Goal: Book appointment/travel/reservation

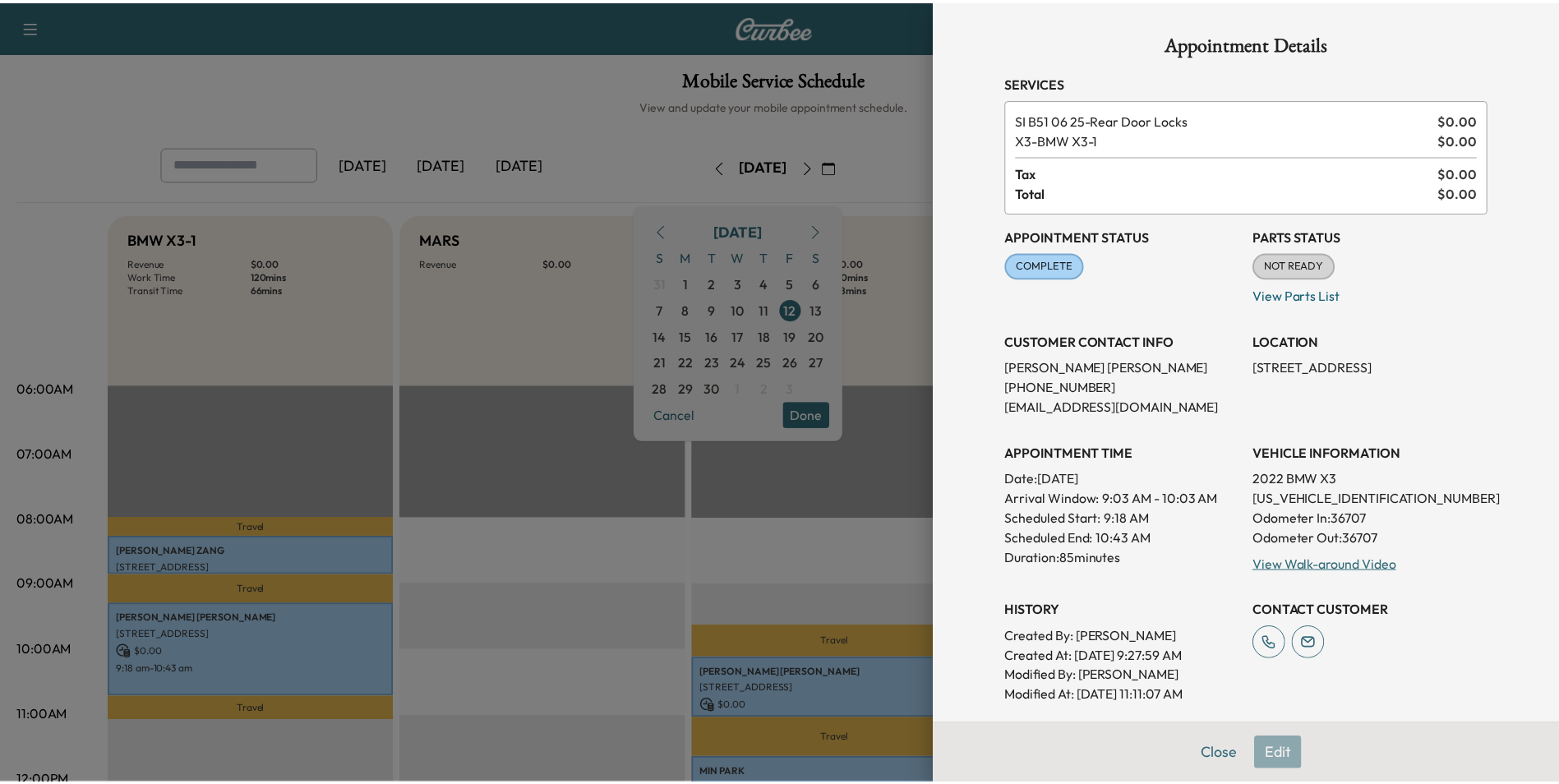
scroll to position [329, 0]
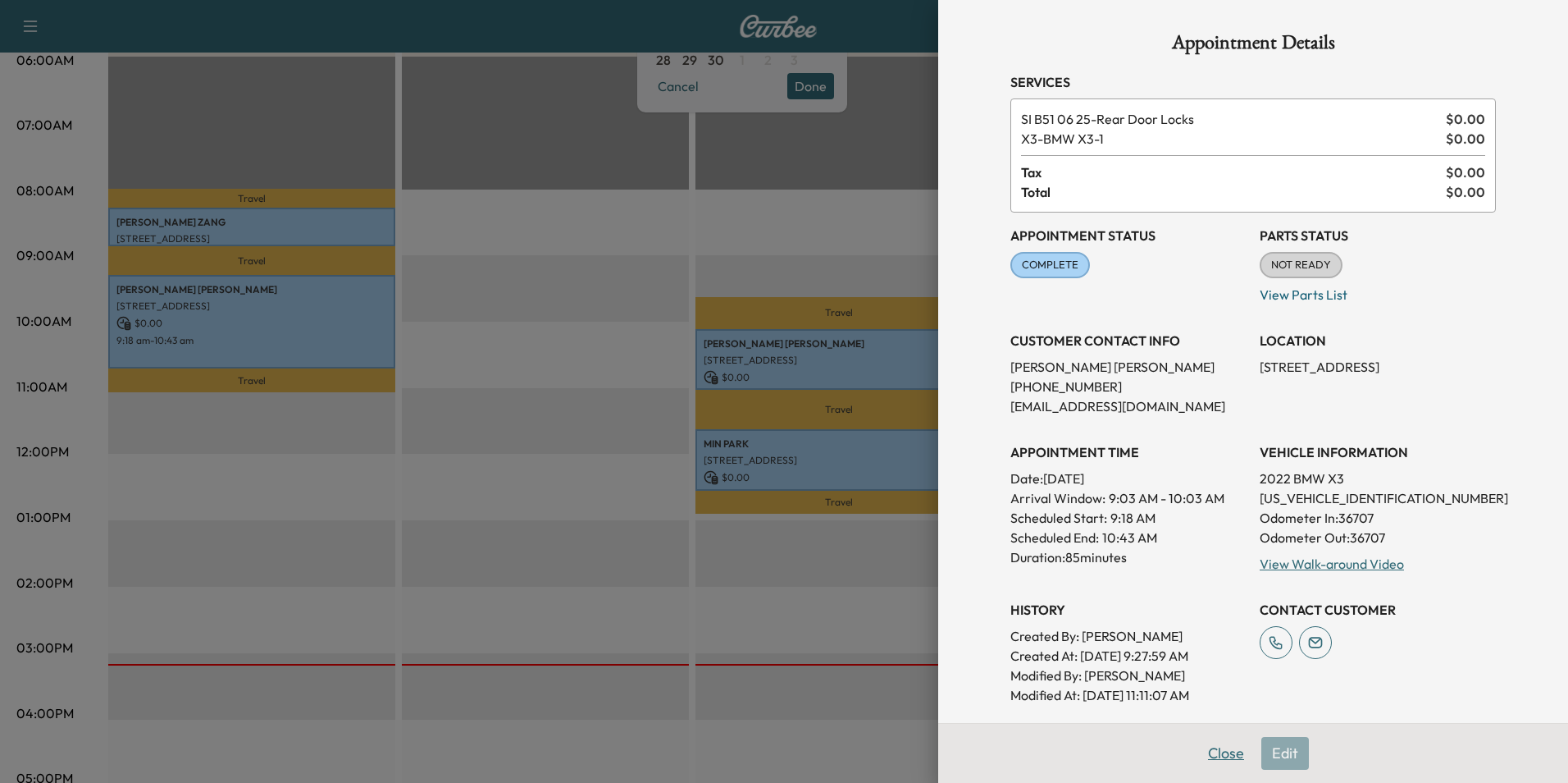
click at [1210, 760] on button "Close" at bounding box center [1227, 753] width 57 height 33
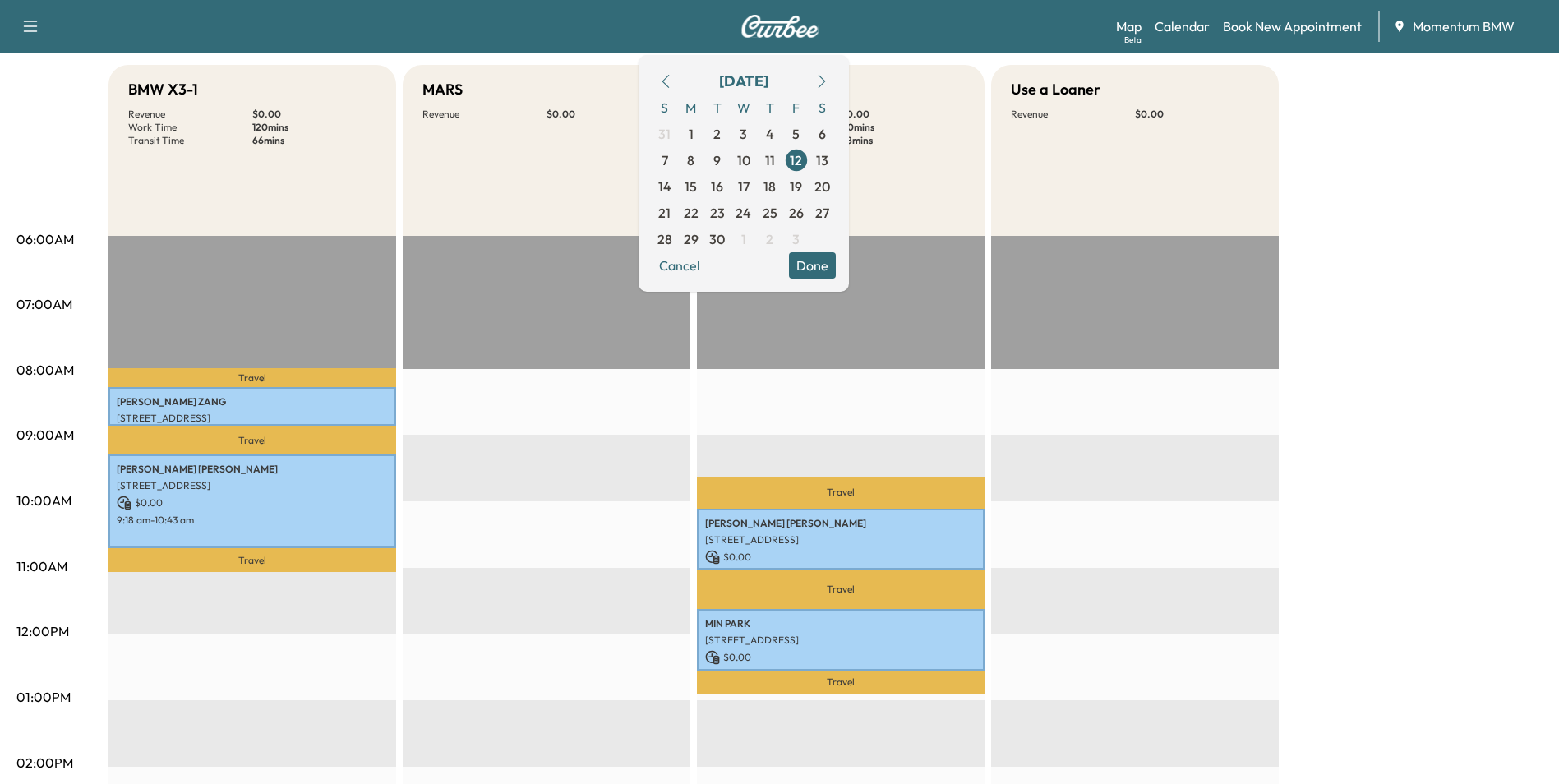
scroll to position [0, 0]
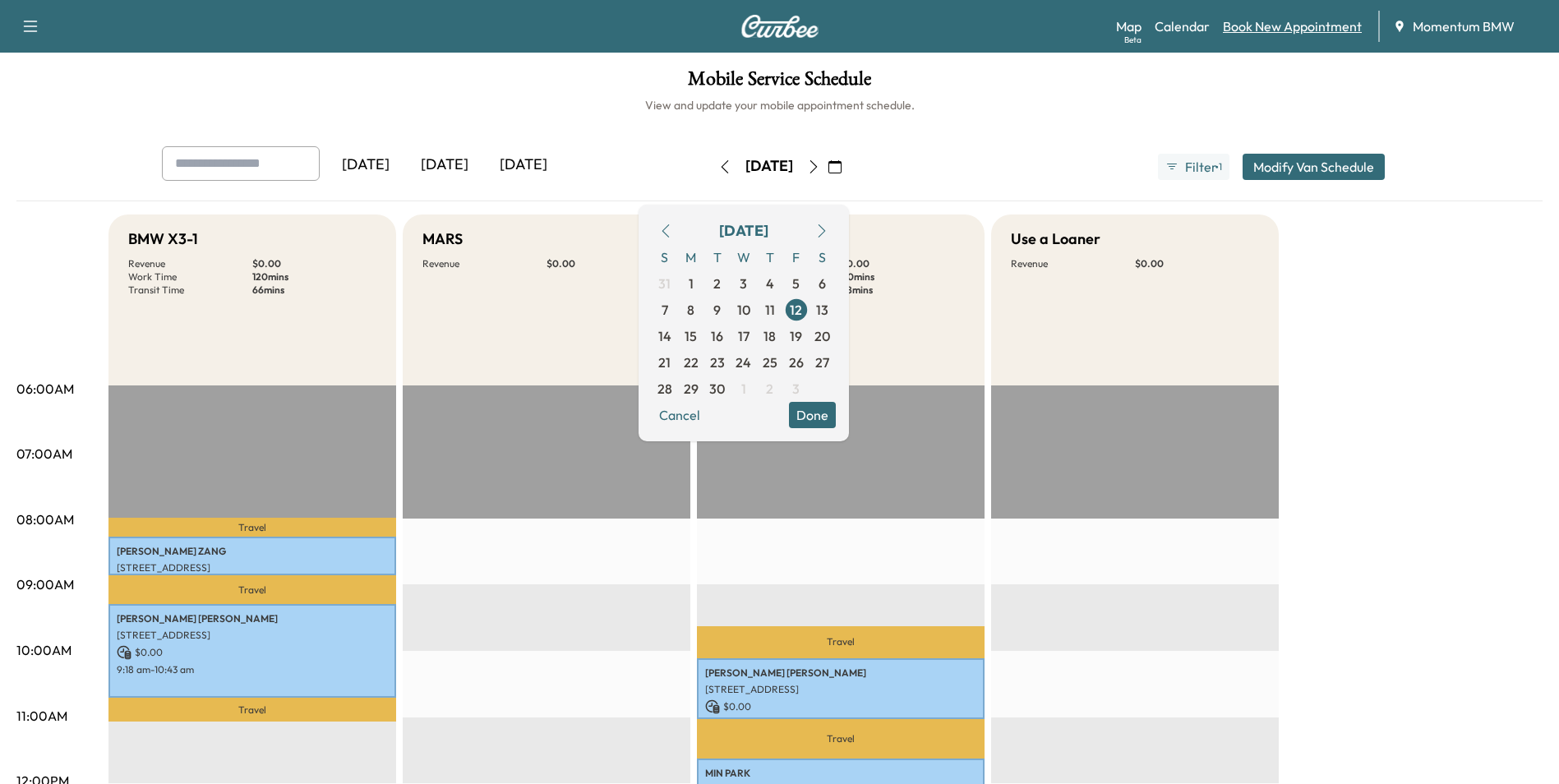
click at [1295, 30] on link "Book New Appointment" at bounding box center [1292, 26] width 139 height 19
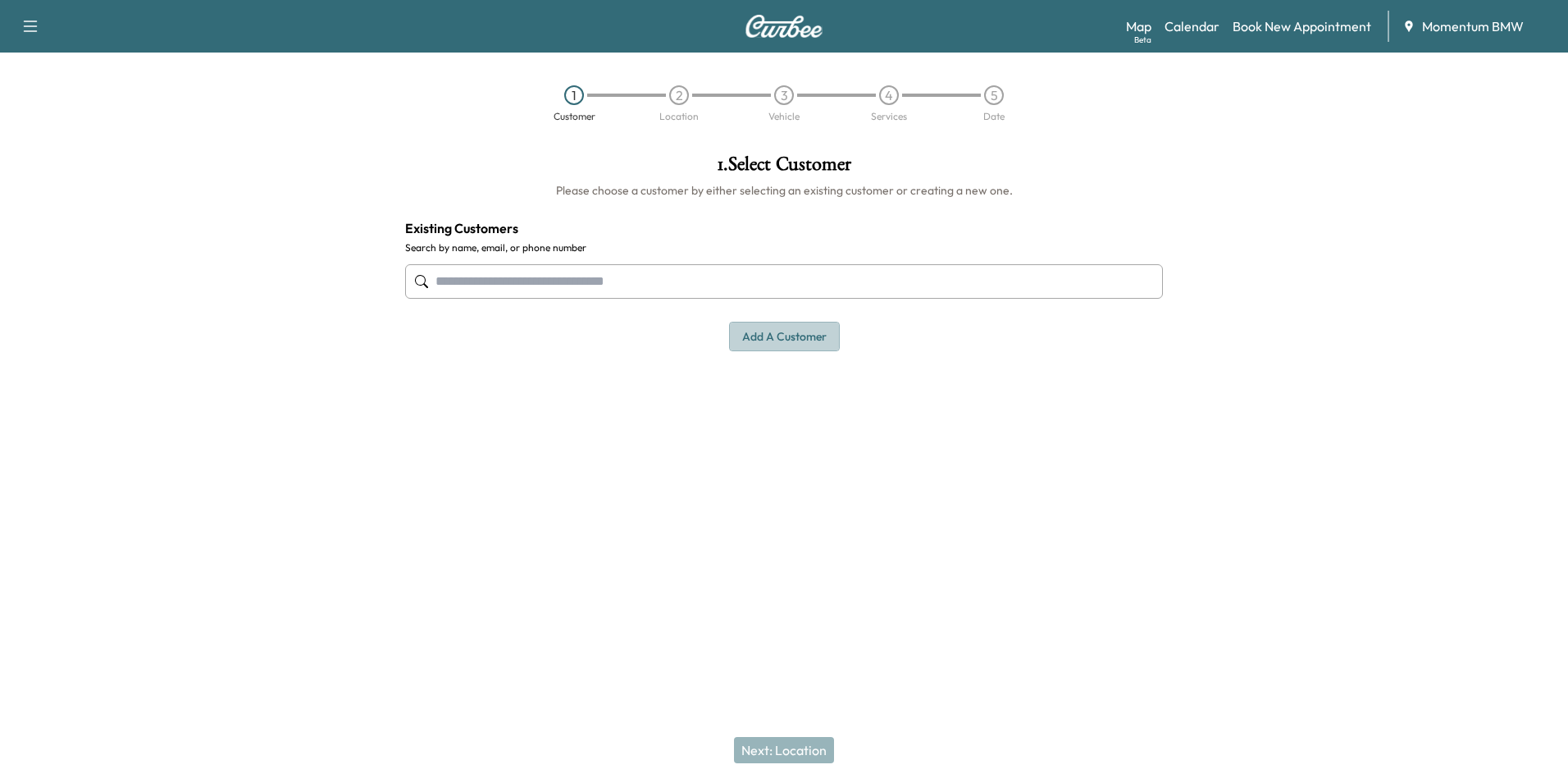
click at [785, 336] on button "Add a customer" at bounding box center [784, 336] width 111 height 30
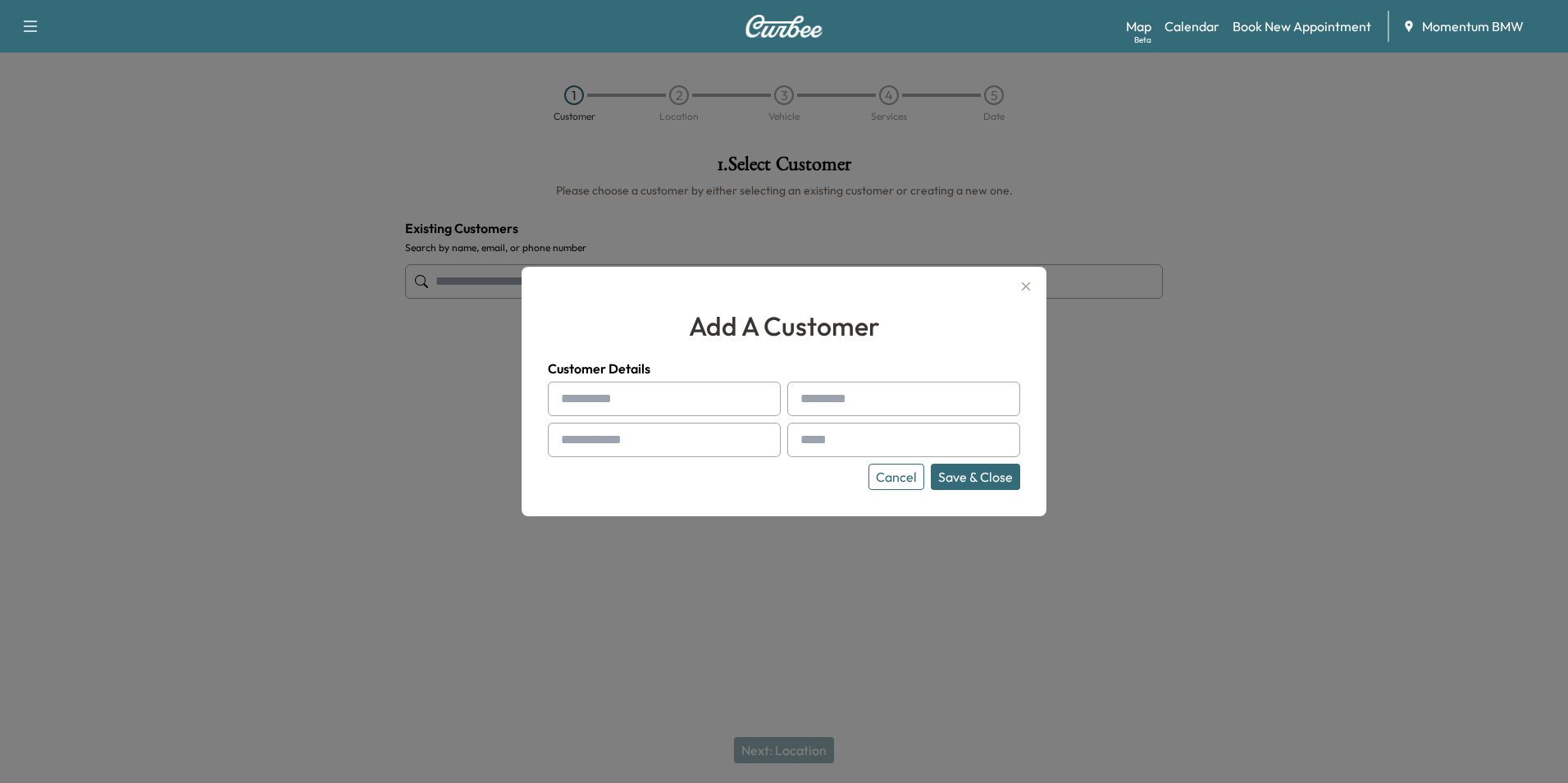
click at [624, 398] on input "text" at bounding box center [664, 398] width 233 height 34
paste input "*****"
type input "*****"
click at [835, 400] on input "text" at bounding box center [904, 398] width 233 height 34
click at [600, 437] on input "text" at bounding box center [664, 440] width 233 height 34
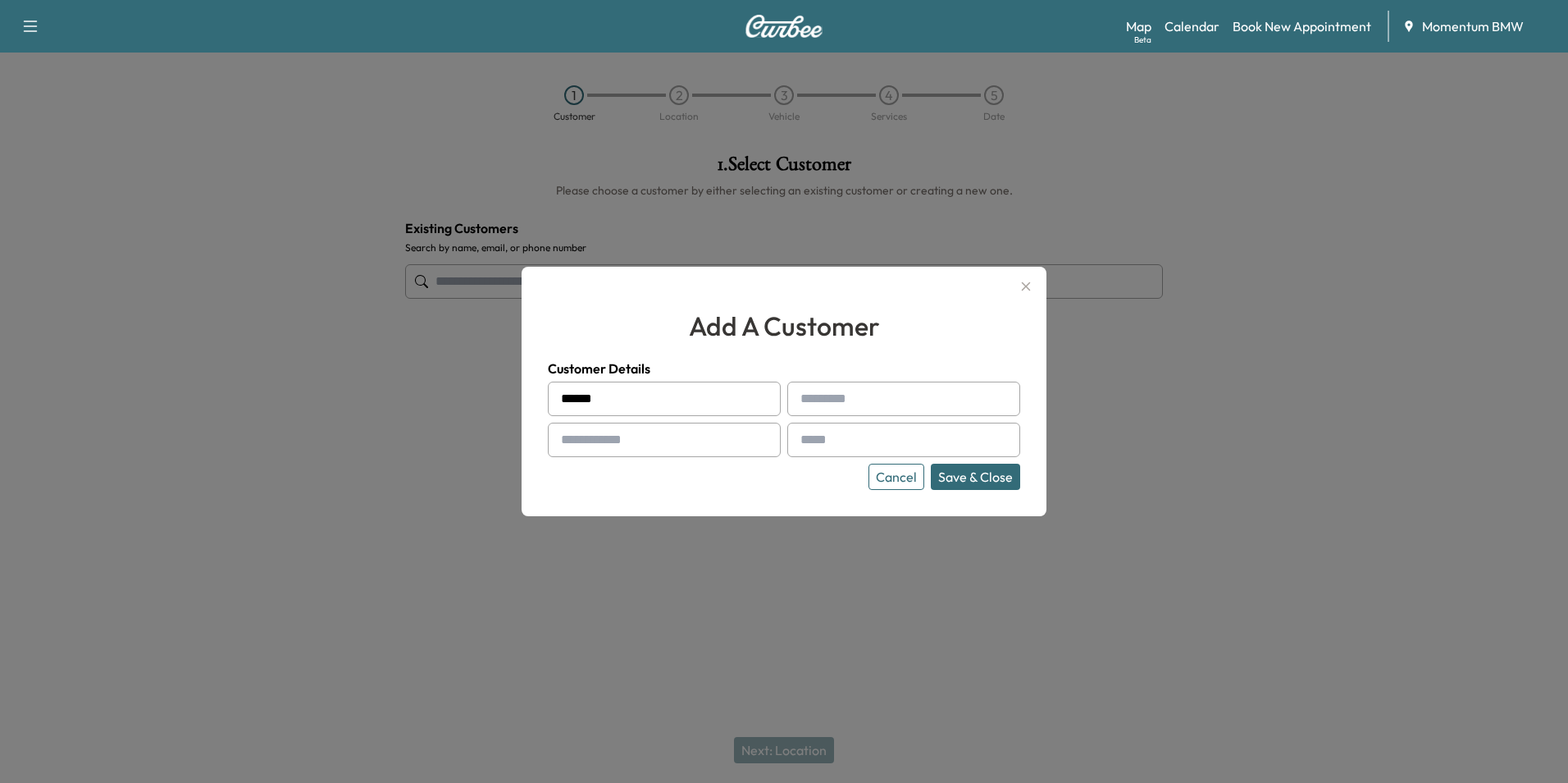
paste input "**********"
type input "**********"
click at [837, 395] on input "text" at bounding box center [904, 398] width 233 height 34
paste input "*****"
type input "*****"
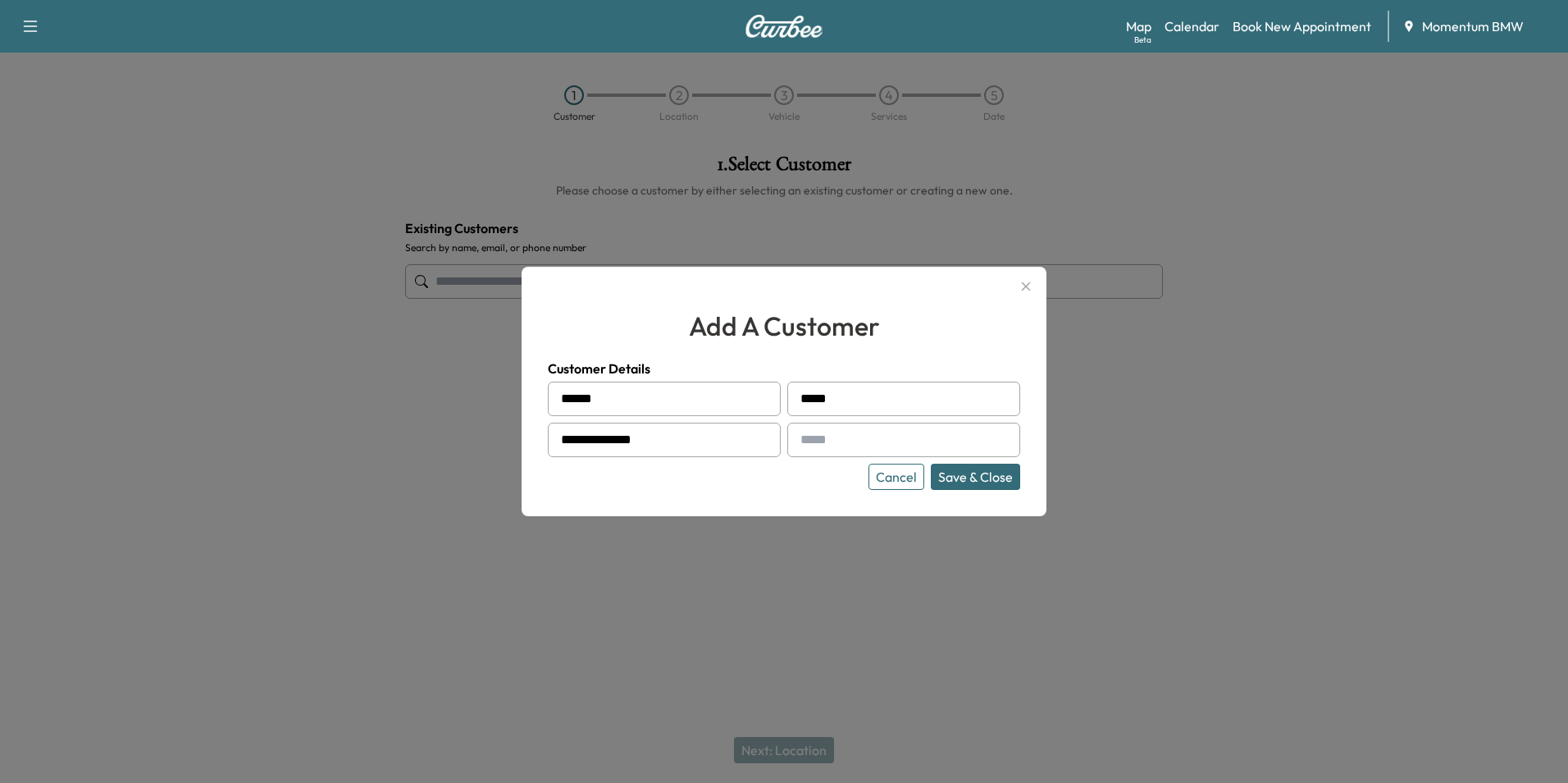
click at [816, 441] on input "text" at bounding box center [904, 440] width 233 height 34
paste input "**********"
type input "**********"
click at [988, 479] on button "Save & Close" at bounding box center [976, 476] width 90 height 26
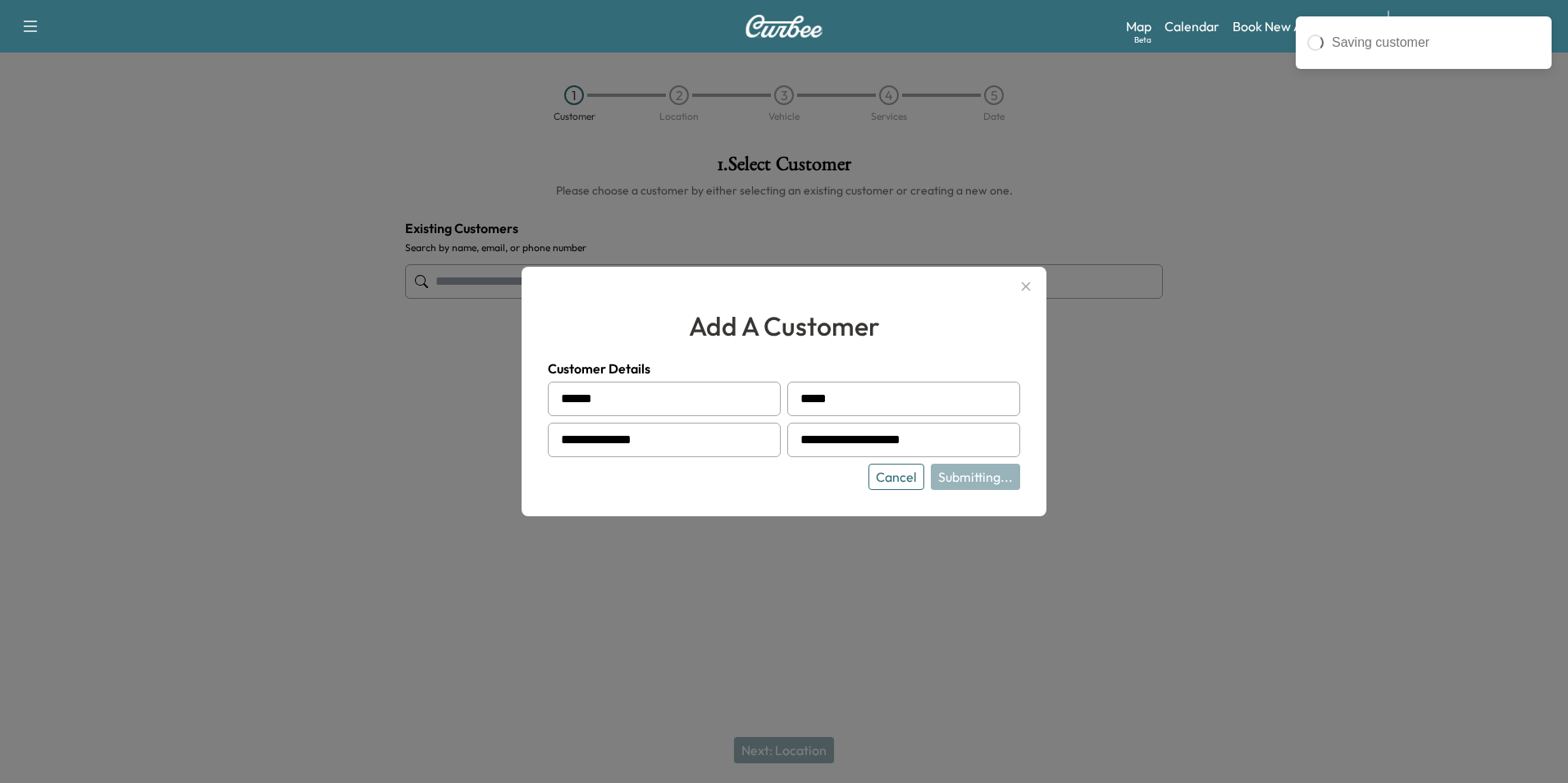
type input "**********"
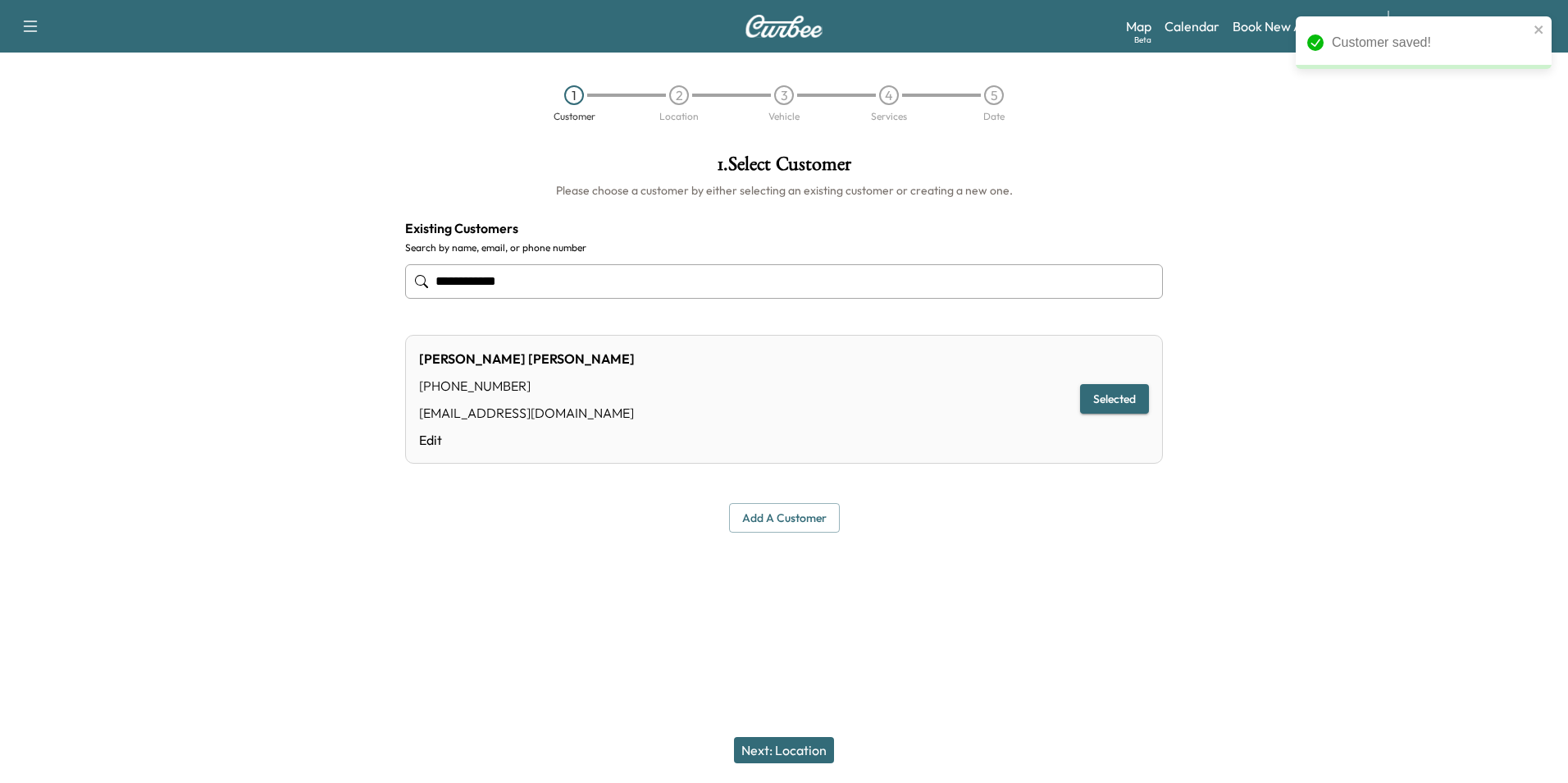
click at [790, 744] on button "Next: Location" at bounding box center [784, 750] width 100 height 26
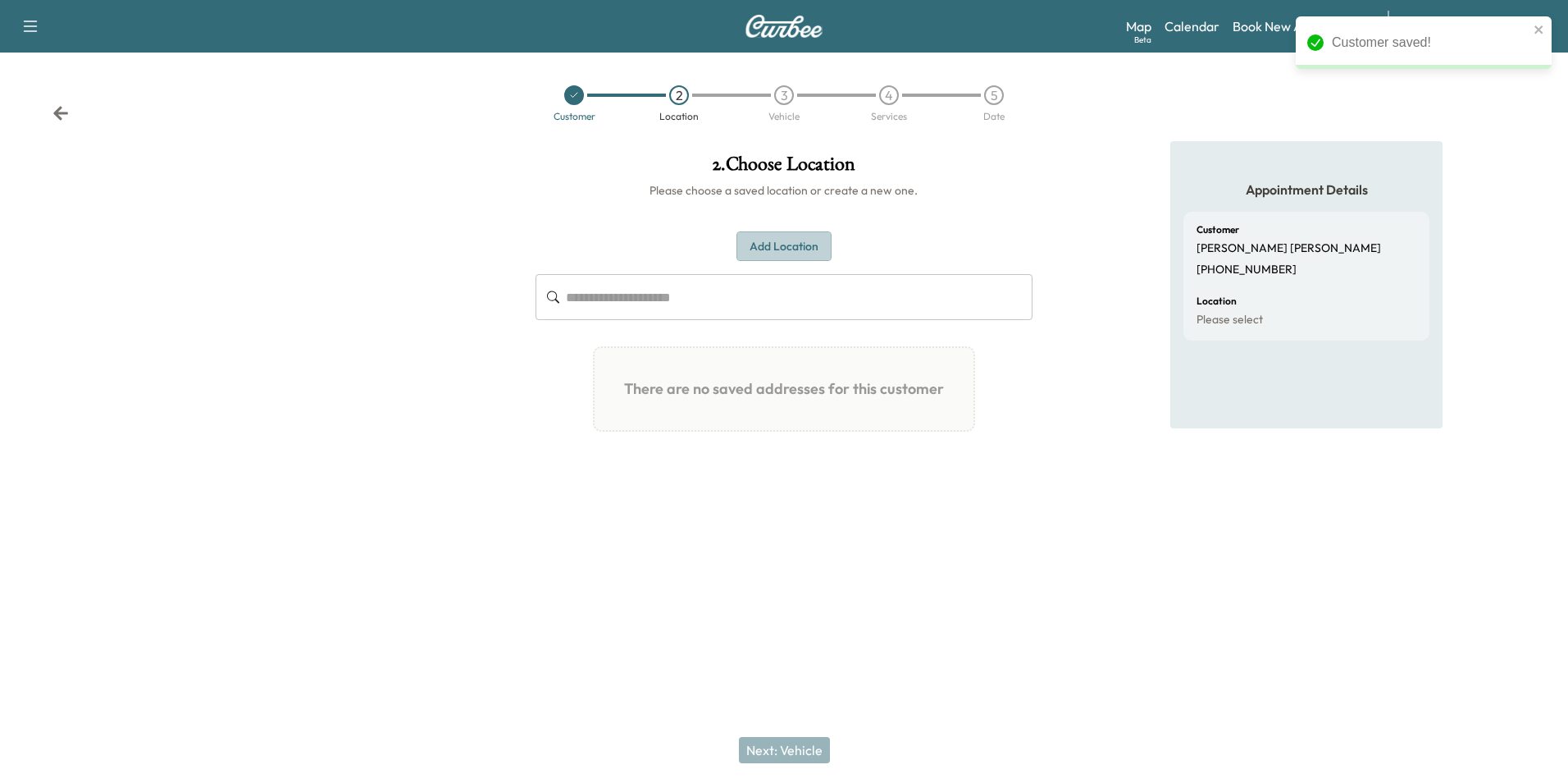
click at [769, 246] on button "Add Location" at bounding box center [784, 247] width 95 height 30
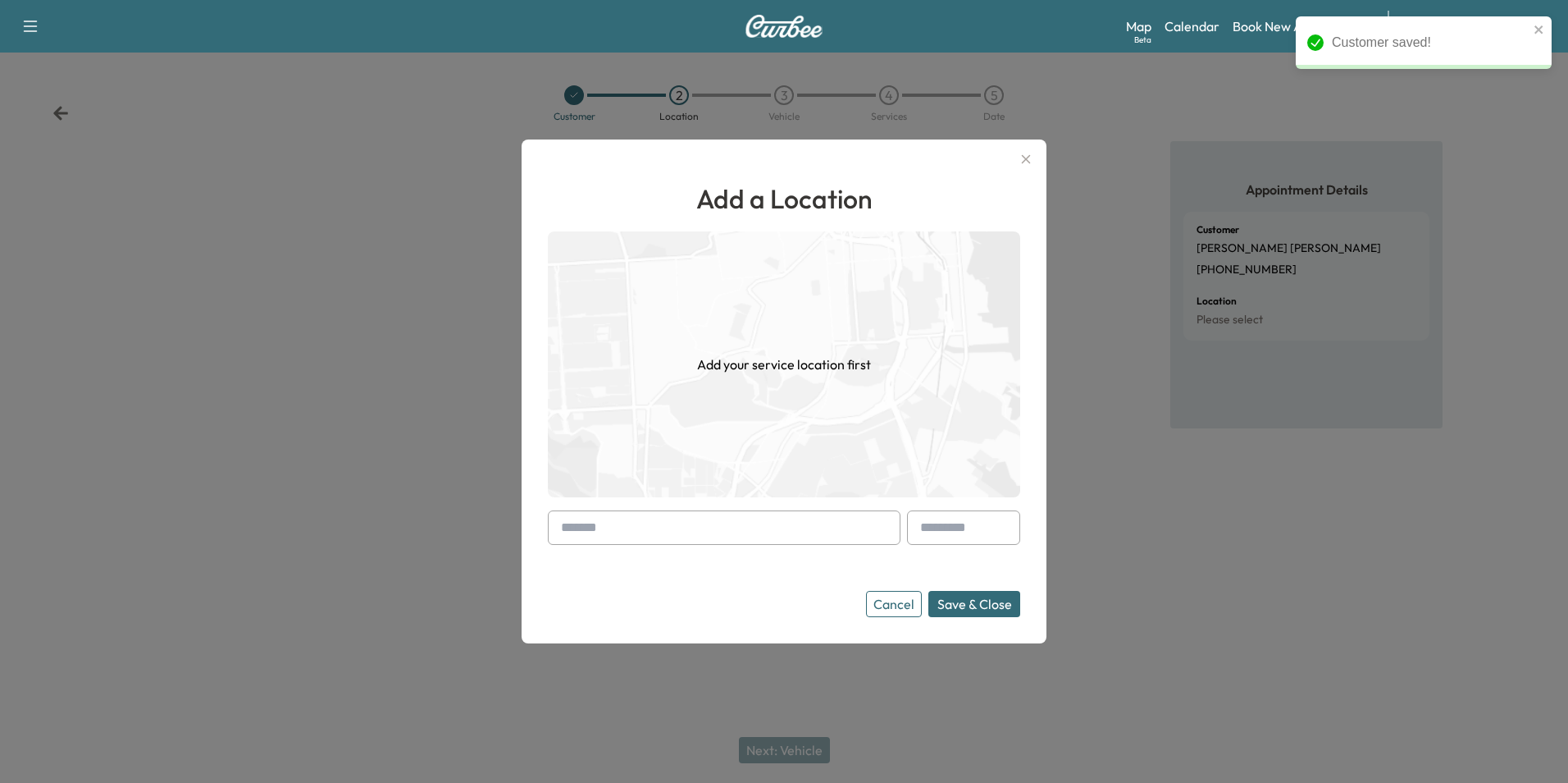
click at [586, 520] on input "text" at bounding box center [724, 527] width 353 height 34
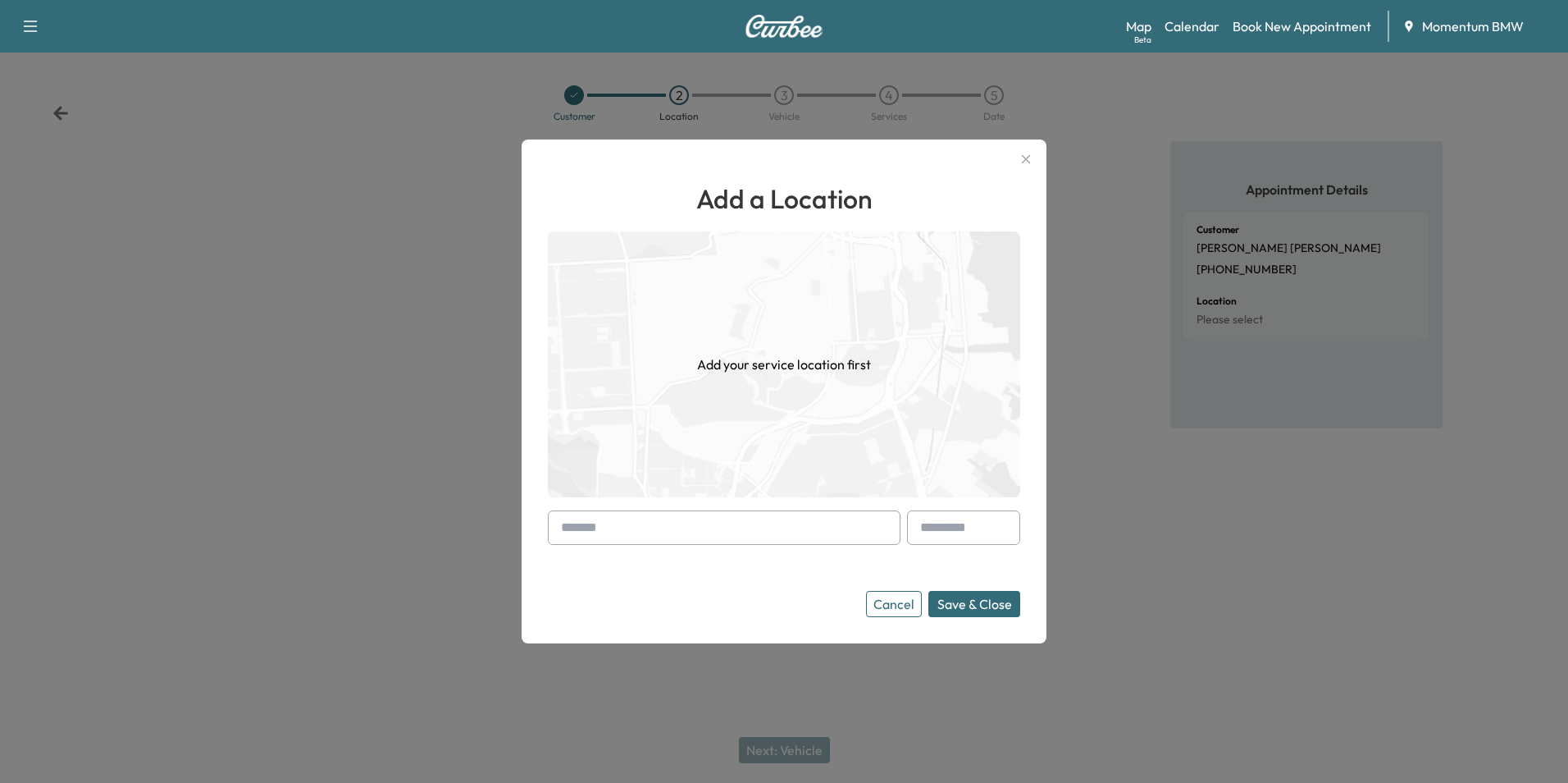
click at [581, 525] on input "text" at bounding box center [724, 527] width 353 height 34
paste input "**********"
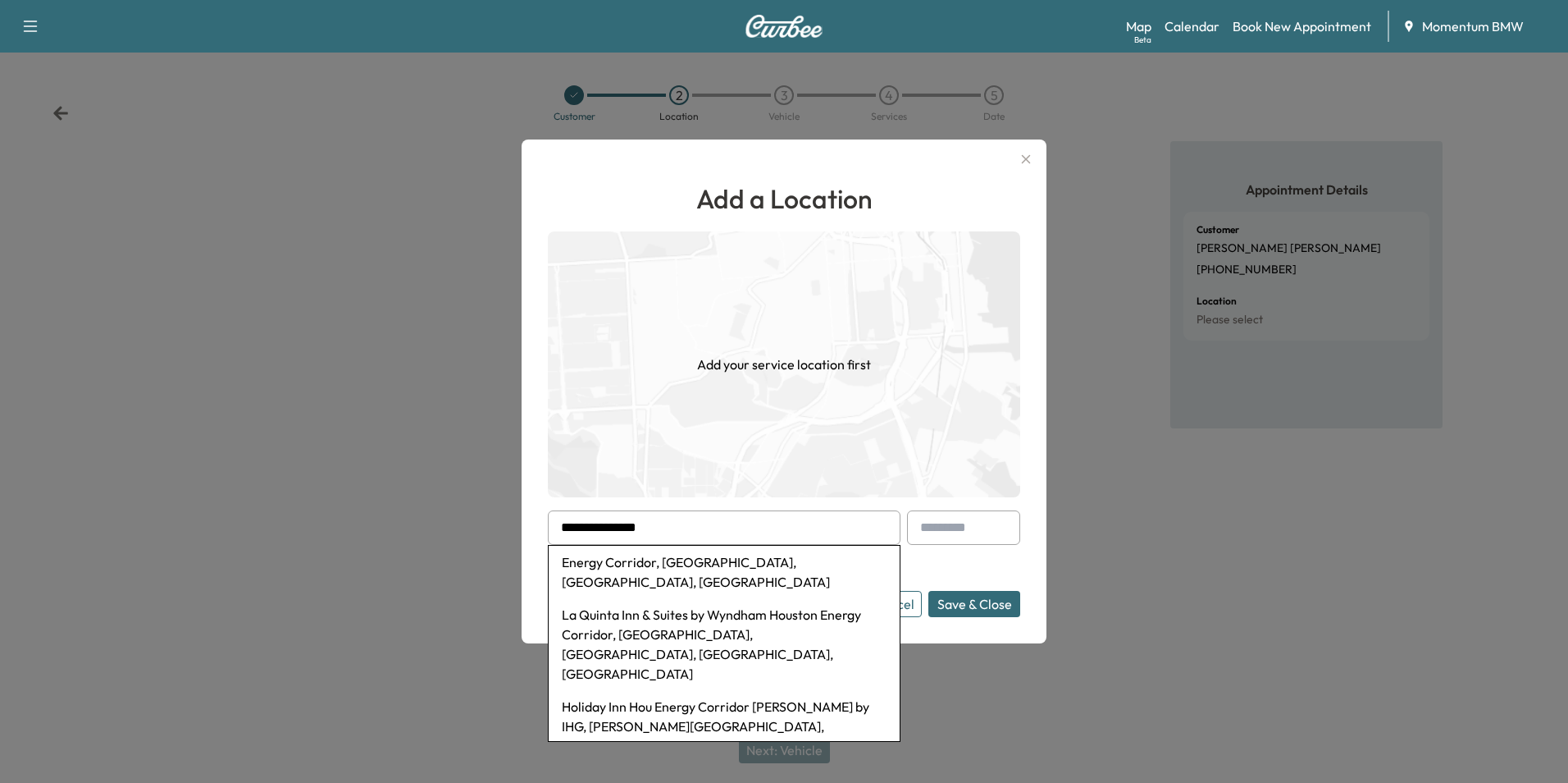
click at [623, 561] on li "Energy Corridor, [GEOGRAPHIC_DATA], [GEOGRAPHIC_DATA], [GEOGRAPHIC_DATA]" at bounding box center [724, 572] width 351 height 53
type input "**********"
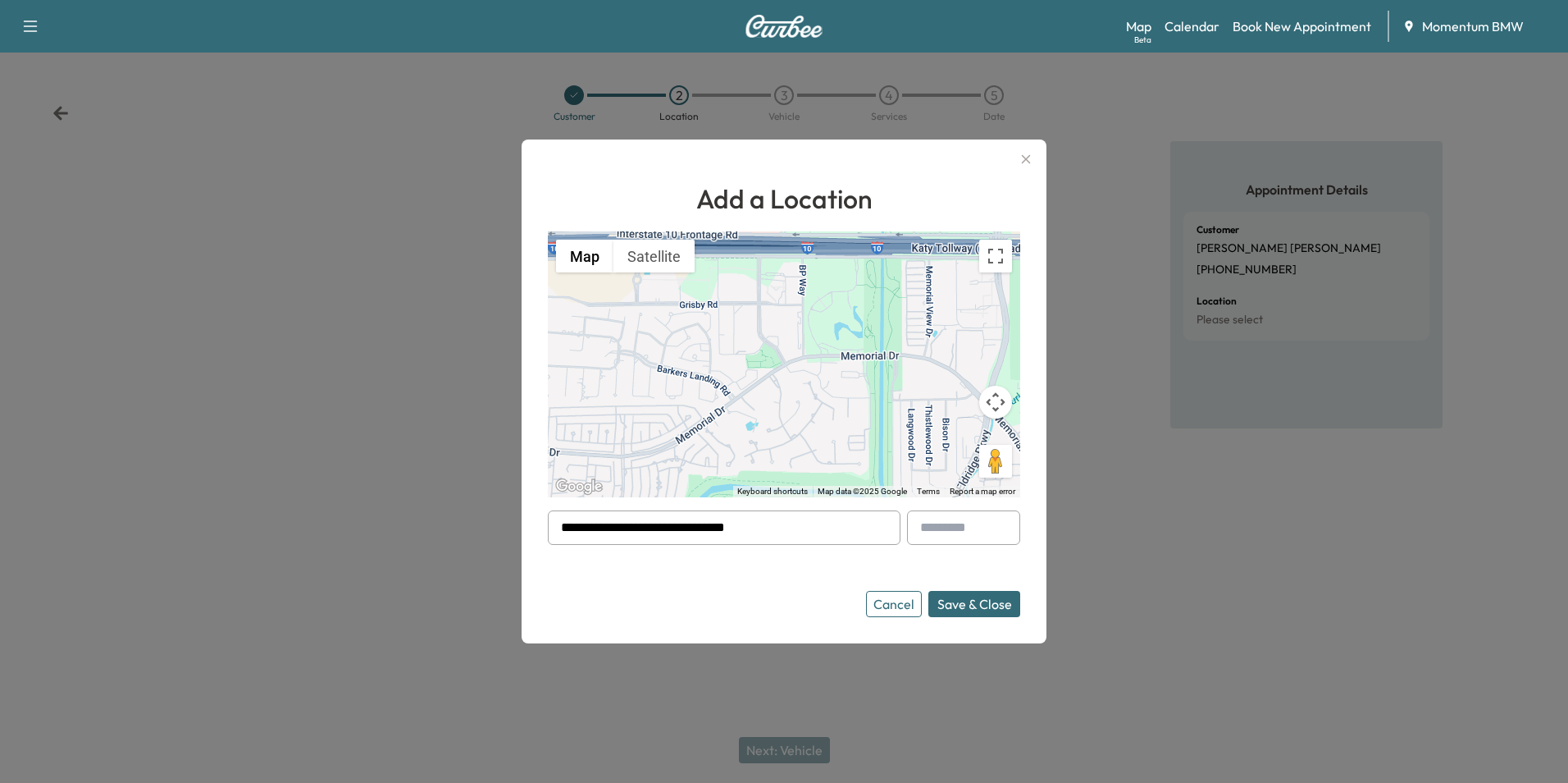
click at [996, 601] on button "Save & Close" at bounding box center [975, 604] width 92 height 26
drag, startPoint x: 795, startPoint y: 528, endPoint x: 549, endPoint y: 517, distance: 246.2
click at [549, 517] on input "**********" at bounding box center [724, 527] width 353 height 34
paste input "**********"
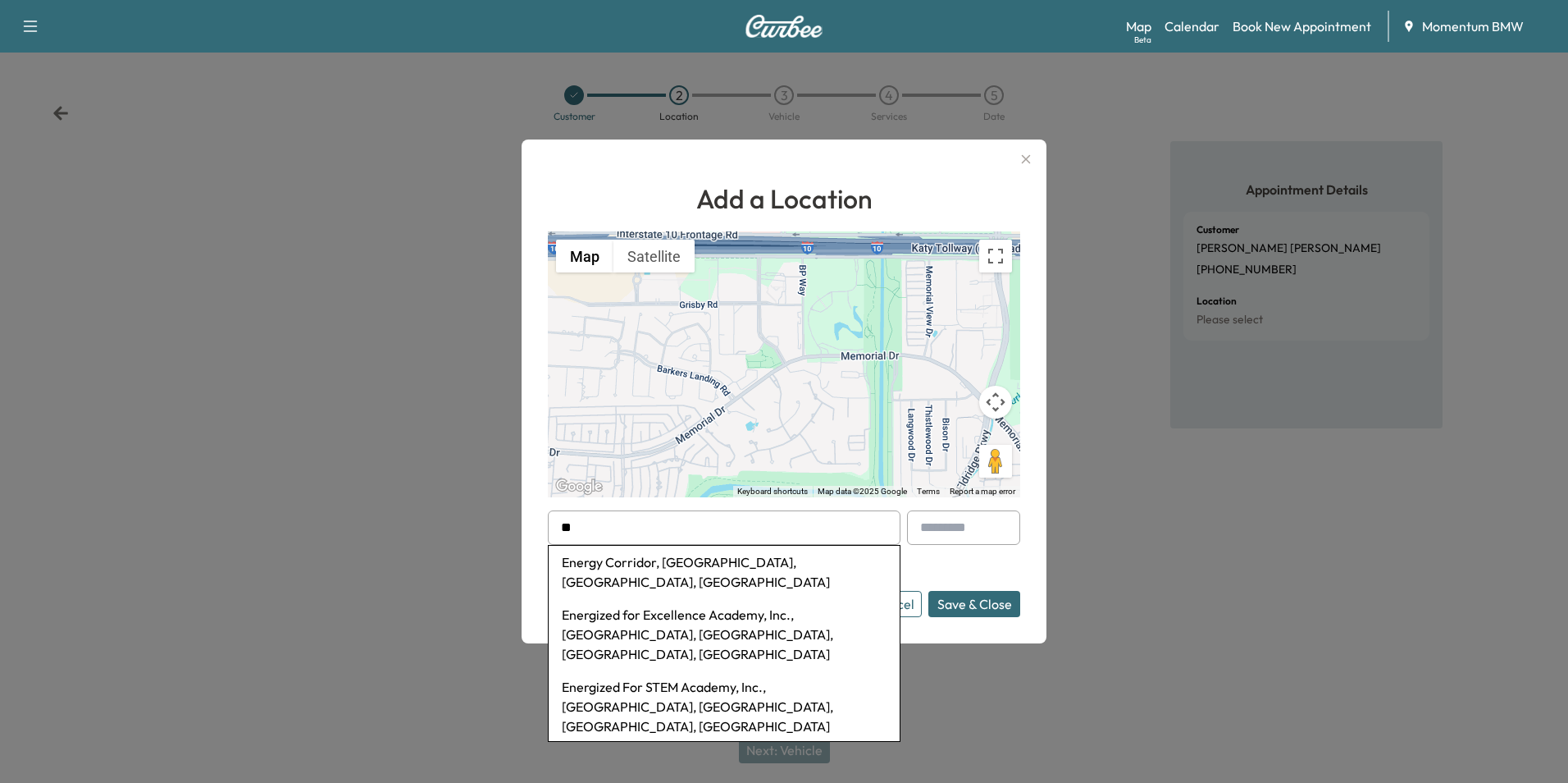
type input "*"
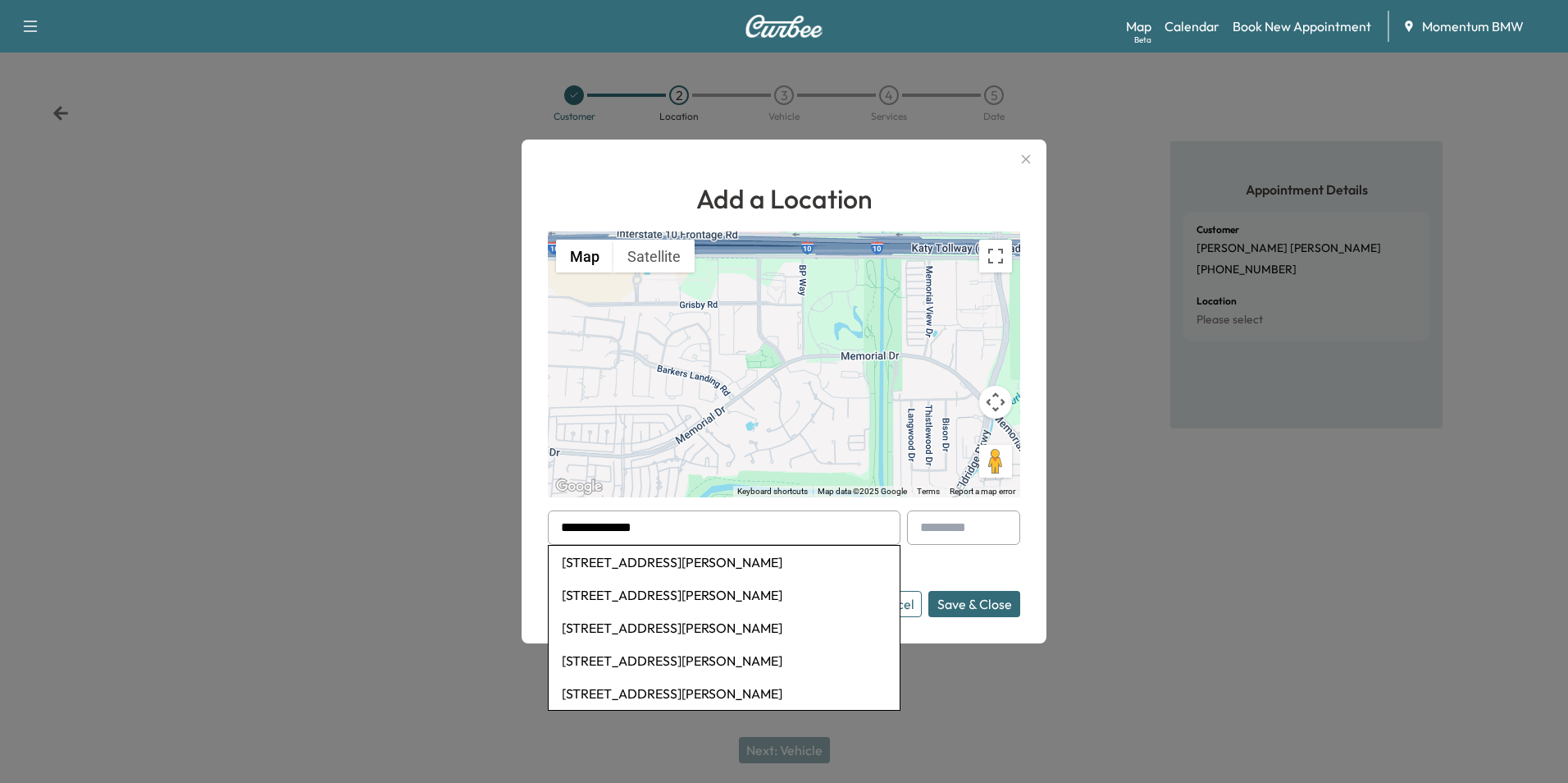
click at [686, 555] on li "[STREET_ADDRESS][PERSON_NAME]" at bounding box center [724, 562] width 351 height 33
type input "**********"
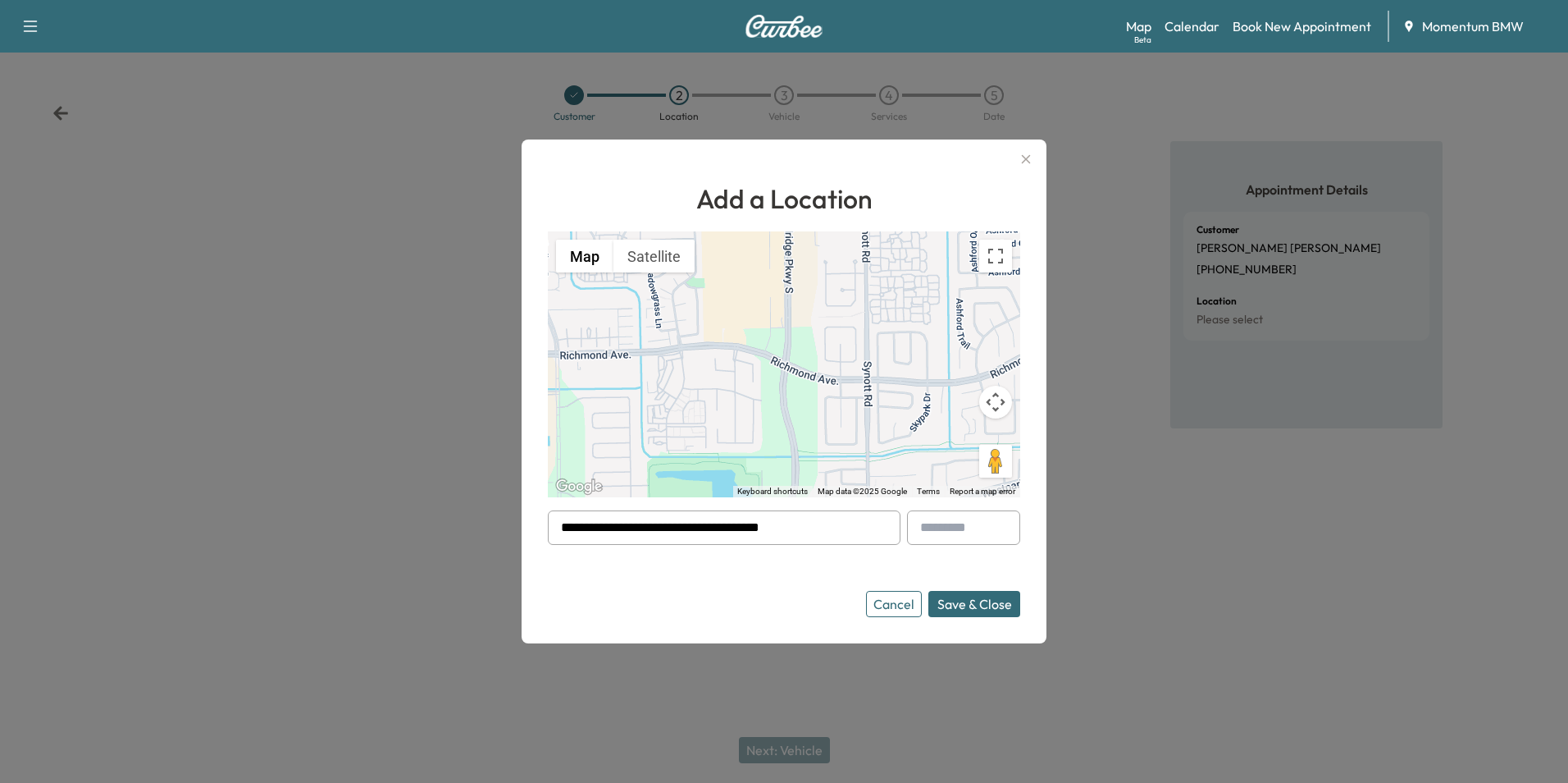
click at [975, 608] on button "Save & Close" at bounding box center [975, 604] width 92 height 26
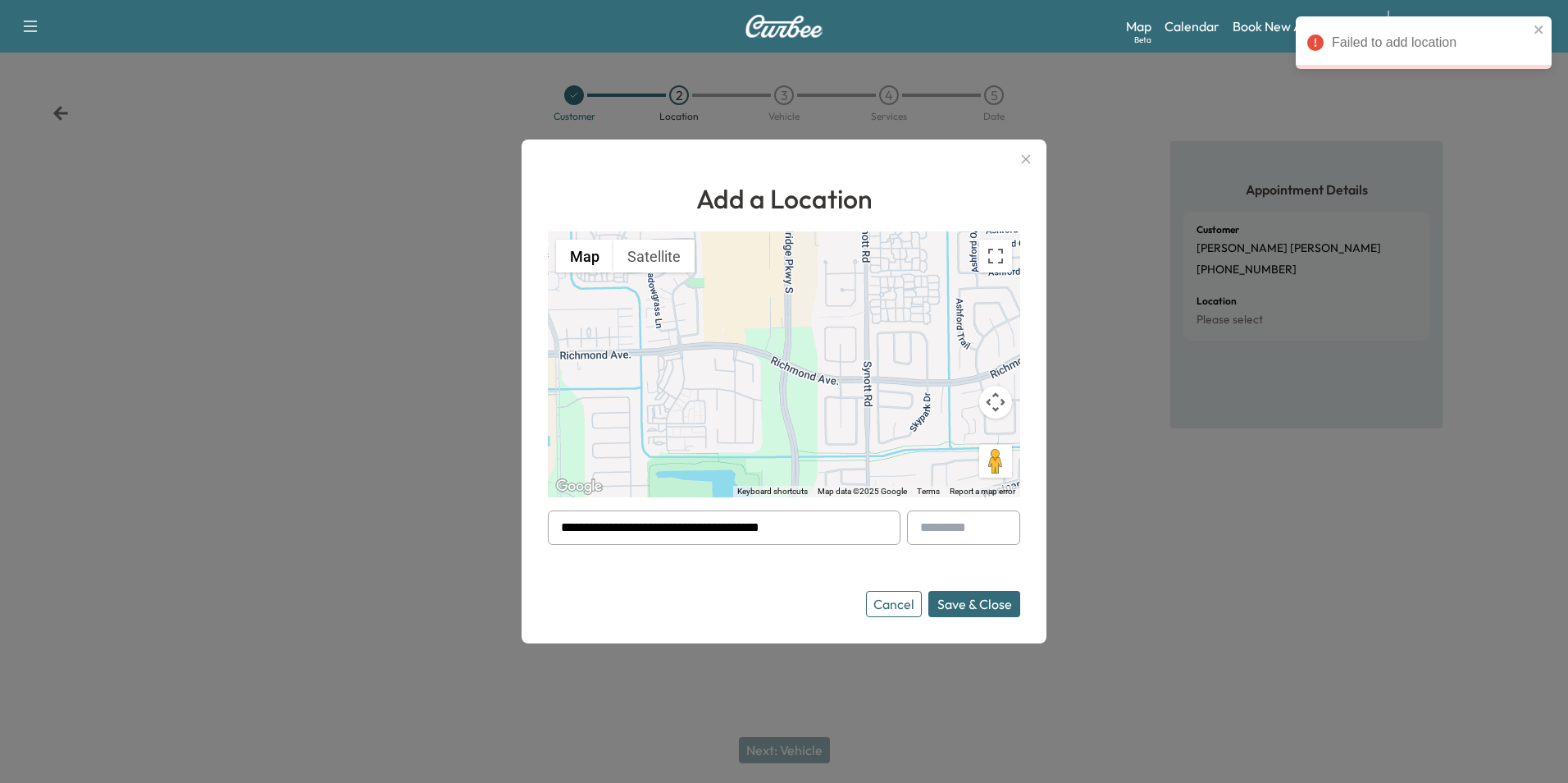
click at [975, 608] on button "Save & Close" at bounding box center [975, 604] width 92 height 26
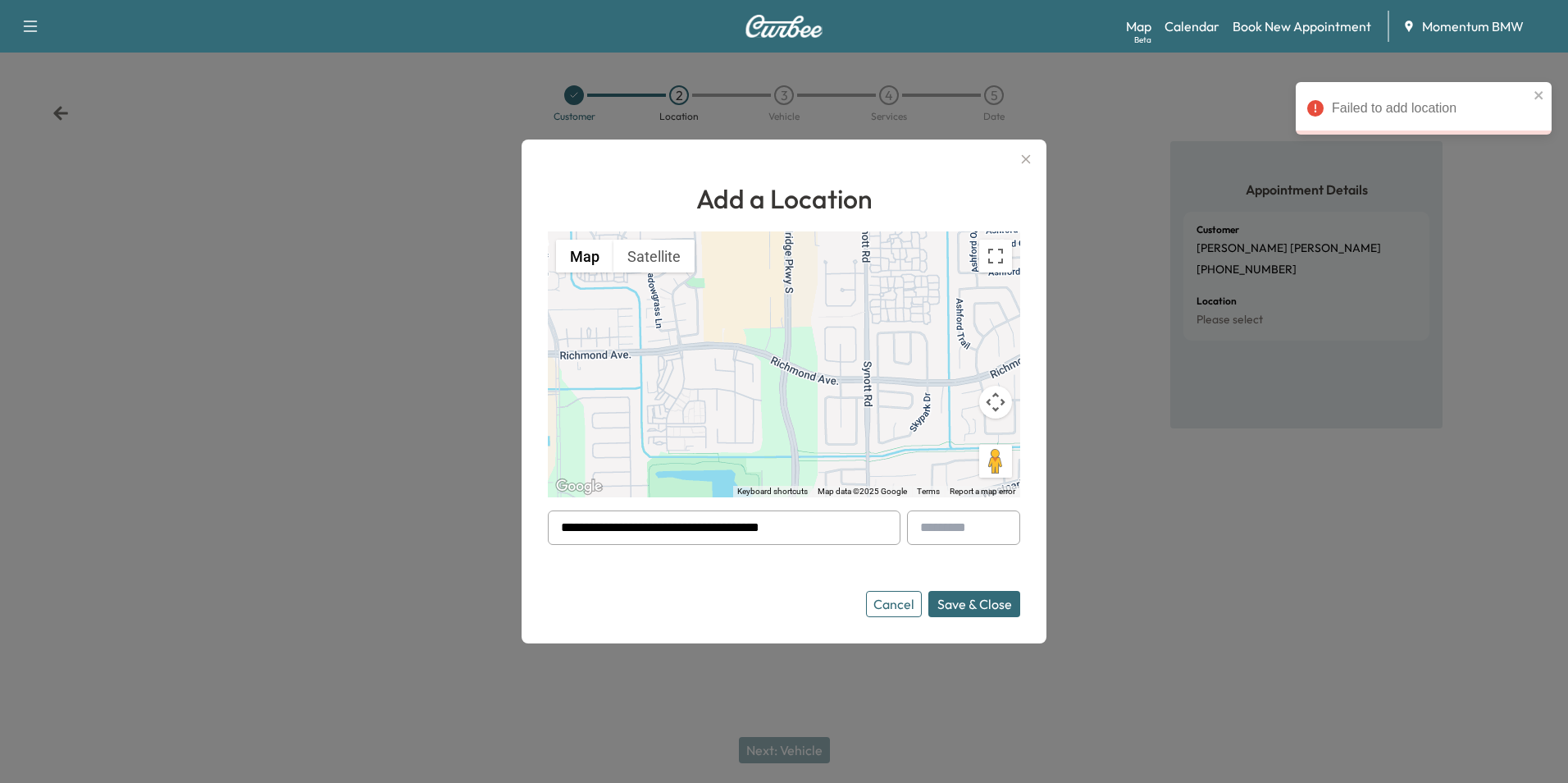
drag, startPoint x: 827, startPoint y: 528, endPoint x: 509, endPoint y: 518, distance: 318.2
click at [511, 519] on div "**********" at bounding box center [784, 392] width 1568 height 783
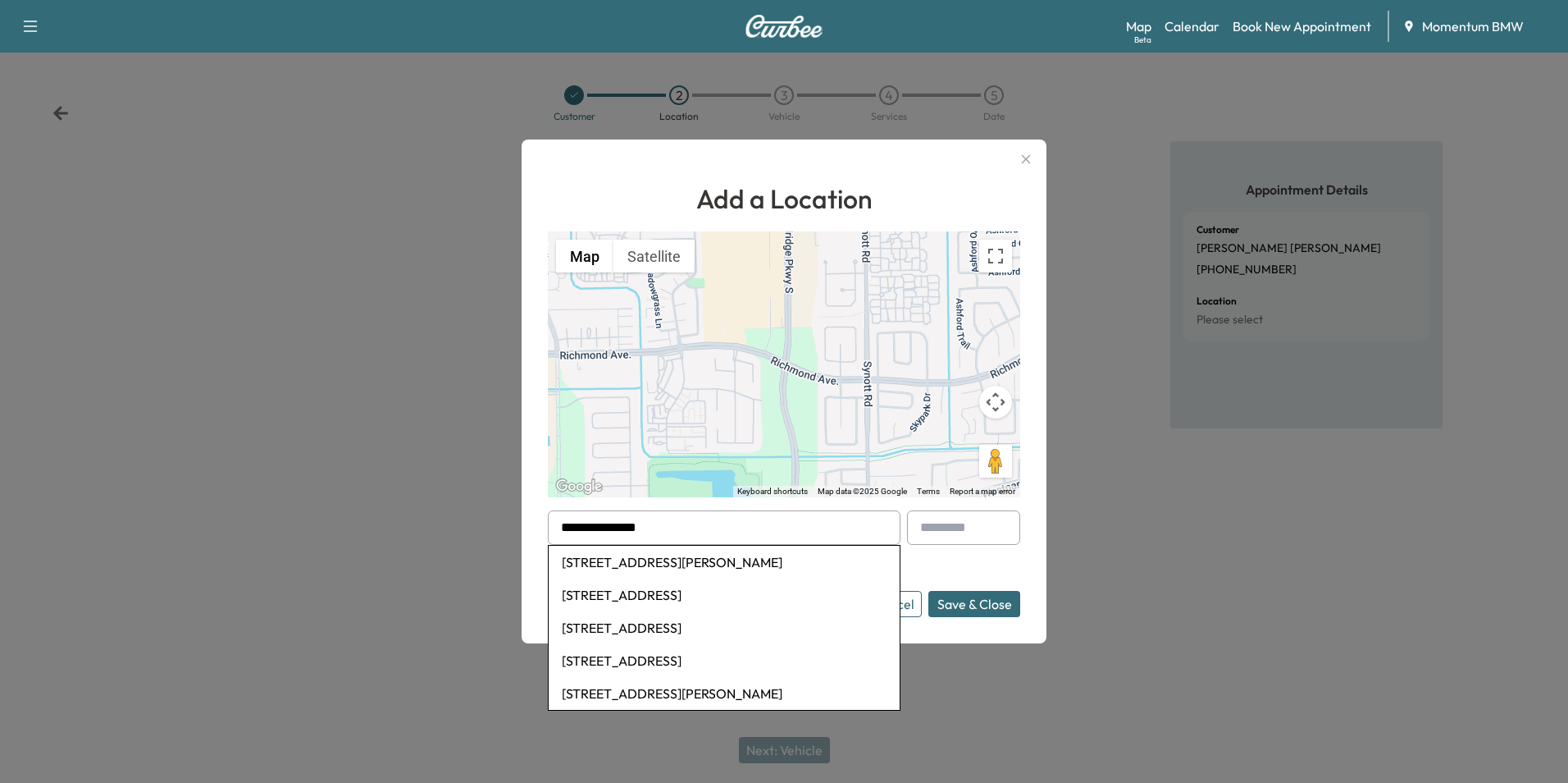
click at [724, 557] on li "[STREET_ADDRESS][PERSON_NAME]" at bounding box center [724, 562] width 351 height 33
type input "**********"
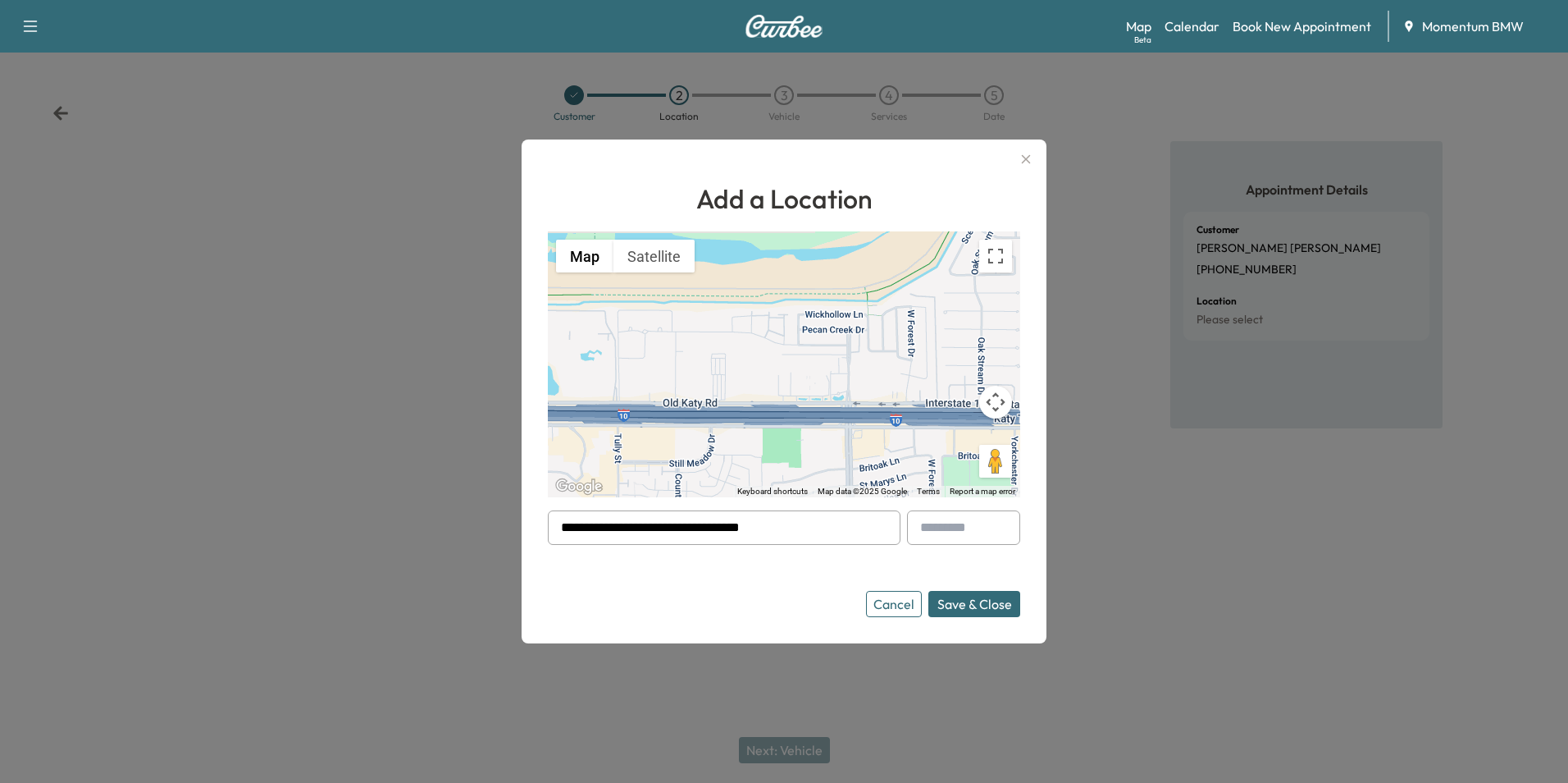
click at [985, 606] on button "Save & Close" at bounding box center [975, 604] width 92 height 26
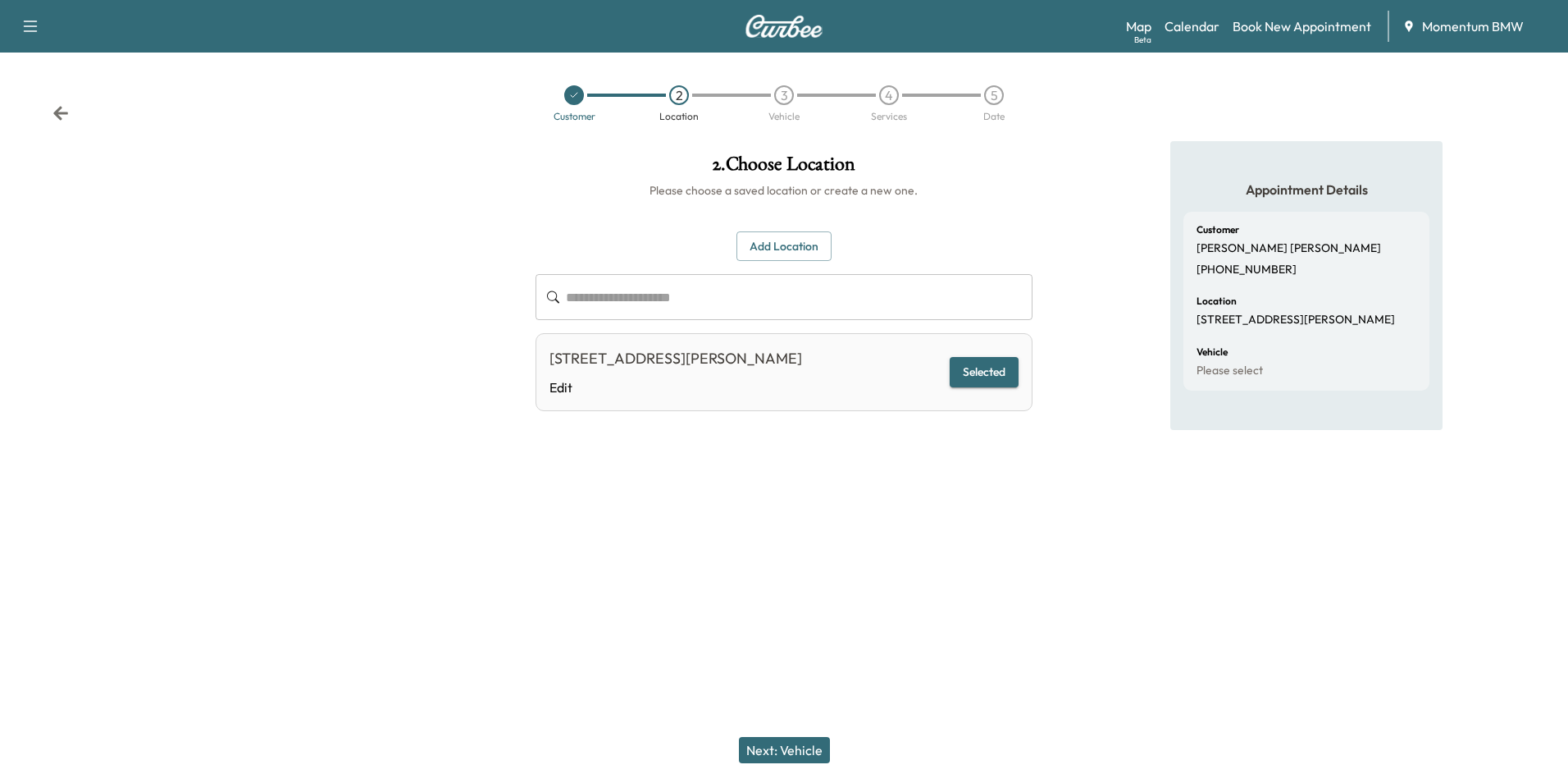
click at [778, 734] on div "Next: Vehicle" at bounding box center [784, 750] width 1568 height 66
click at [791, 752] on button "Next: Vehicle" at bounding box center [784, 750] width 91 height 26
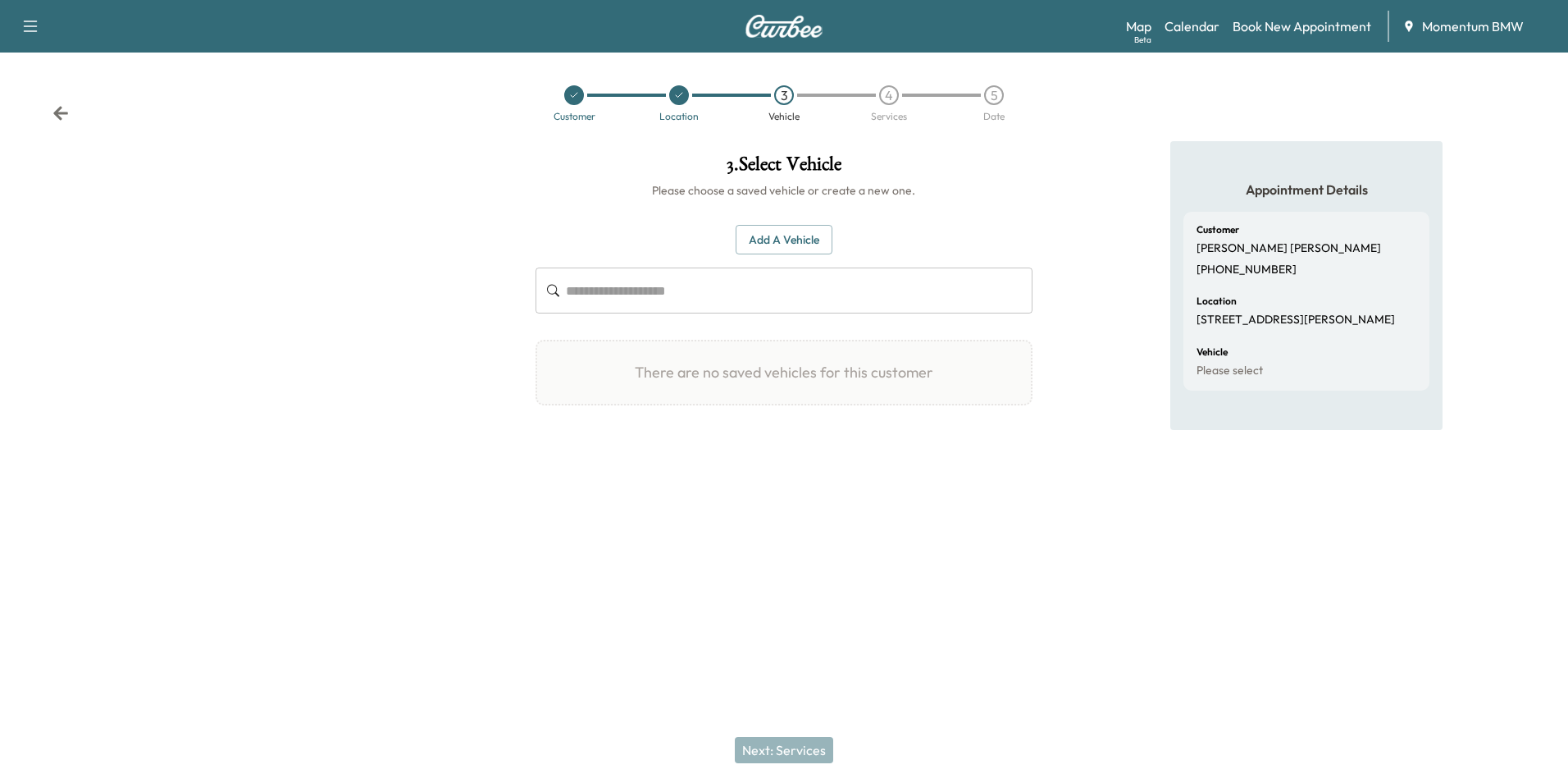
click at [778, 237] on button "Add a Vehicle" at bounding box center [784, 240] width 97 height 30
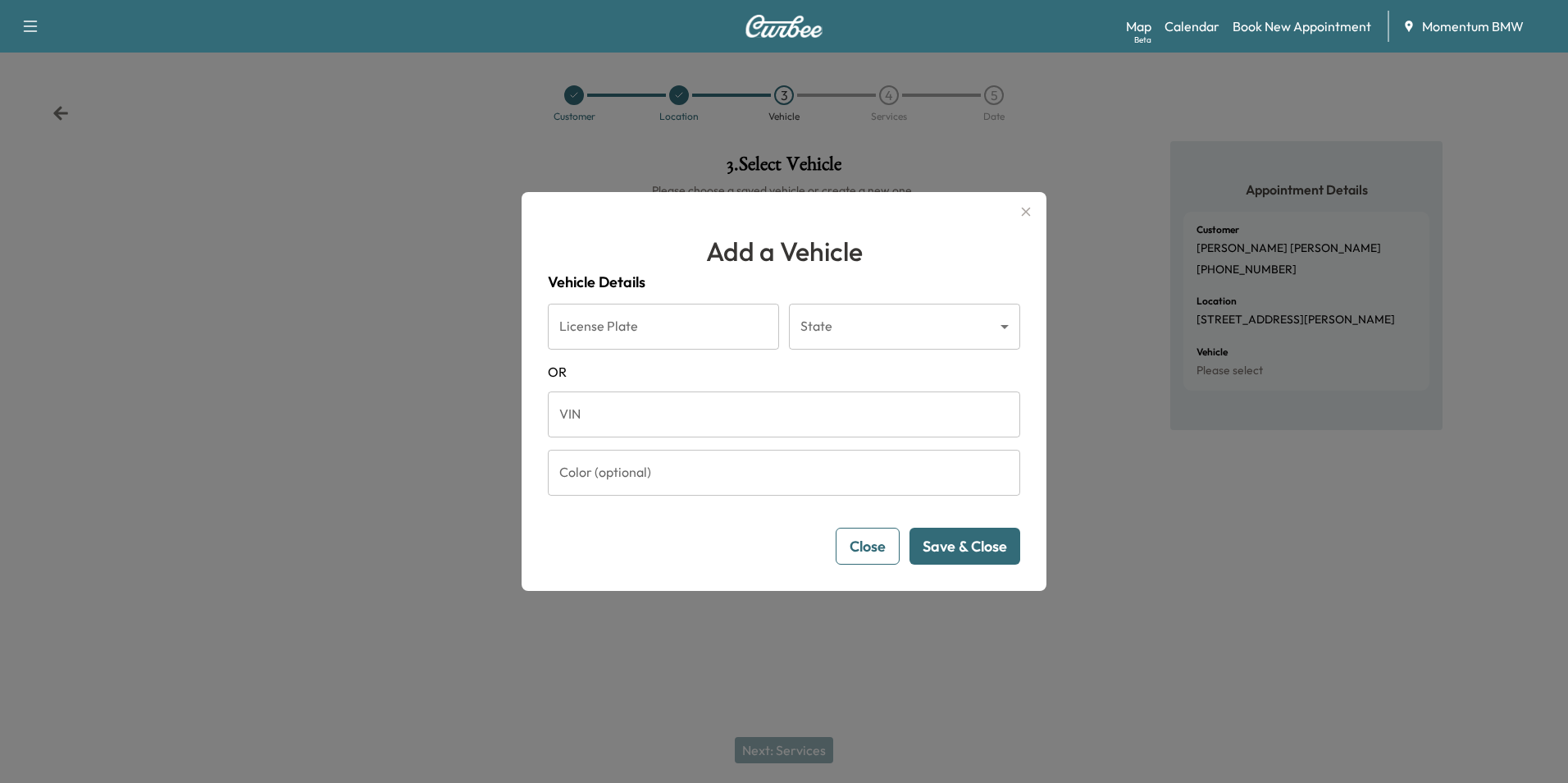
click at [638, 410] on input "VIN" at bounding box center [784, 415] width 473 height 46
click at [598, 401] on input "VIN" at bounding box center [784, 415] width 473 height 46
paste input "**********"
type input "**********"
click at [981, 549] on button "Save & Close" at bounding box center [965, 546] width 111 height 37
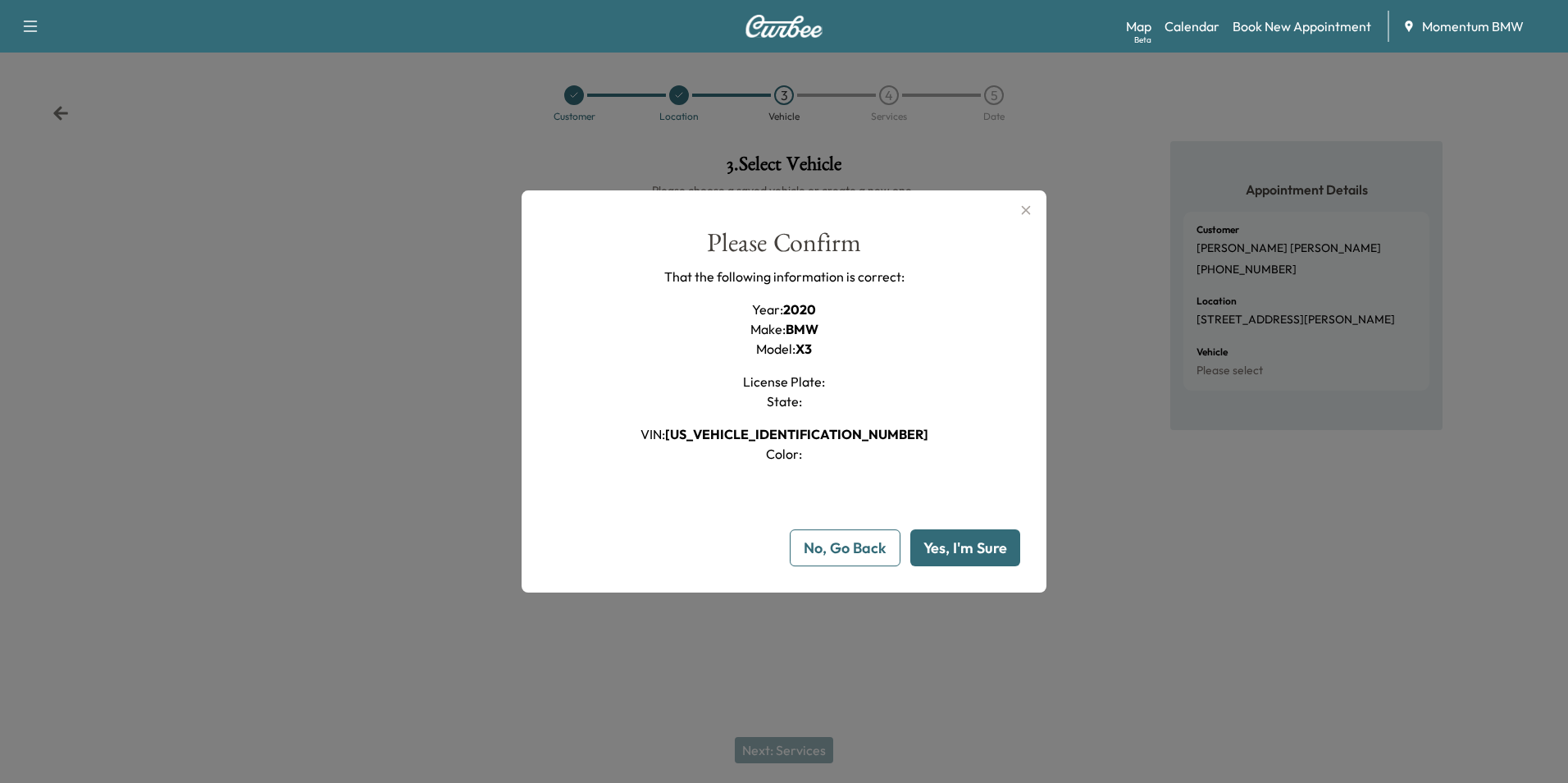
click at [981, 549] on button "Yes, I'm Sure" at bounding box center [965, 548] width 110 height 37
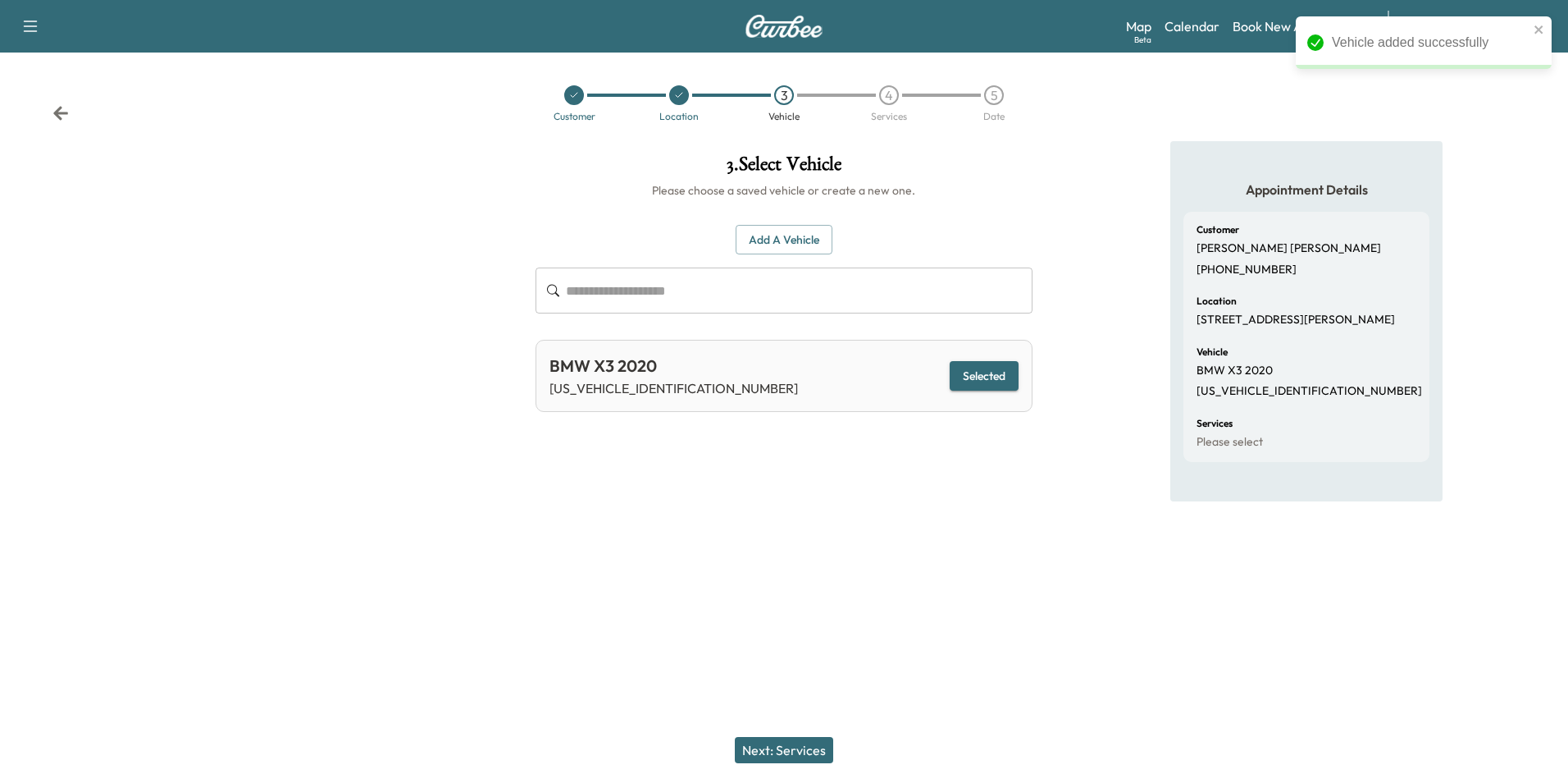
click at [794, 749] on button "Next: Services" at bounding box center [784, 750] width 99 height 26
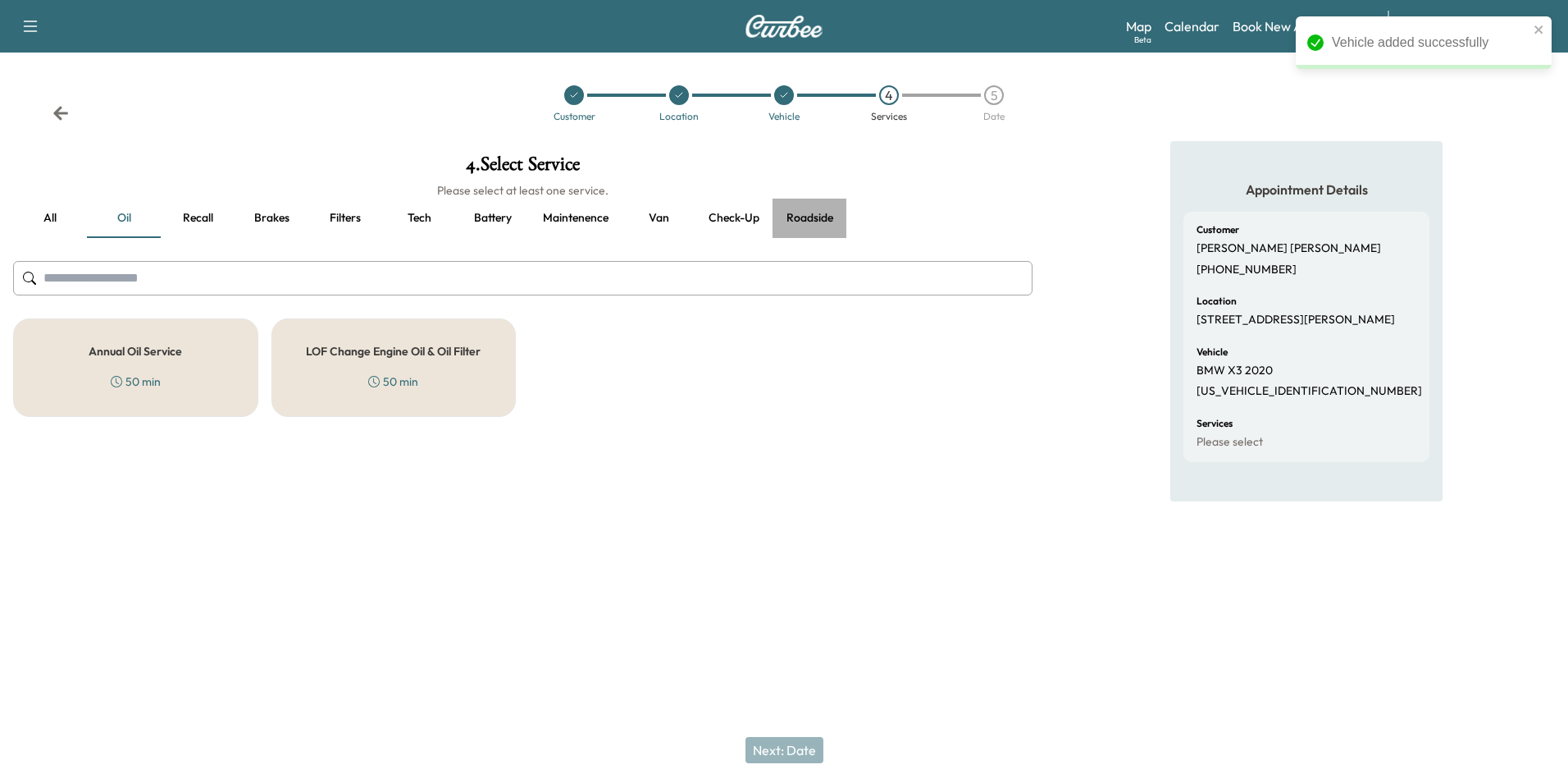
click at [809, 217] on button "Roadside" at bounding box center [809, 218] width 74 height 40
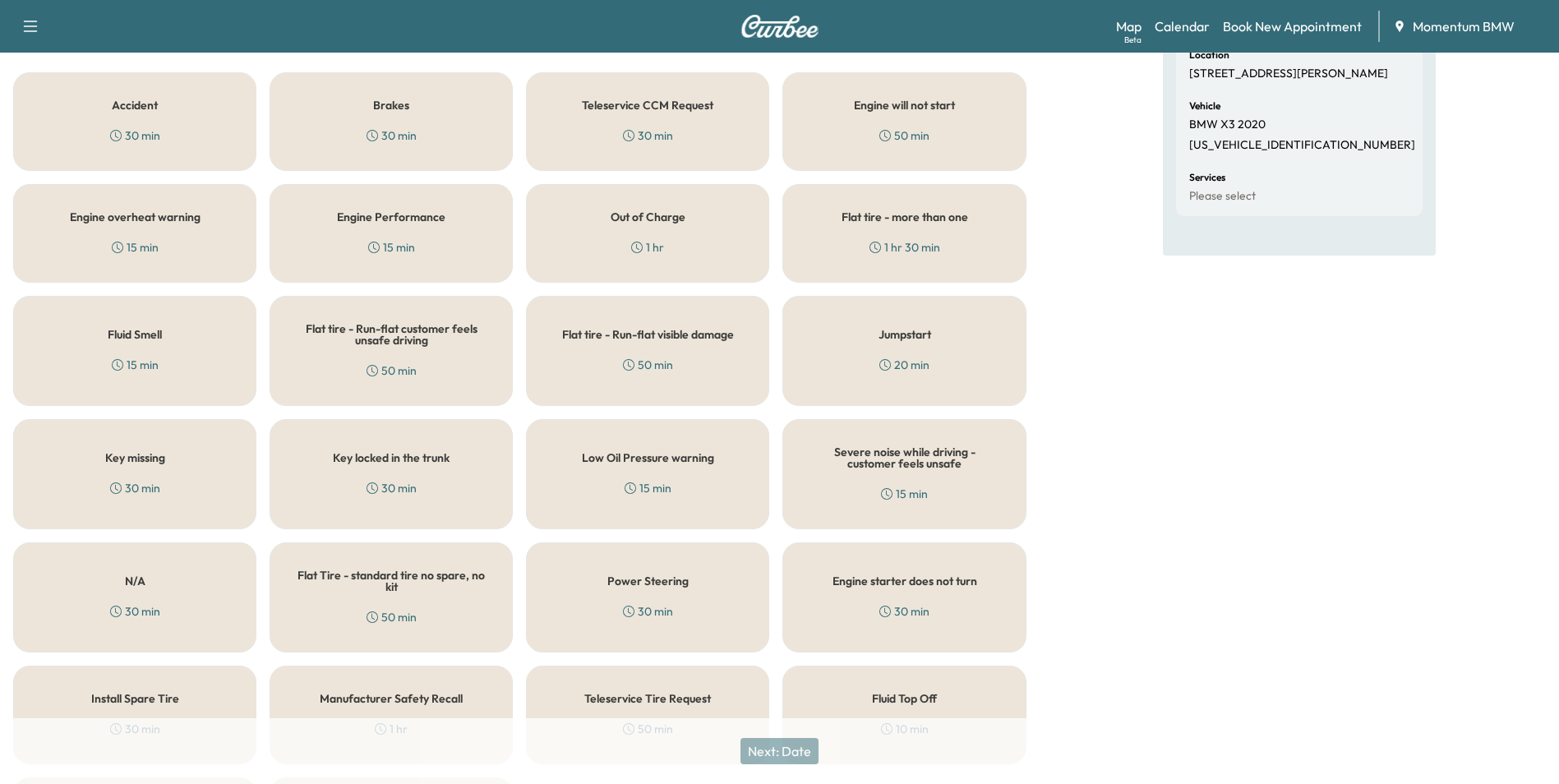
scroll to position [404, 0]
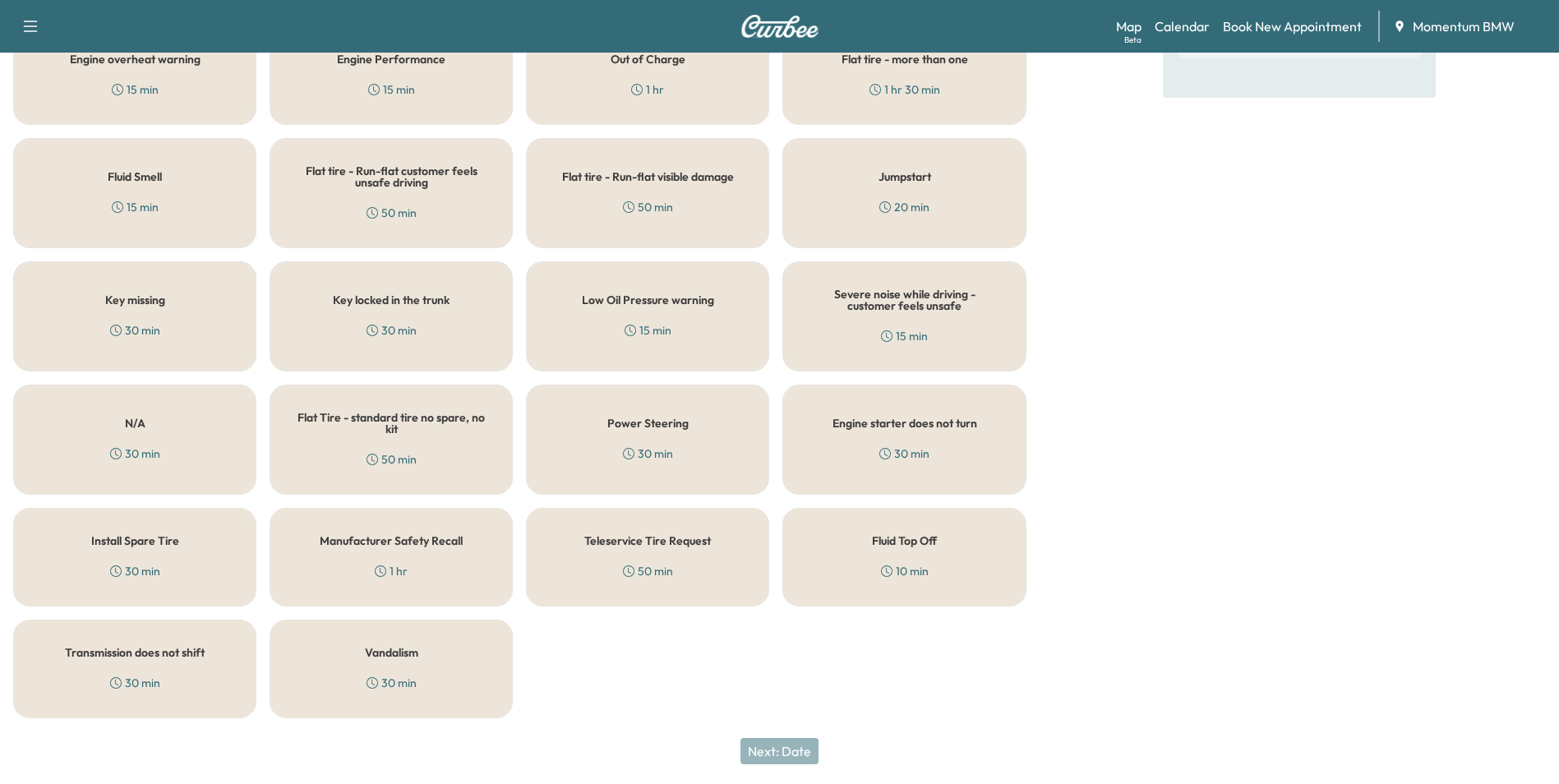
click at [894, 548] on div "Fluid Top Off 10 min" at bounding box center [903, 557] width 243 height 99
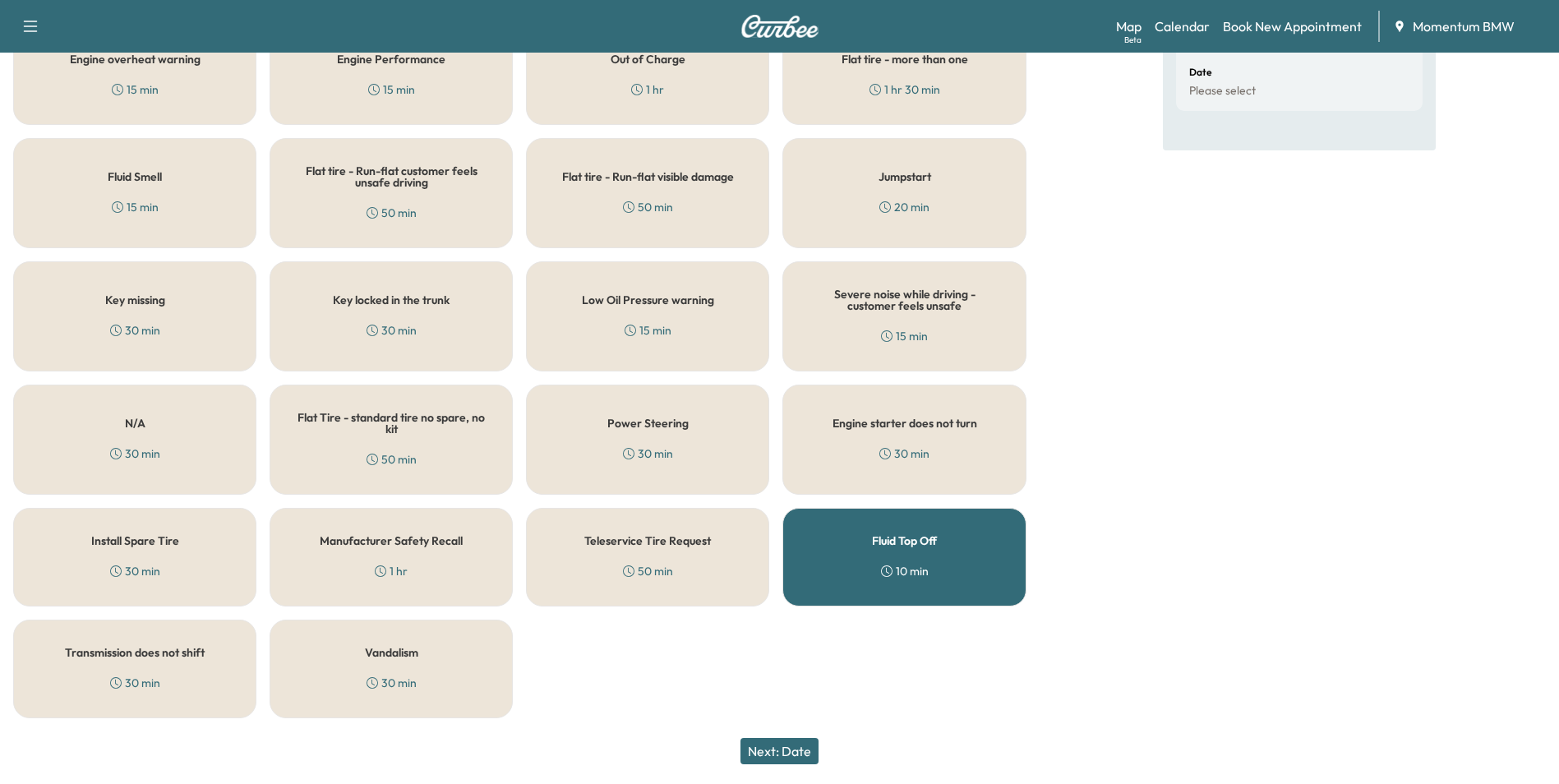
click at [779, 750] on button "Next: Date" at bounding box center [780, 751] width 78 height 26
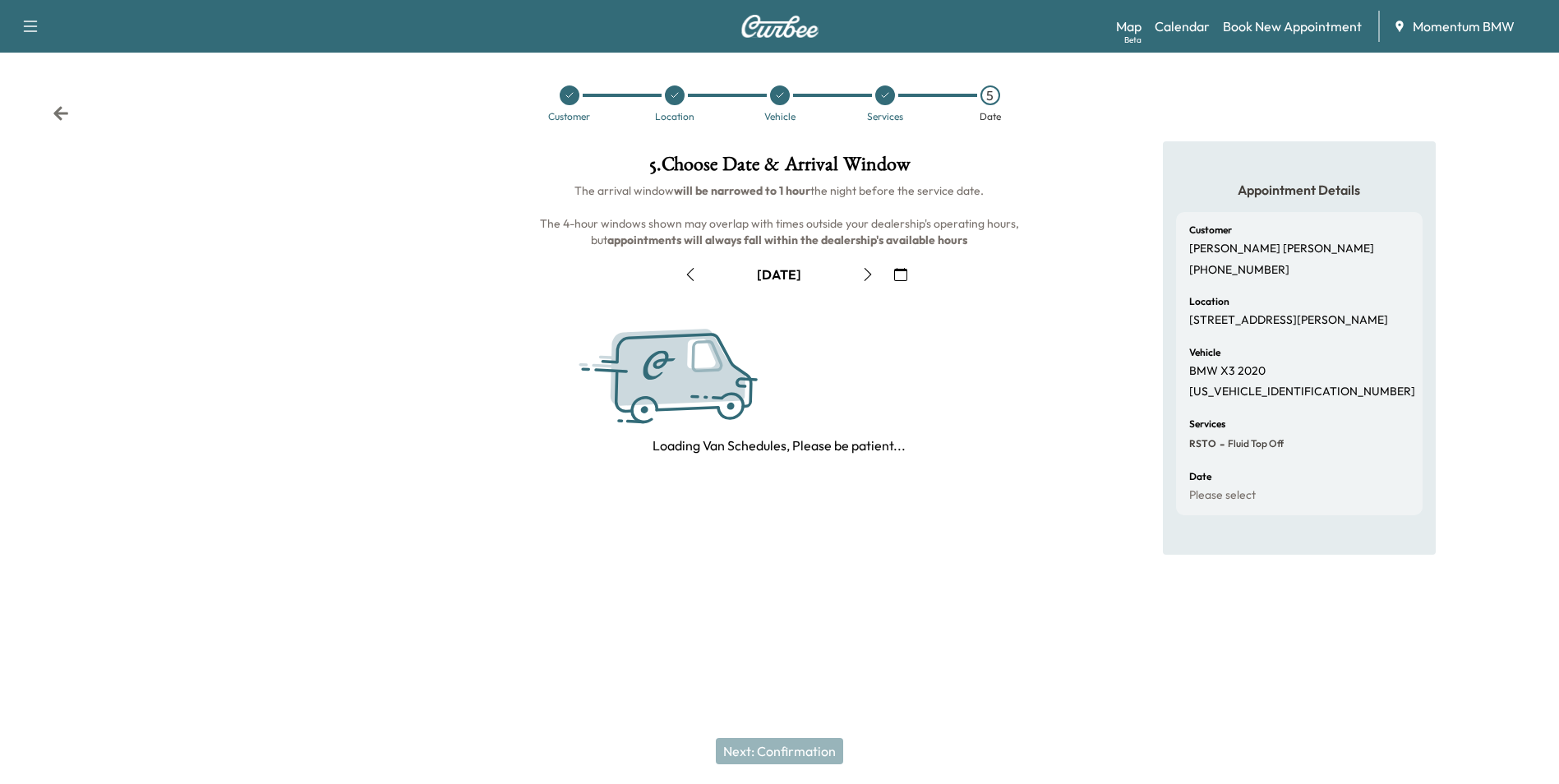
scroll to position [0, 0]
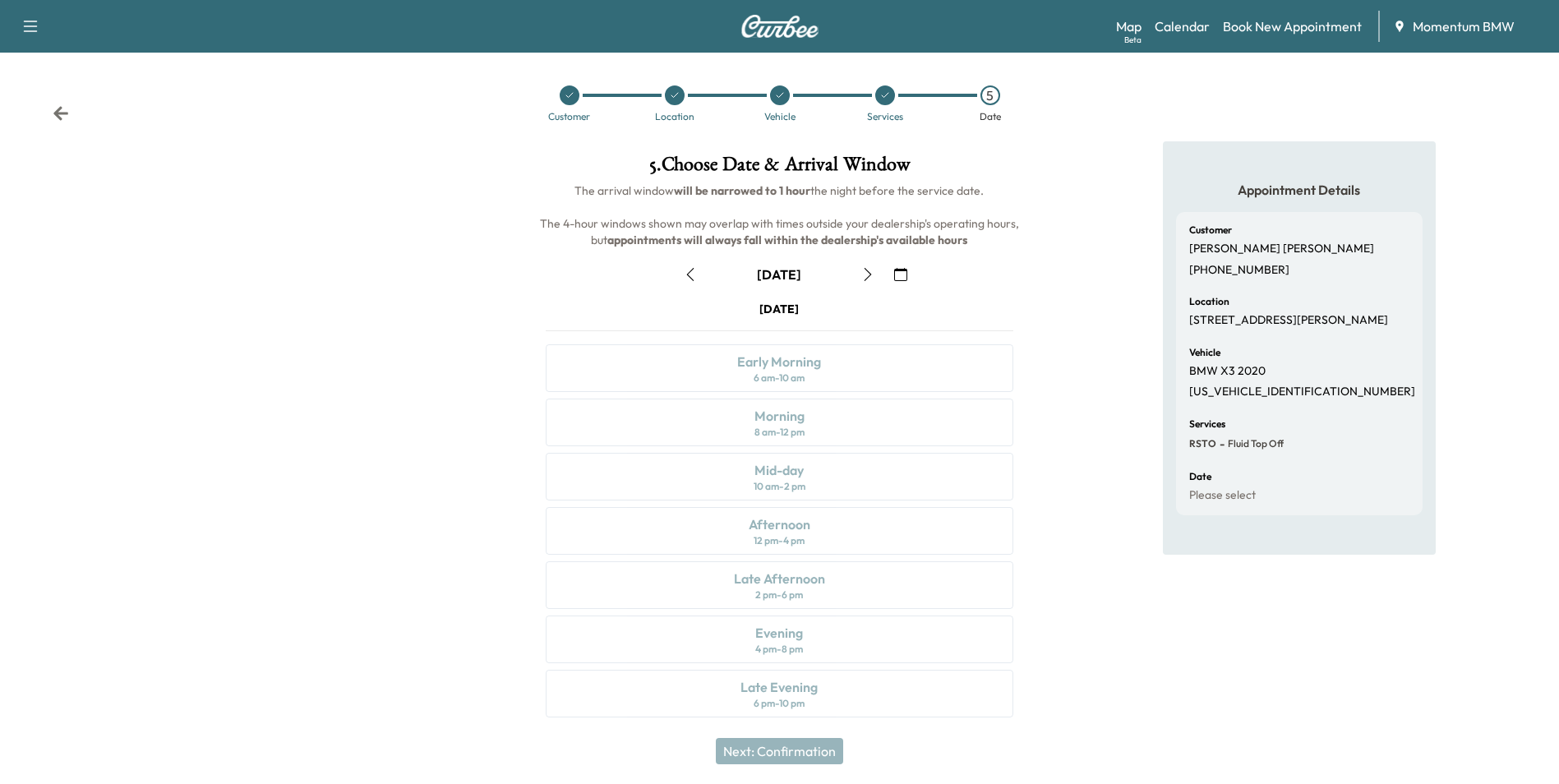
click at [905, 278] on icon "button" at bounding box center [901, 275] width 13 height 13
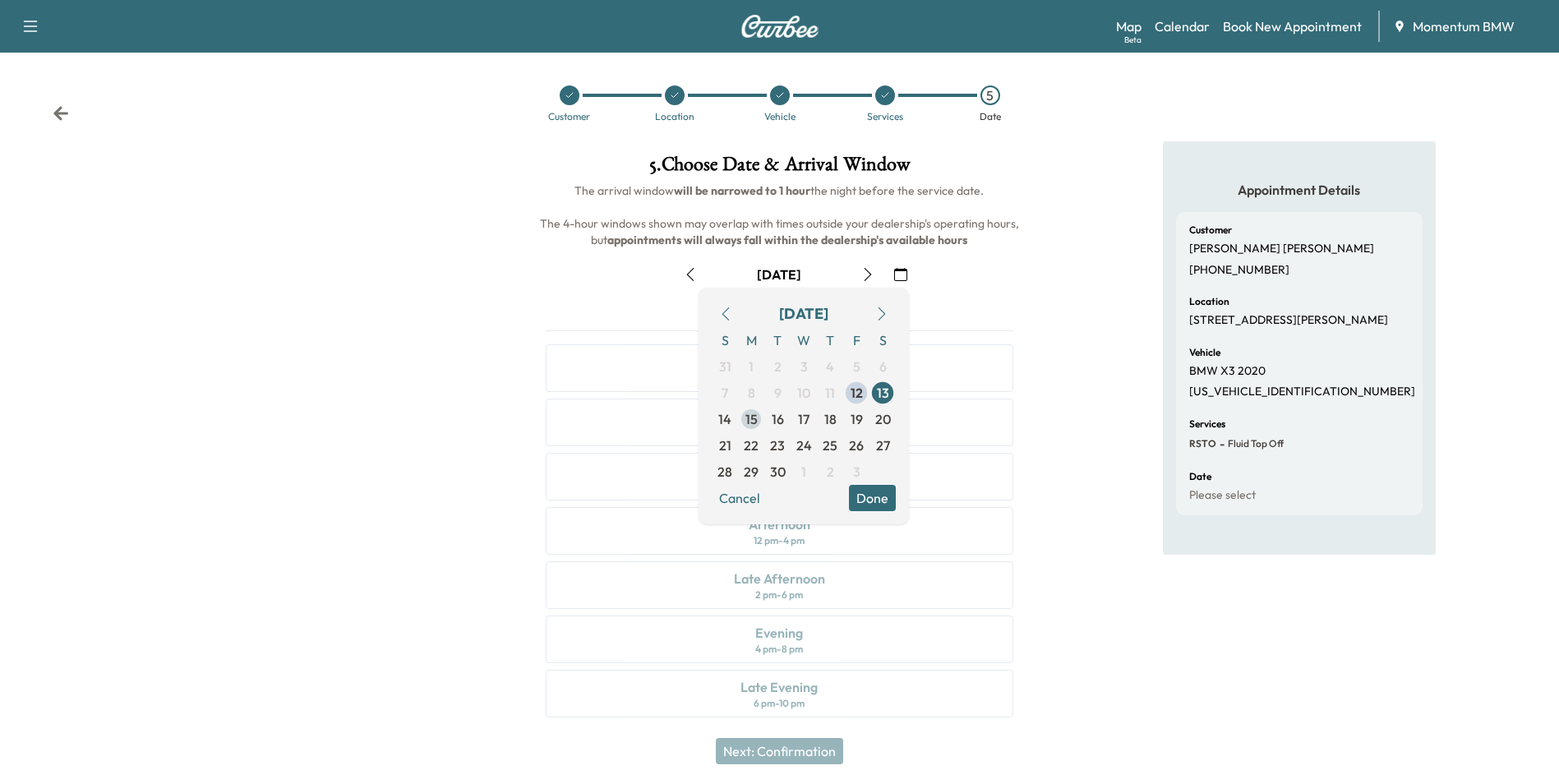
click at [751, 417] on span "15" at bounding box center [751, 419] width 12 height 19
click at [876, 498] on button "Done" at bounding box center [872, 497] width 47 height 26
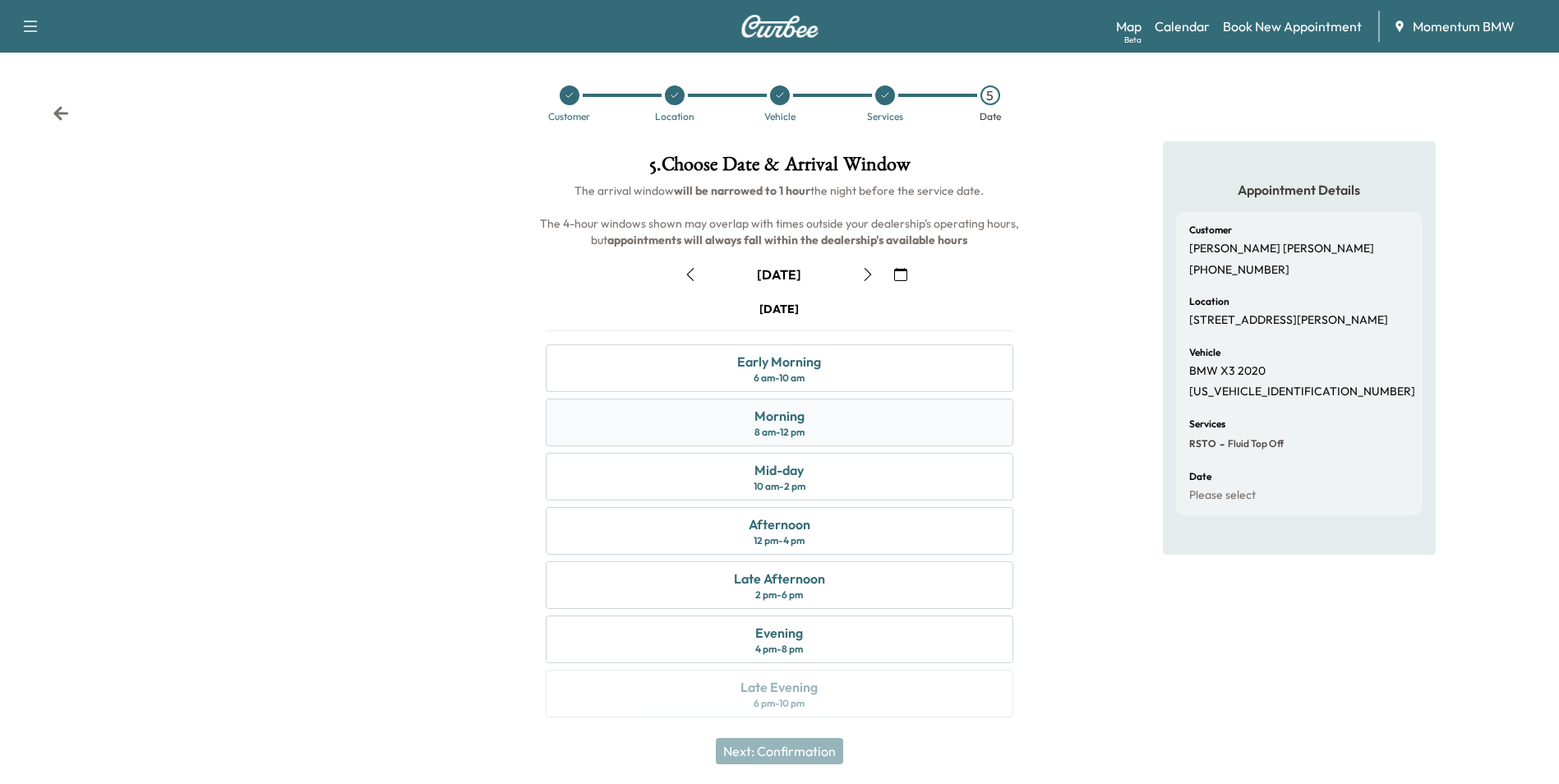
click at [844, 418] on div "Morning 8 am - 12 pm" at bounding box center [779, 423] width 467 height 48
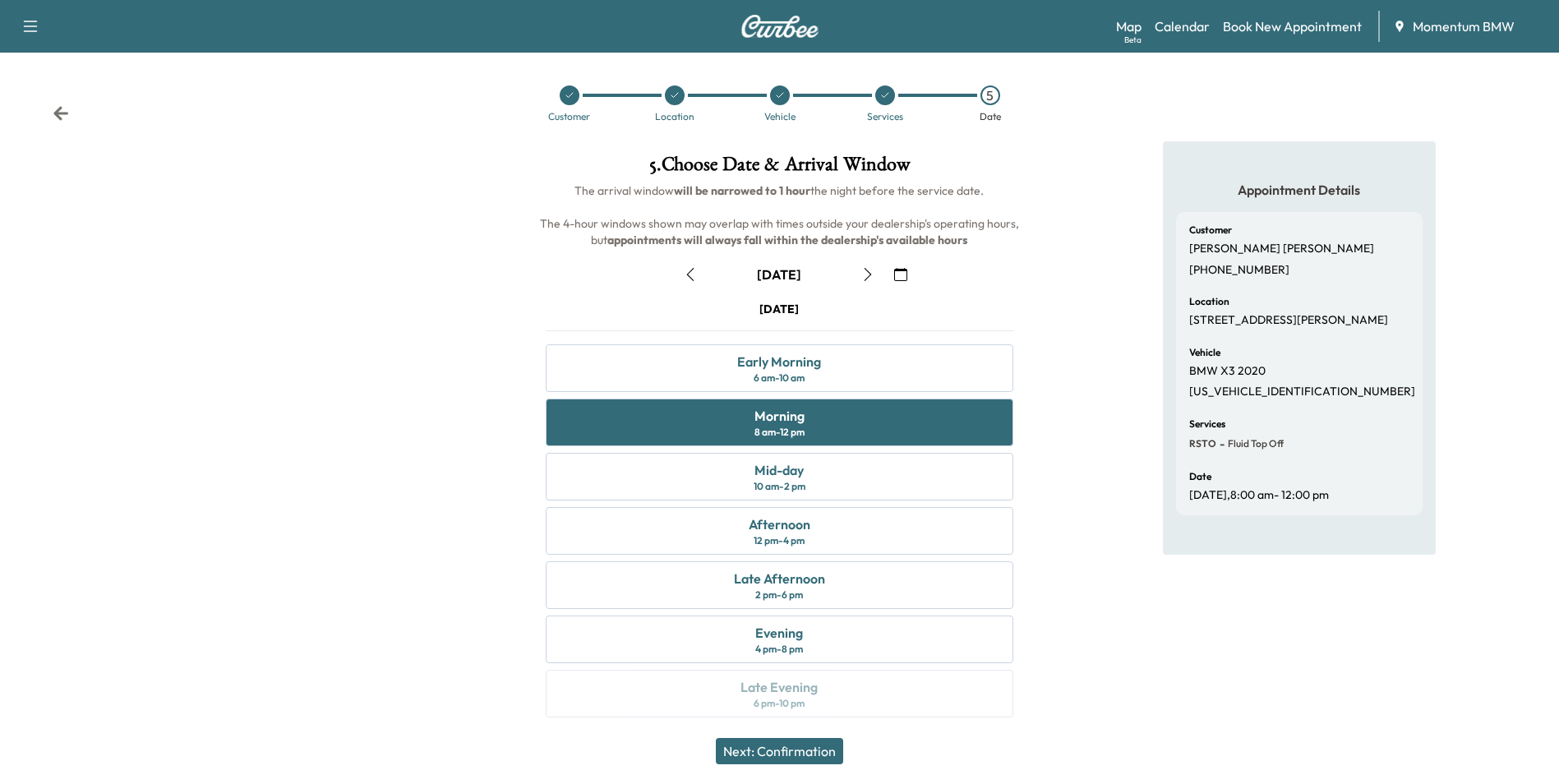
click at [806, 752] on button "Next: Confirmation" at bounding box center [780, 751] width 128 height 26
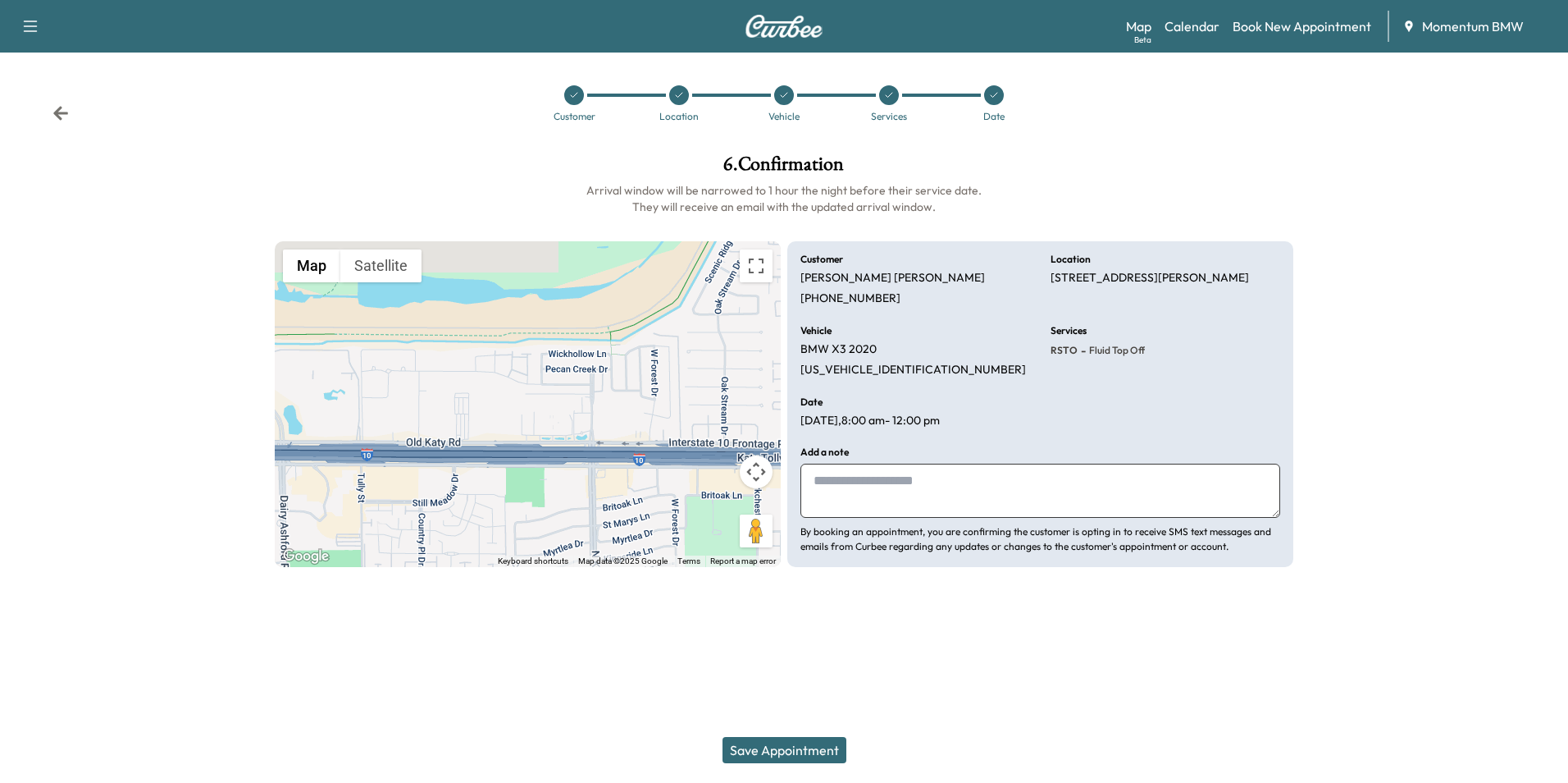
click at [887, 476] on textarea at bounding box center [1040, 490] width 480 height 54
type textarea "**********"
click at [772, 740] on button "Save Appointment" at bounding box center [784, 750] width 124 height 26
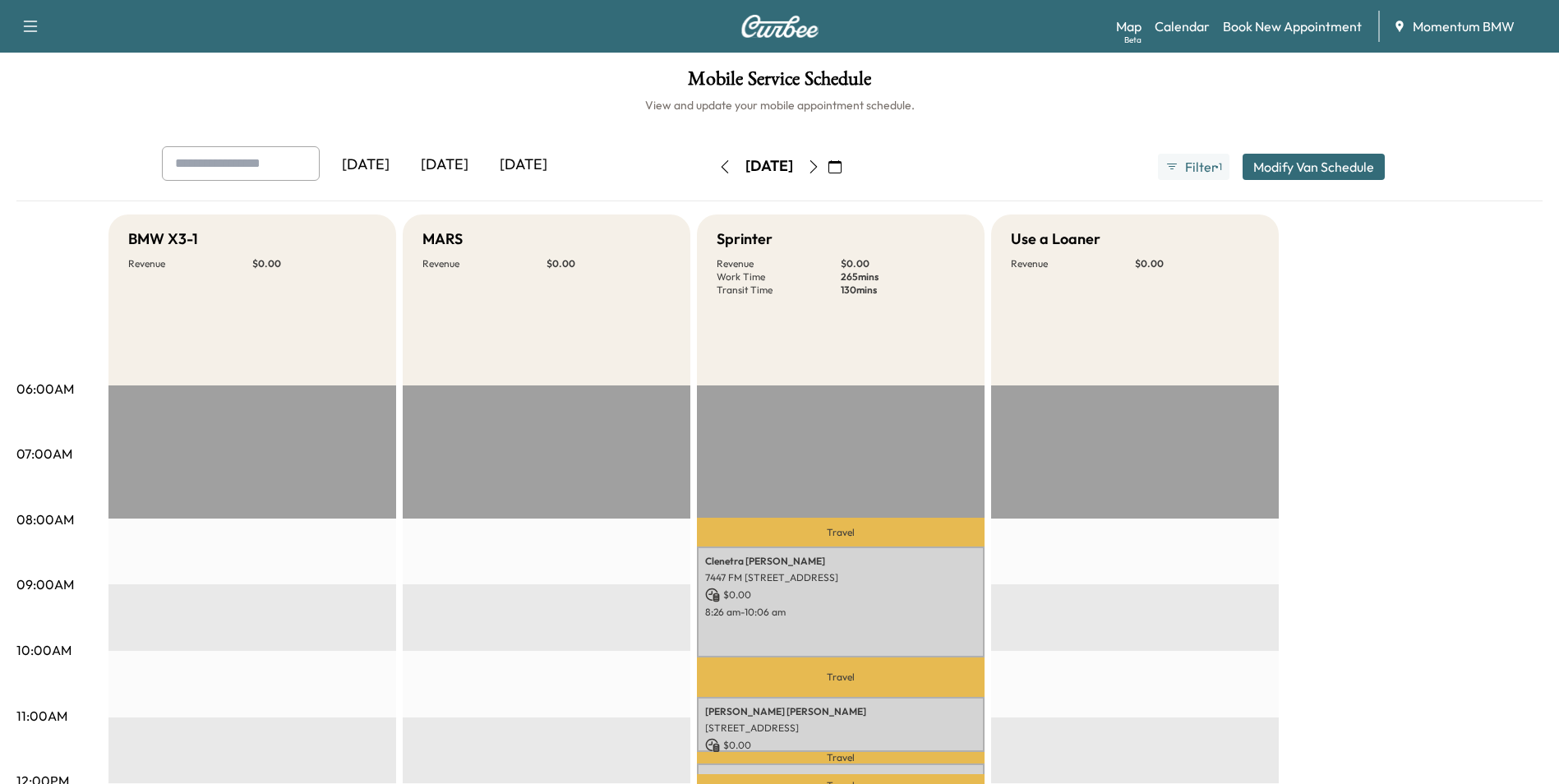
click at [718, 165] on icon "button" at bounding box center [725, 166] width 13 height 13
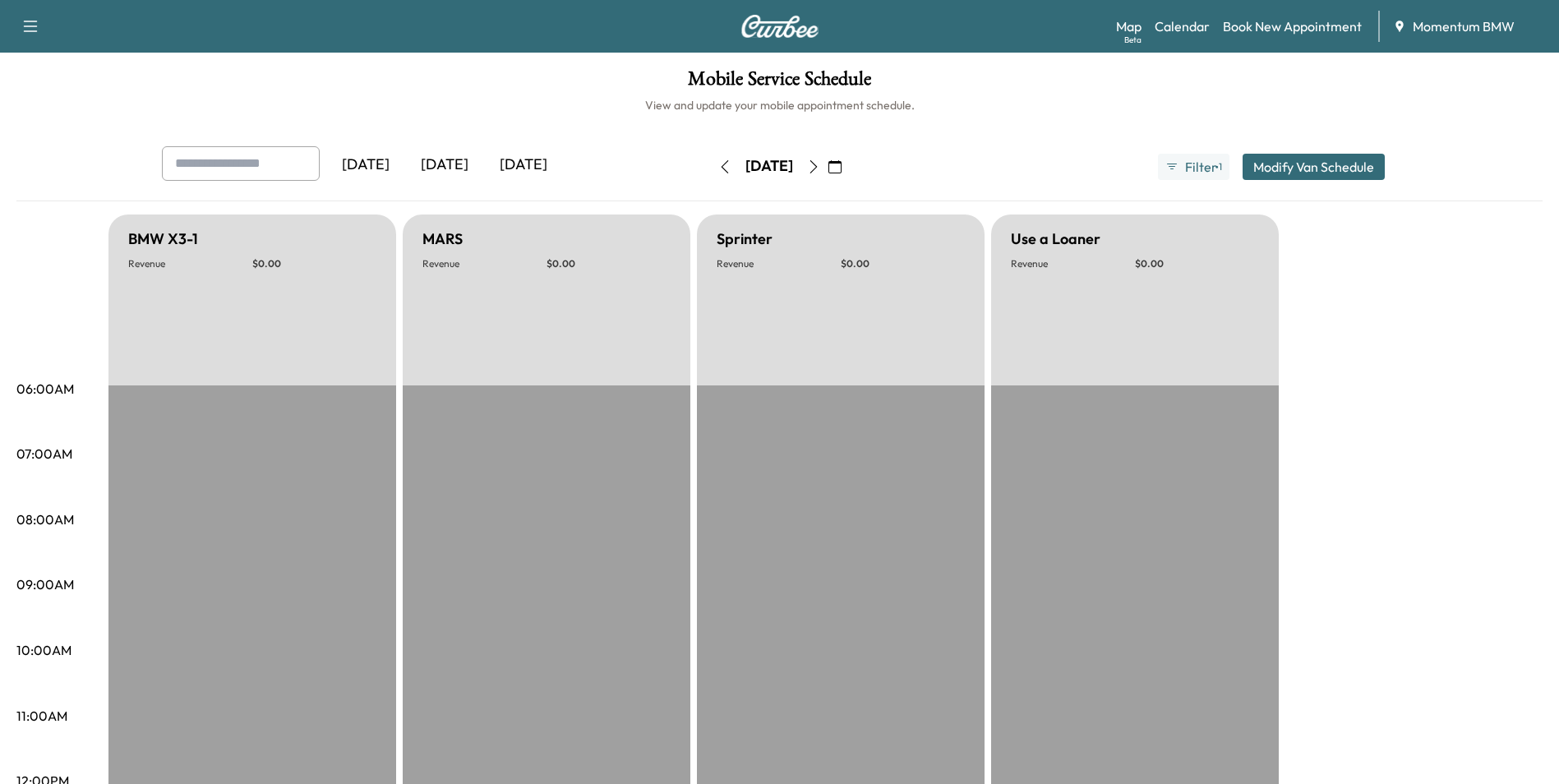
click at [820, 166] on icon "button" at bounding box center [814, 166] width 13 height 13
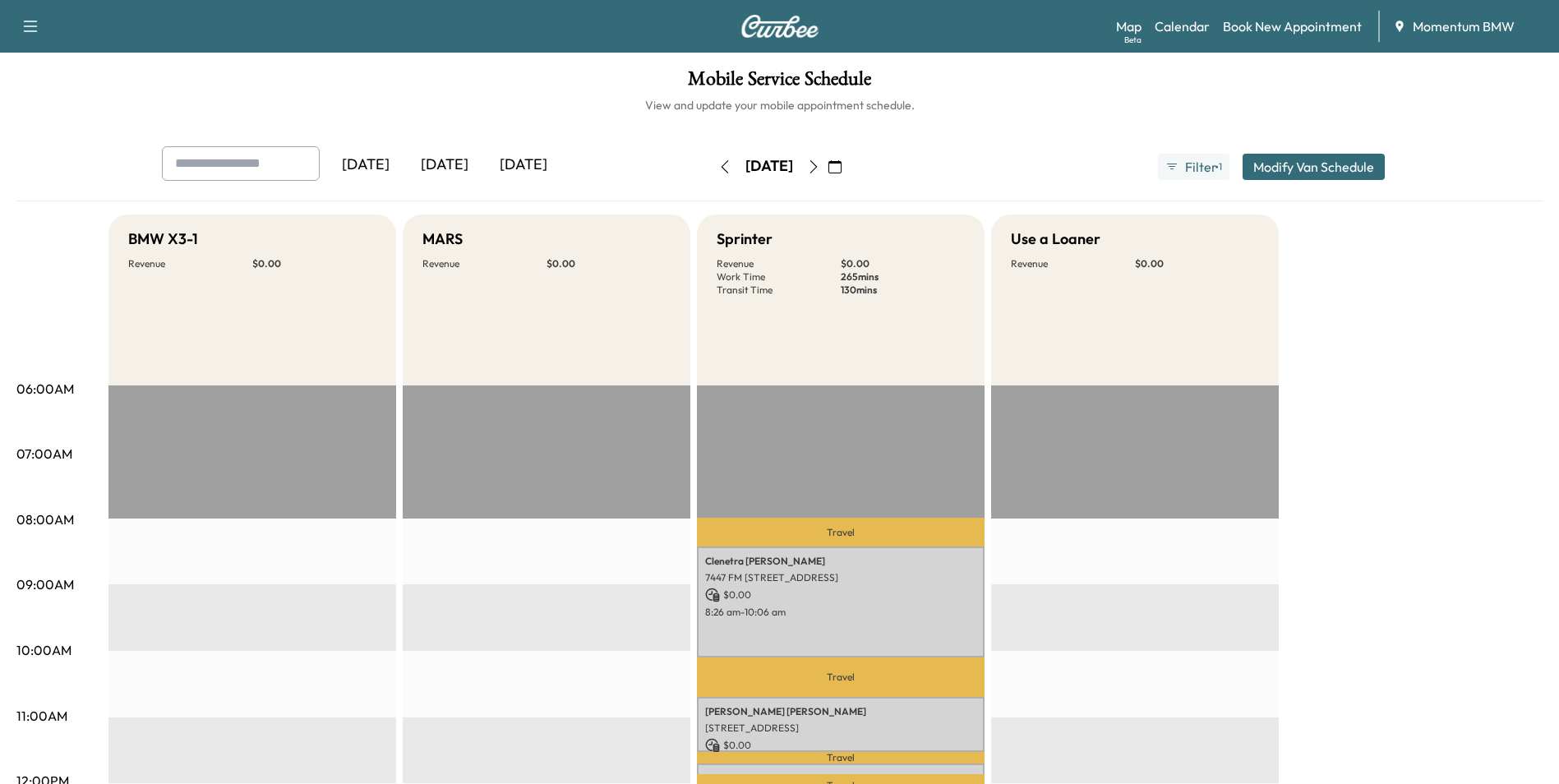
click at [820, 166] on icon "button" at bounding box center [814, 166] width 13 height 13
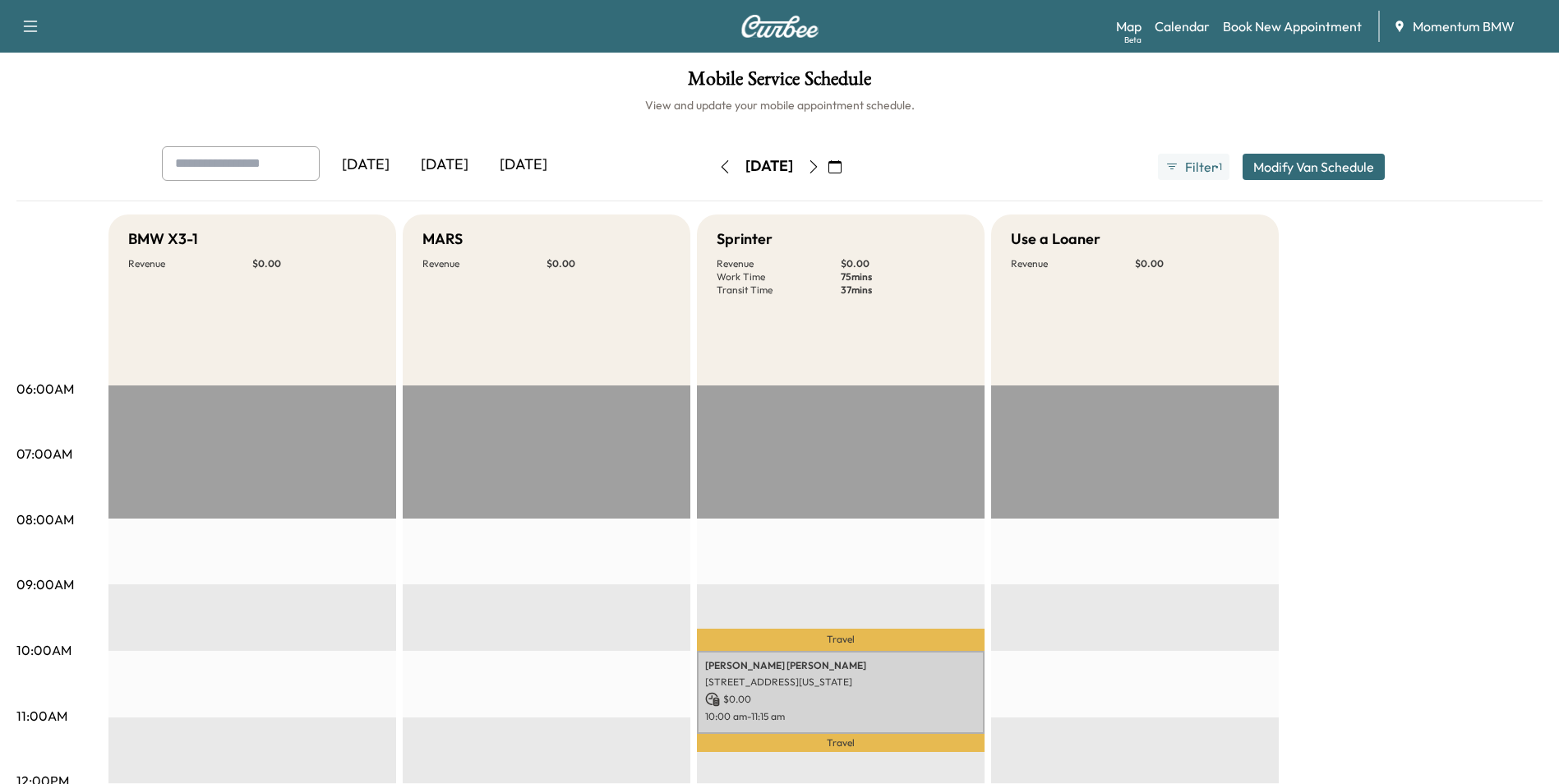
click at [718, 166] on icon "button" at bounding box center [725, 166] width 13 height 13
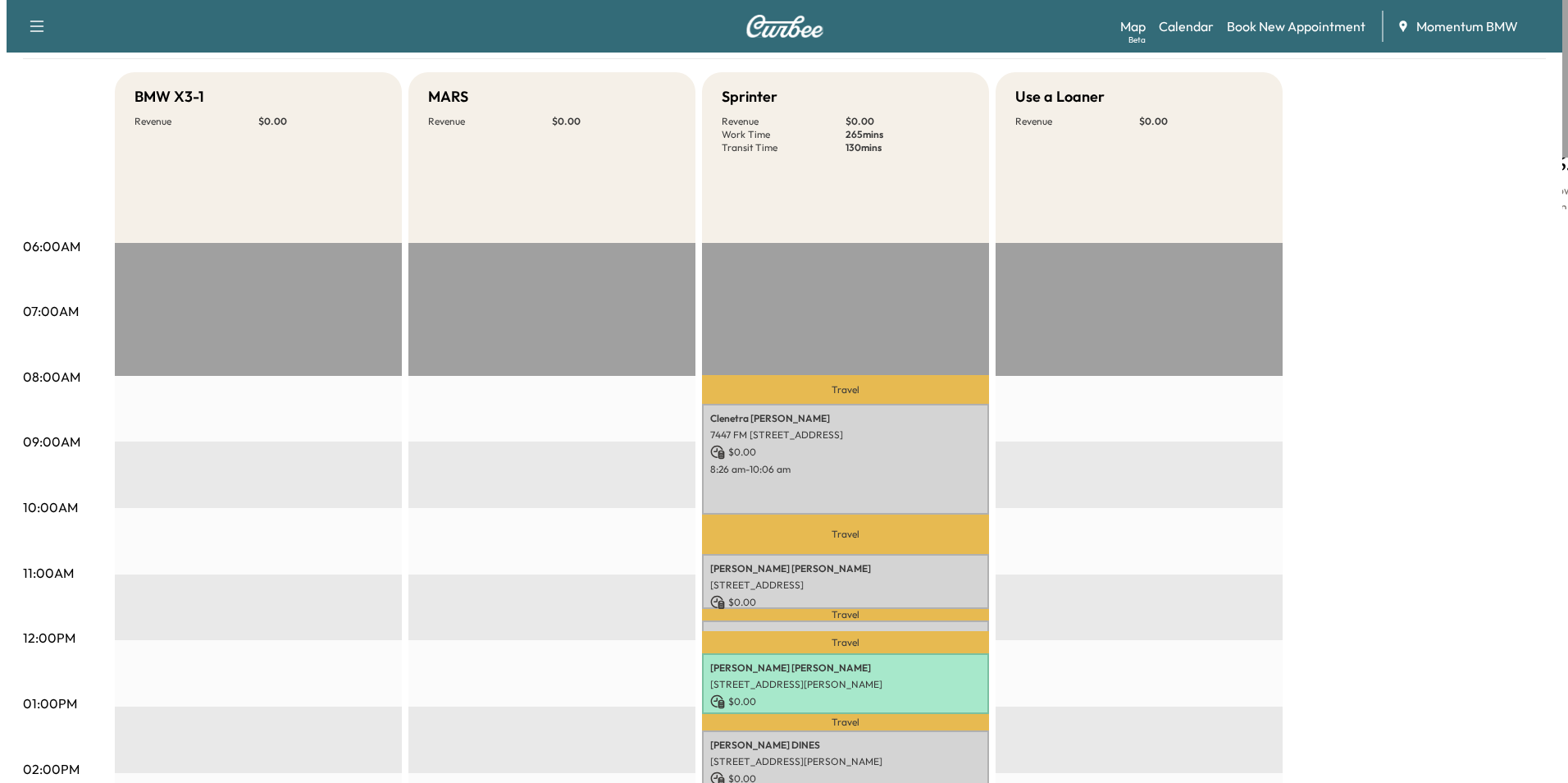
scroll to position [164, 0]
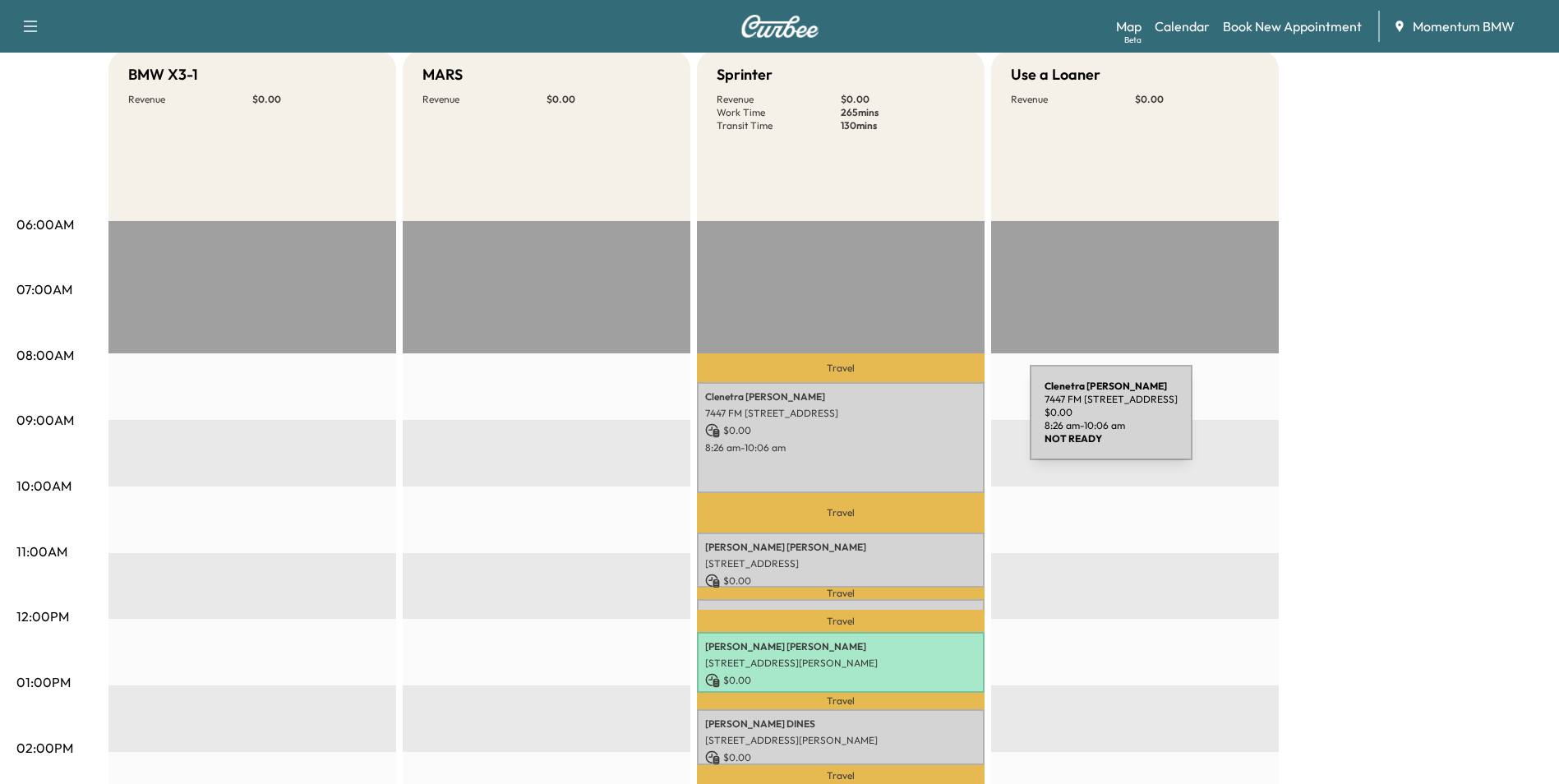
click at [906, 424] on p "$ 0.00" at bounding box center [841, 431] width 271 height 15
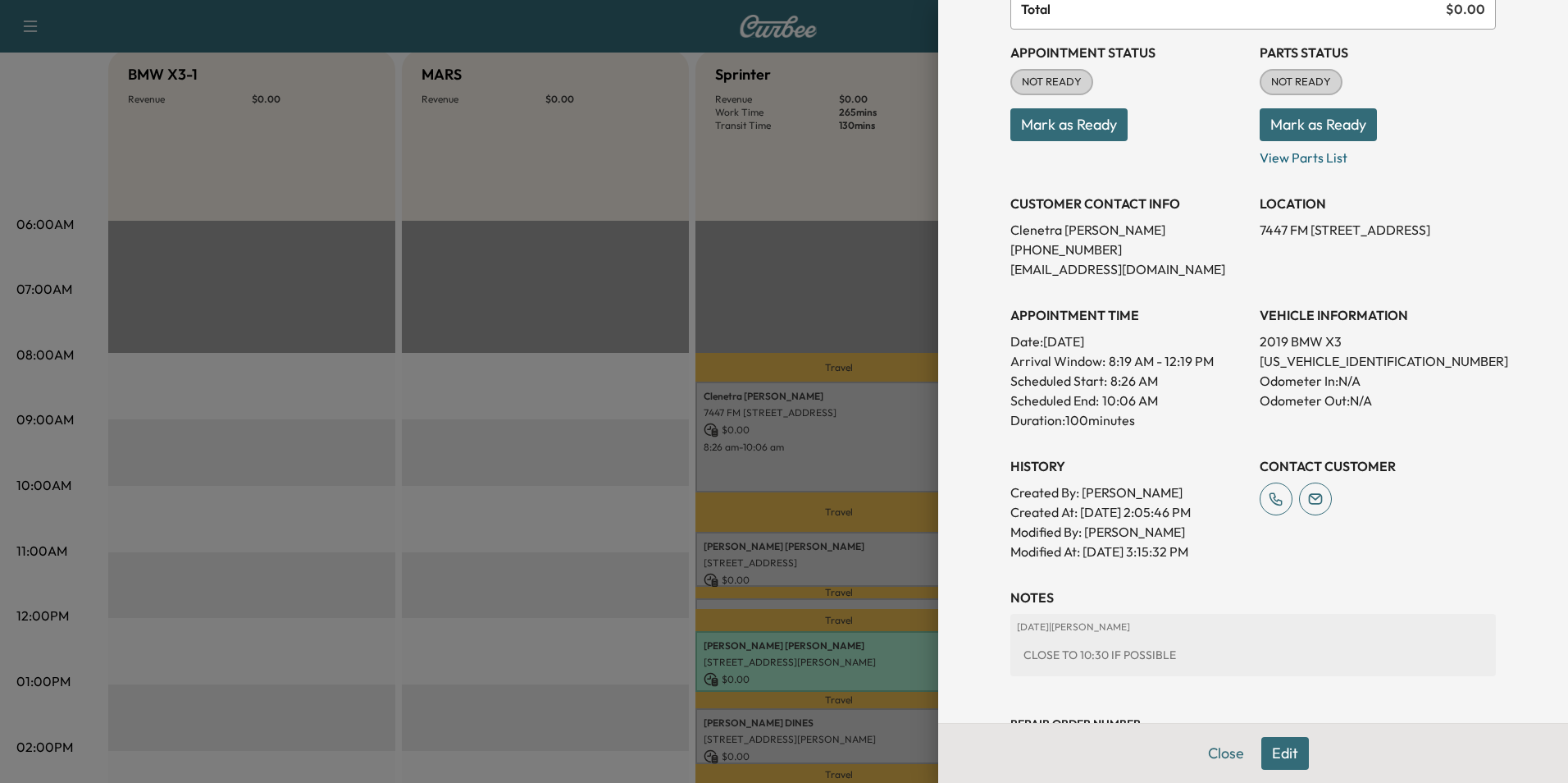
scroll to position [247, 0]
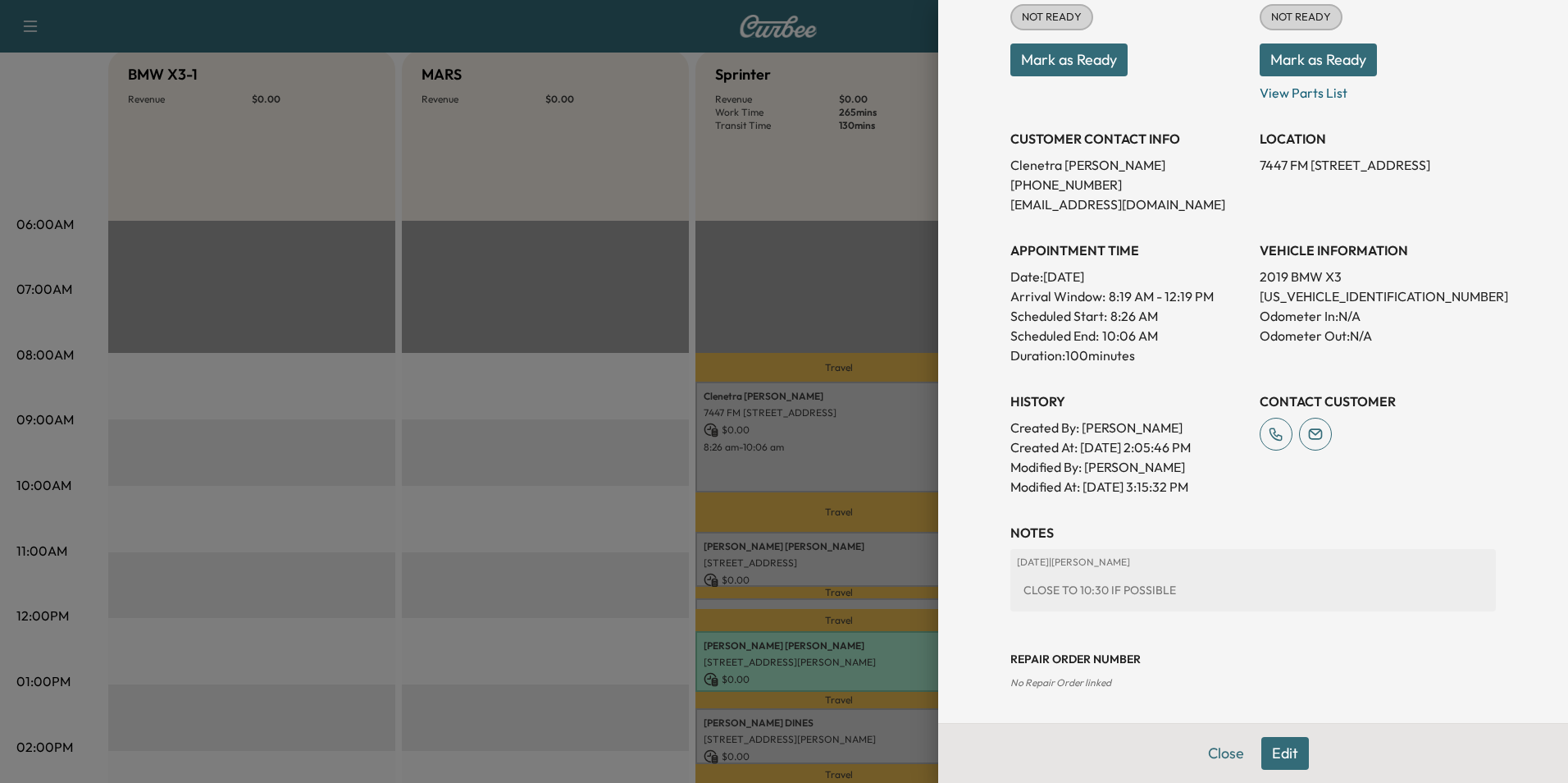
click at [896, 550] on div at bounding box center [784, 392] width 1568 height 783
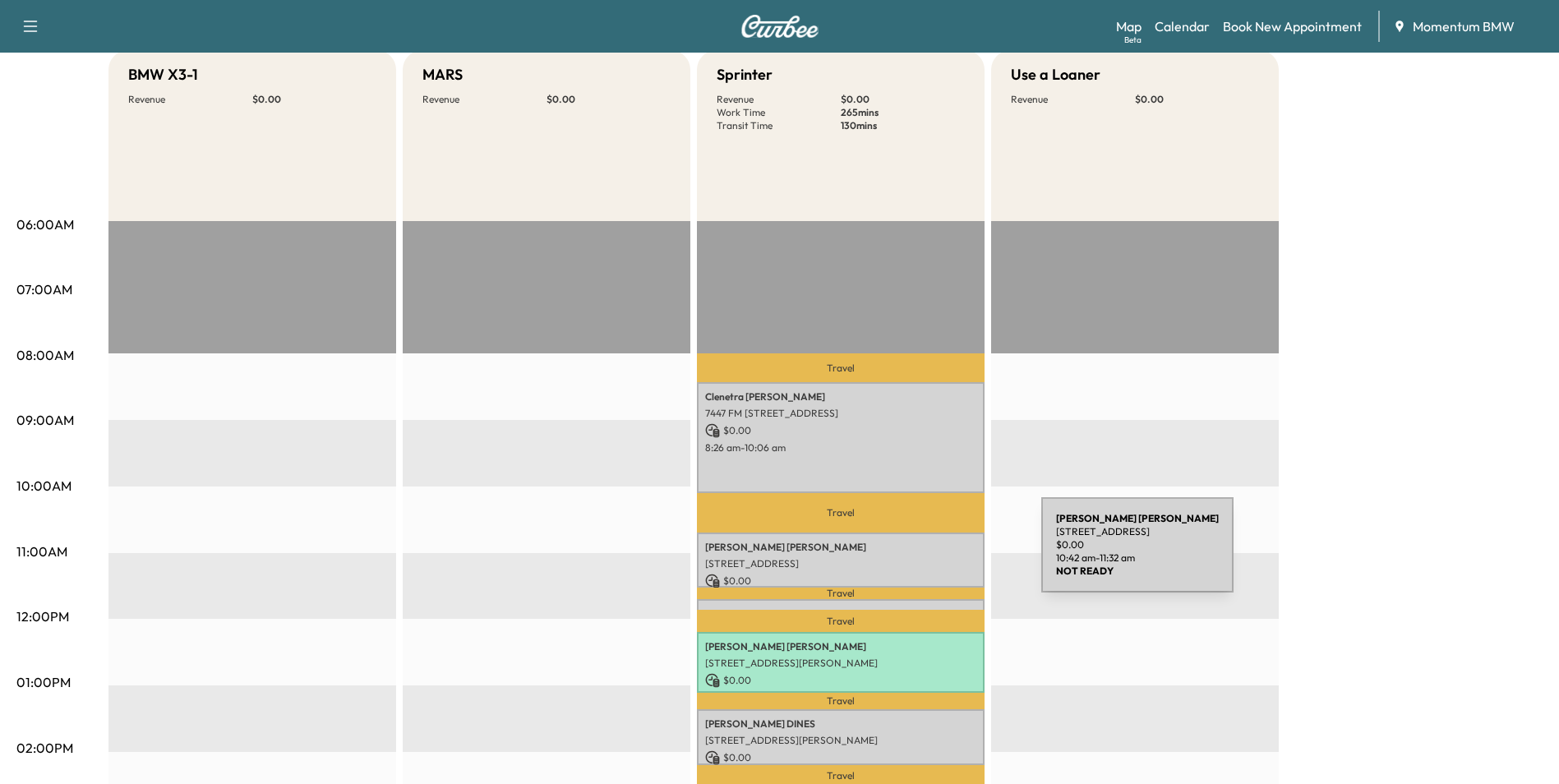
click at [918, 557] on p "[STREET_ADDRESS]" at bounding box center [841, 564] width 271 height 13
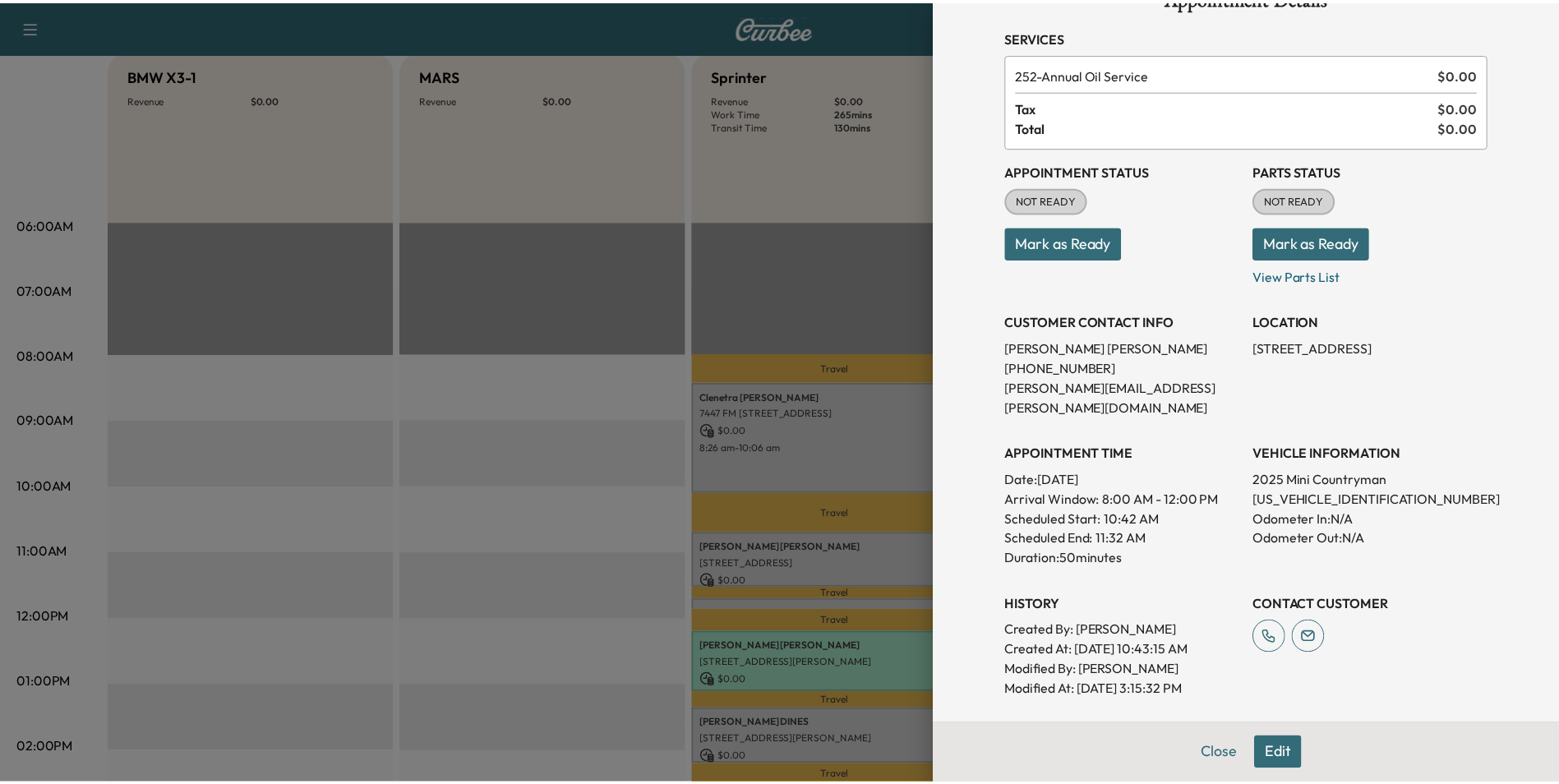
scroll to position [0, 0]
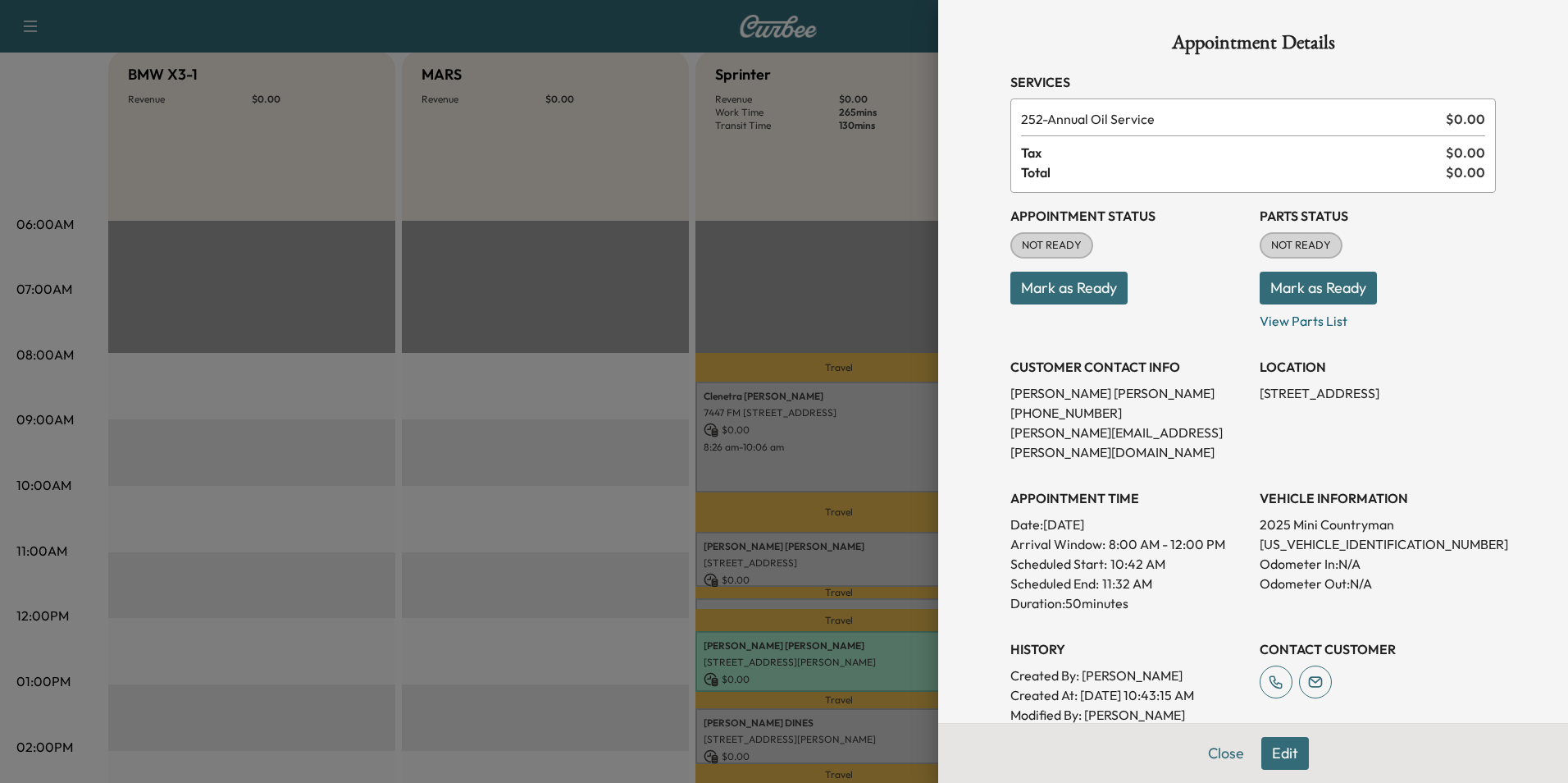
click at [894, 731] on div at bounding box center [784, 392] width 1568 height 783
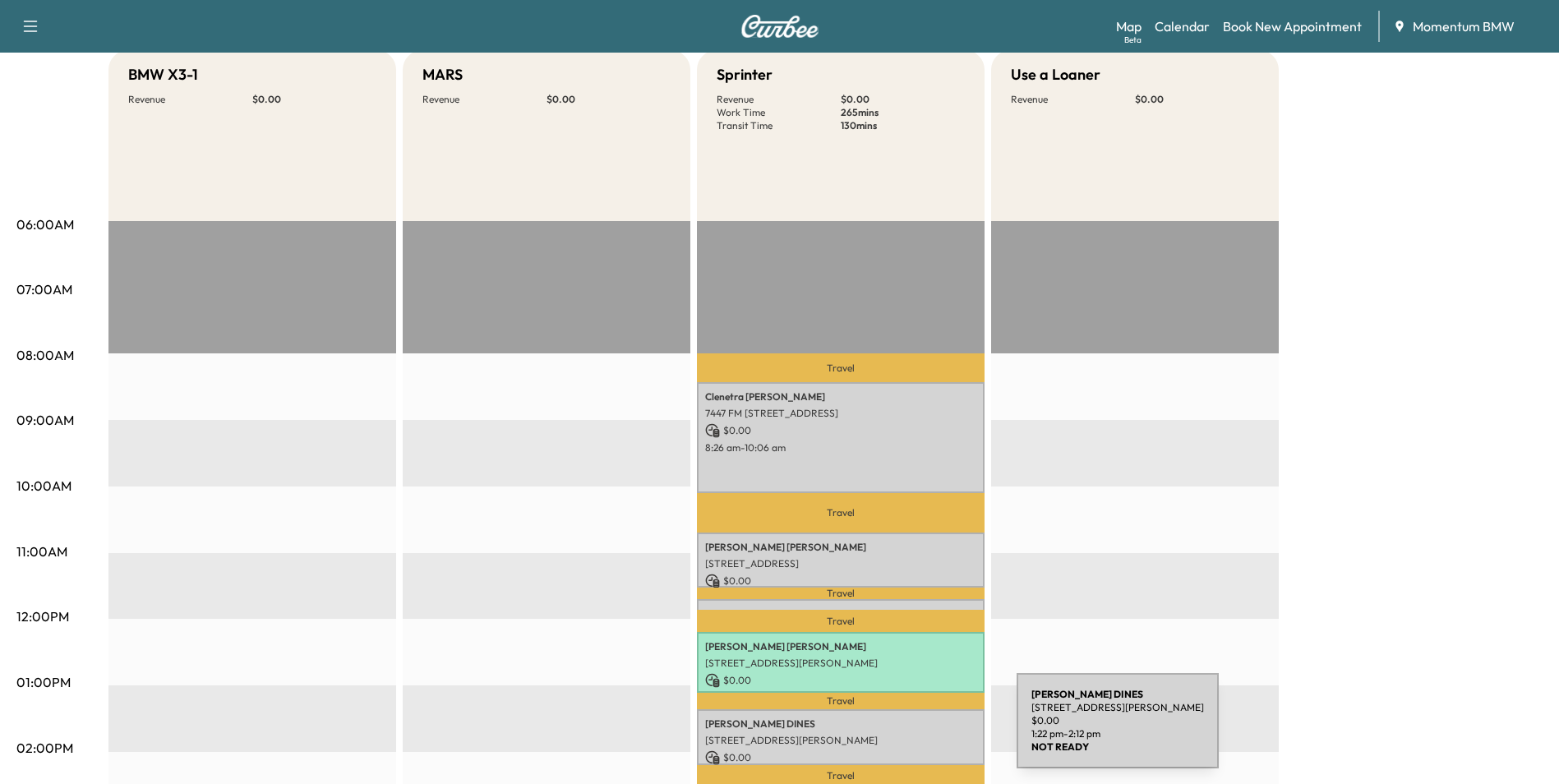
click at [893, 734] on p "[STREET_ADDRESS][PERSON_NAME]" at bounding box center [841, 741] width 271 height 13
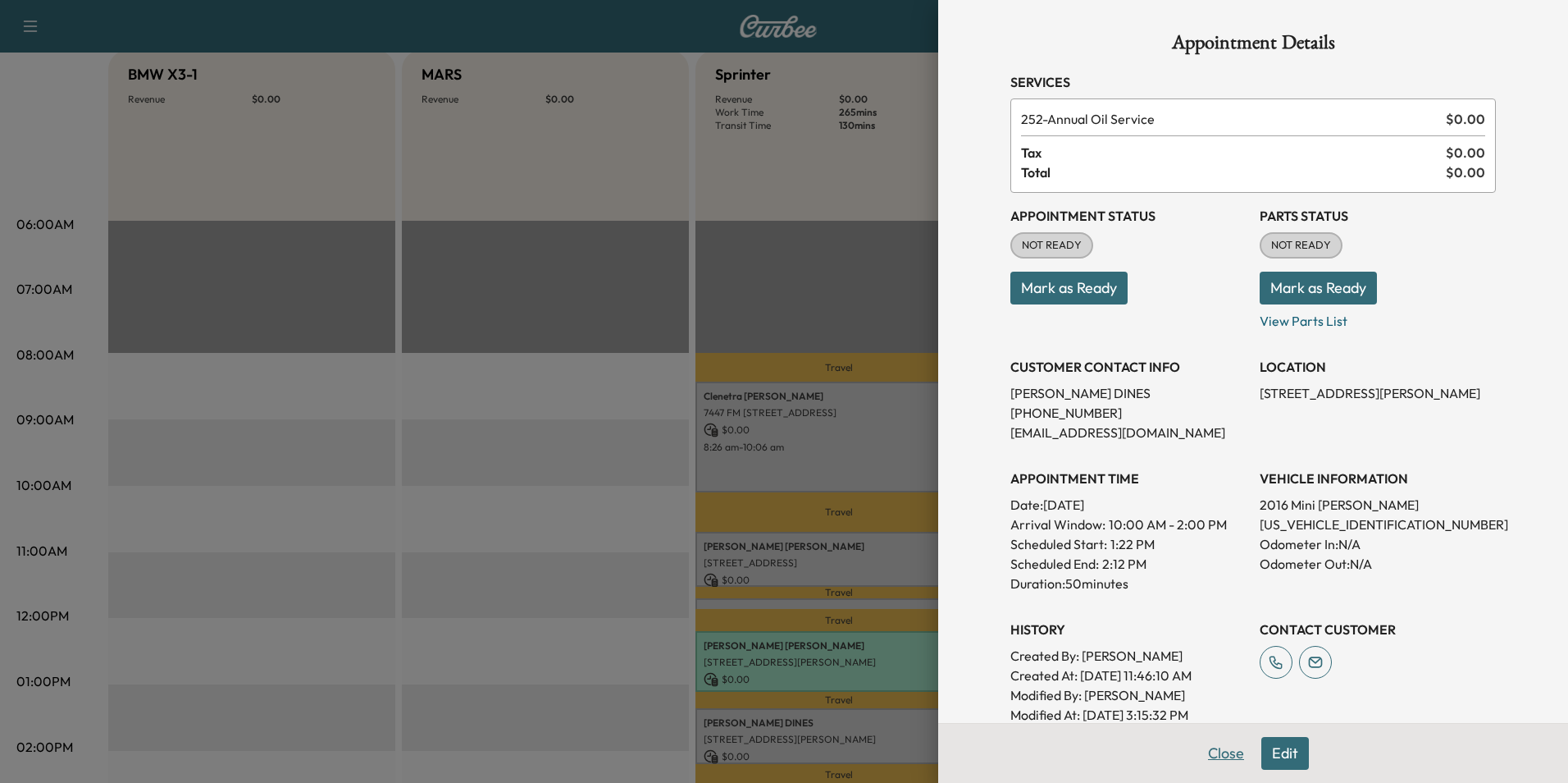
click at [1206, 752] on button "Close" at bounding box center [1227, 753] width 57 height 33
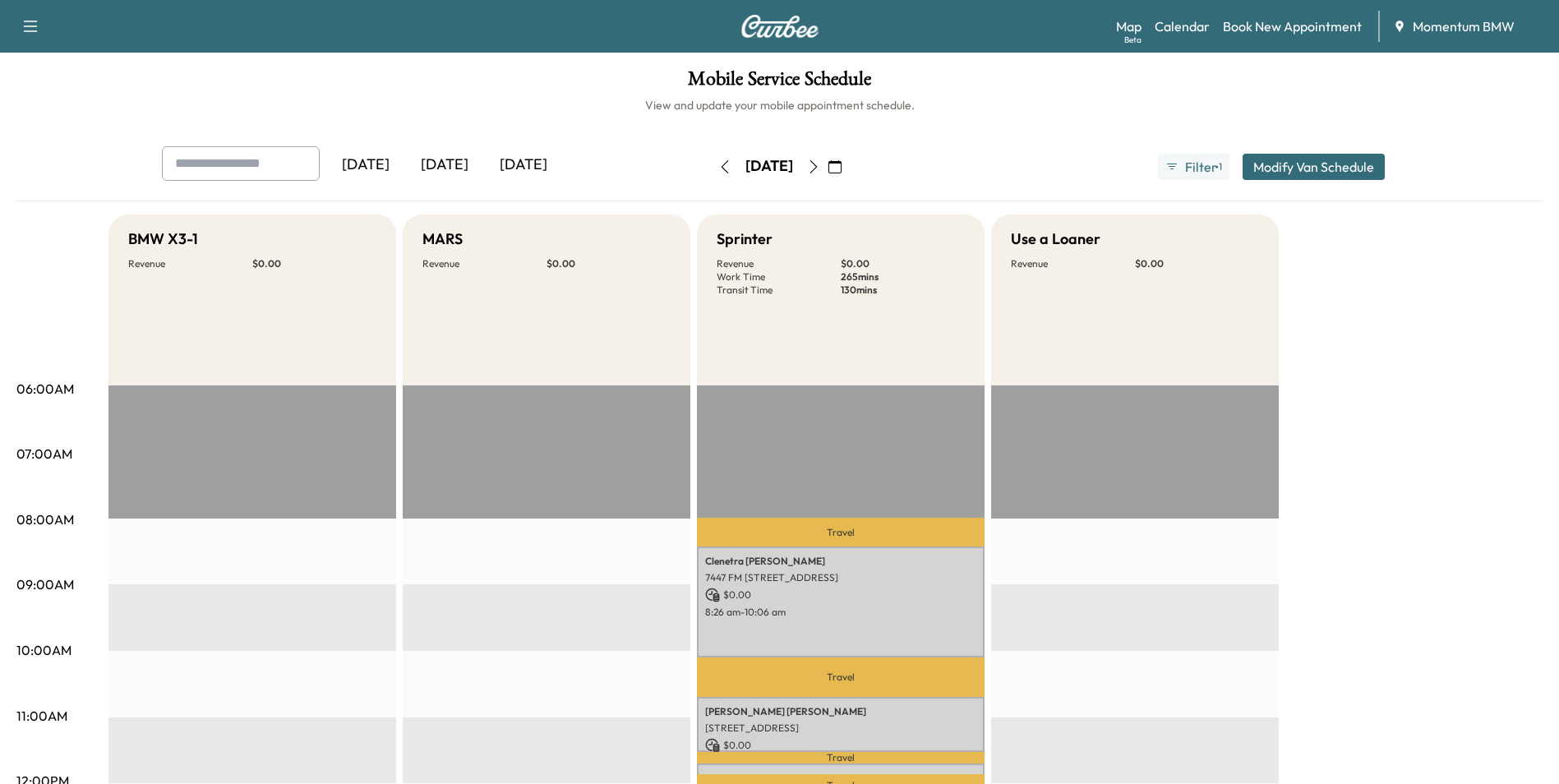
click at [718, 166] on icon "button" at bounding box center [725, 166] width 13 height 13
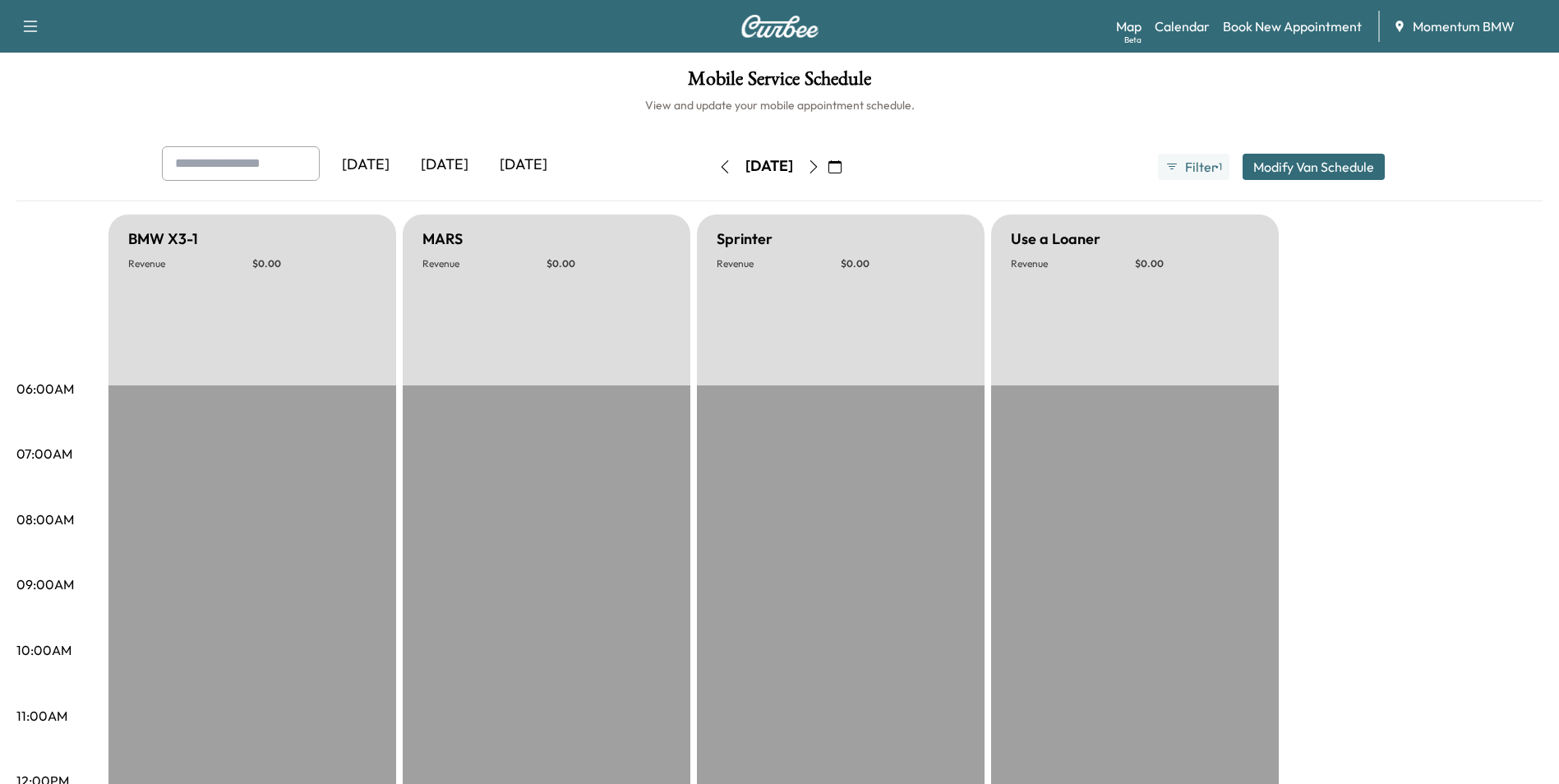
click at [718, 166] on icon "button" at bounding box center [725, 166] width 13 height 13
click at [718, 165] on icon "button" at bounding box center [725, 166] width 13 height 13
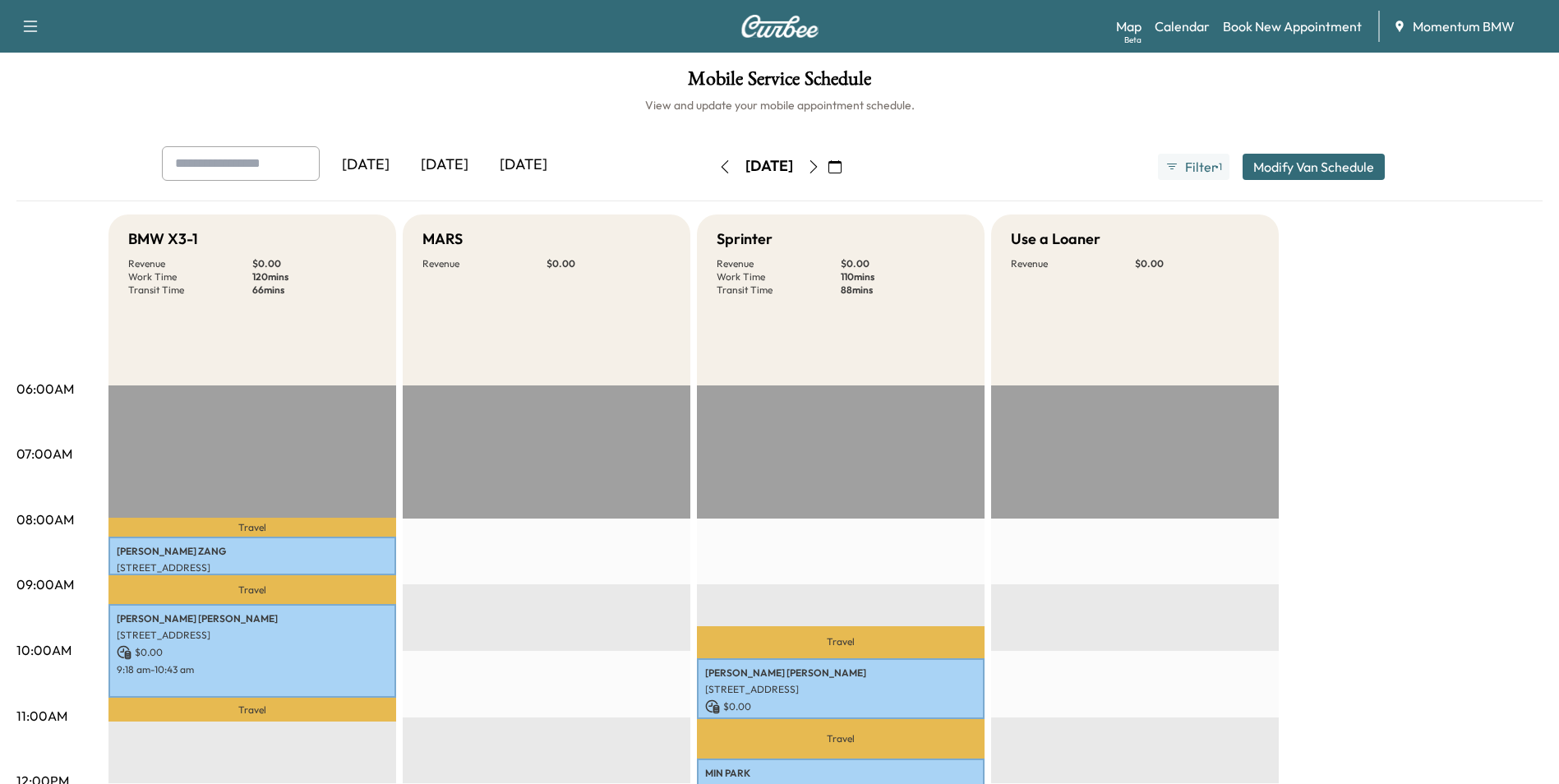
click at [816, 165] on icon "button" at bounding box center [813, 166] width 7 height 13
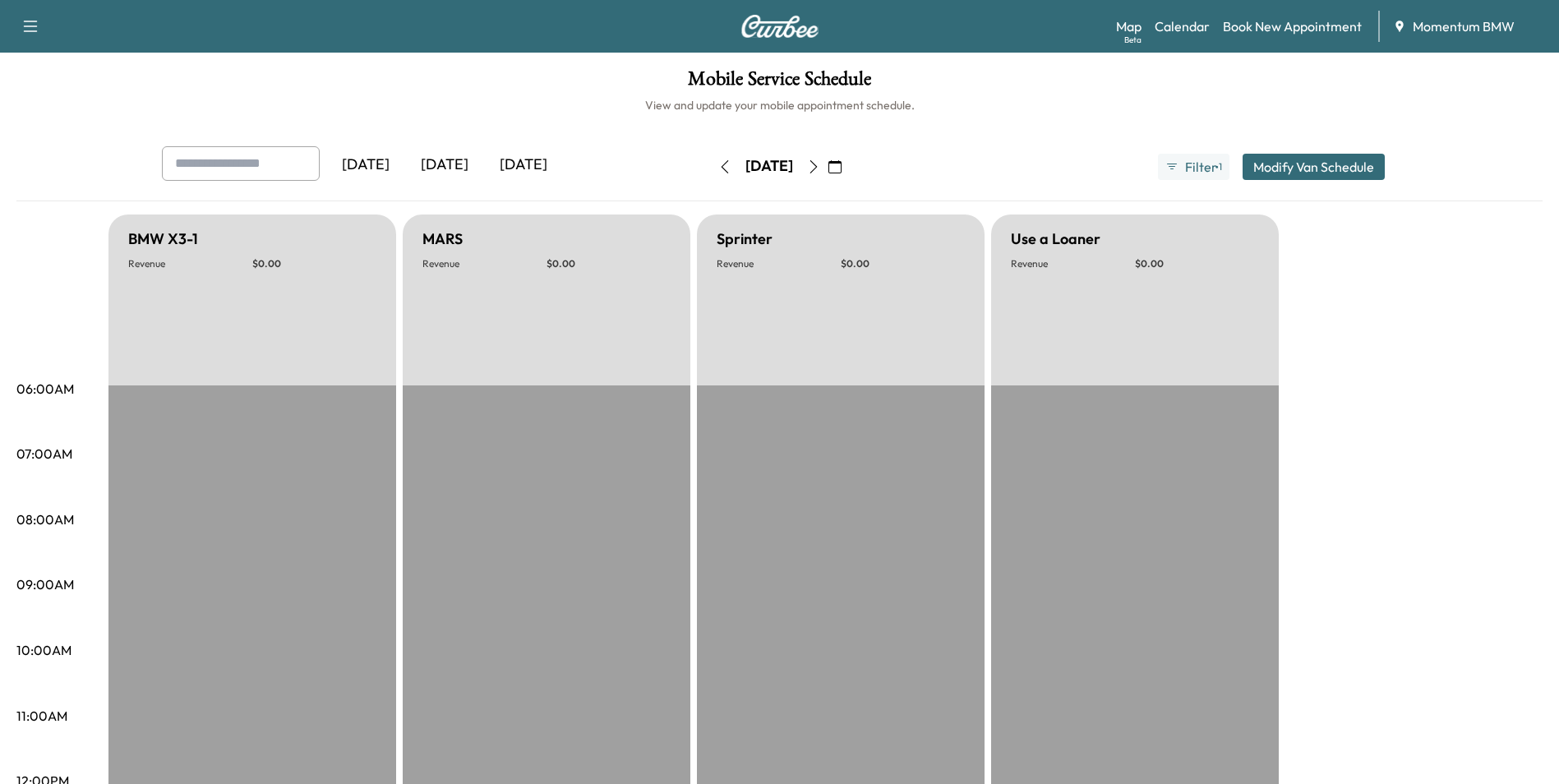
click at [820, 166] on icon "button" at bounding box center [814, 166] width 13 height 13
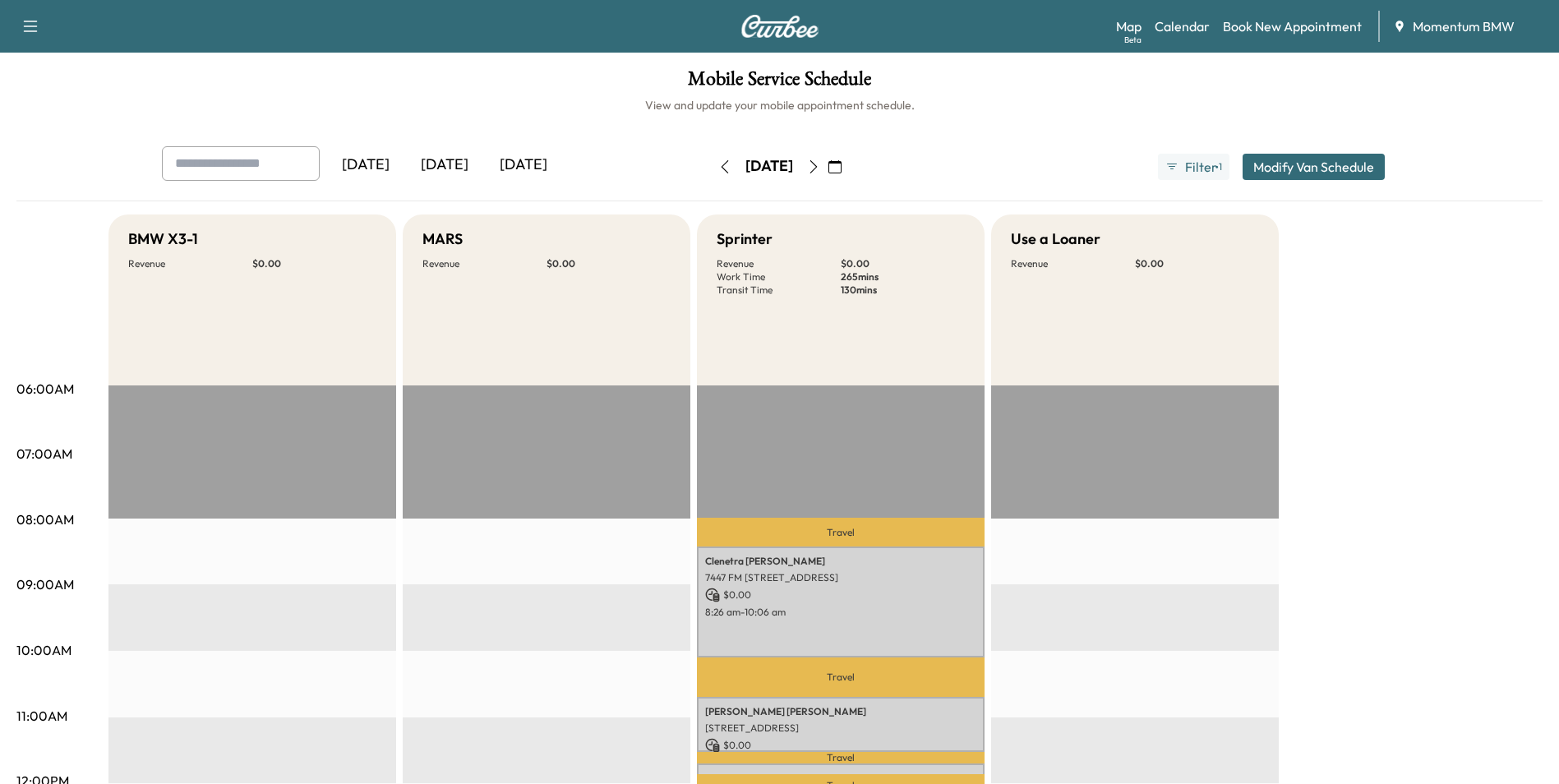
click at [820, 166] on icon "button" at bounding box center [814, 166] width 13 height 13
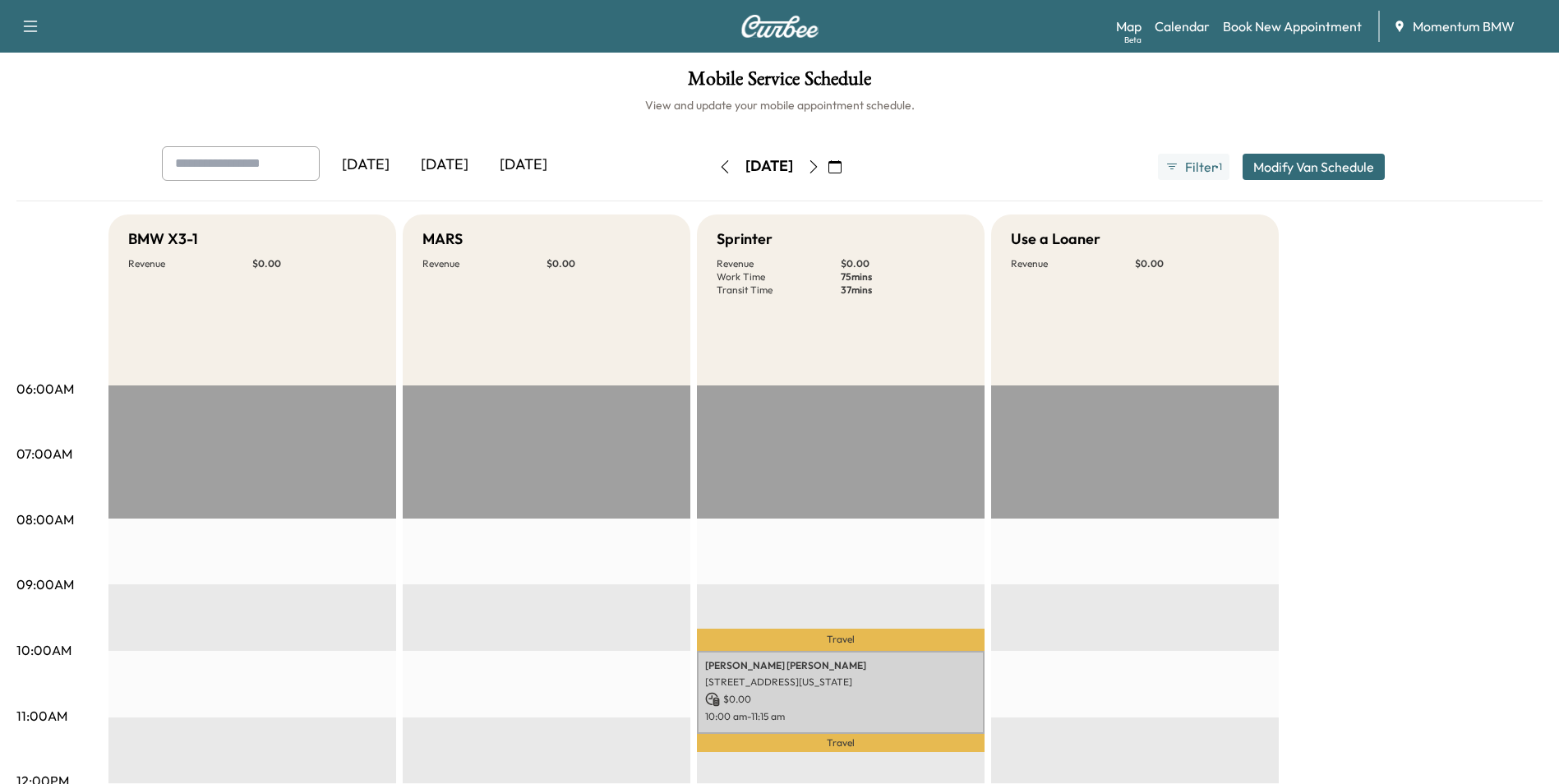
click at [820, 165] on icon "button" at bounding box center [814, 166] width 13 height 13
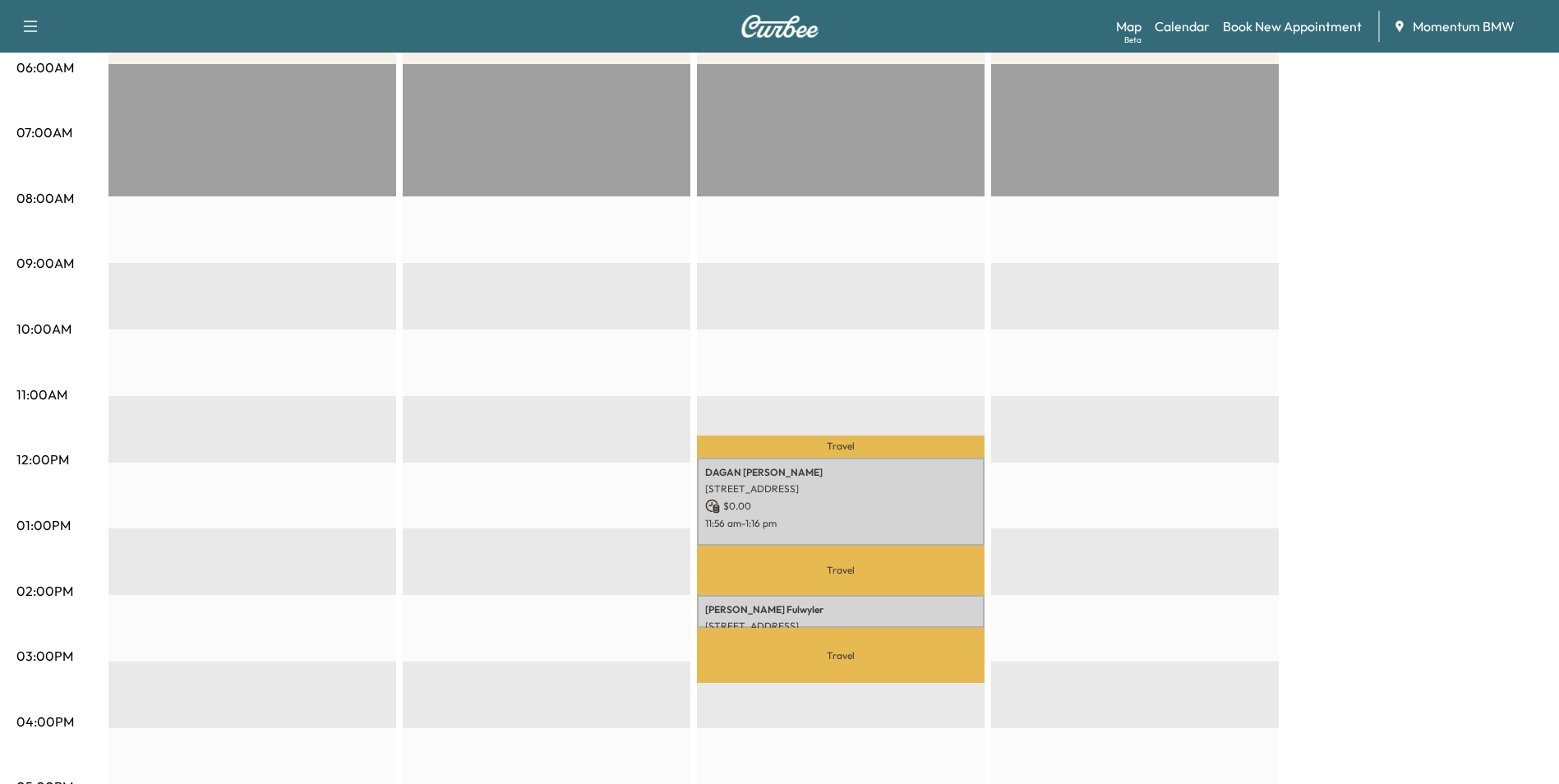
scroll to position [82, 0]
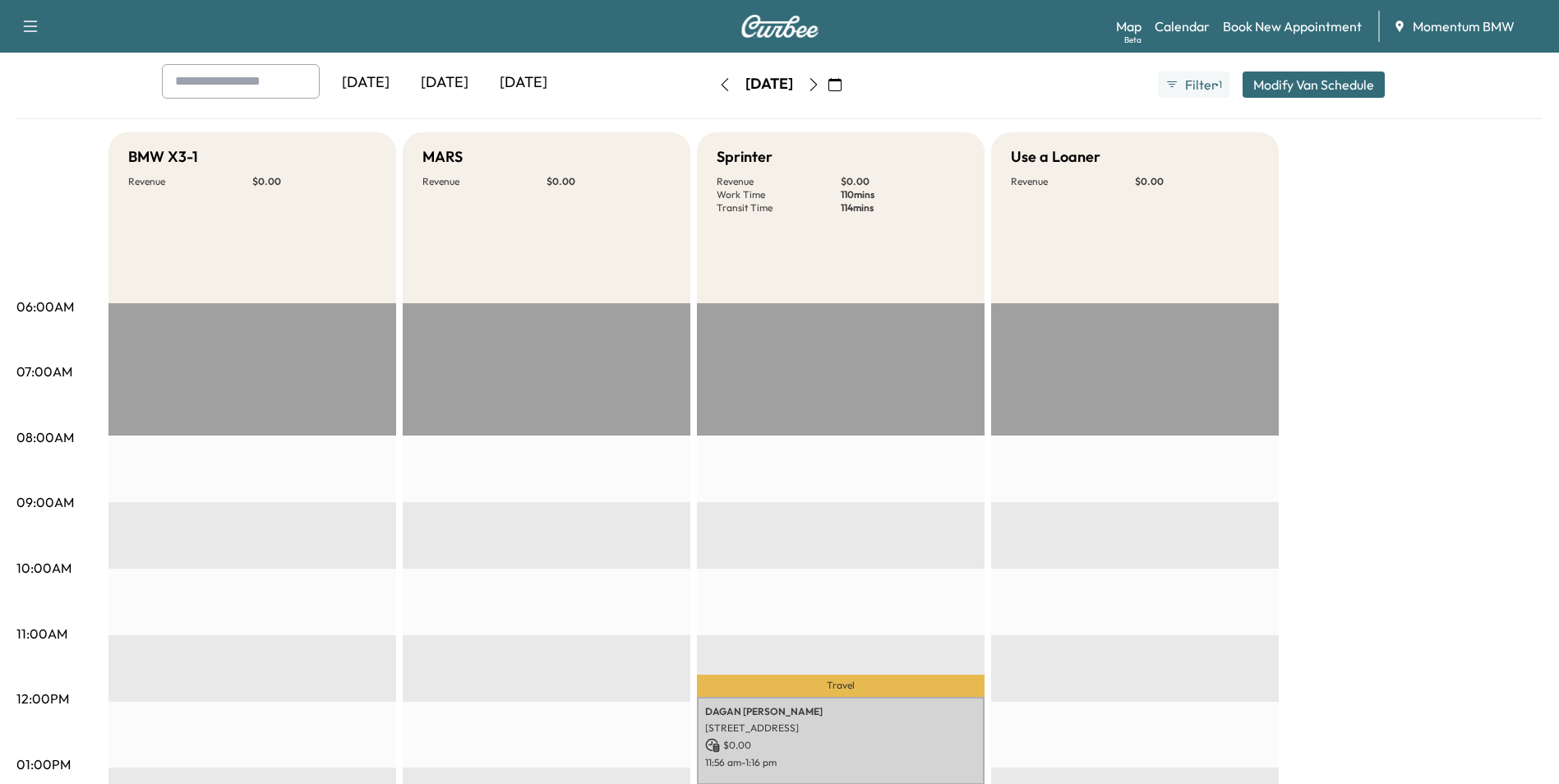
click at [820, 82] on icon "button" at bounding box center [814, 84] width 13 height 13
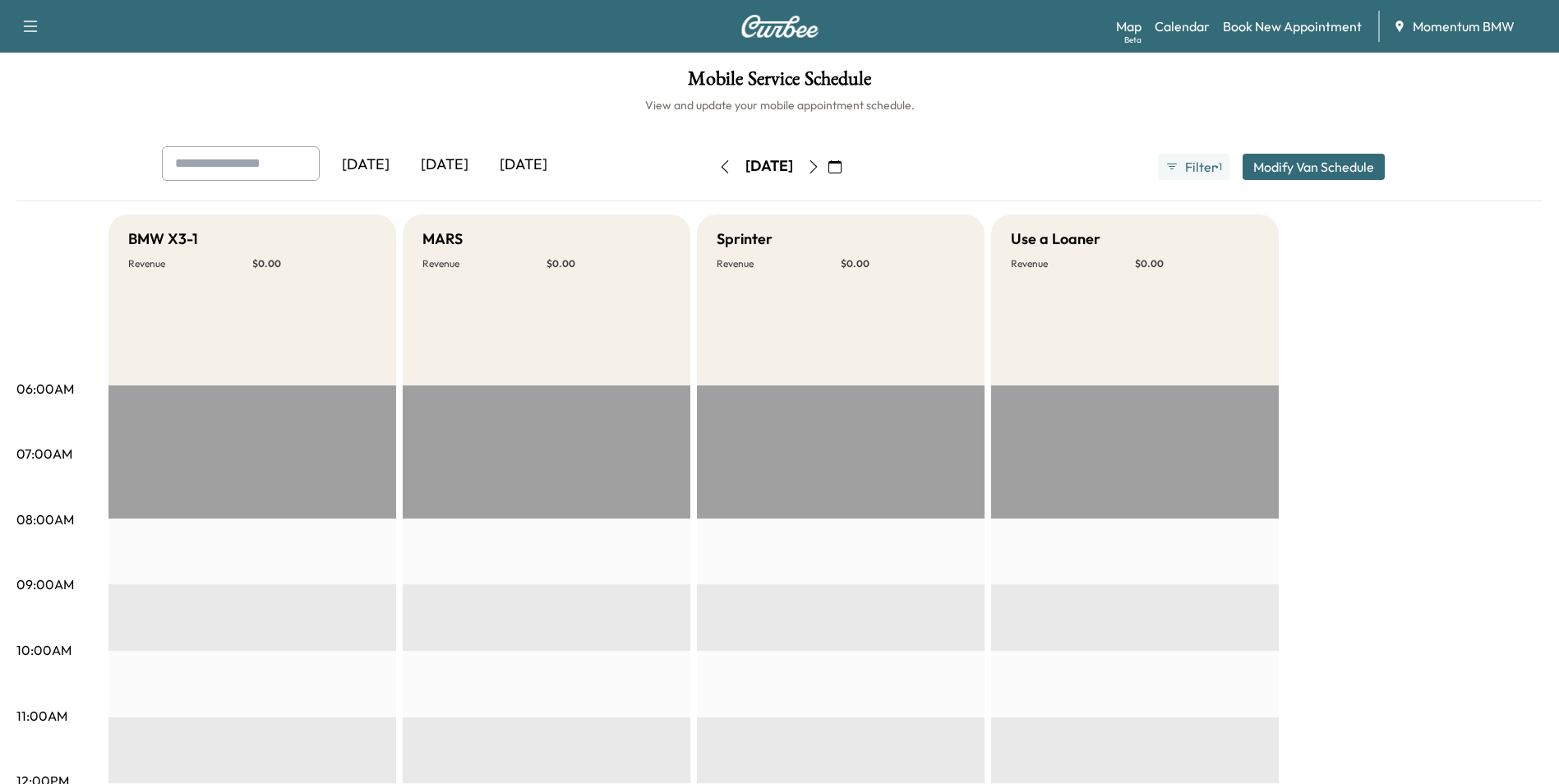
click at [820, 165] on icon "button" at bounding box center [814, 166] width 13 height 13
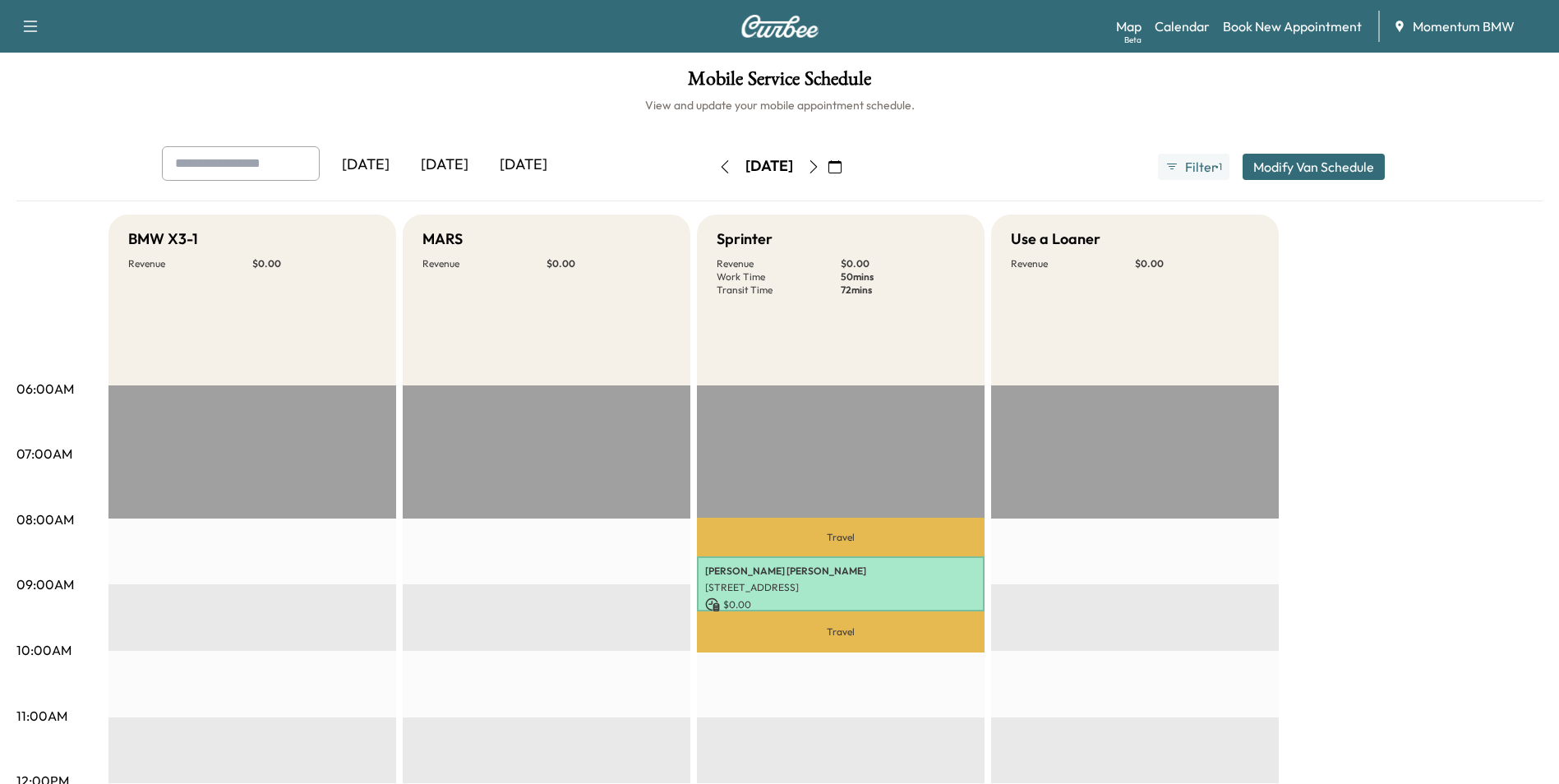
click at [816, 166] on icon "button" at bounding box center [813, 166] width 7 height 13
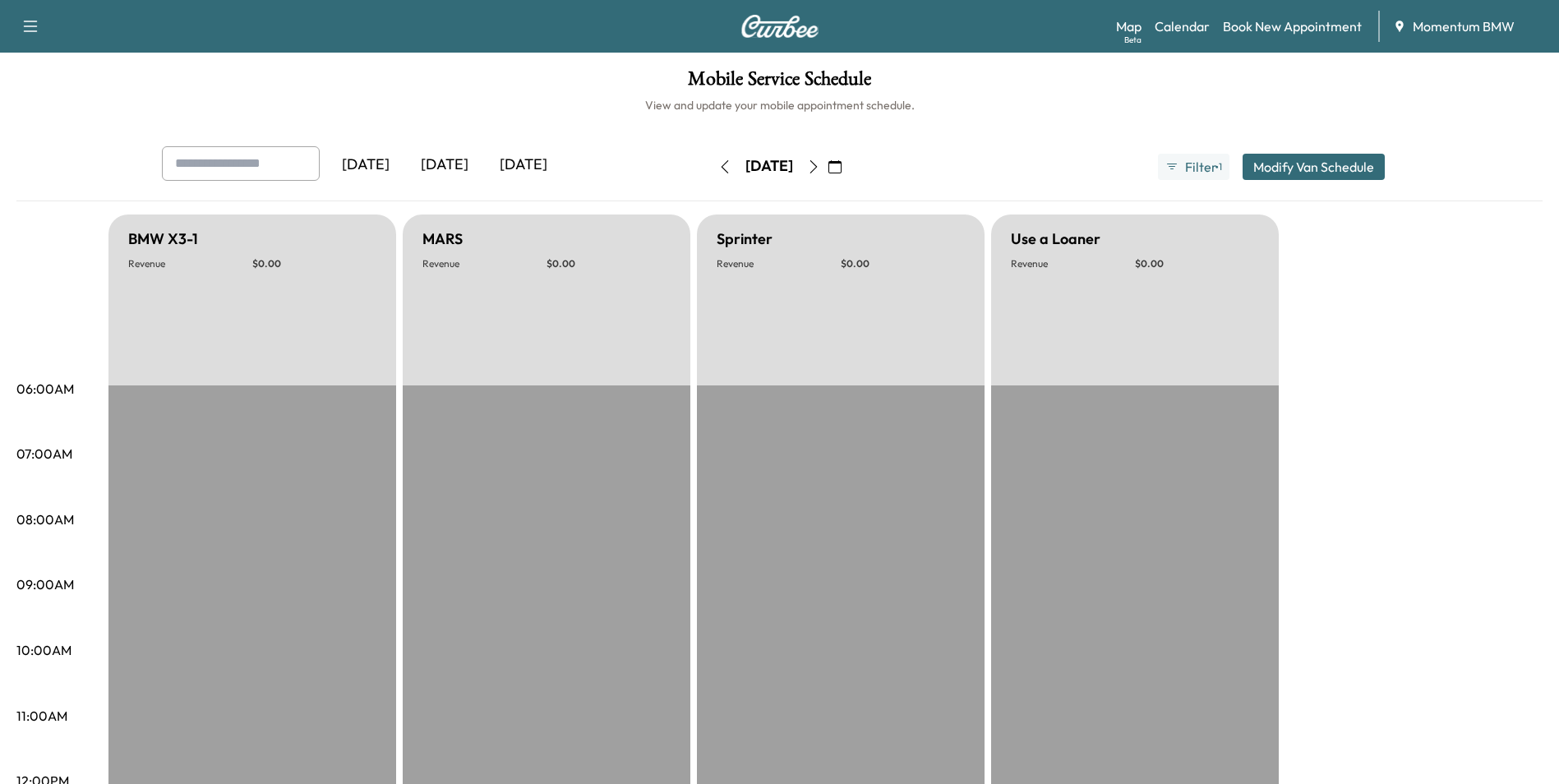
click at [816, 163] on icon "button" at bounding box center [813, 166] width 7 height 13
click at [849, 163] on button "button" at bounding box center [835, 166] width 28 height 26
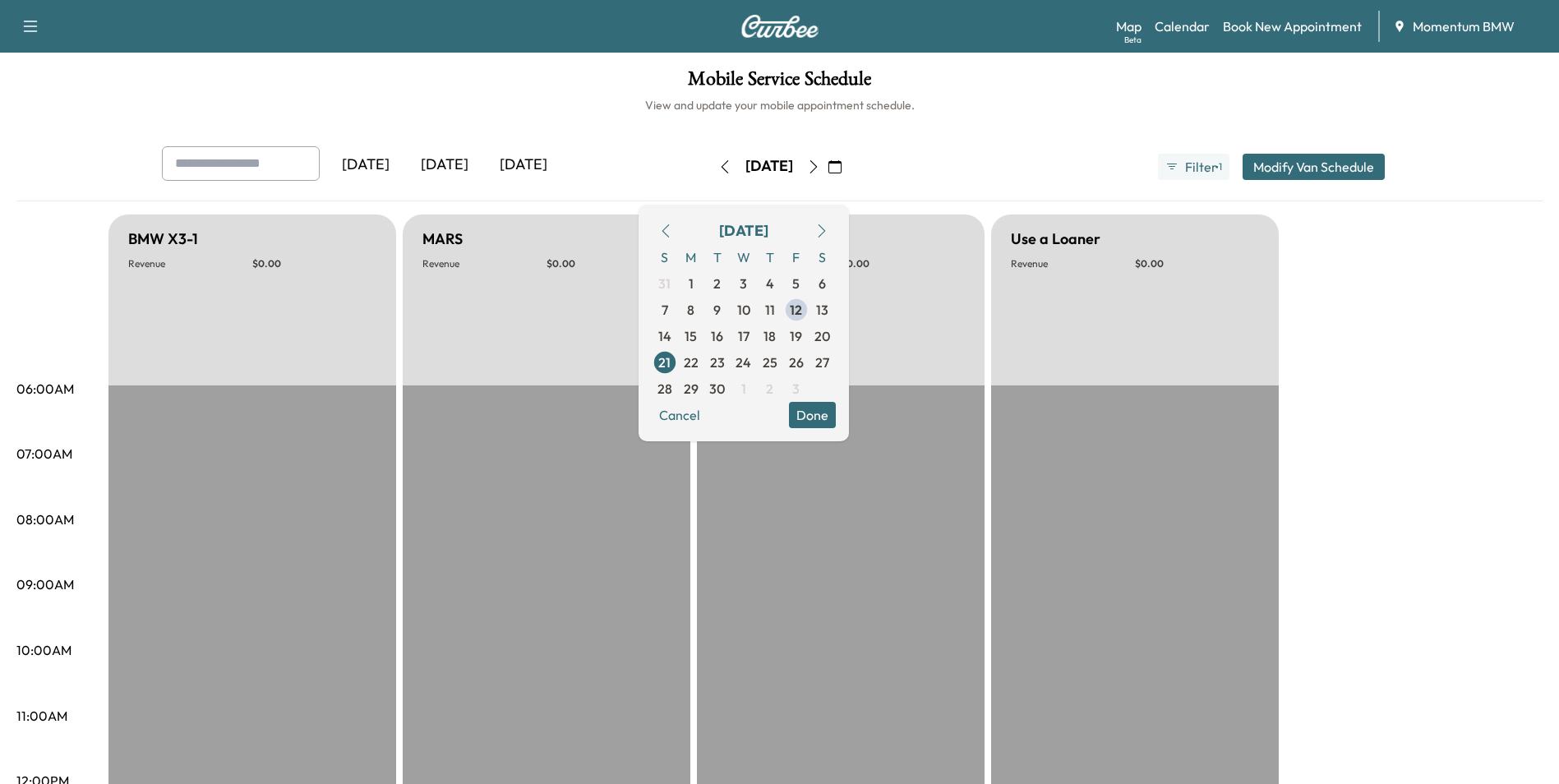
click at [820, 164] on icon "button" at bounding box center [814, 166] width 13 height 13
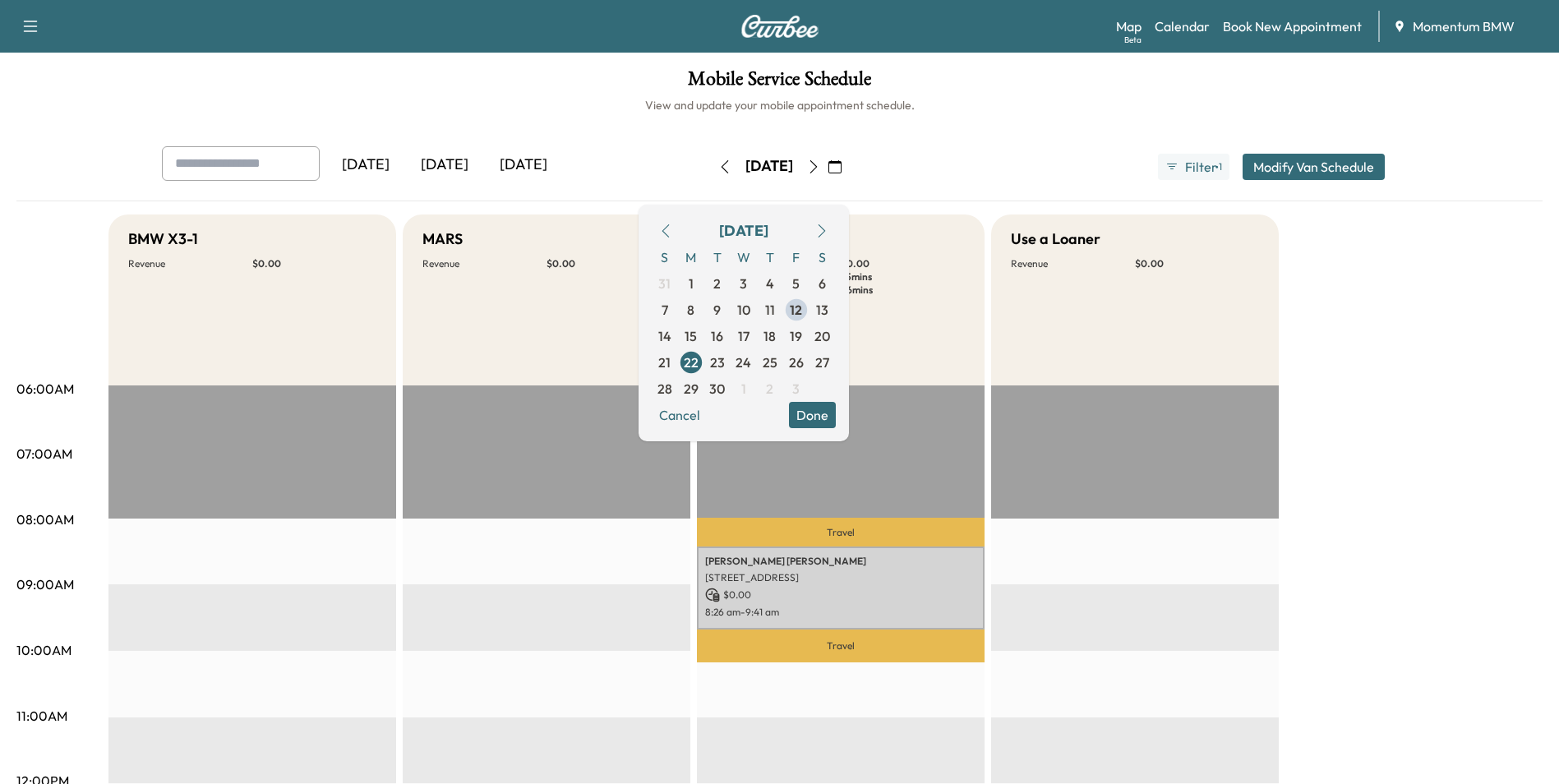
click at [697, 330] on span "15" at bounding box center [690, 336] width 12 height 19
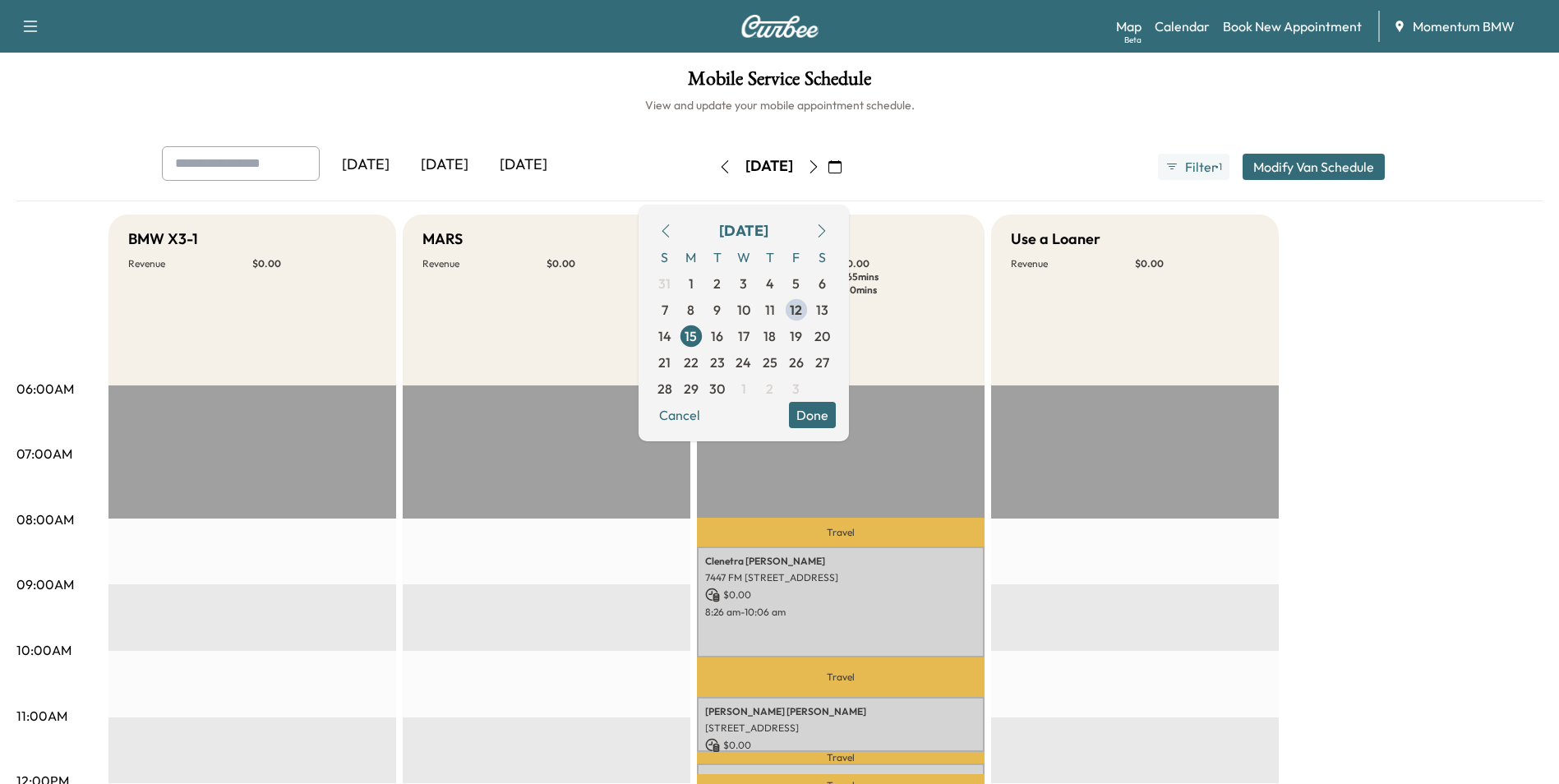
click at [836, 417] on button "Done" at bounding box center [812, 415] width 47 height 26
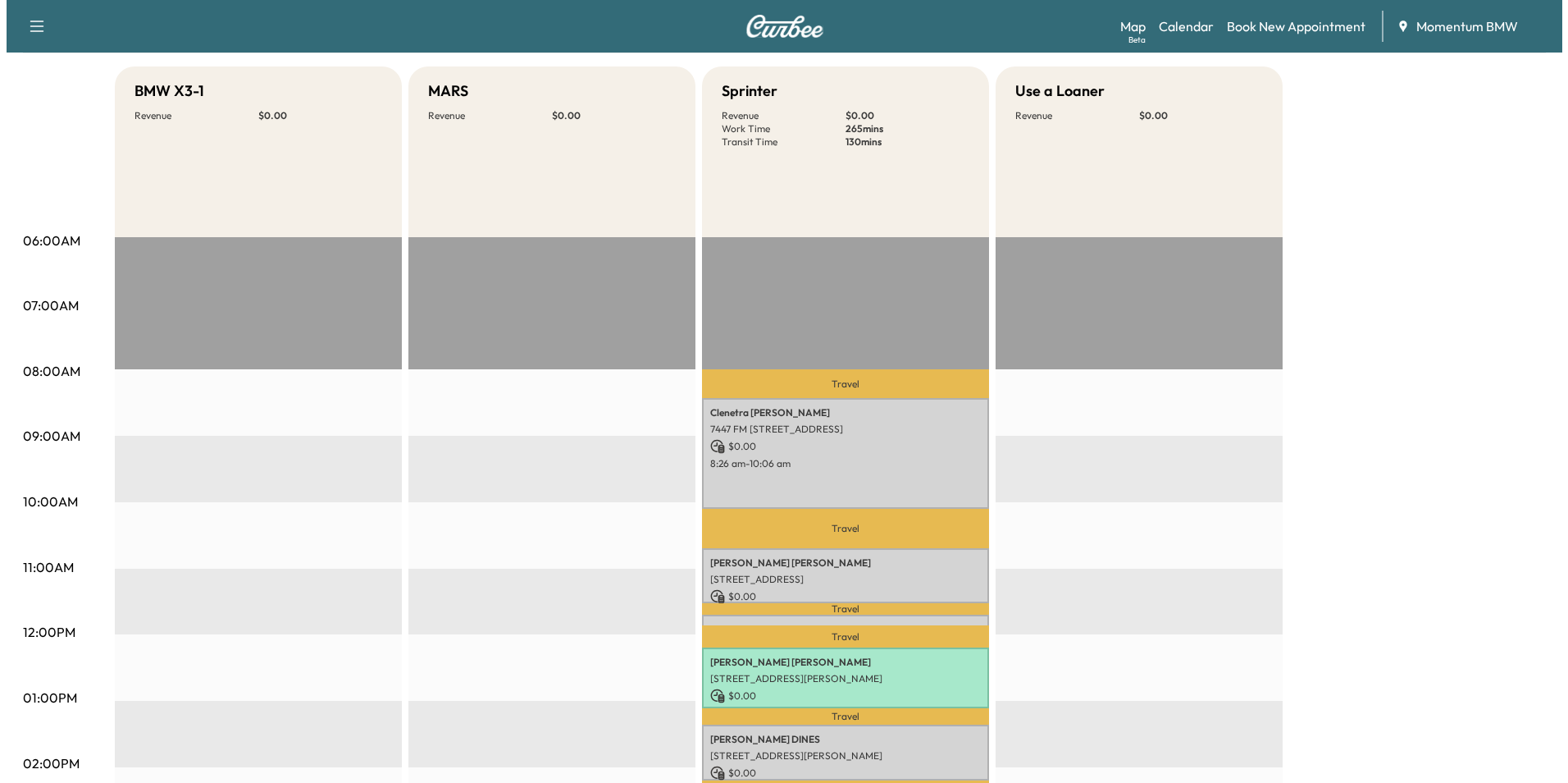
scroll to position [164, 0]
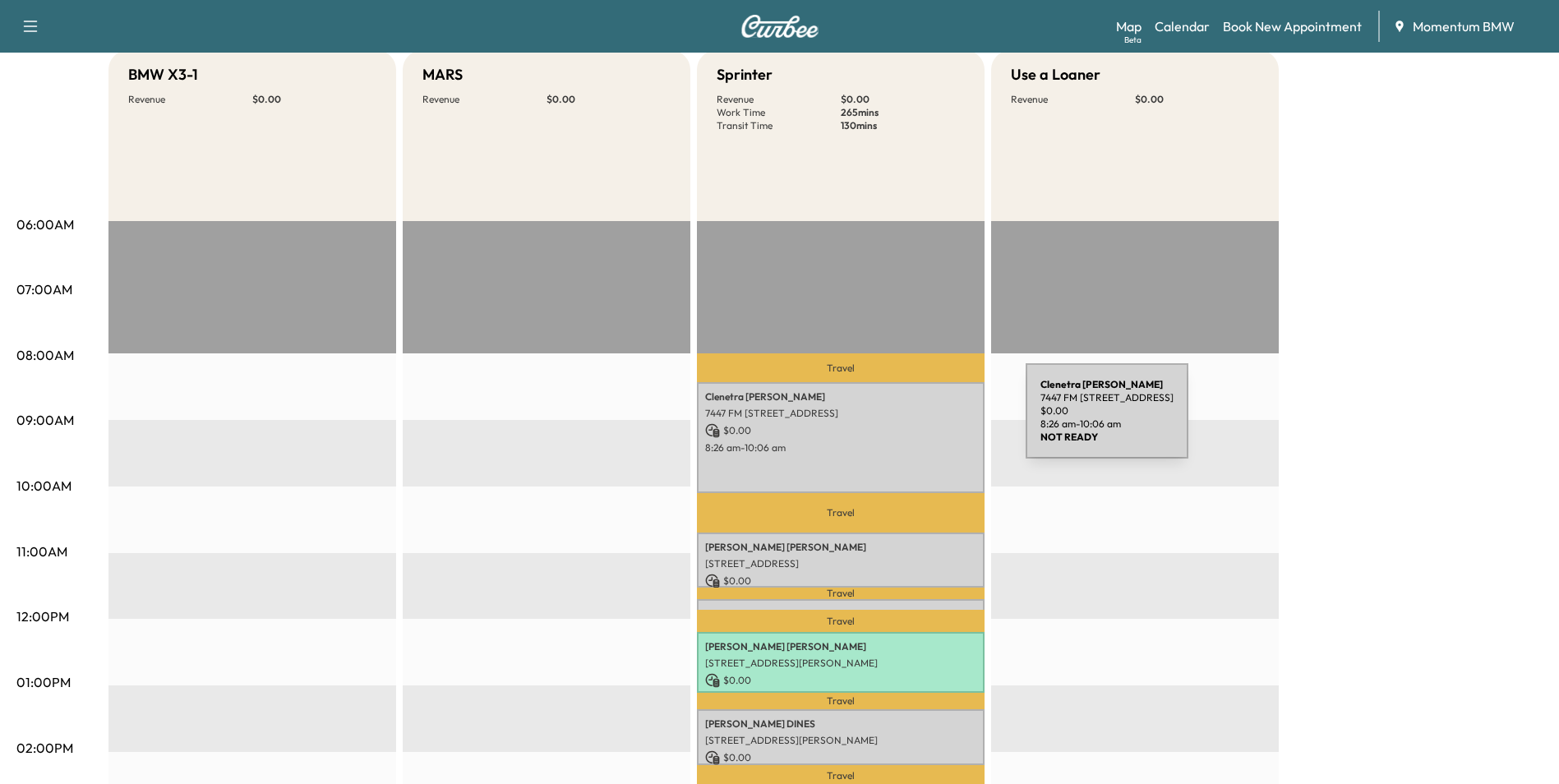
click at [902, 423] on p "$ 0.00" at bounding box center [841, 431] width 271 height 15
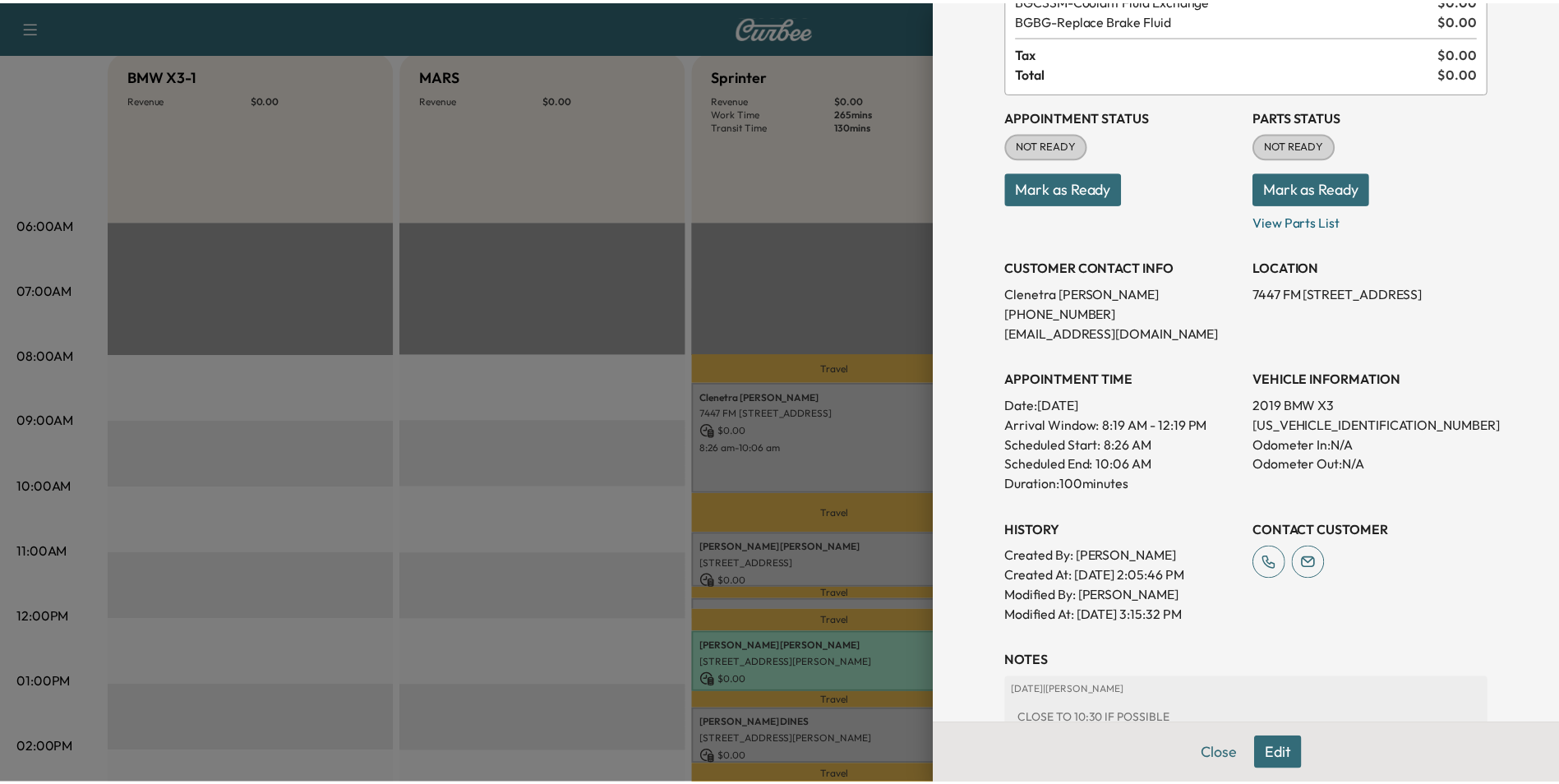
scroll to position [82, 0]
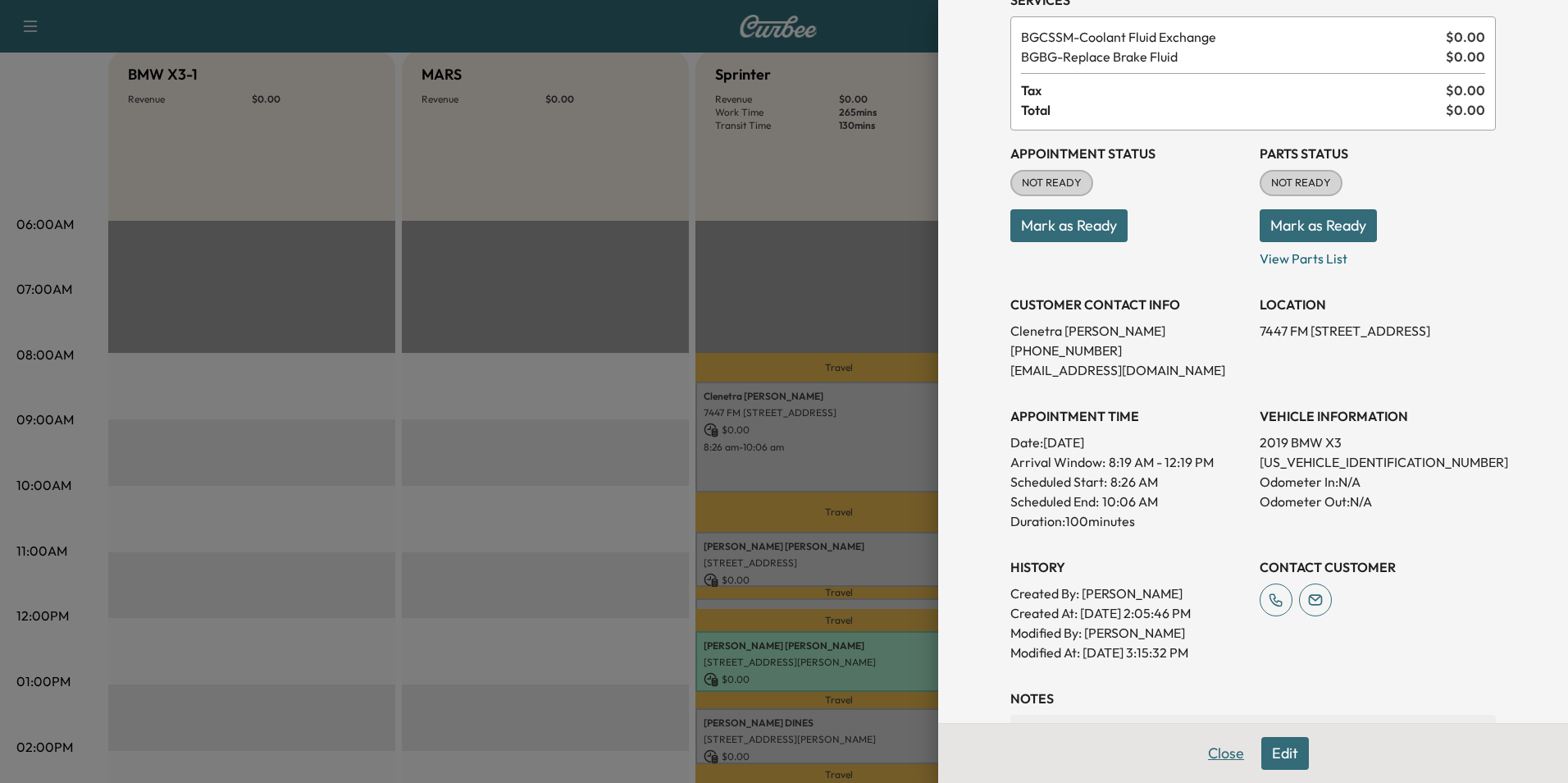
click at [1207, 754] on button "Close" at bounding box center [1227, 753] width 57 height 33
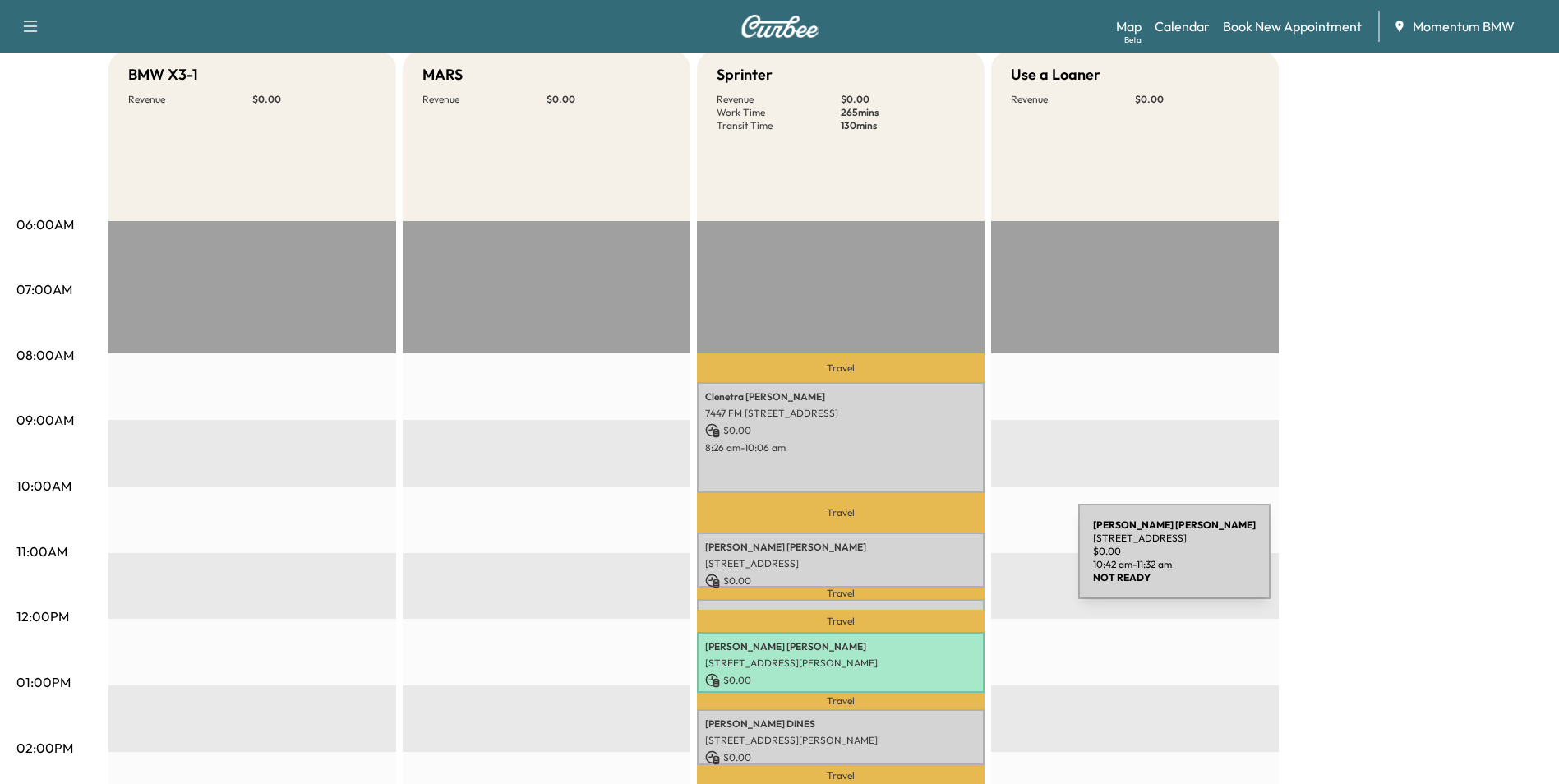
click at [955, 561] on p "[STREET_ADDRESS]" at bounding box center [841, 564] width 271 height 13
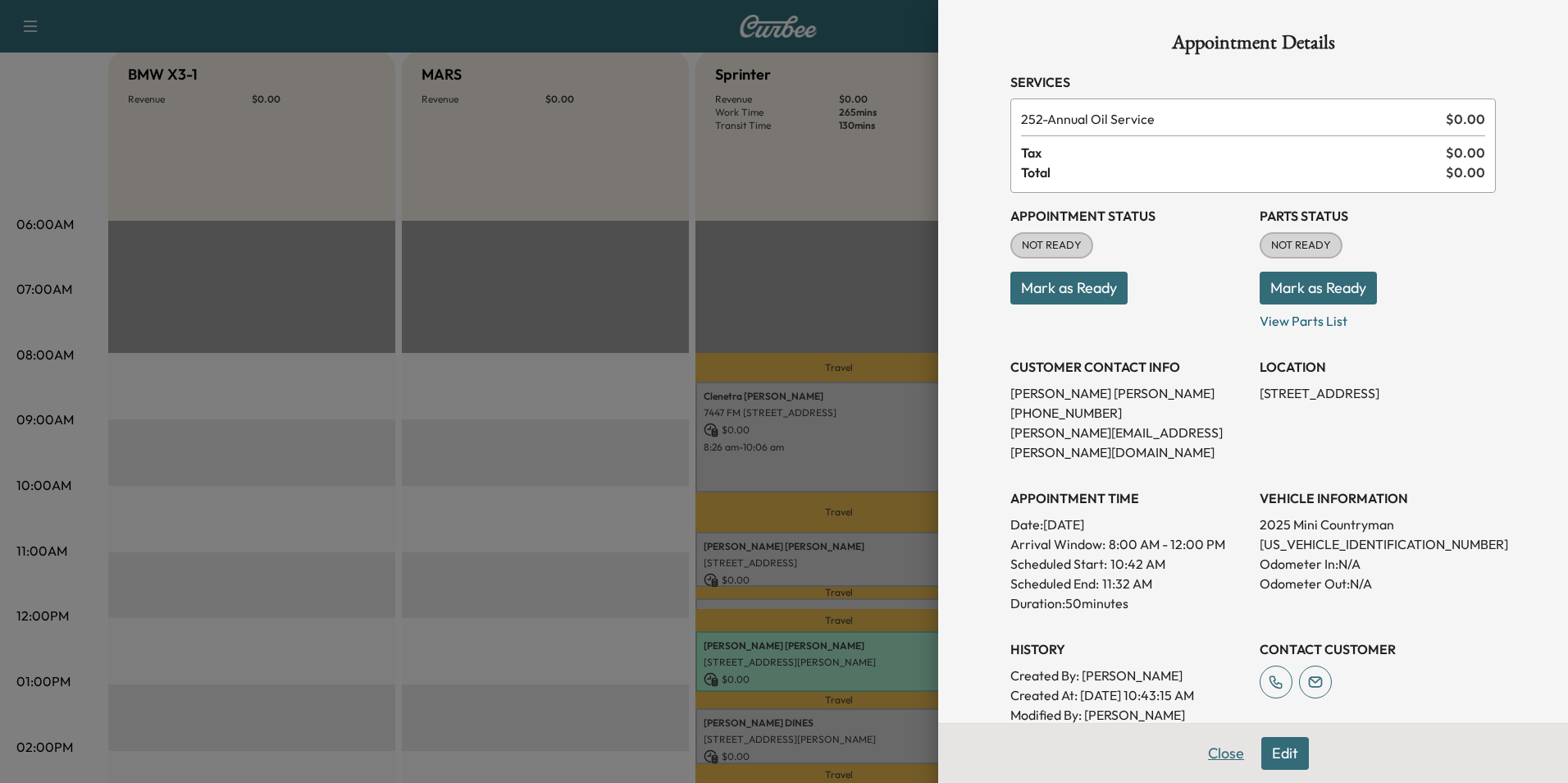
click at [1213, 751] on button "Close" at bounding box center [1227, 753] width 57 height 33
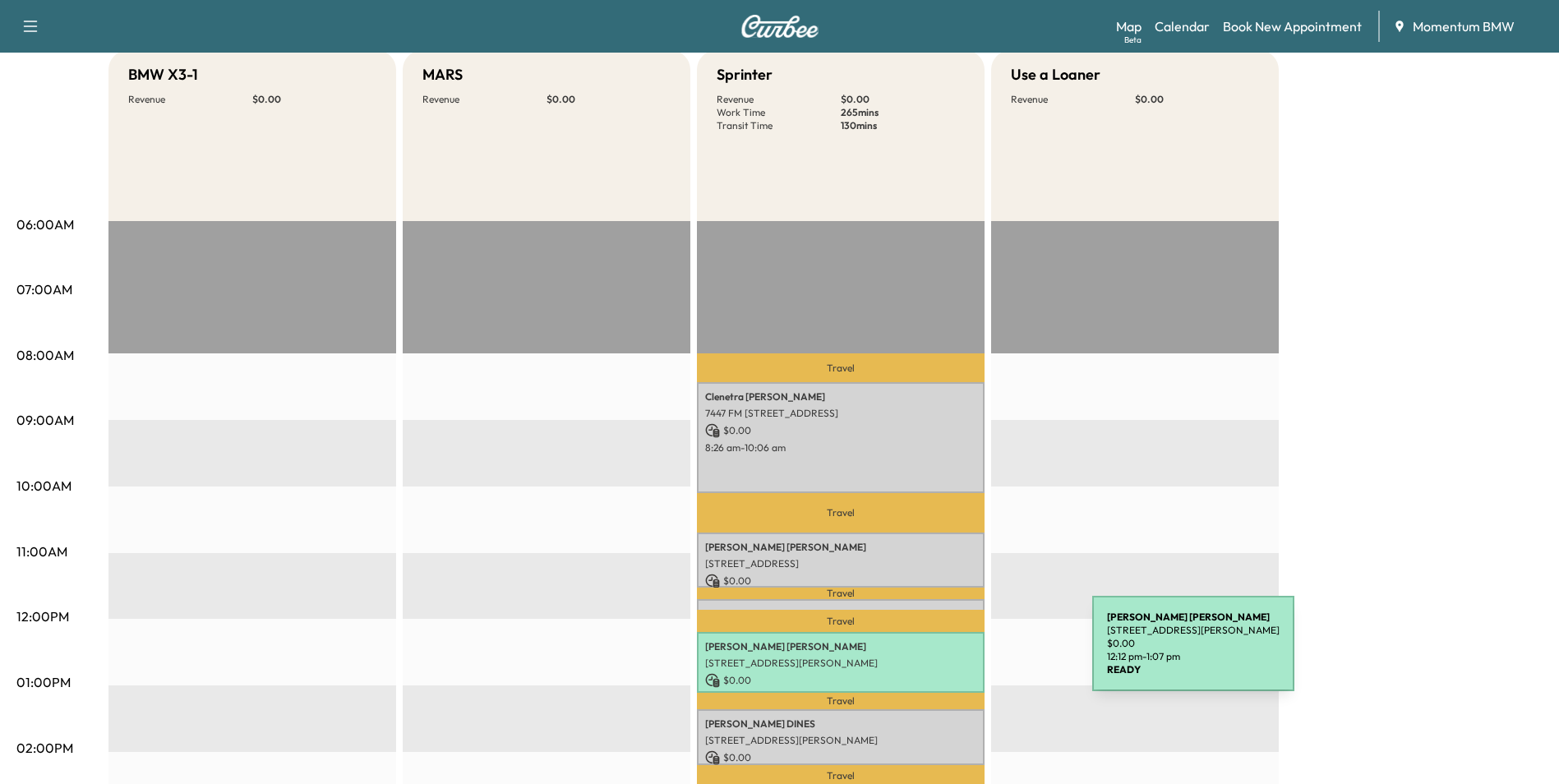
click at [969, 656] on p "[STREET_ADDRESS][PERSON_NAME]" at bounding box center [841, 663] width 271 height 13
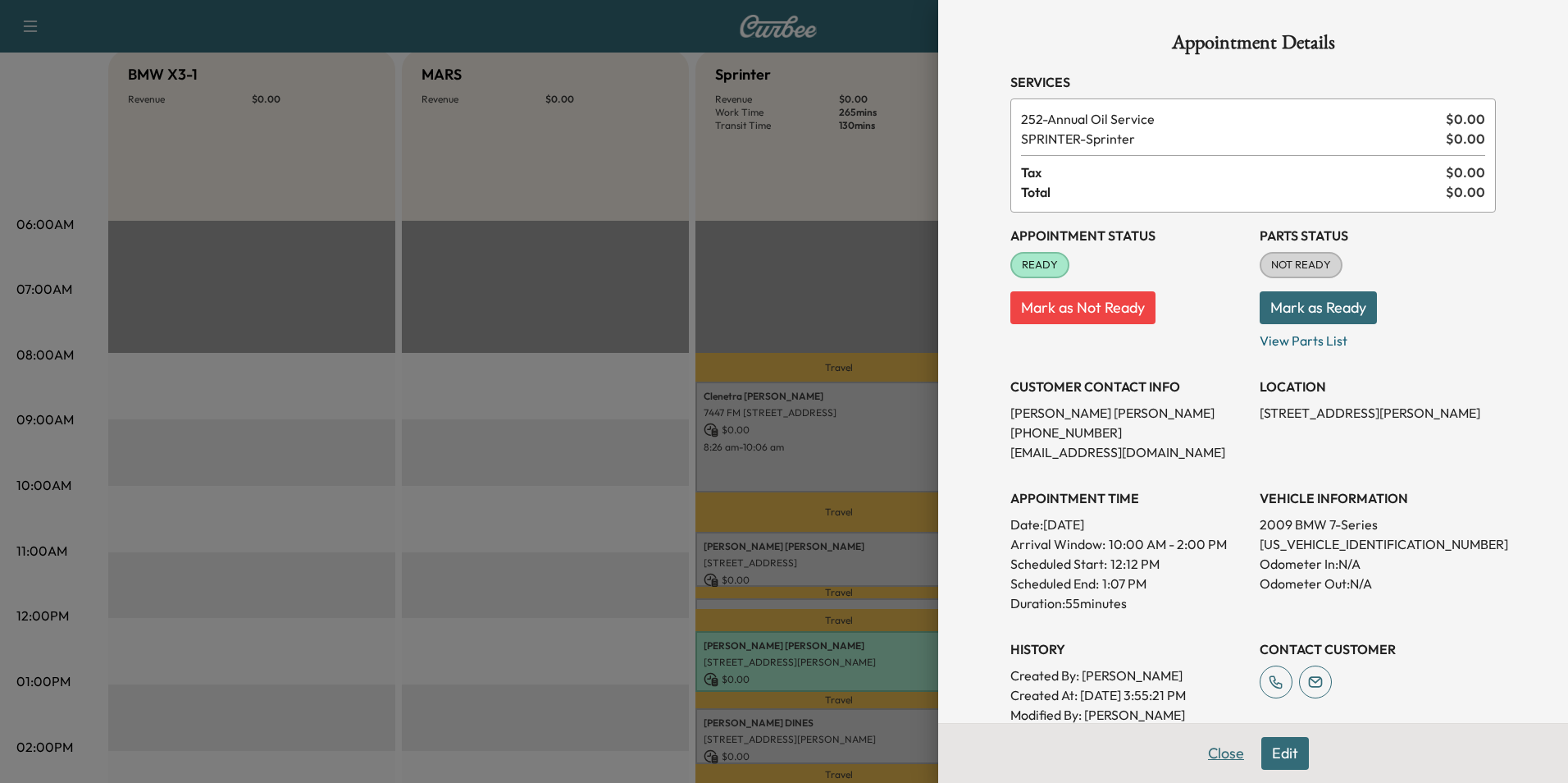
click at [1209, 753] on button "Close" at bounding box center [1227, 753] width 57 height 33
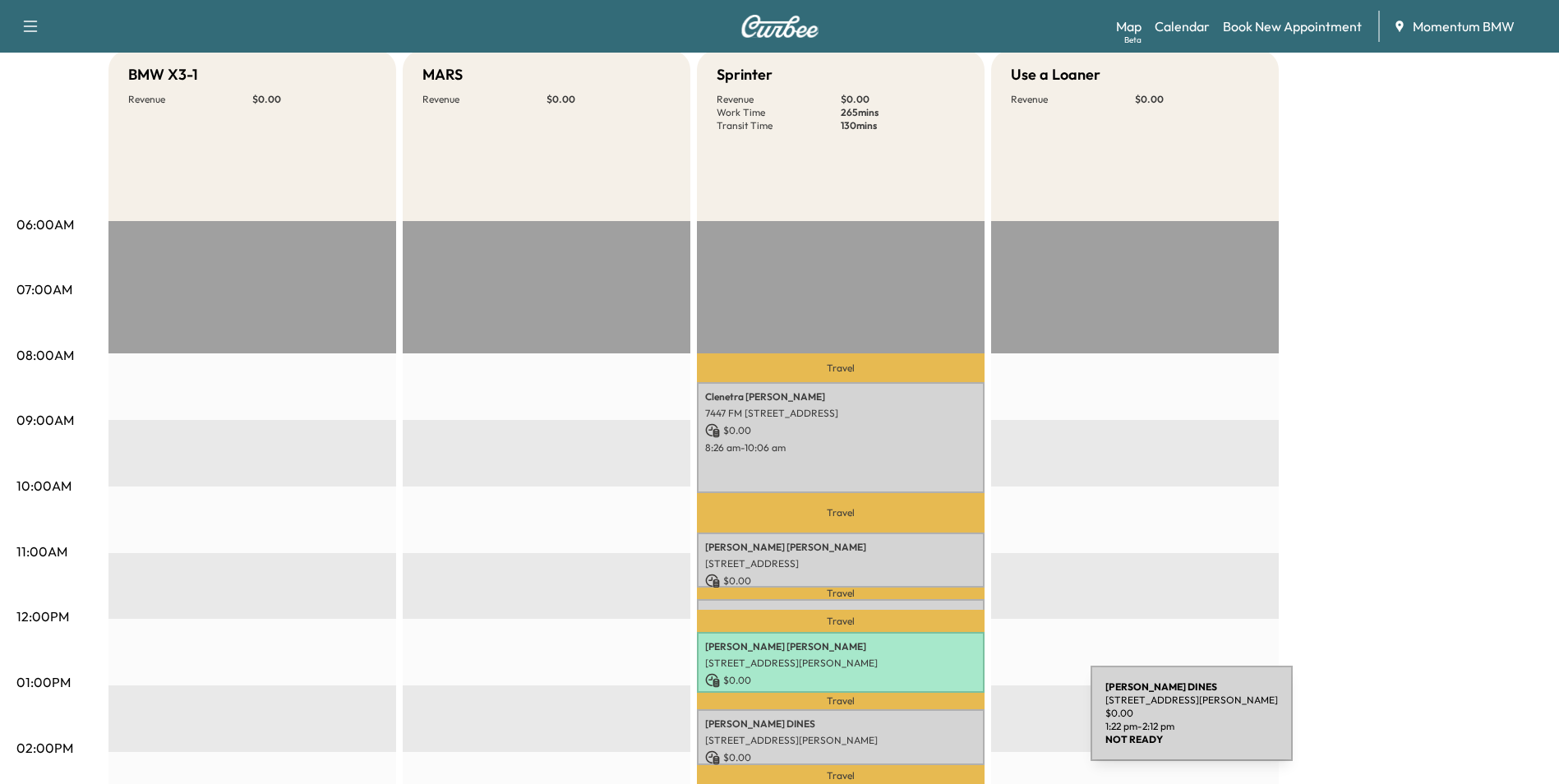
click at [966, 724] on p "[PERSON_NAME]" at bounding box center [841, 724] width 271 height 13
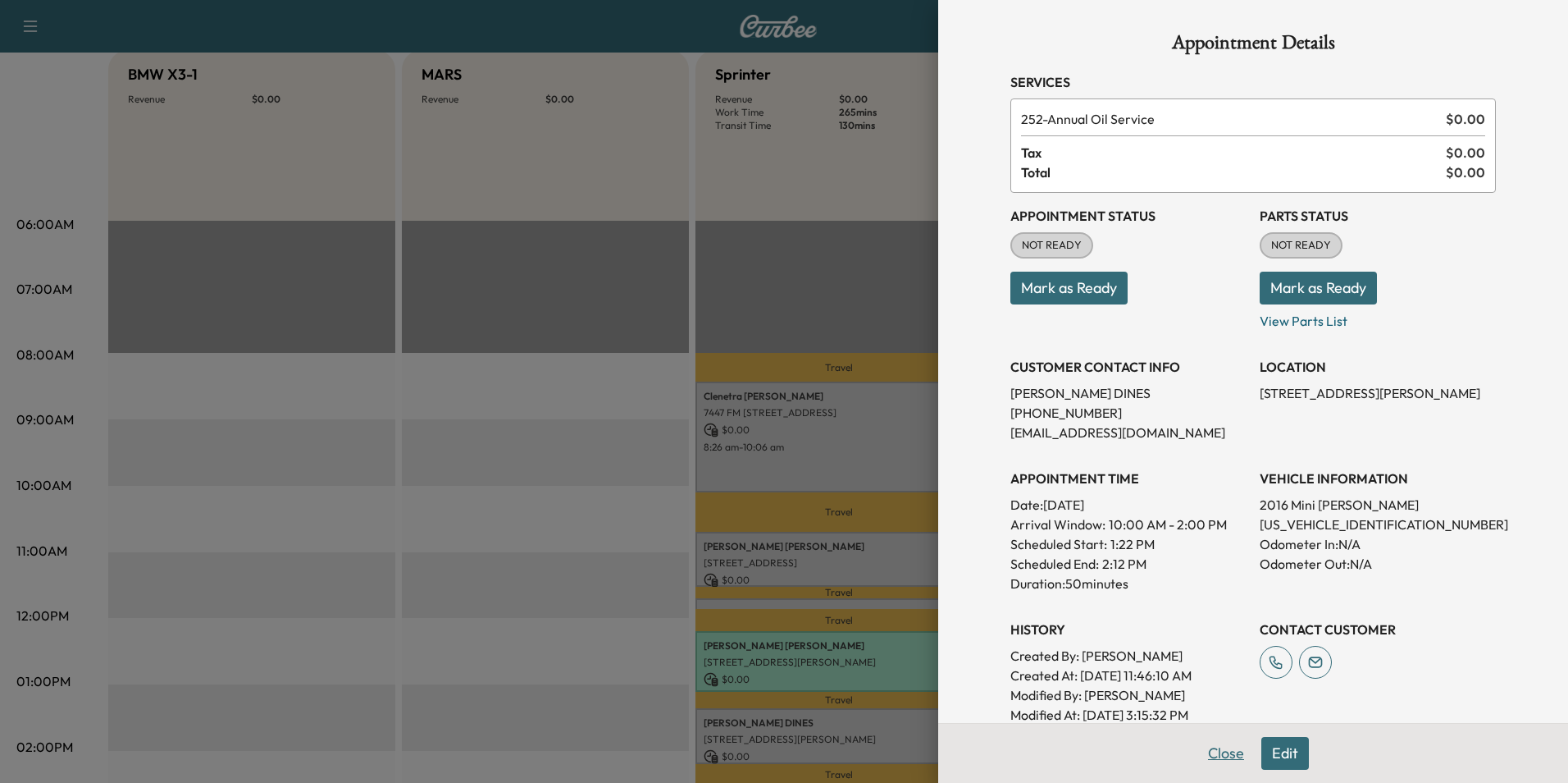
click at [1207, 753] on button "Close" at bounding box center [1227, 753] width 57 height 33
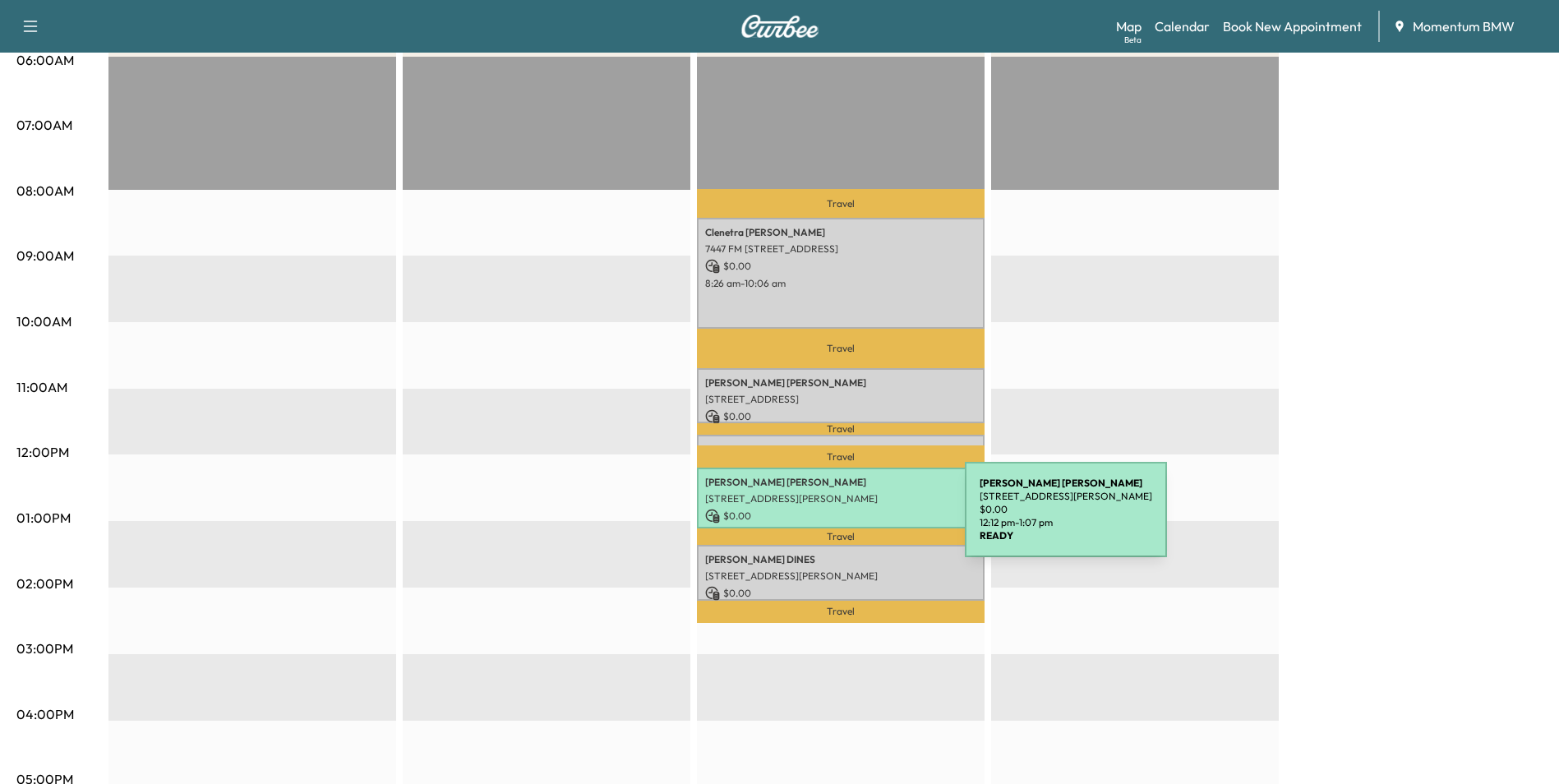
scroll to position [0, 0]
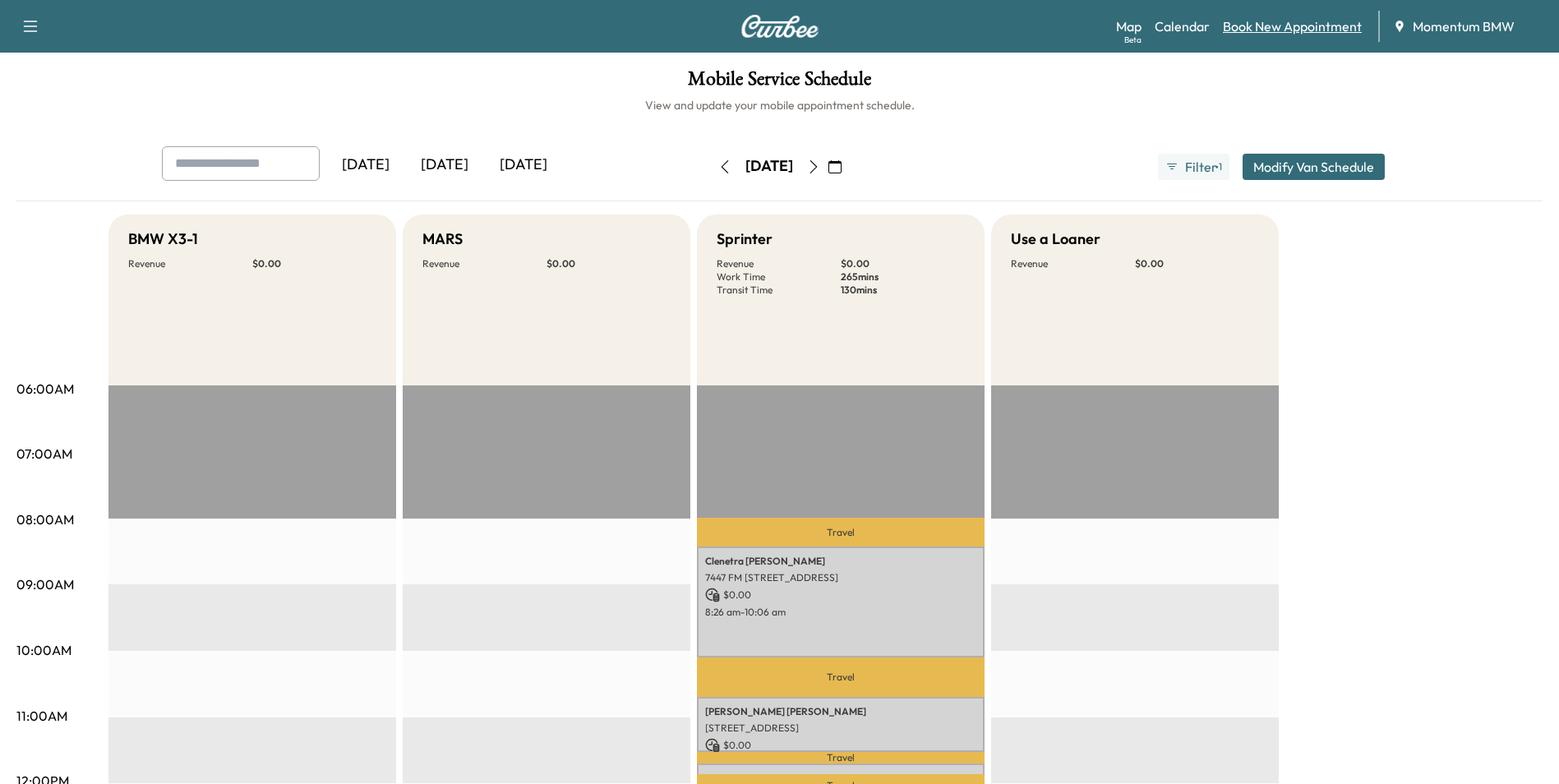
click at [1277, 31] on link "Book New Appointment" at bounding box center [1292, 26] width 139 height 19
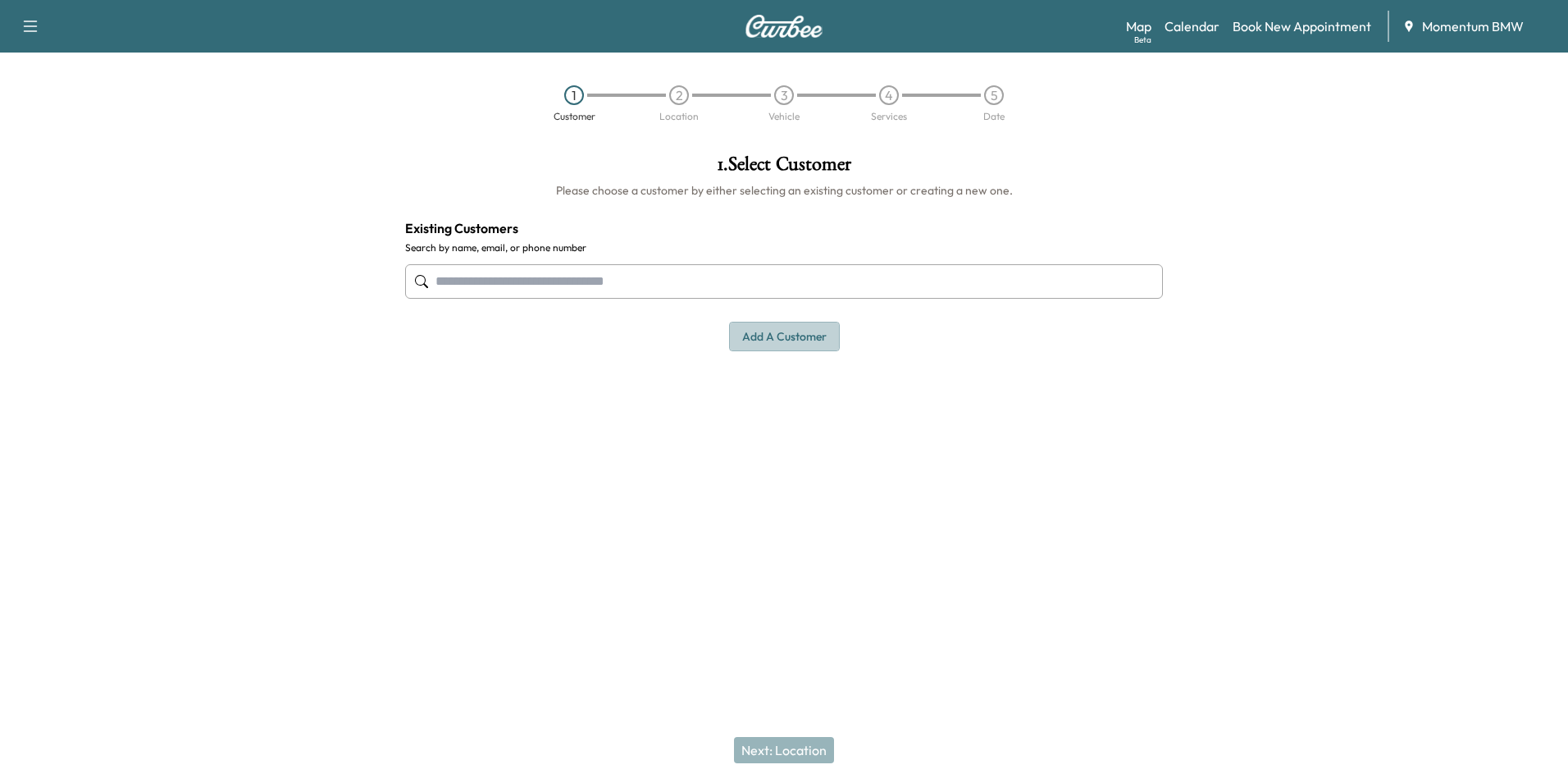
click at [806, 343] on button "Add a customer" at bounding box center [784, 336] width 111 height 30
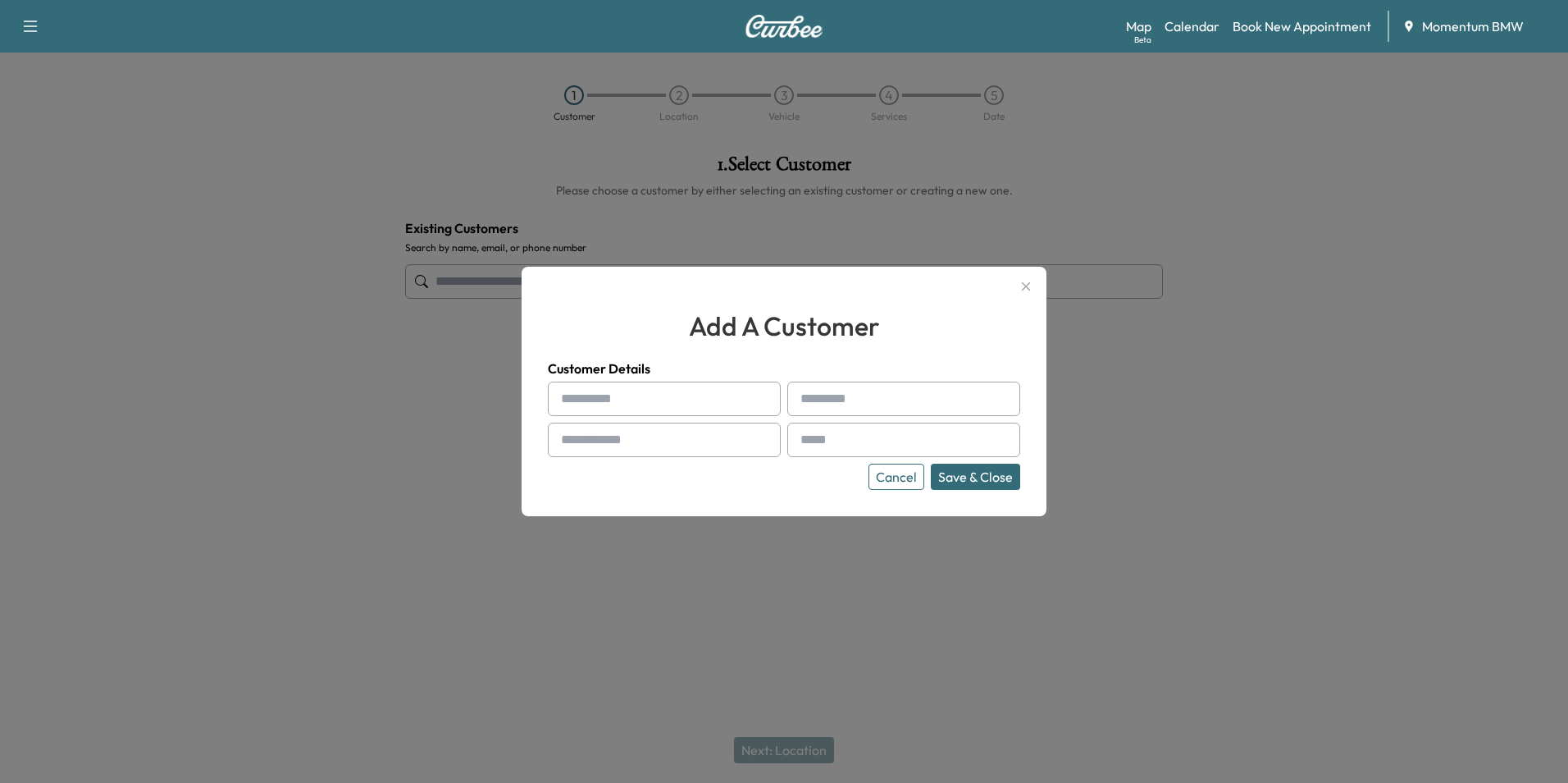
click at [614, 400] on input "text" at bounding box center [664, 398] width 233 height 34
type input "*****"
type input "**********"
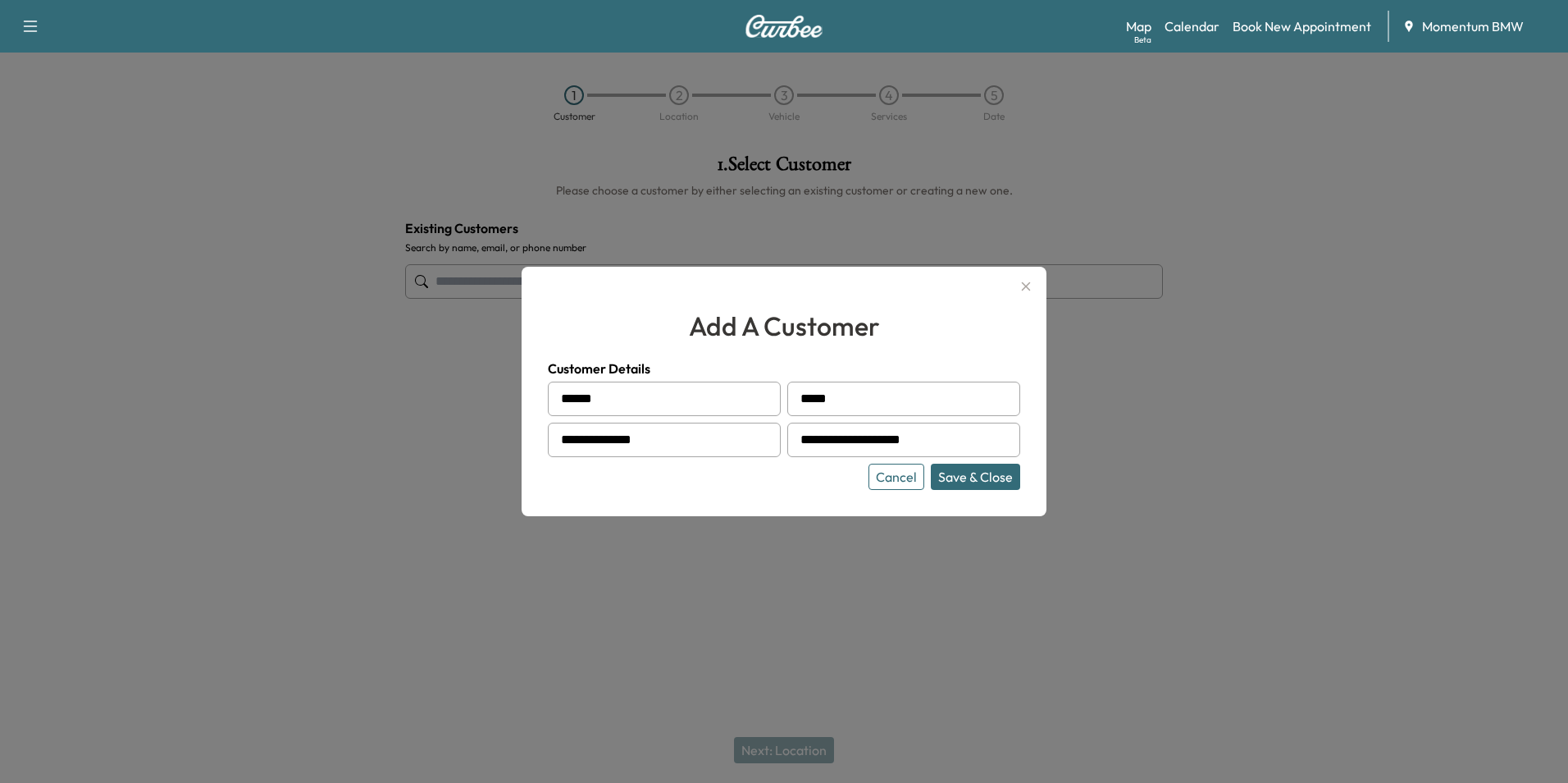
click at [985, 481] on button "Save & Close" at bounding box center [976, 476] width 90 height 26
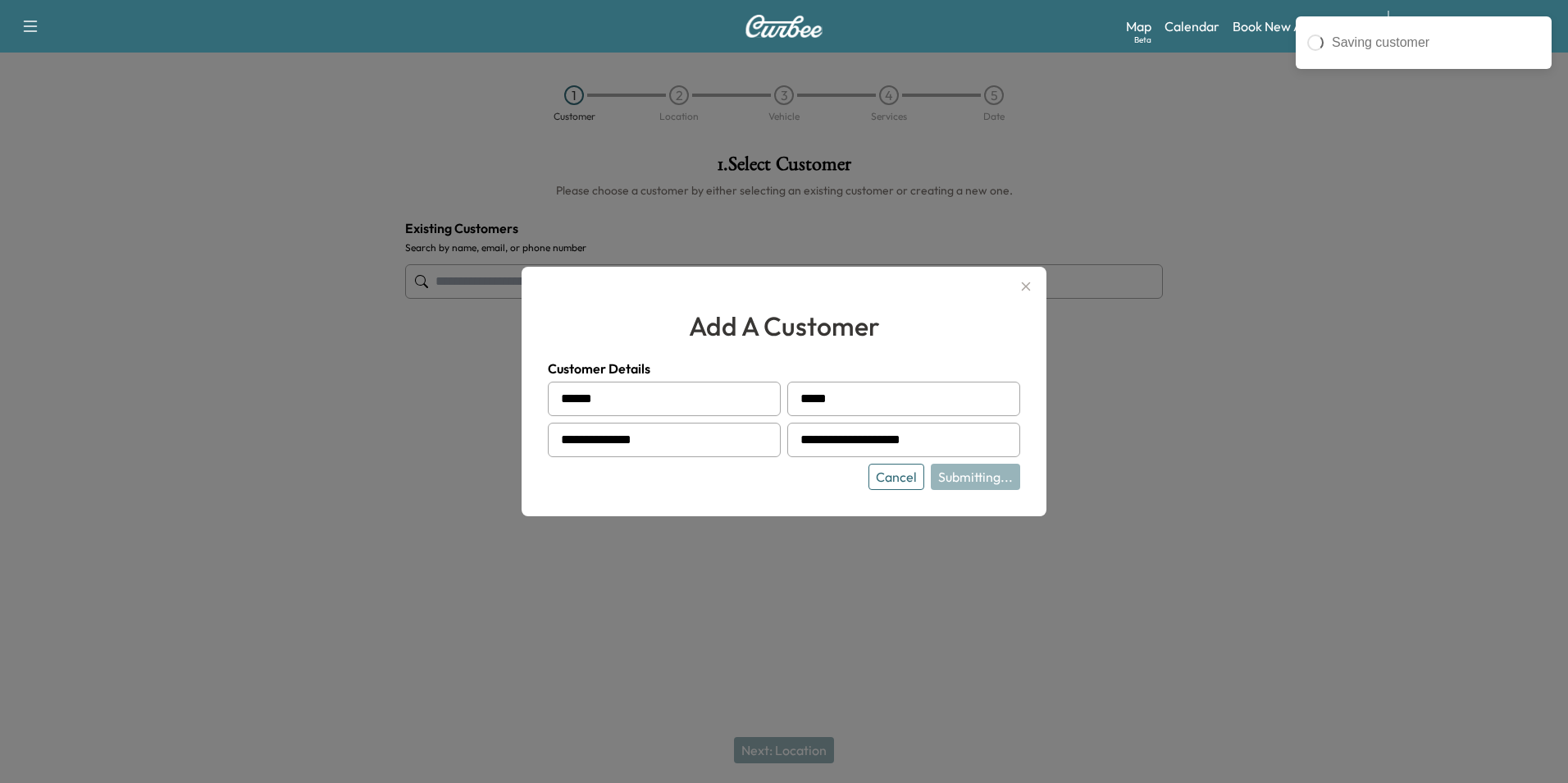
type input "**********"
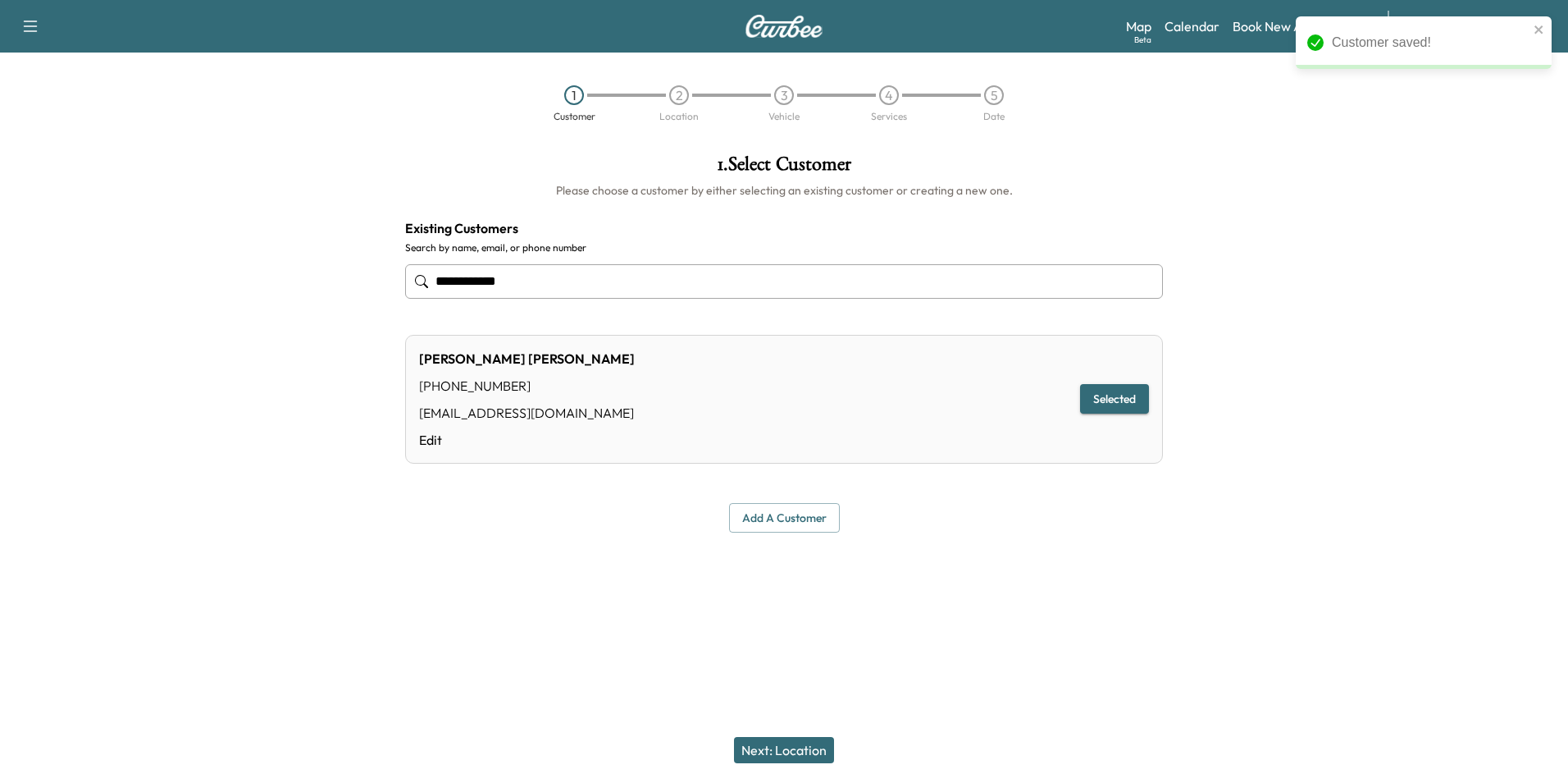
click at [792, 752] on button "Next: Location" at bounding box center [784, 750] width 100 height 26
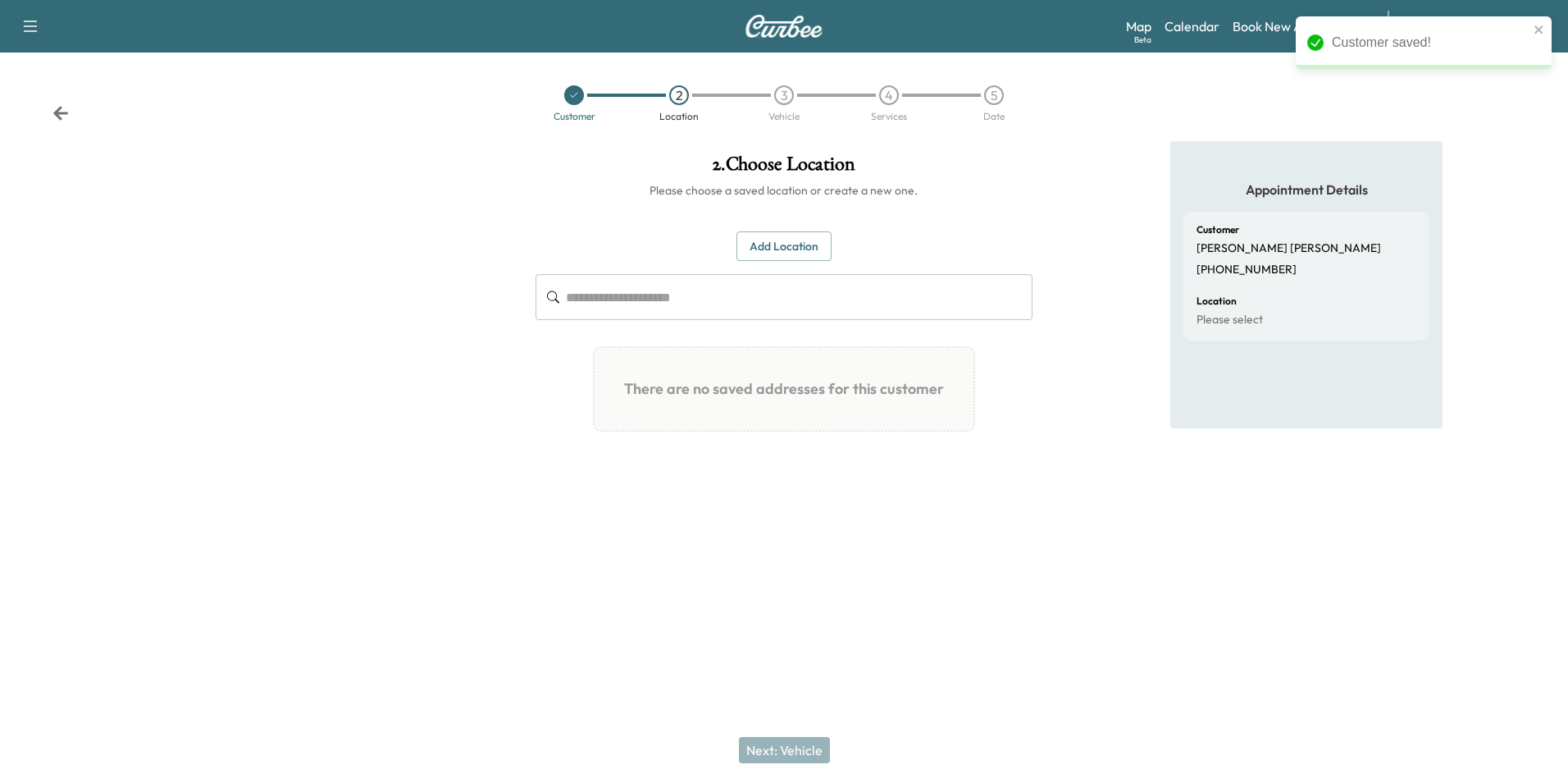
click at [774, 245] on button "Add Location" at bounding box center [784, 247] width 95 height 30
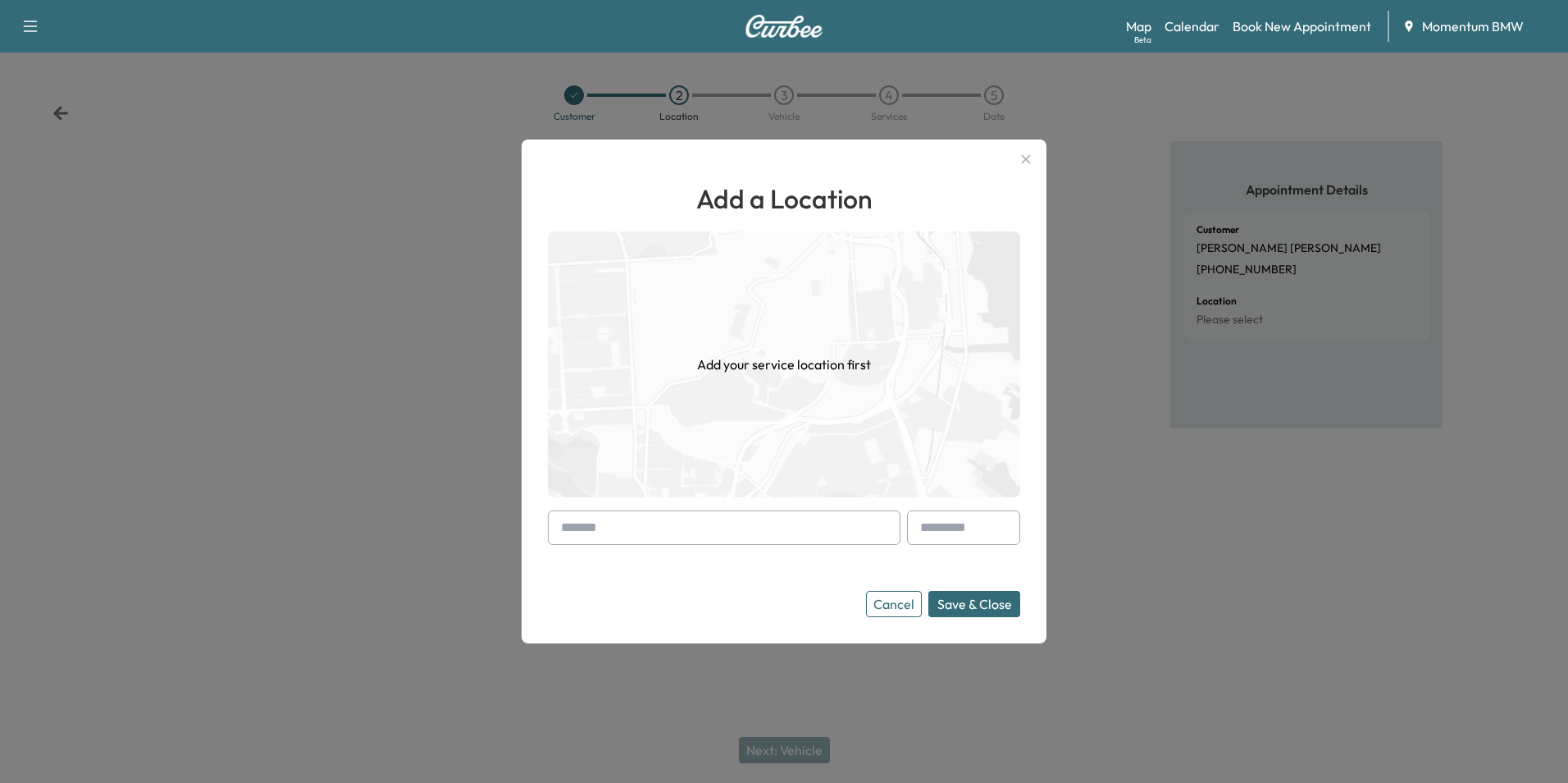
click at [564, 520] on div at bounding box center [564, 527] width 19 height 19
click at [615, 533] on input "text" at bounding box center [724, 527] width 353 height 34
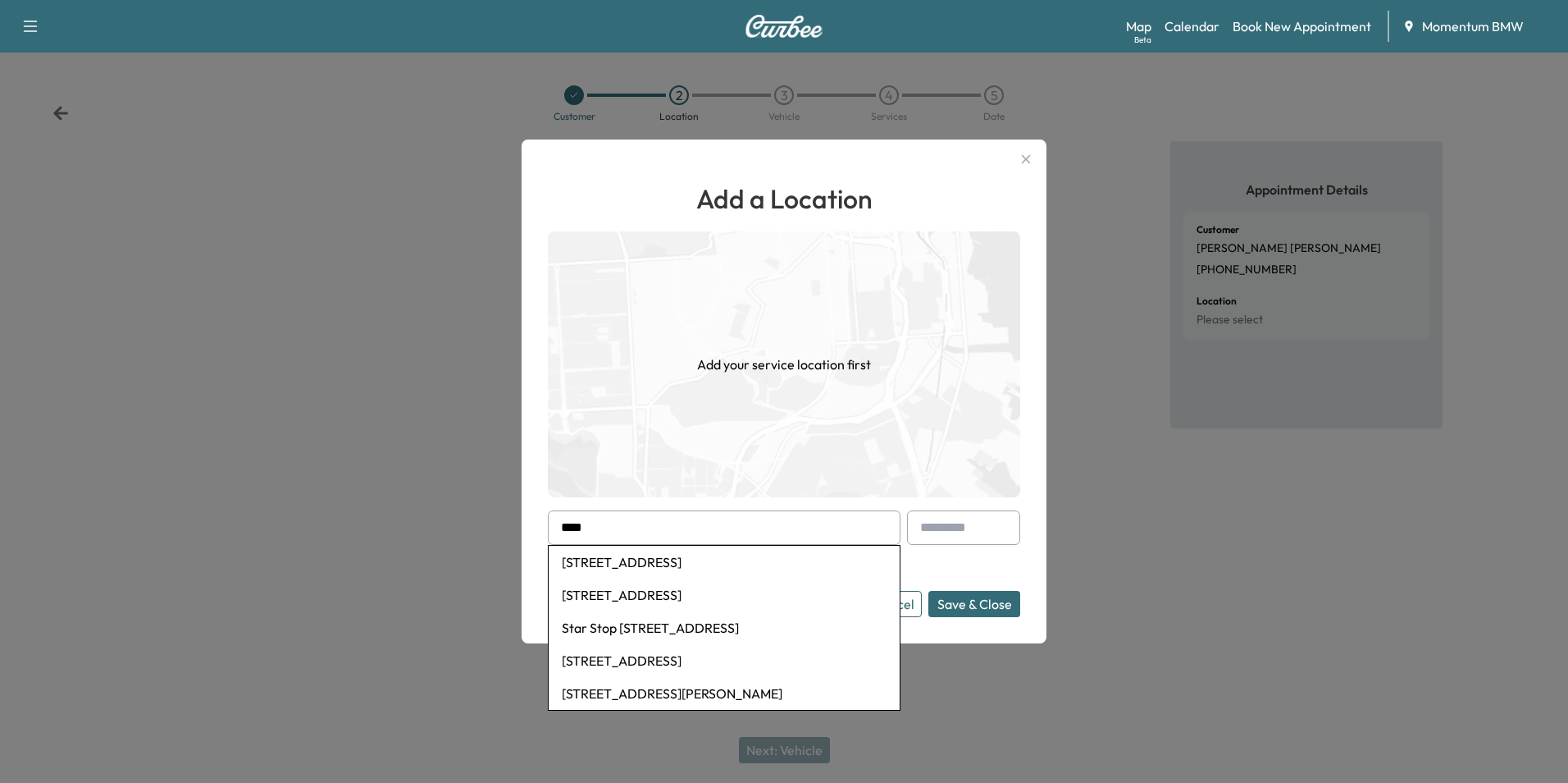
click at [664, 560] on li "[STREET_ADDRESS]" at bounding box center [724, 562] width 351 height 33
type input "**********"
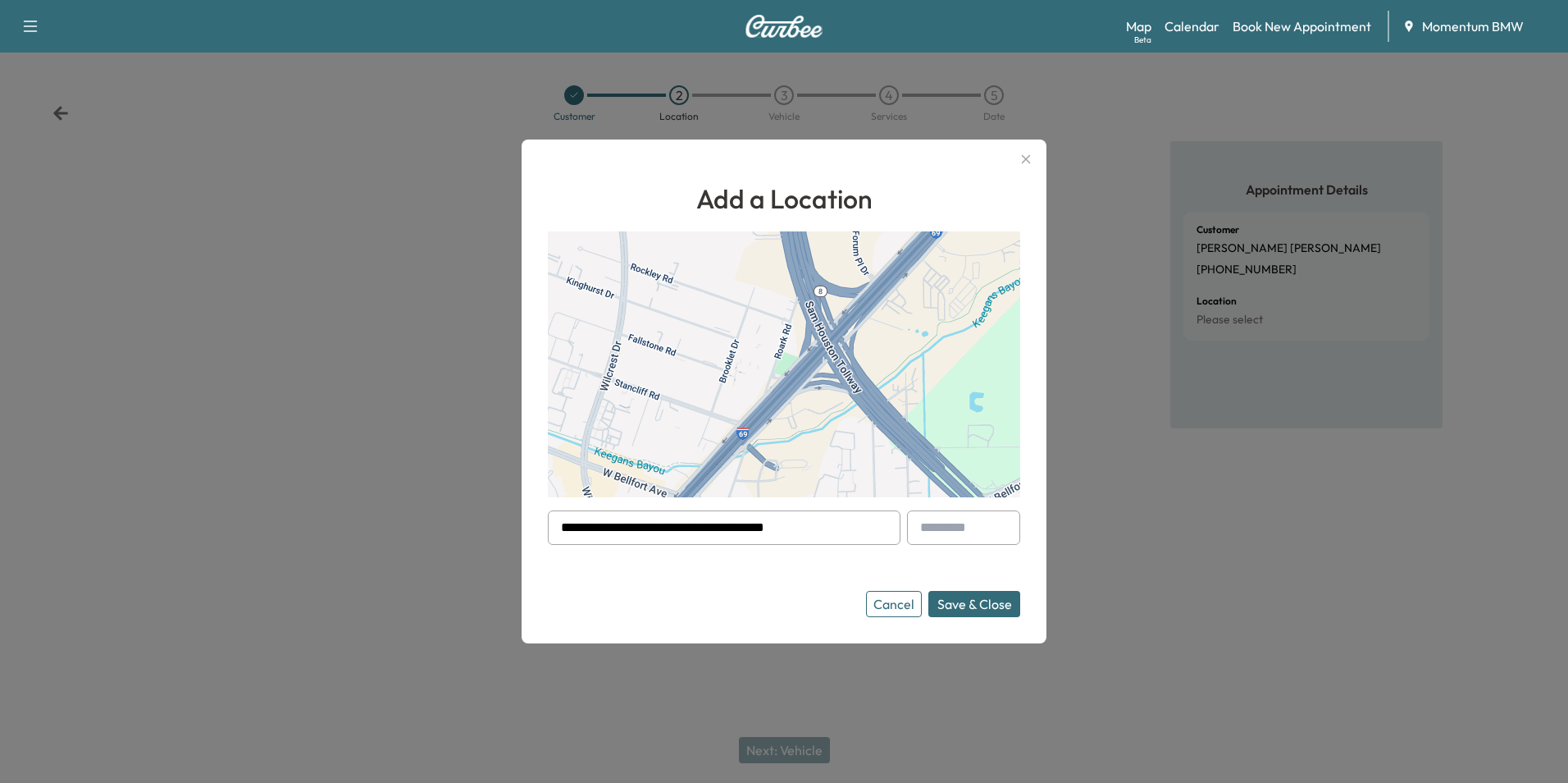
click at [983, 606] on button "Save & Close" at bounding box center [975, 604] width 92 height 26
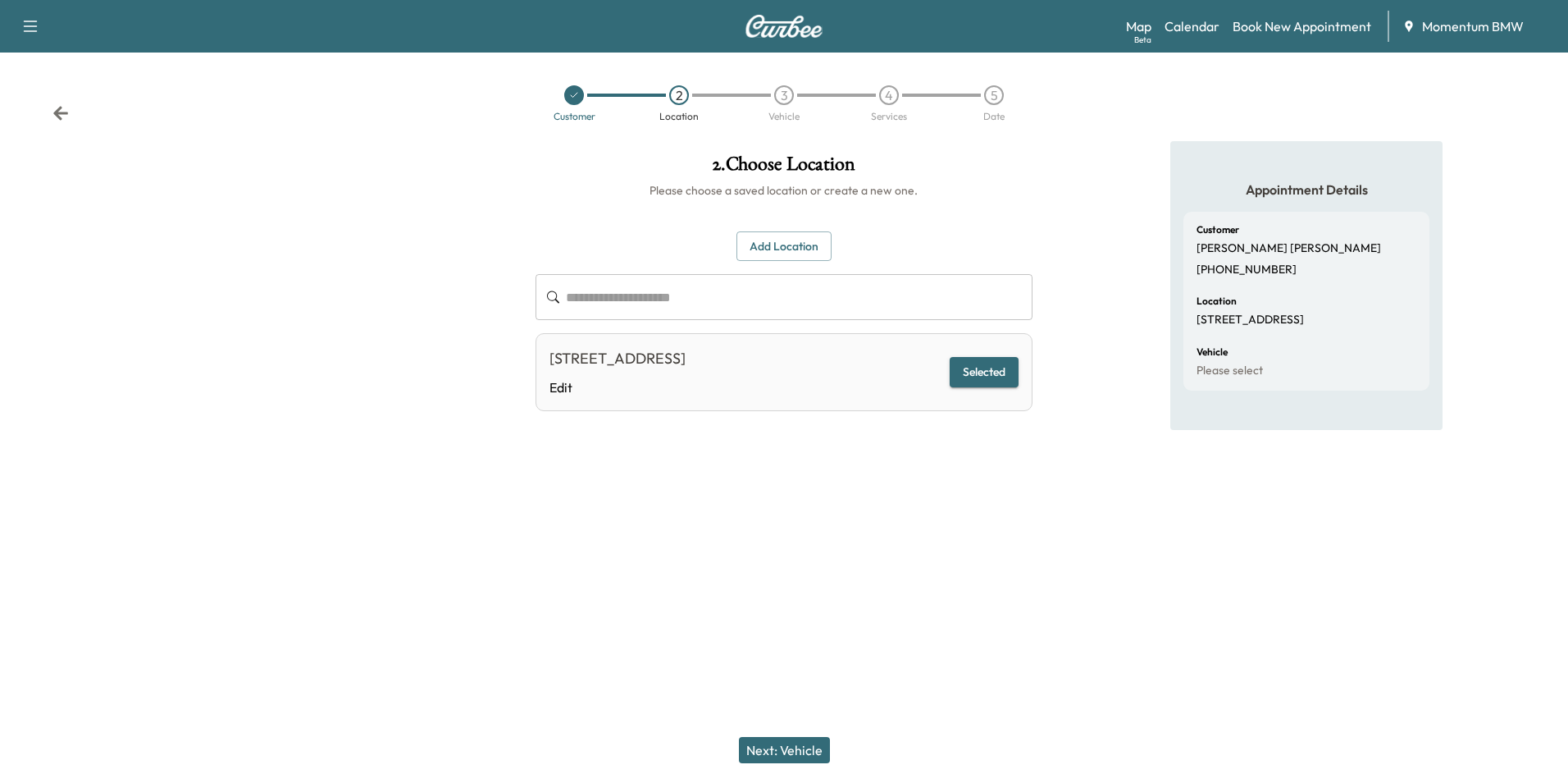
click at [793, 747] on button "Next: Vehicle" at bounding box center [784, 750] width 91 height 26
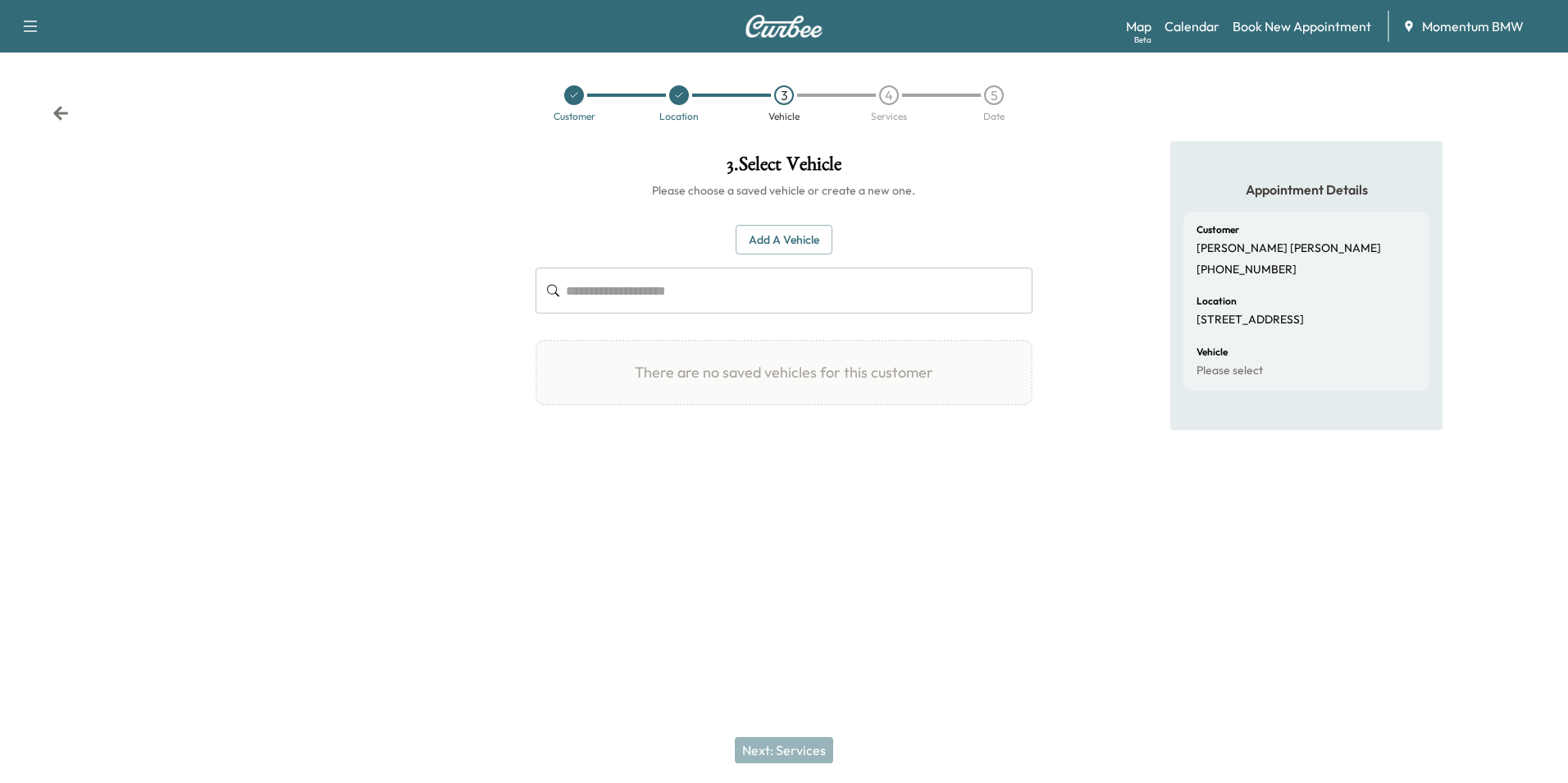
click at [734, 292] on input "text" at bounding box center [798, 291] width 466 height 46
paste input "**********"
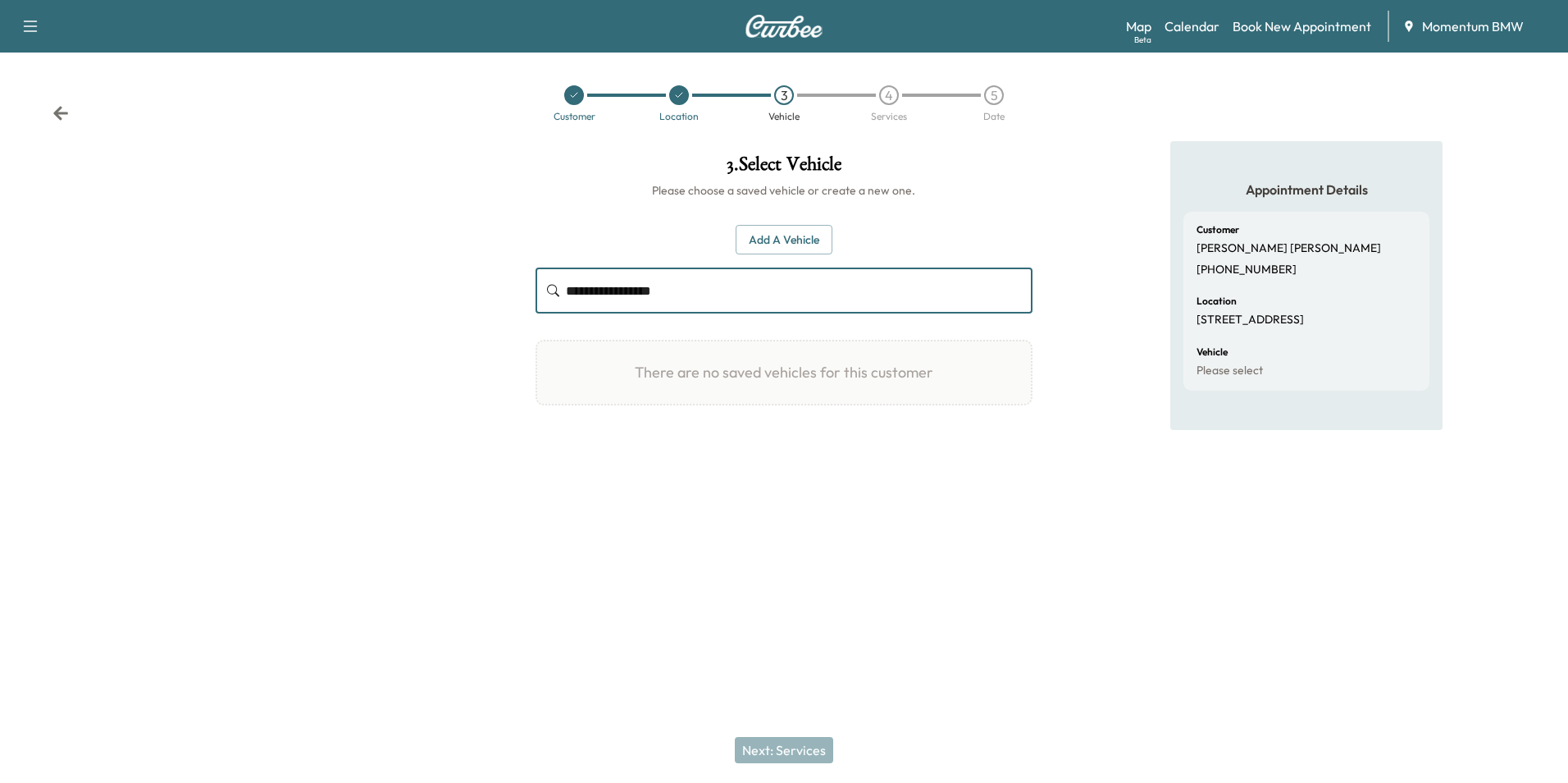
type input "**********"
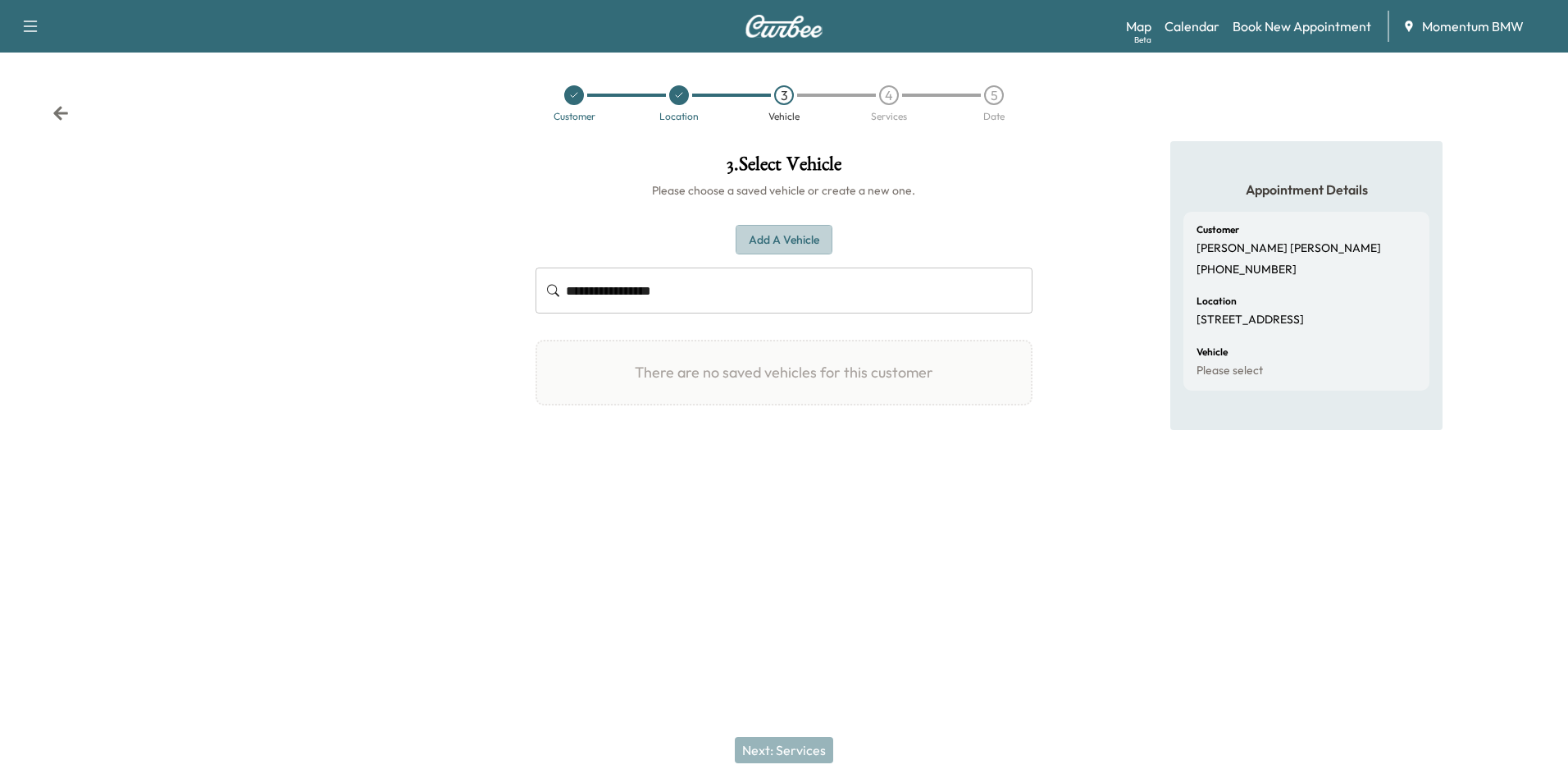
click at [782, 241] on button "Add a Vehicle" at bounding box center [784, 240] width 97 height 30
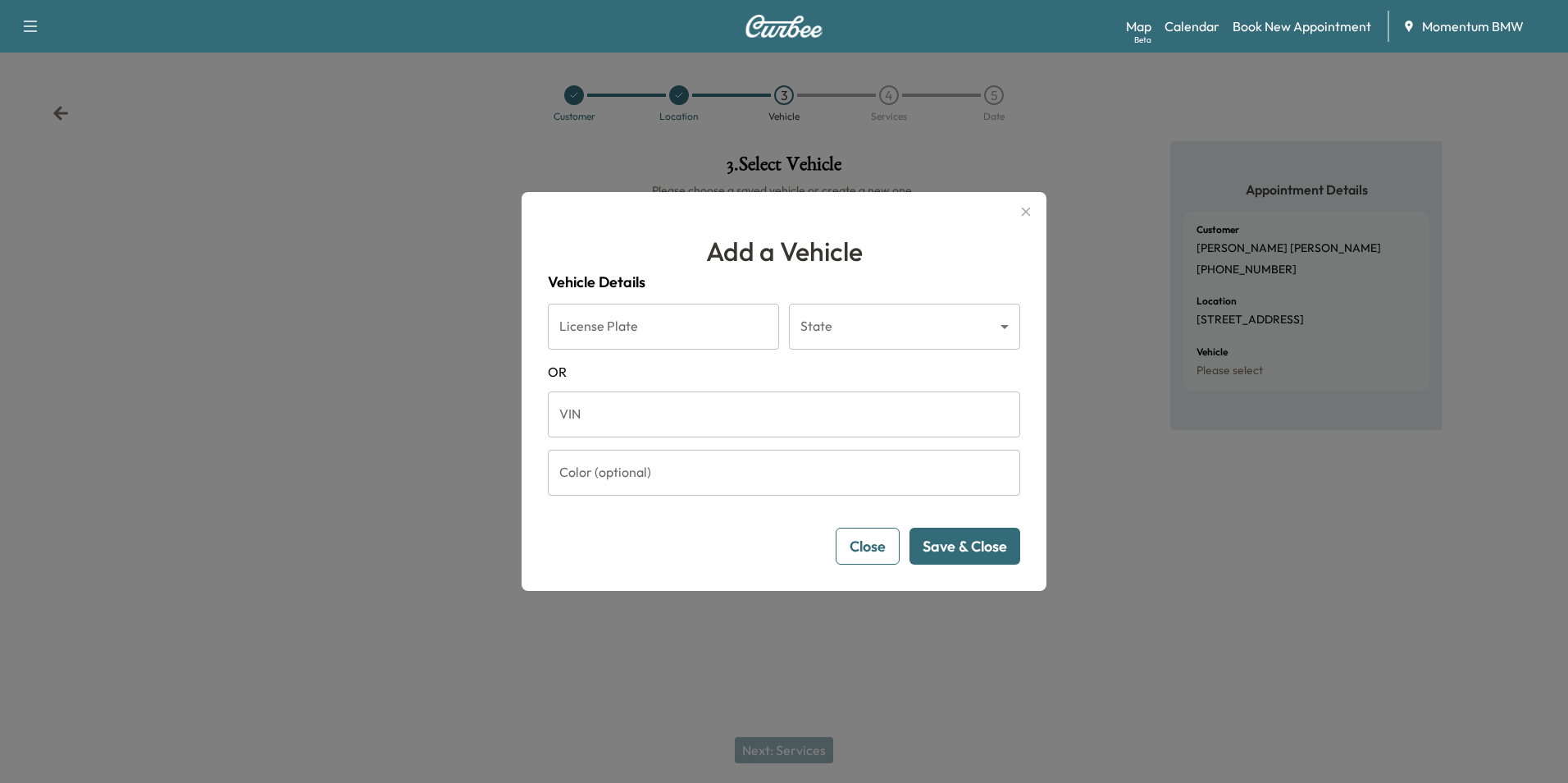
click at [614, 408] on input "VIN" at bounding box center [784, 415] width 473 height 46
paste input "**********"
type input "**********"
click at [952, 542] on button "Save & Close" at bounding box center [965, 546] width 111 height 37
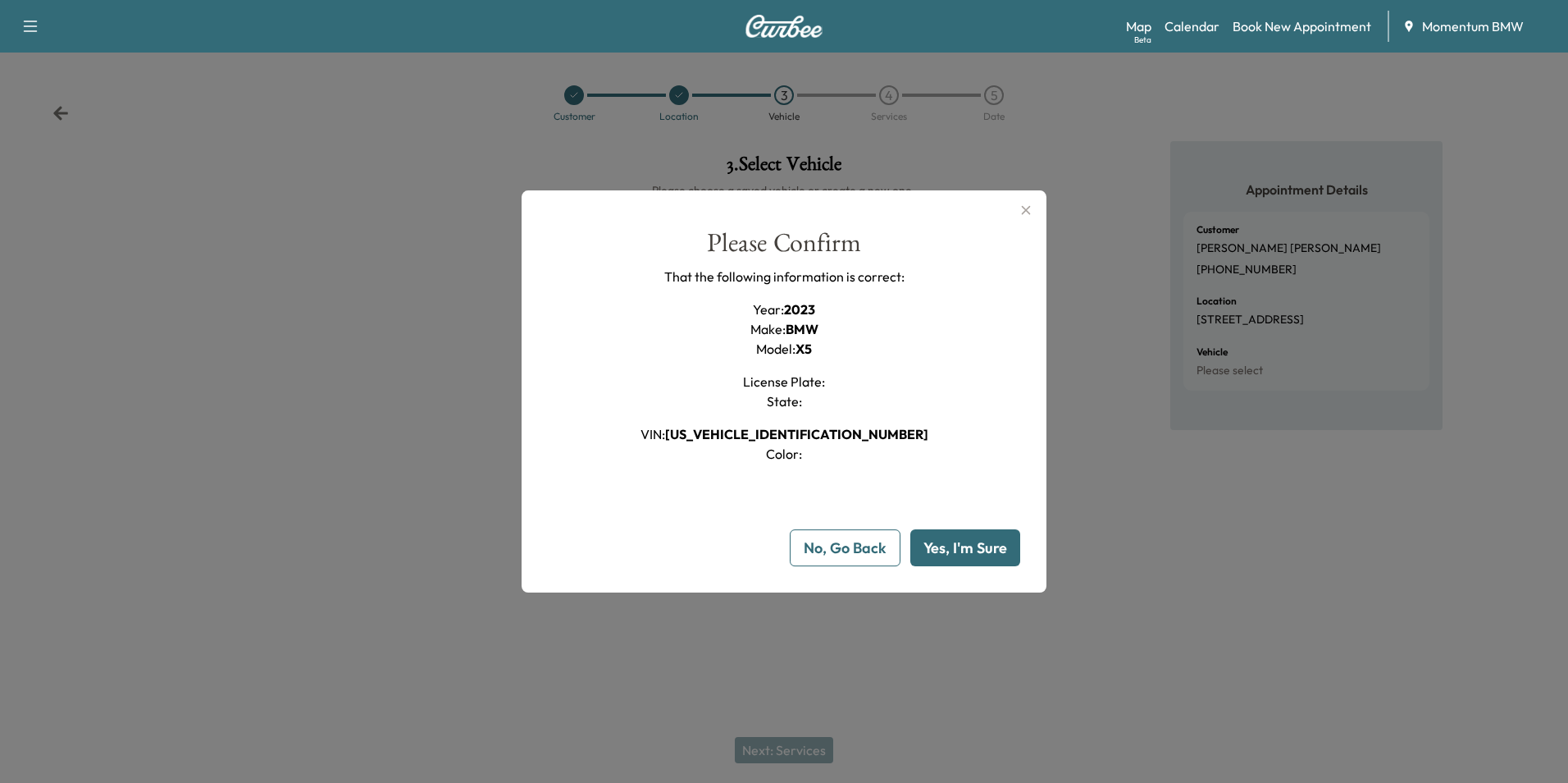
click at [952, 542] on button "Yes, I'm Sure" at bounding box center [965, 548] width 110 height 37
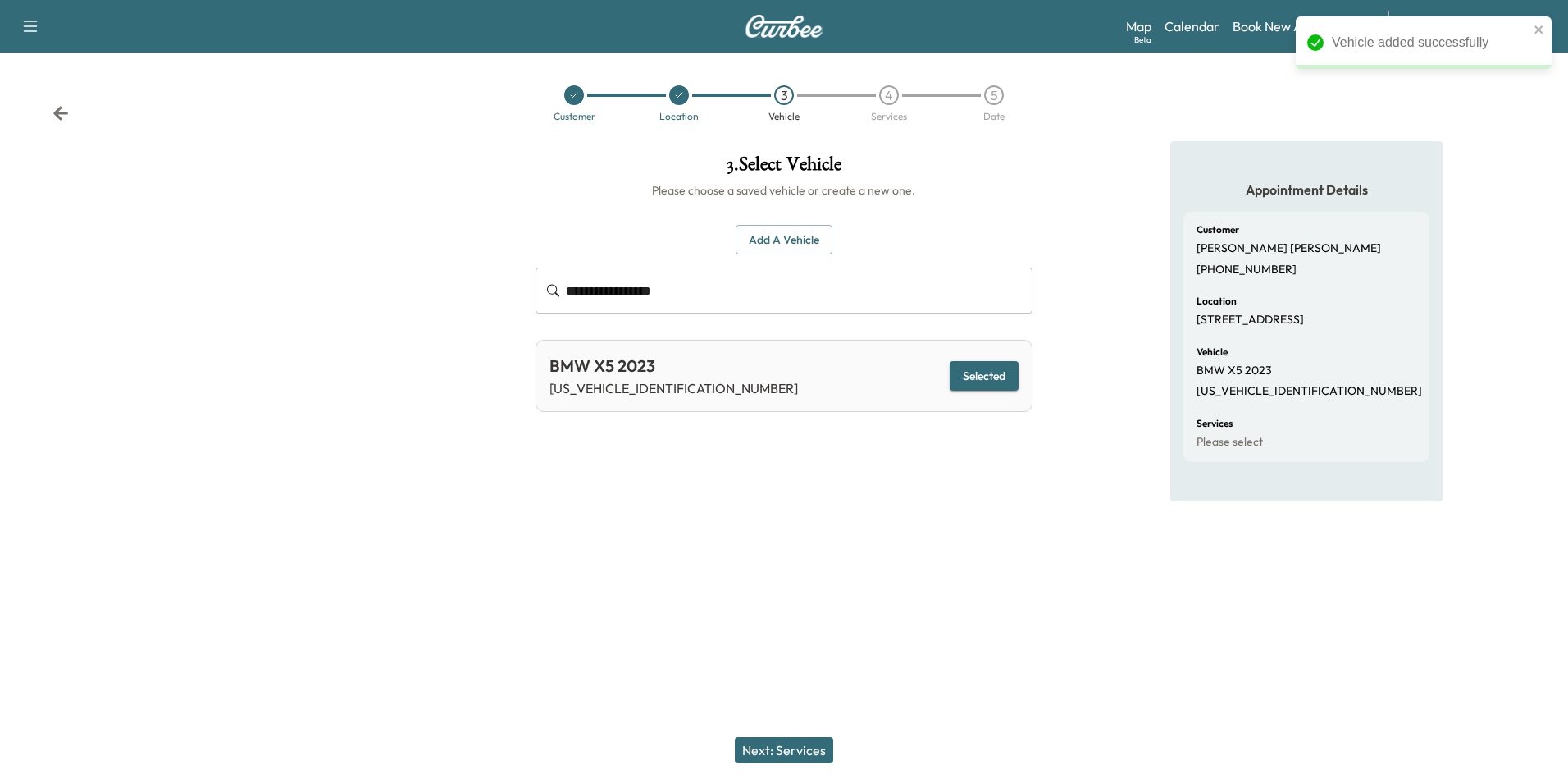
click at [977, 382] on button "Selected" at bounding box center [984, 376] width 69 height 30
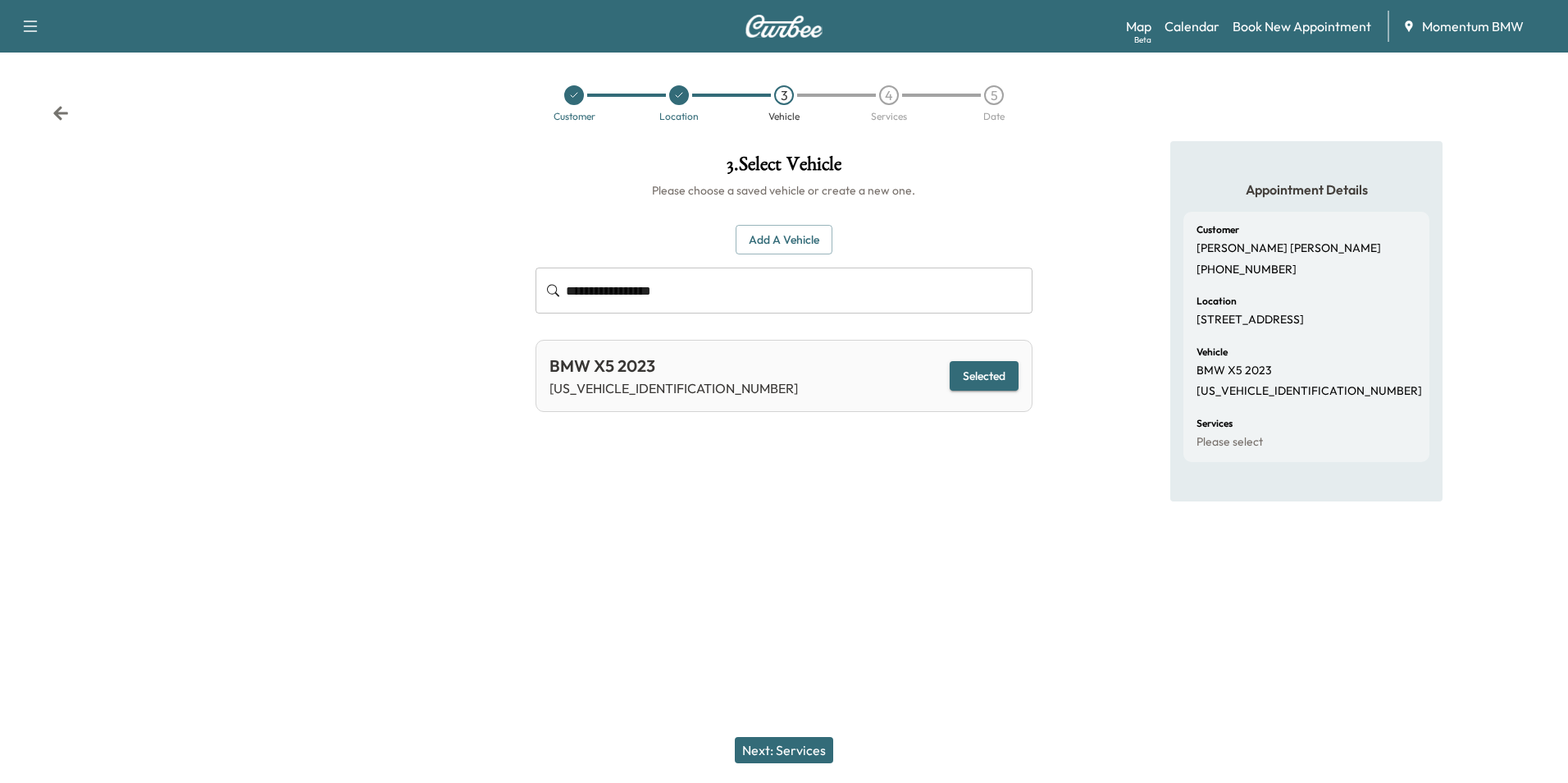
click at [806, 743] on button "Next: Services" at bounding box center [784, 750] width 99 height 26
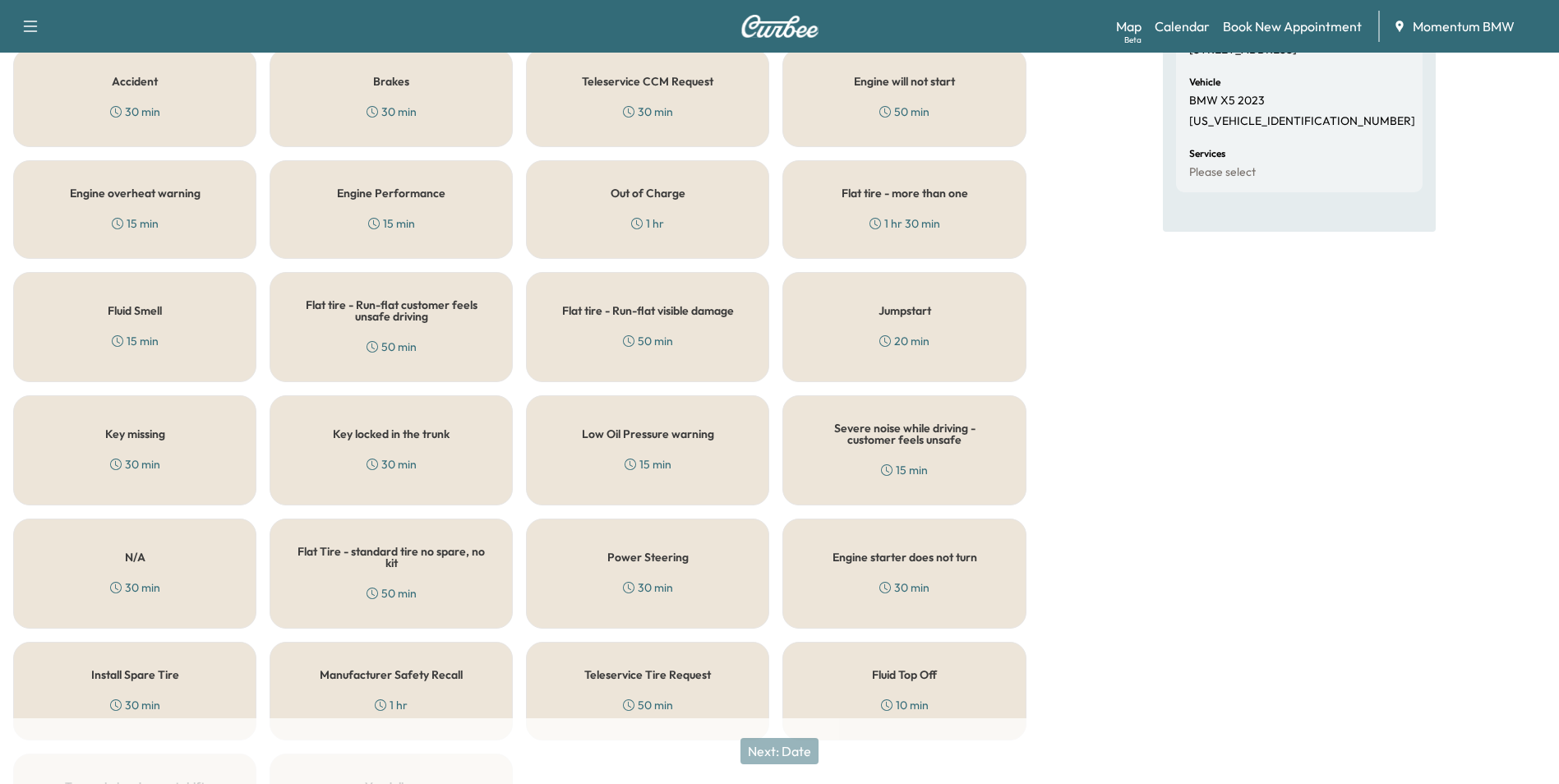
scroll to position [329, 0]
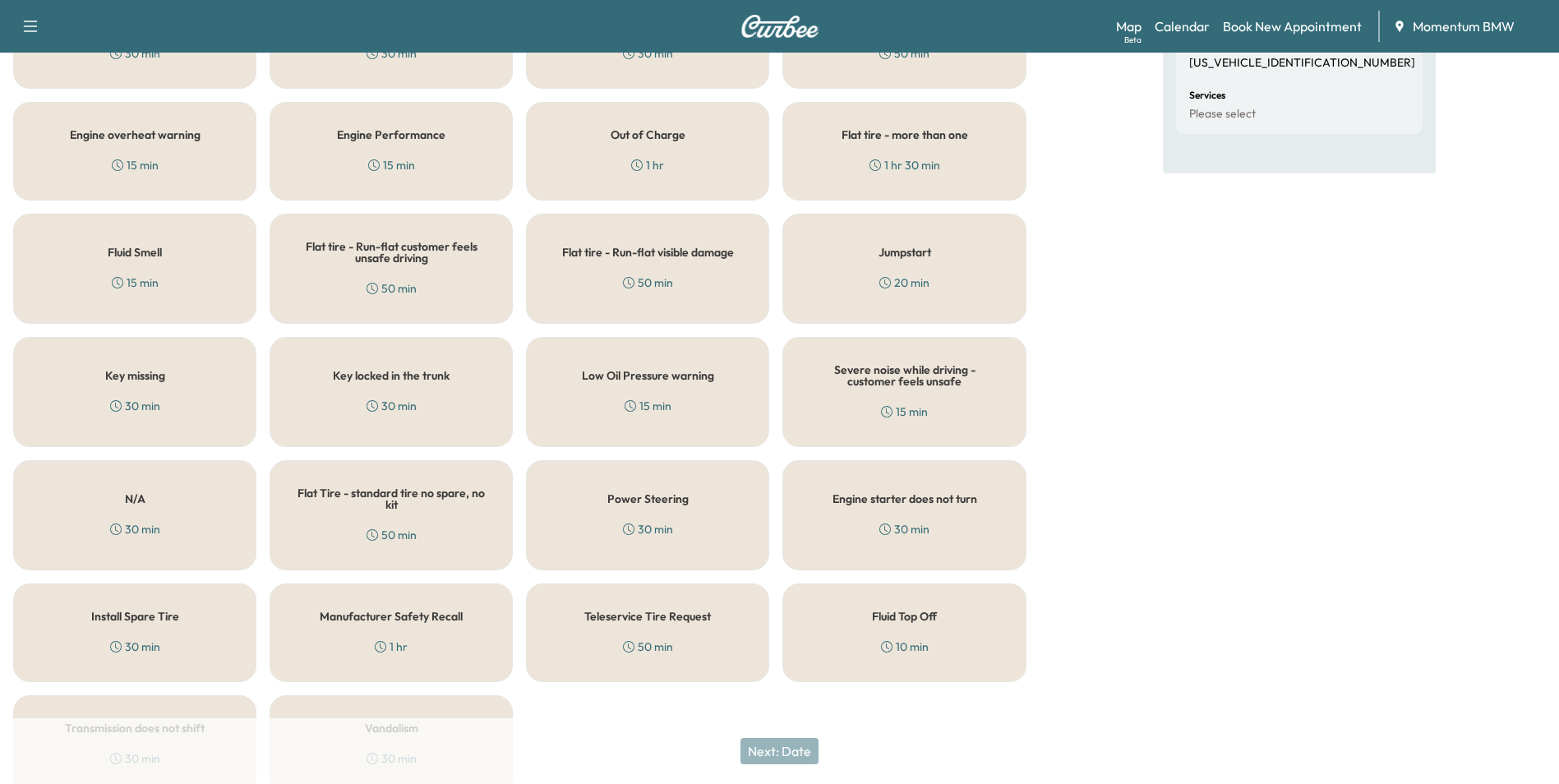
click at [879, 640] on div "Fluid Top Off 10 min" at bounding box center [903, 632] width 243 height 99
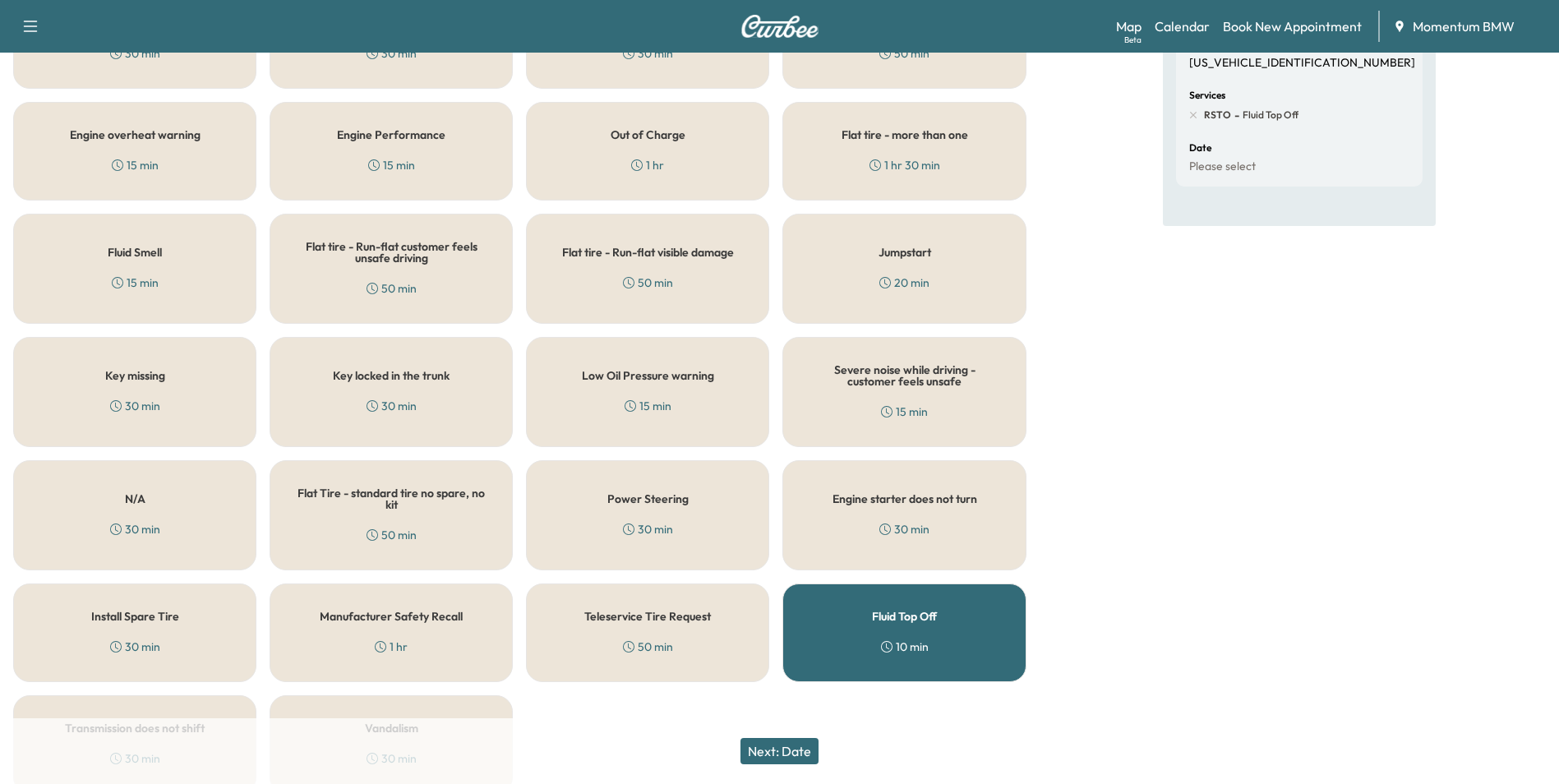
click at [797, 752] on button "Next: Date" at bounding box center [780, 751] width 78 height 26
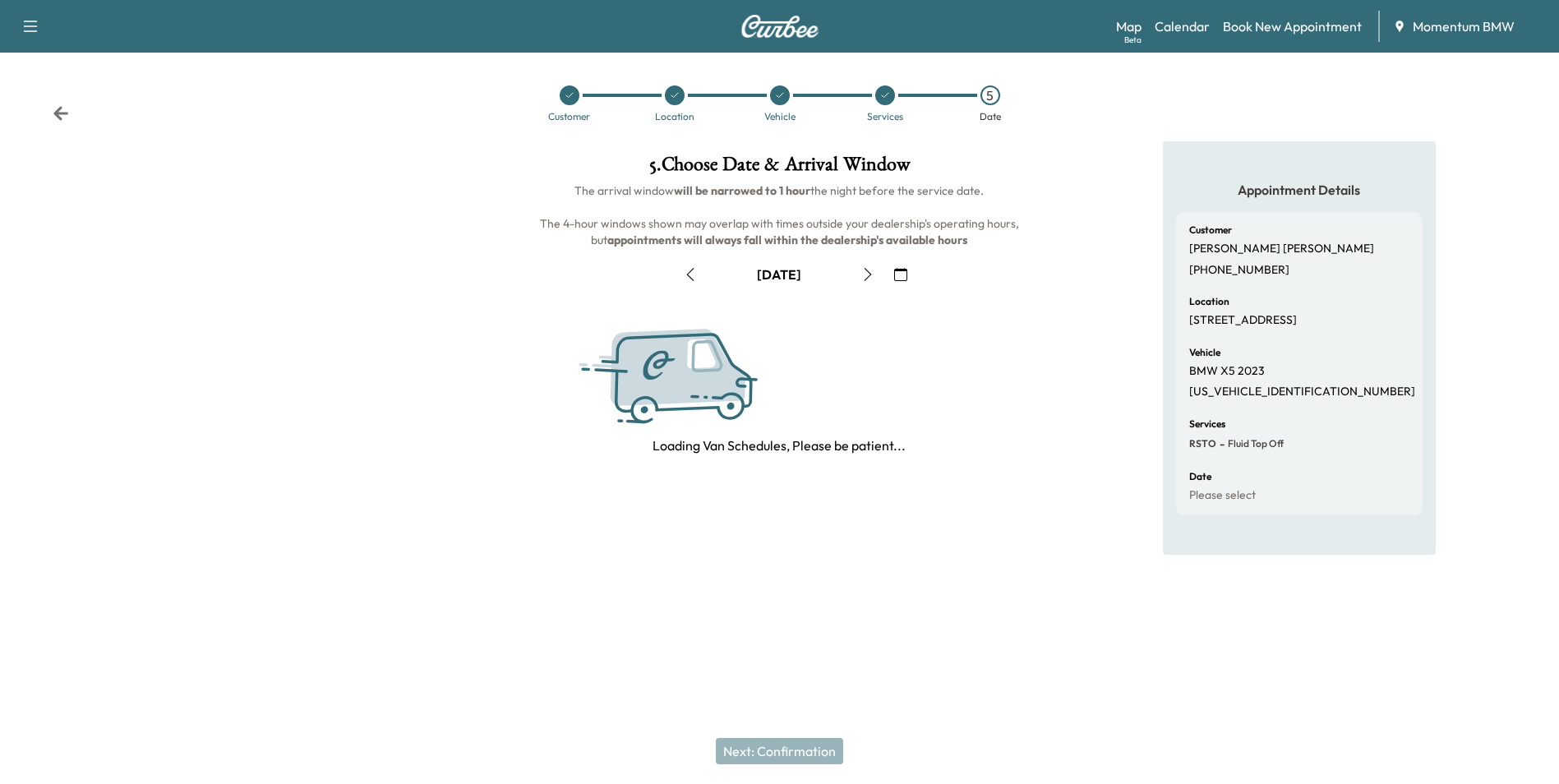
scroll to position [0, 0]
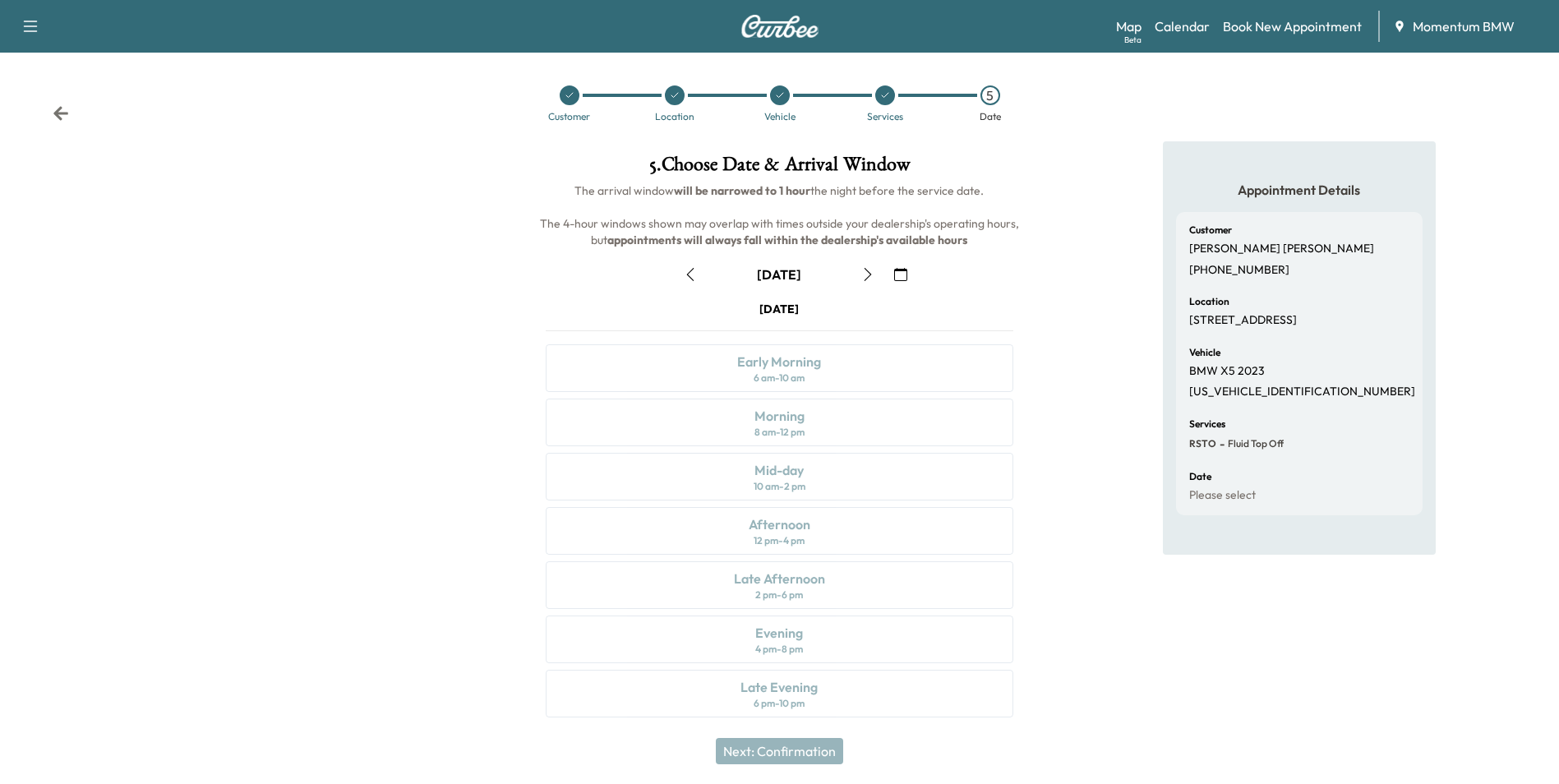
click at [868, 270] on icon "button" at bounding box center [867, 275] width 13 height 13
click at [795, 410] on div "Morning" at bounding box center [780, 415] width 50 height 19
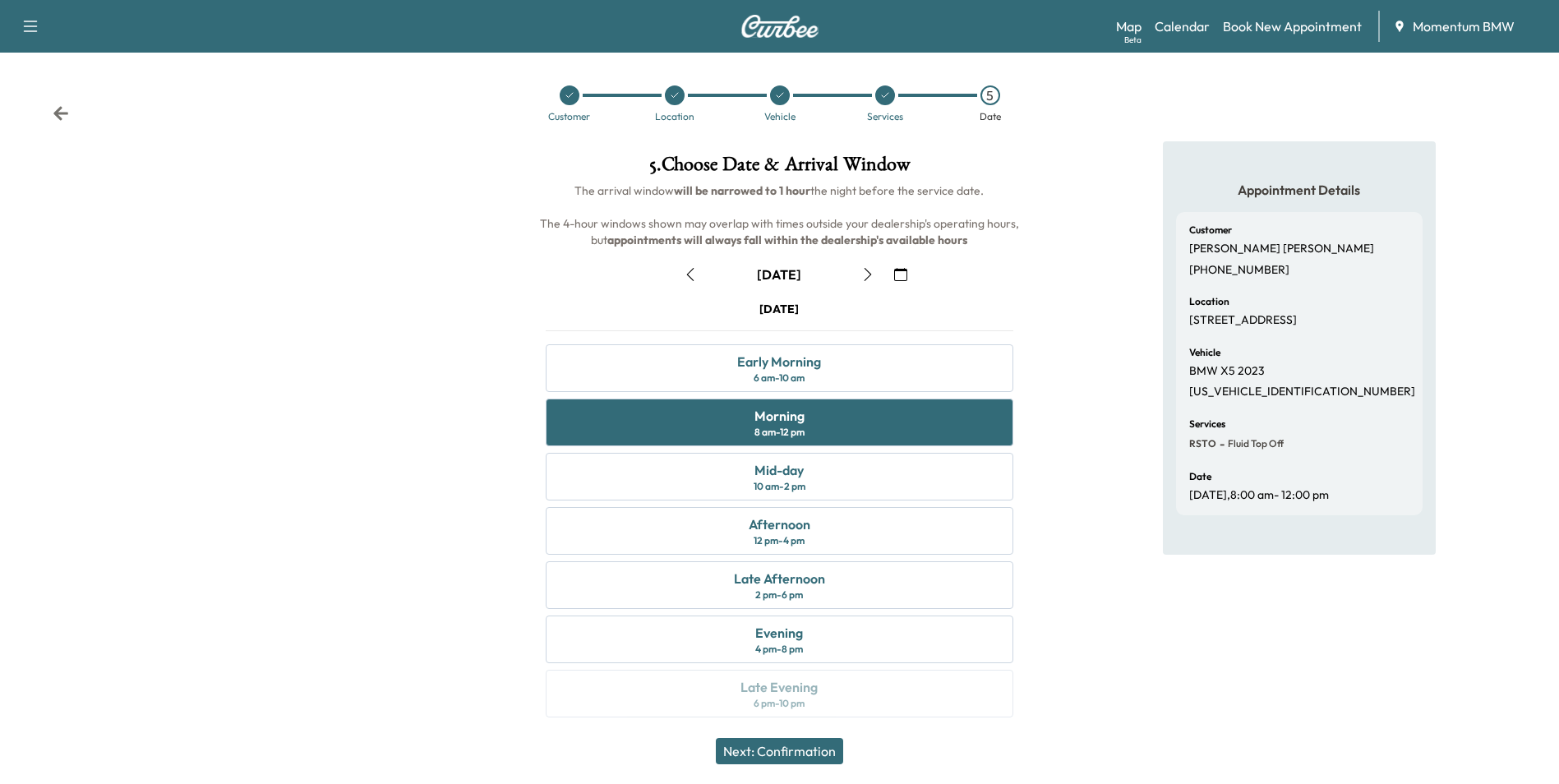
click at [804, 756] on button "Next: Confirmation" at bounding box center [780, 751] width 128 height 26
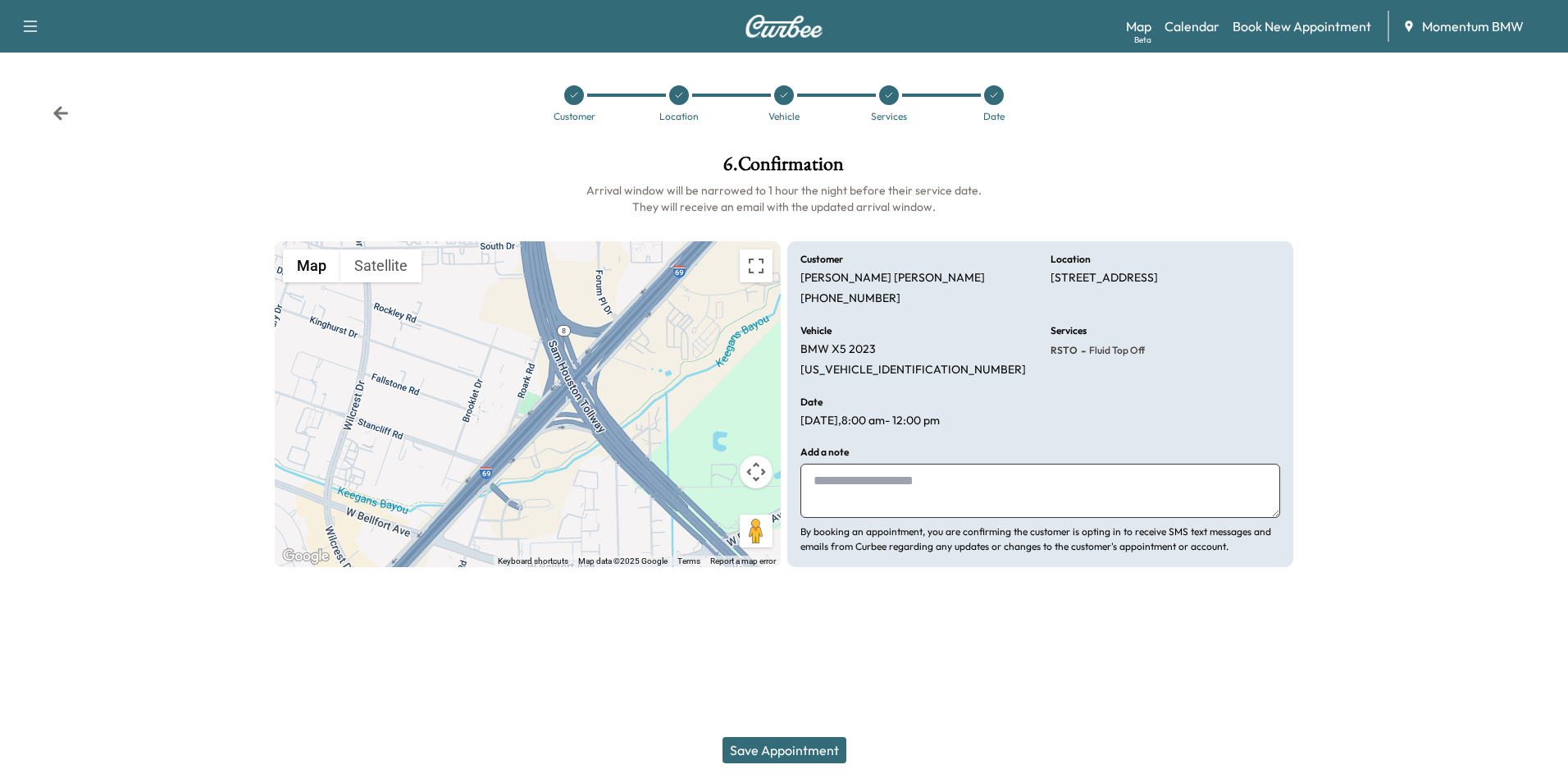
click at [823, 477] on textarea at bounding box center [1040, 490] width 480 height 54
type textarea "****"
click at [778, 747] on button "Save Appointment" at bounding box center [784, 750] width 124 height 26
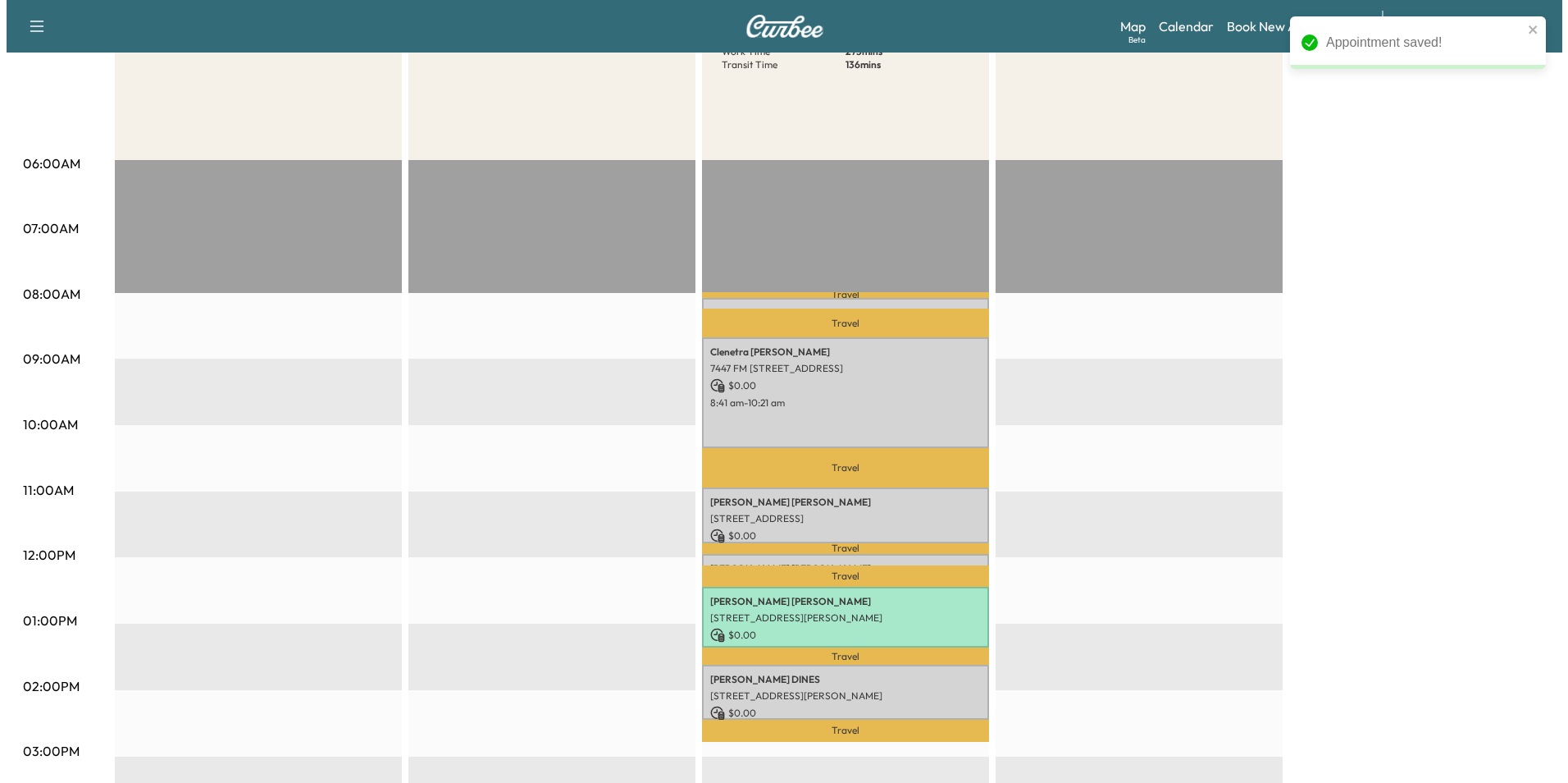
scroll to position [247, 0]
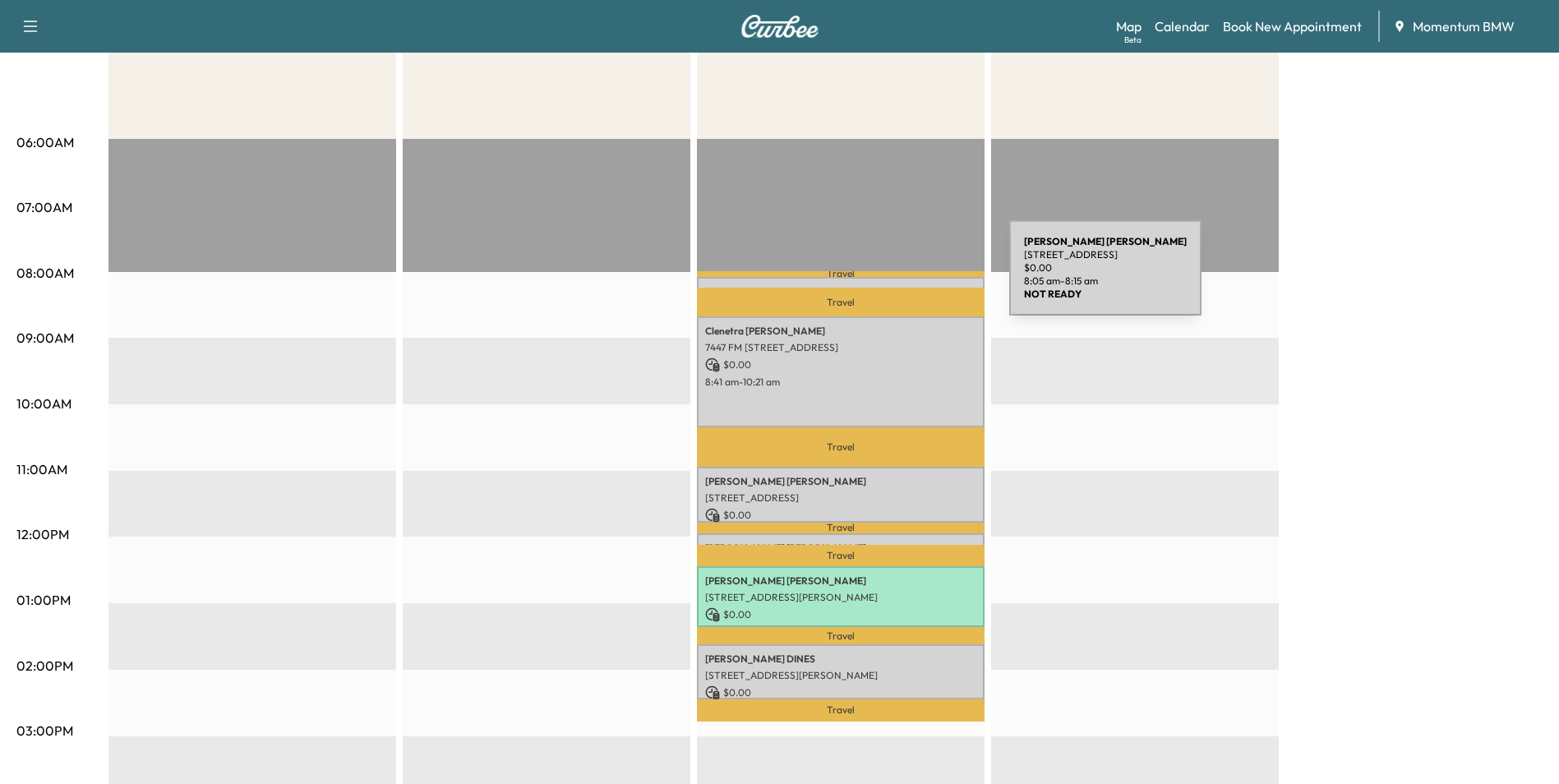
click at [886, 277] on div "[PERSON_NAME] [STREET_ADDRESS] $ 0.00 8:05 am - 8:15 am" at bounding box center [841, 286] width 288 height 17
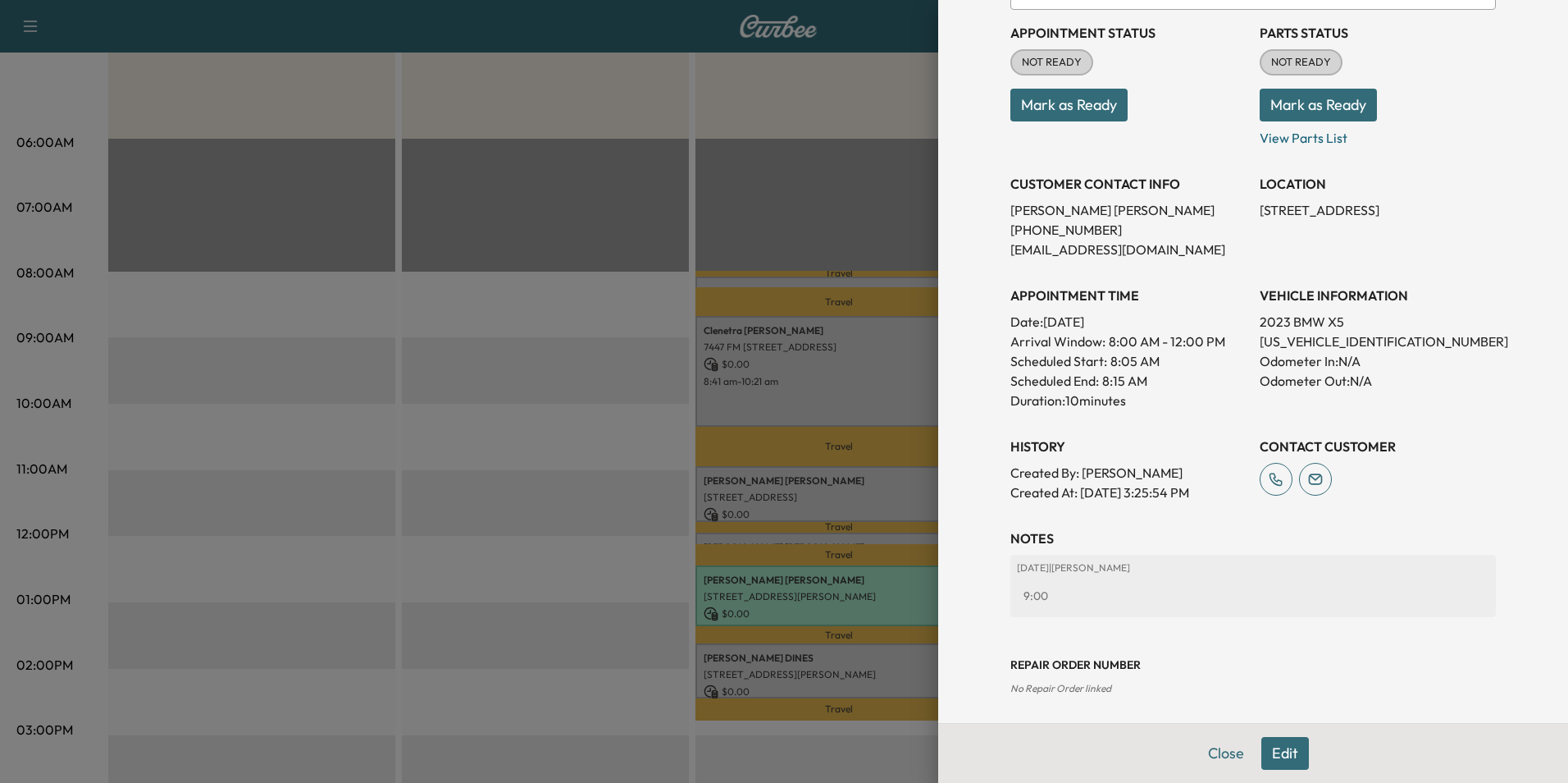
scroll to position [188, 0]
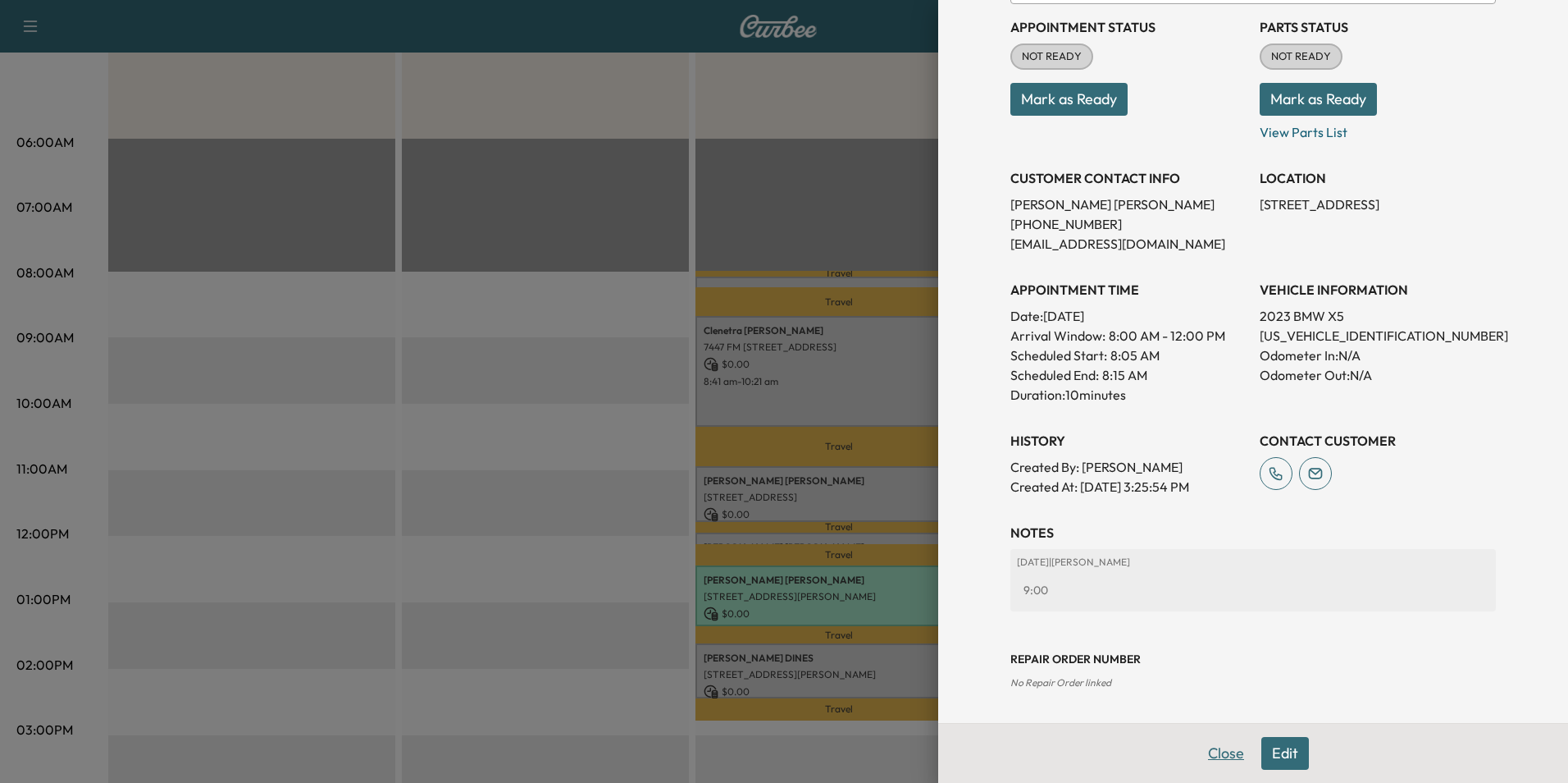
click at [1207, 749] on button "Close" at bounding box center [1227, 753] width 57 height 33
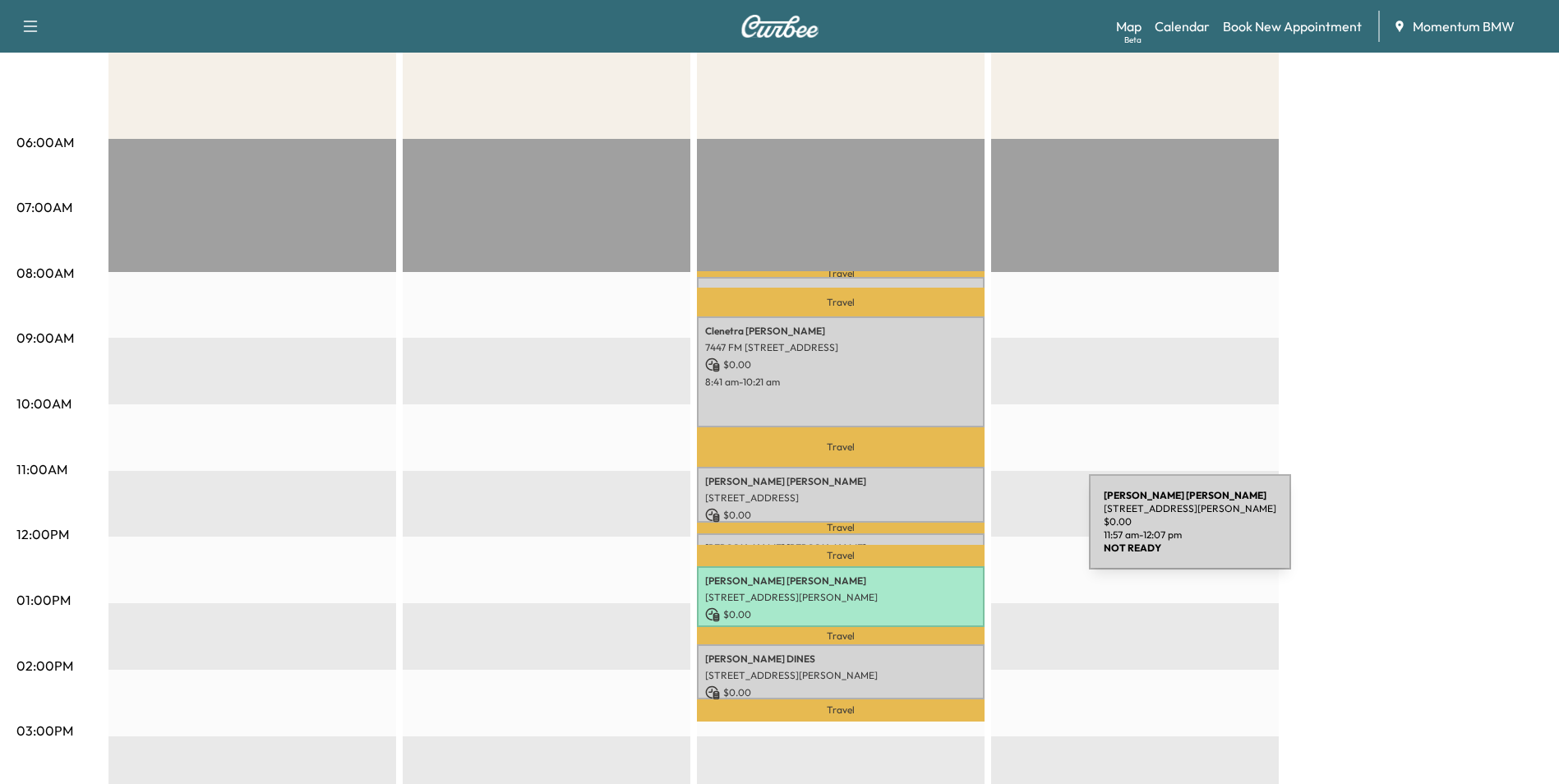
click at [965, 533] on div "[PERSON_NAME] [STREET_ADDRESS][PERSON_NAME] $ 0.00 11:57 am - 12:07 pm" at bounding box center [841, 542] width 288 height 17
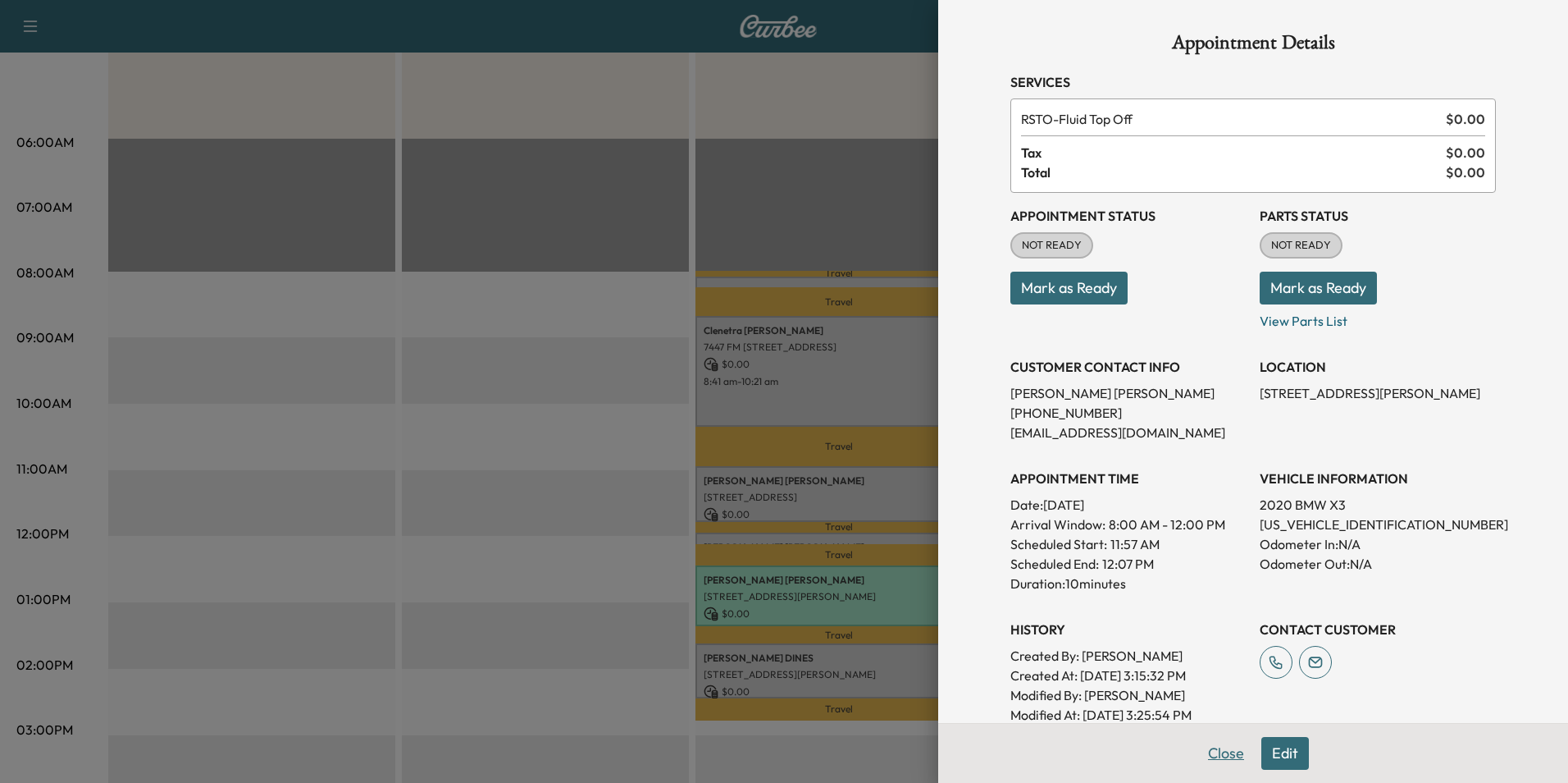
click at [1208, 753] on button "Close" at bounding box center [1227, 753] width 57 height 33
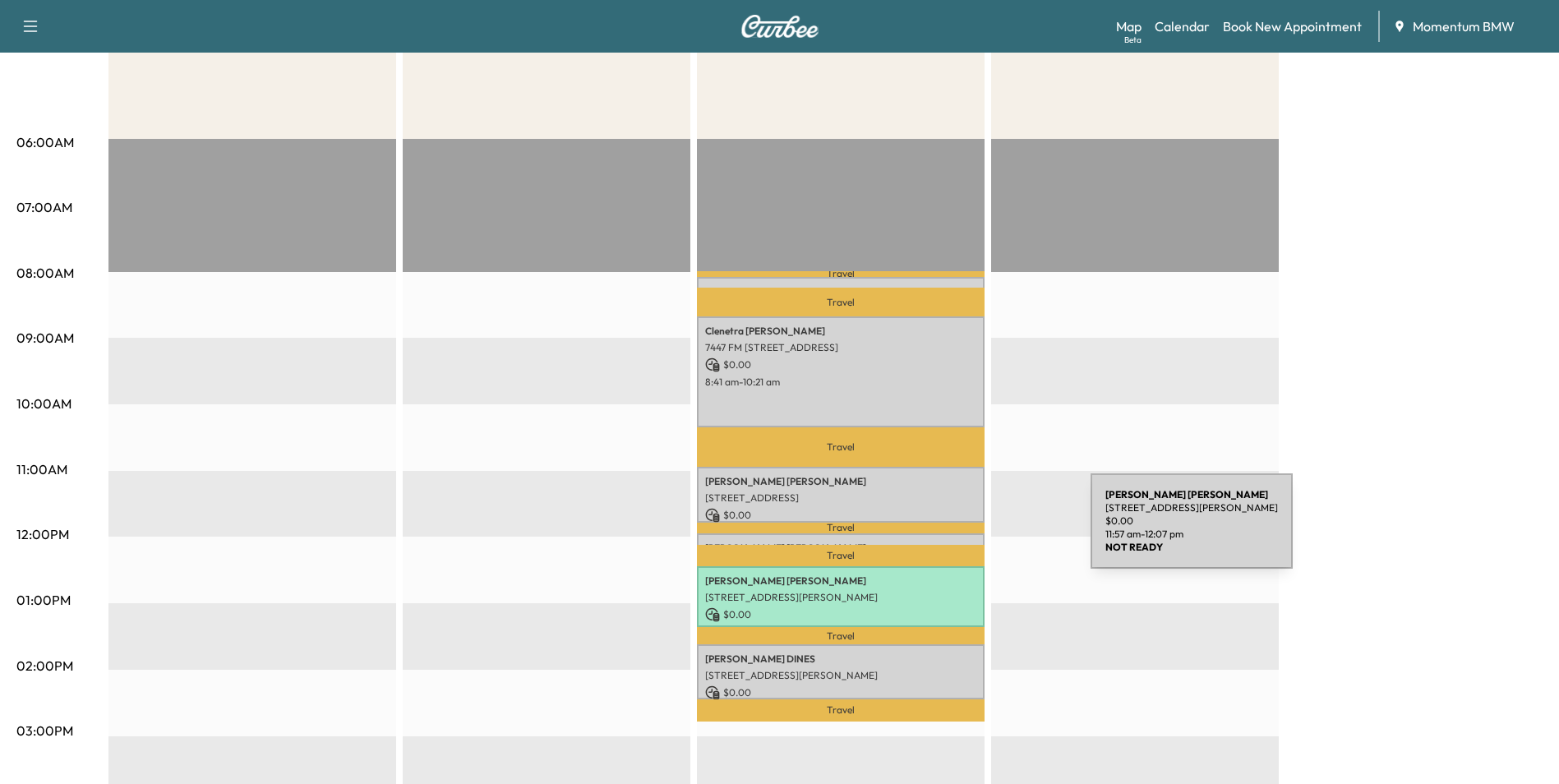
click at [967, 533] on div "[PERSON_NAME] [STREET_ADDRESS][PERSON_NAME] $ 0.00 11:57 am - 12:07 pm" at bounding box center [841, 542] width 288 height 17
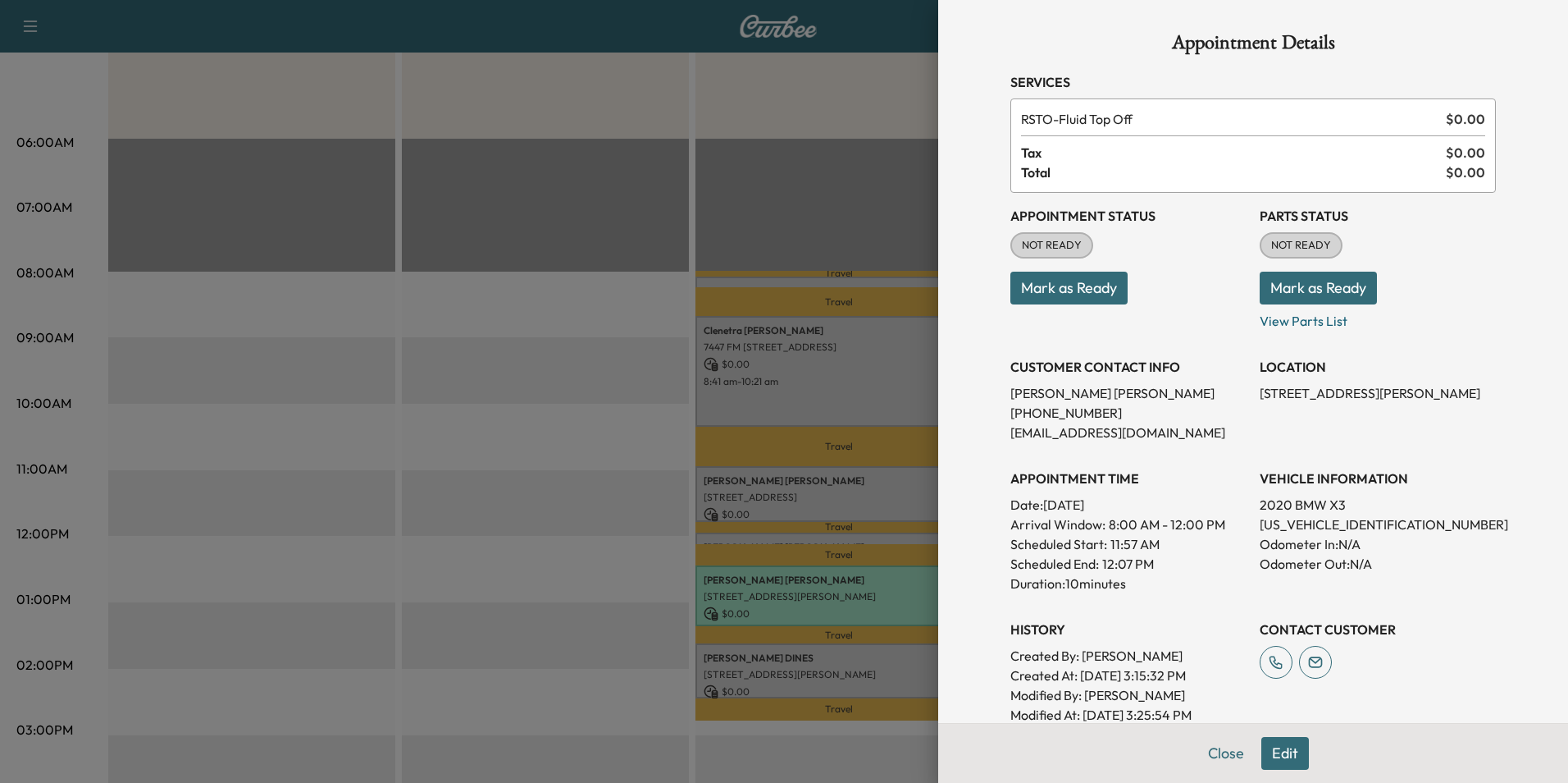
drag, startPoint x: 1244, startPoint y: 391, endPoint x: 1479, endPoint y: 391, distance: 235.0
click at [1479, 391] on div "Appointment Status NOT READY Mark as Ready Parts Status NOT READY Mark as Ready…" at bounding box center [1253, 459] width 485 height 532
drag, startPoint x: 1479, startPoint y: 391, endPoint x: 1471, endPoint y: 384, distance: 10.6
copy p "[STREET_ADDRESS][PERSON_NAME]"
click at [1217, 755] on button "Close" at bounding box center [1227, 753] width 57 height 33
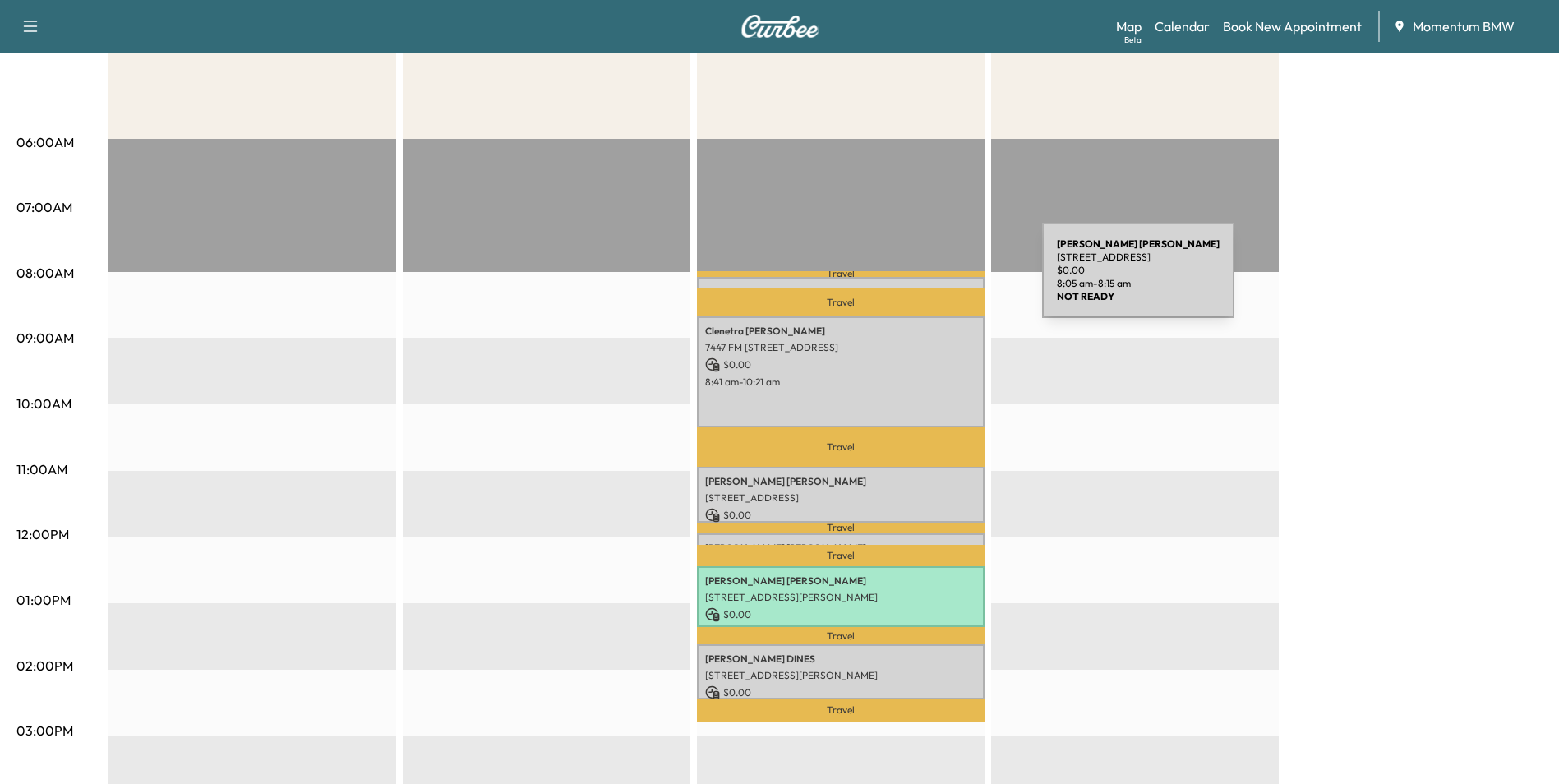
click at [919, 280] on div "[PERSON_NAME] [STREET_ADDRESS] $ 0.00 8:05 am - 8:15 am" at bounding box center [841, 286] width 288 height 17
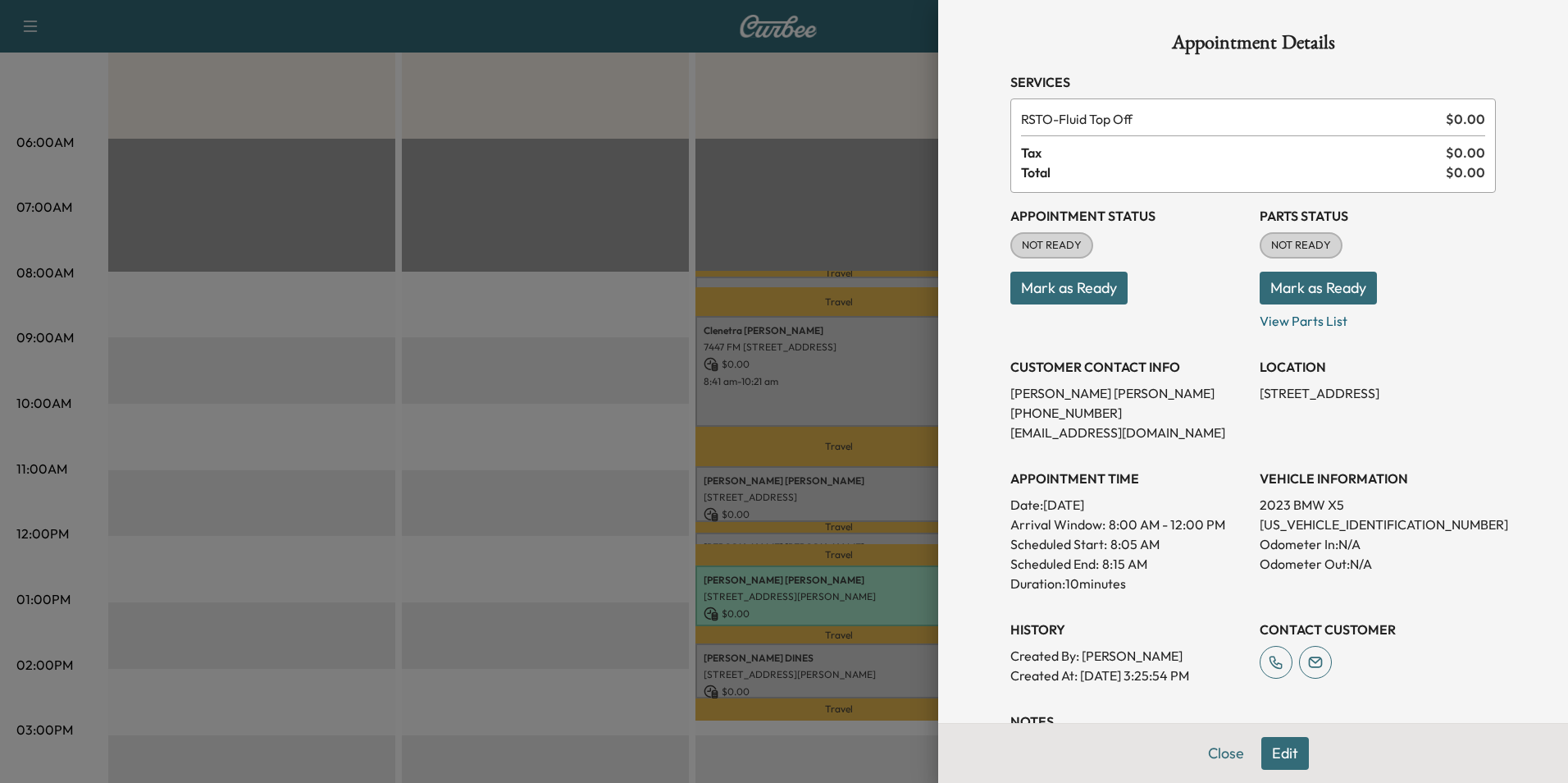
click at [1266, 751] on button "Edit" at bounding box center [1286, 753] width 48 height 33
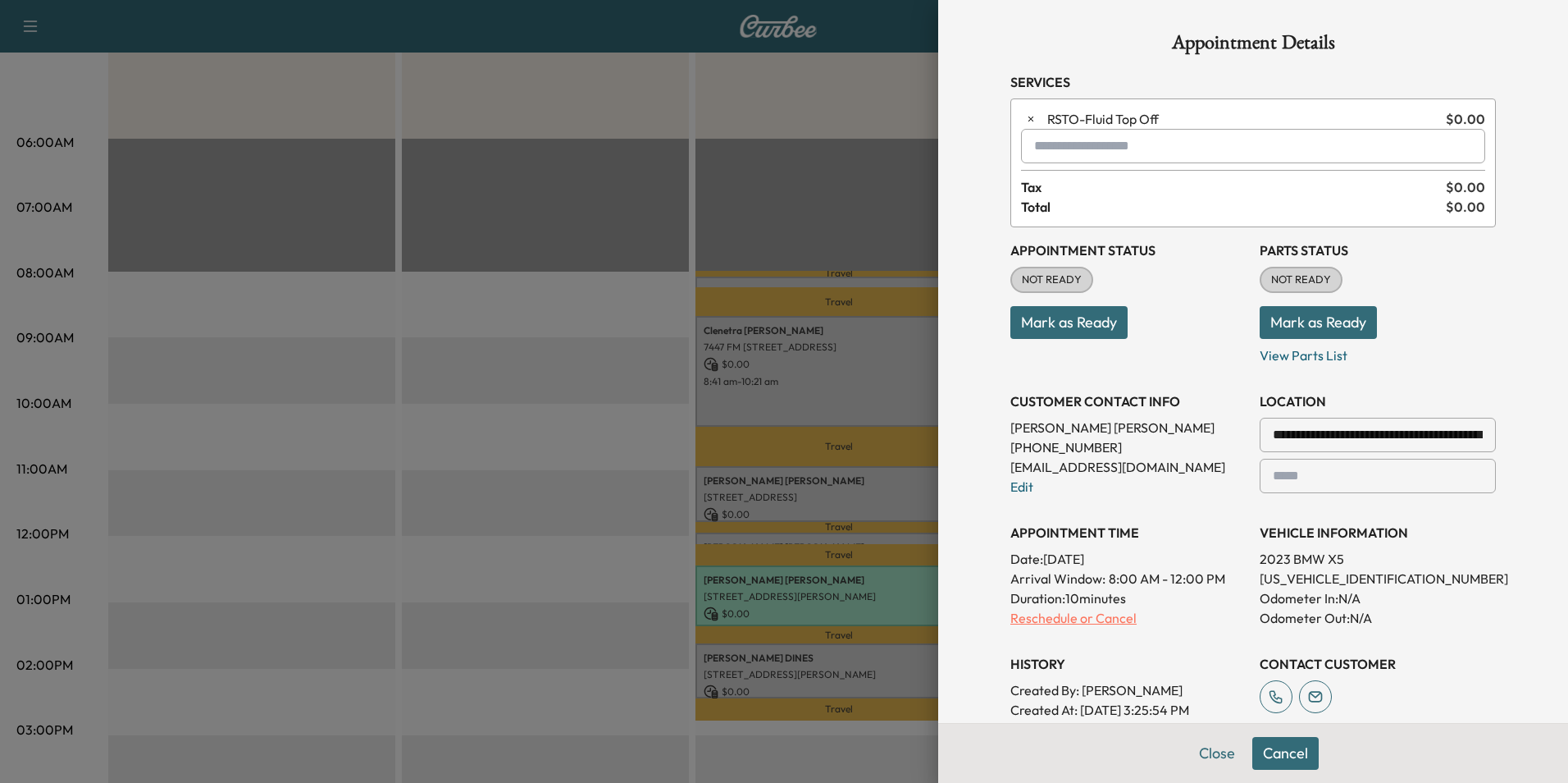
click at [1096, 619] on p "Reschedule or Cancel" at bounding box center [1129, 618] width 236 height 19
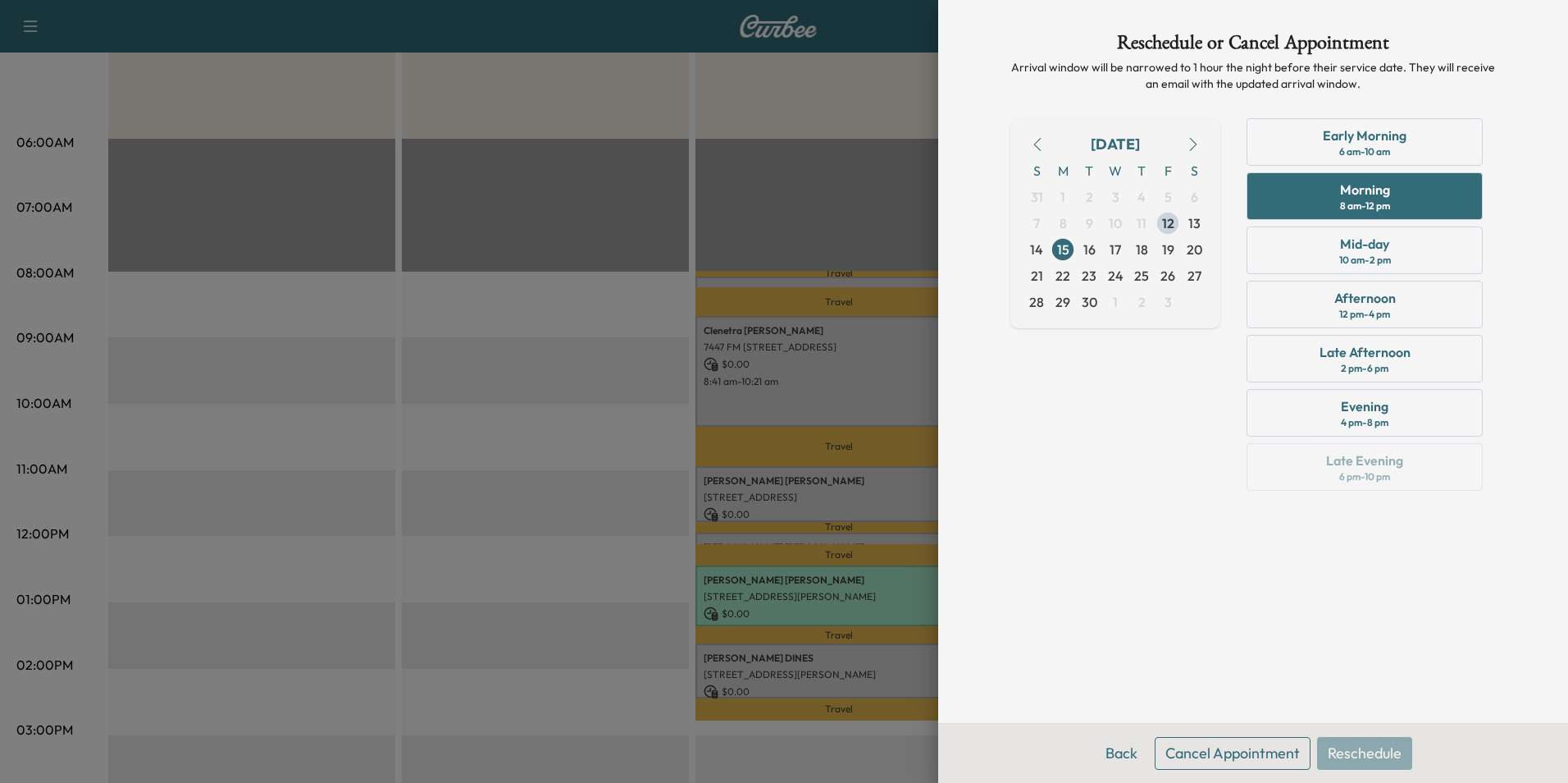
click at [1215, 752] on button "Cancel Appointment" at bounding box center [1232, 753] width 156 height 33
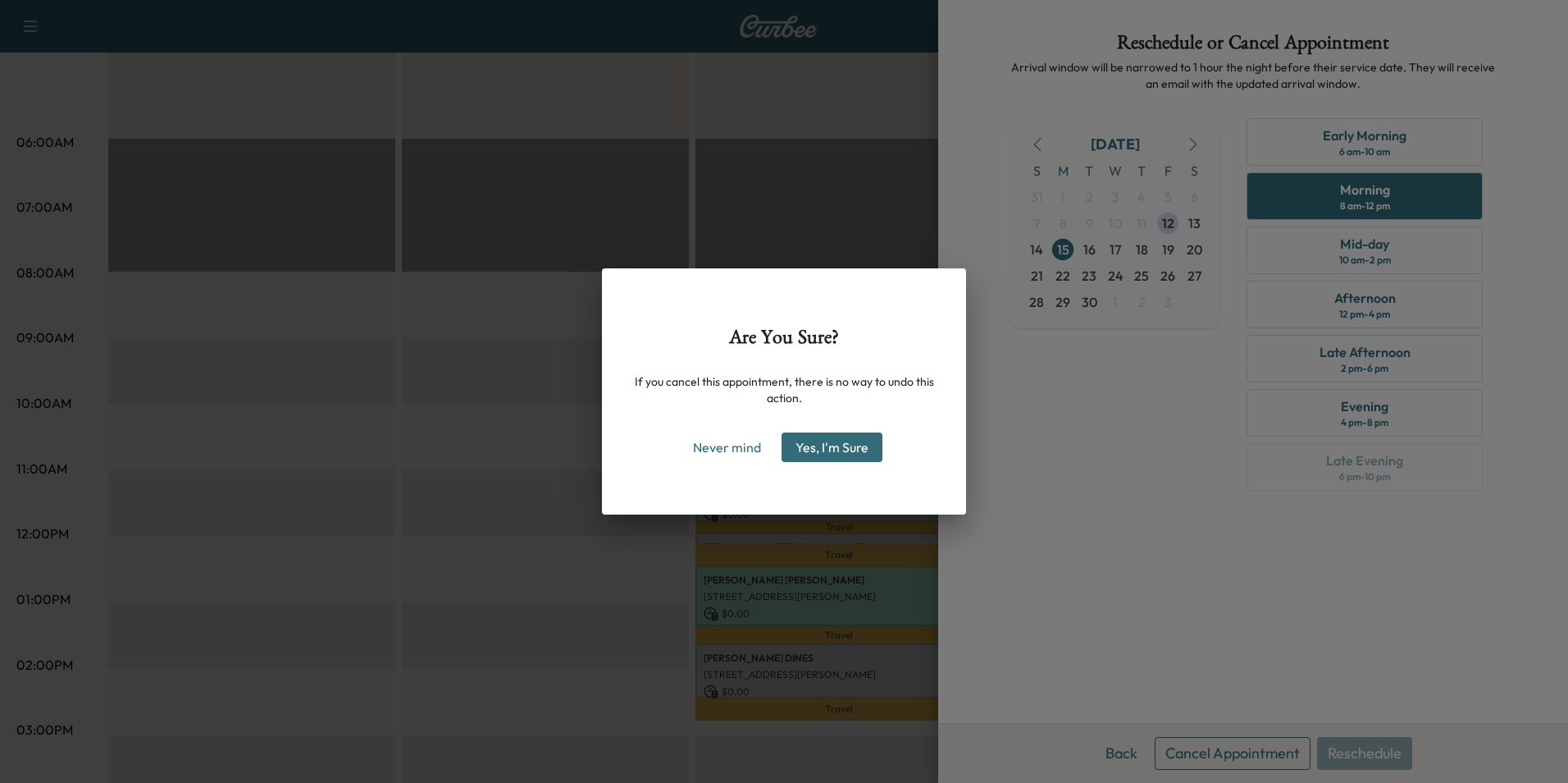
click at [844, 450] on button "Yes, I'm Sure" at bounding box center [832, 447] width 101 height 30
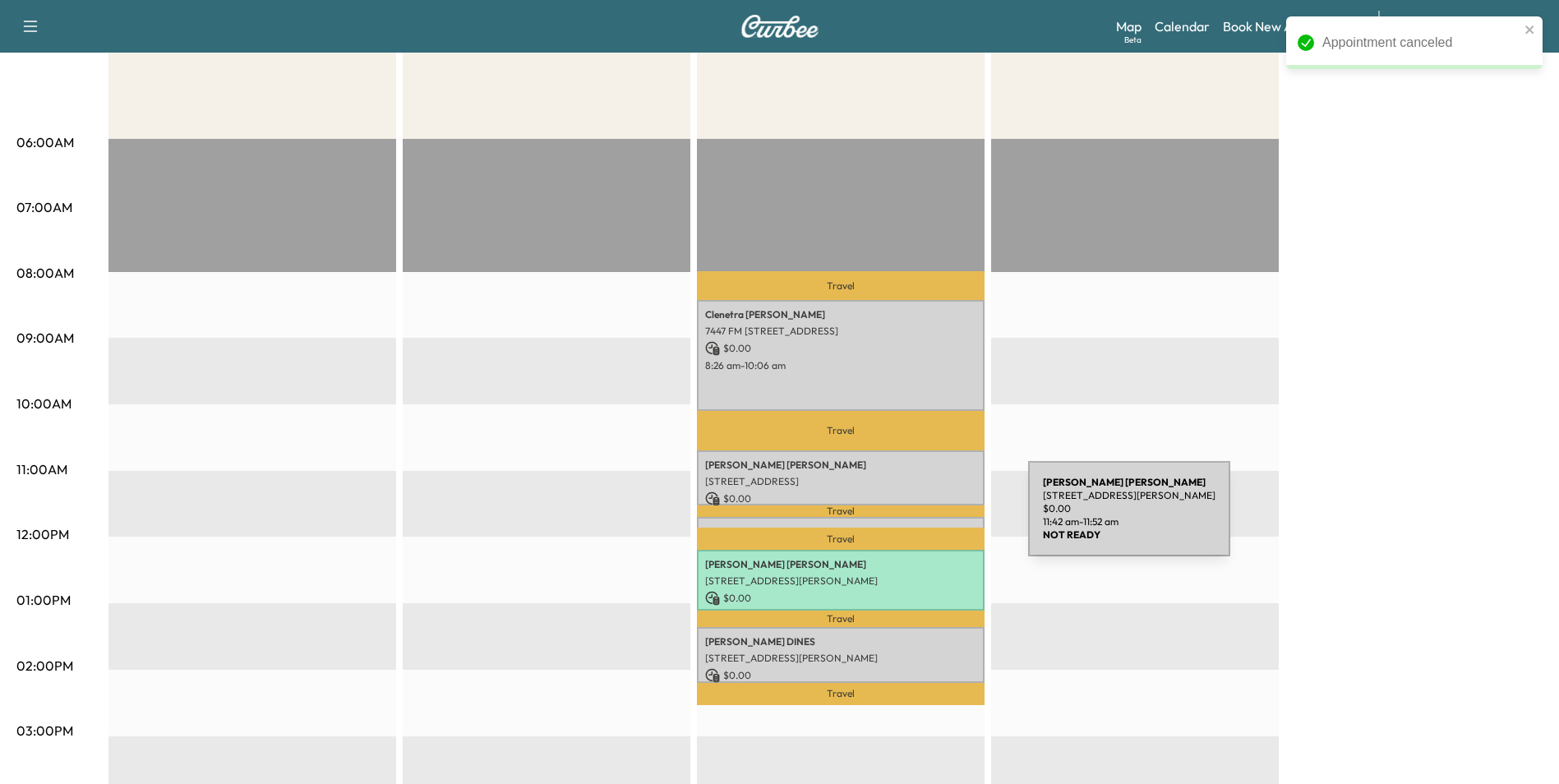
click at [905, 519] on div "[PERSON_NAME] [STREET_ADDRESS][PERSON_NAME] $ 0.00 11:42 am - 11:52 am" at bounding box center [841, 525] width 288 height 17
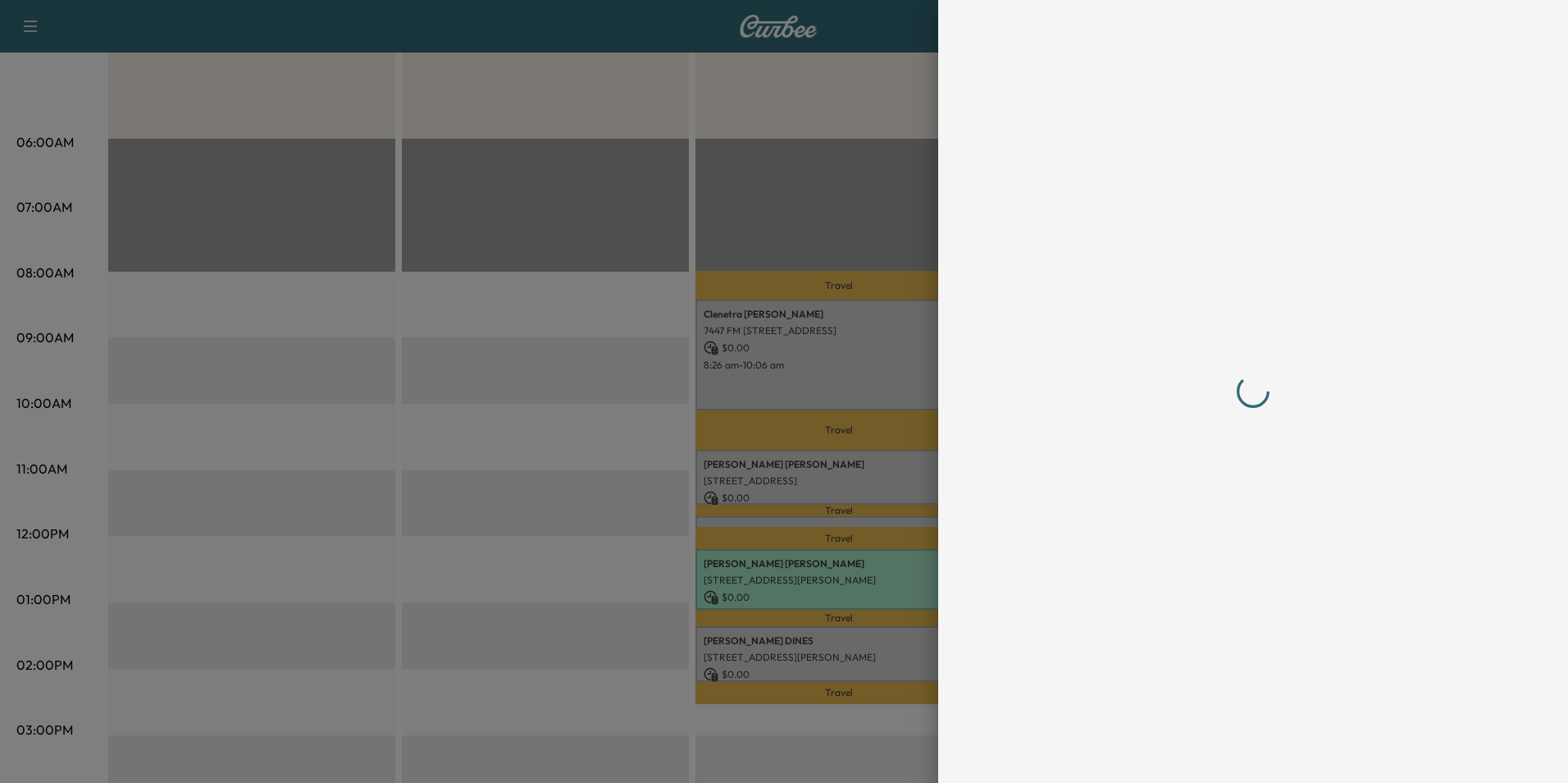
scroll to position [0, 0]
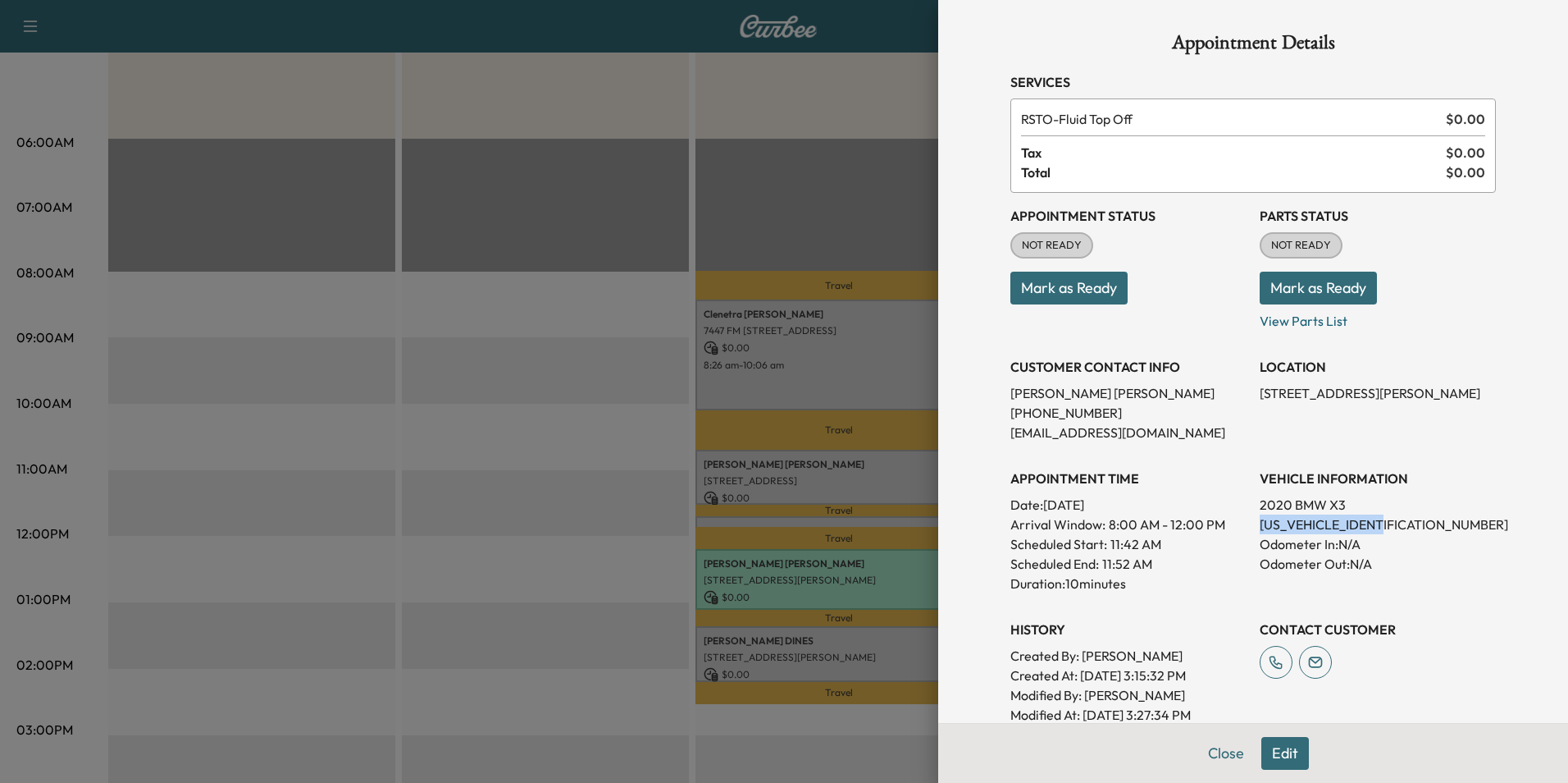
drag, startPoint x: 1247, startPoint y: 520, endPoint x: 1377, endPoint y: 520, distance: 130.0
click at [1377, 520] on div "Appointment Status NOT READY Mark as Ready Parts Status NOT READY Mark as Ready…" at bounding box center [1253, 459] width 485 height 532
drag, startPoint x: 1377, startPoint y: 520, endPoint x: 1369, endPoint y: 523, distance: 8.5
copy p "[US_VEHICLE_IDENTIFICATION_NUMBER]"
